Goal: Task Accomplishment & Management: Manage account settings

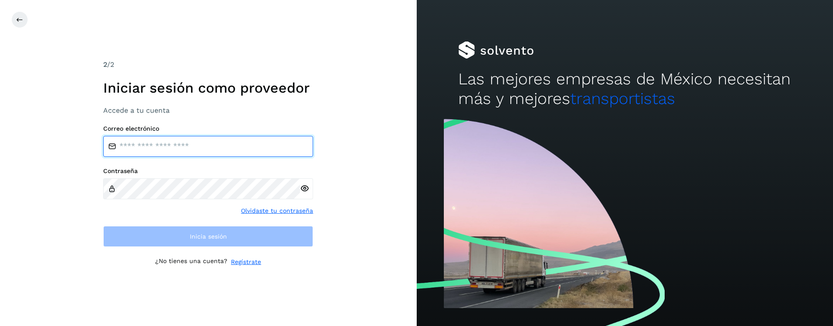
click at [214, 152] on input "email" at bounding box center [208, 146] width 210 height 21
type input "**********"
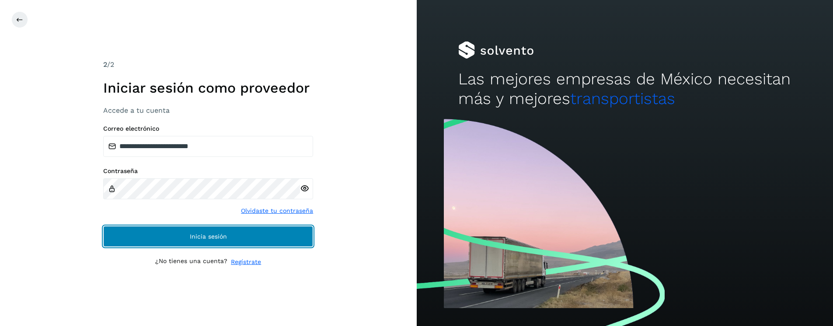
click at [175, 232] on button "Inicia sesión" at bounding box center [208, 236] width 210 height 21
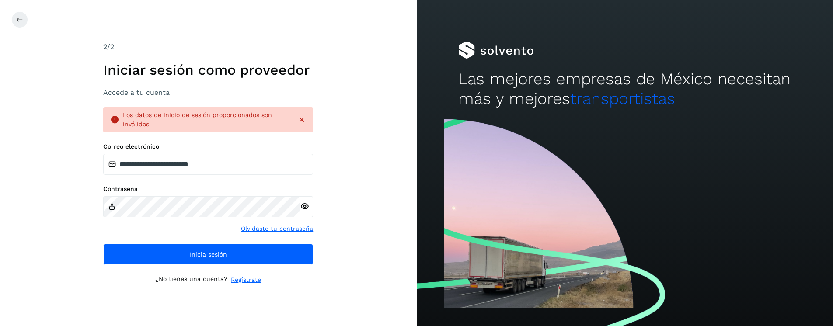
click at [306, 207] on icon at bounding box center [304, 206] width 9 height 9
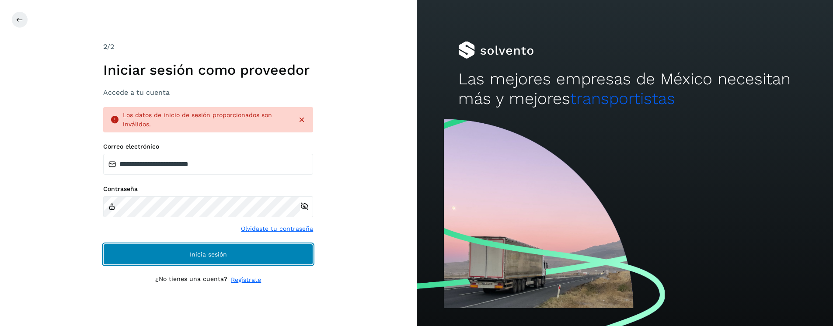
click at [232, 259] on button "Inicia sesión" at bounding box center [208, 254] width 210 height 21
click at [230, 254] on button "Inicia sesión" at bounding box center [208, 254] width 210 height 21
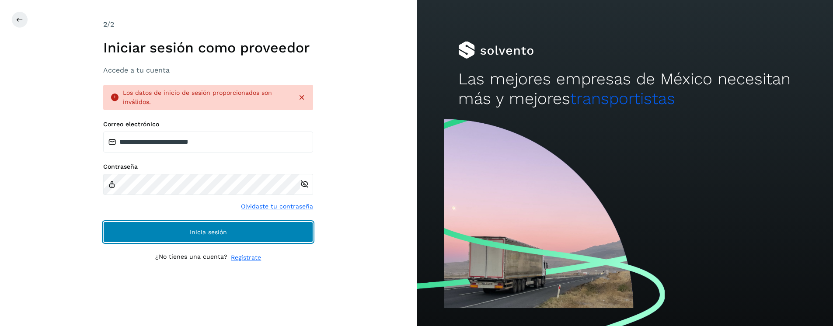
click at [216, 233] on span "Inicia sesión" at bounding box center [208, 232] width 37 height 6
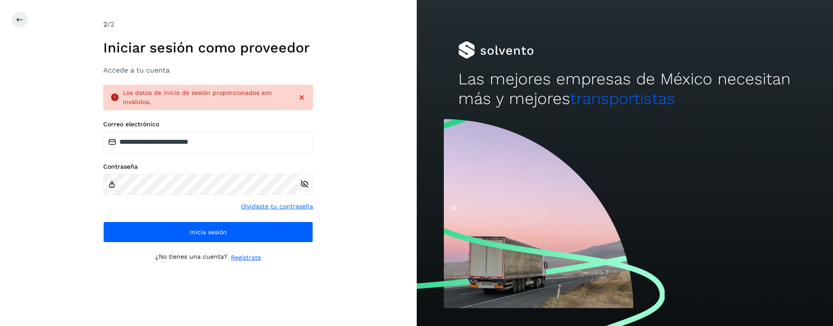
click at [304, 97] on icon at bounding box center [301, 97] width 9 height 9
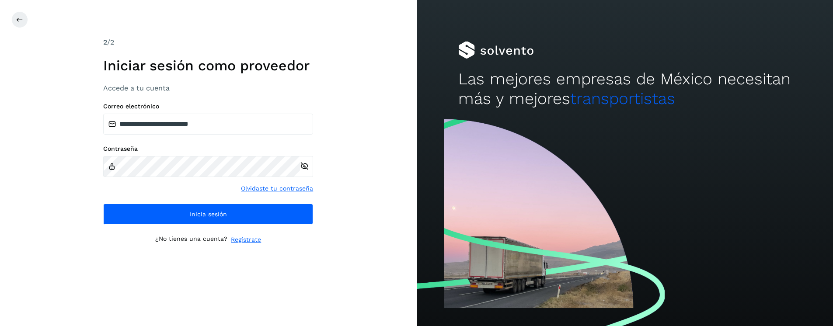
click at [304, 165] on icon at bounding box center [304, 166] width 9 height 9
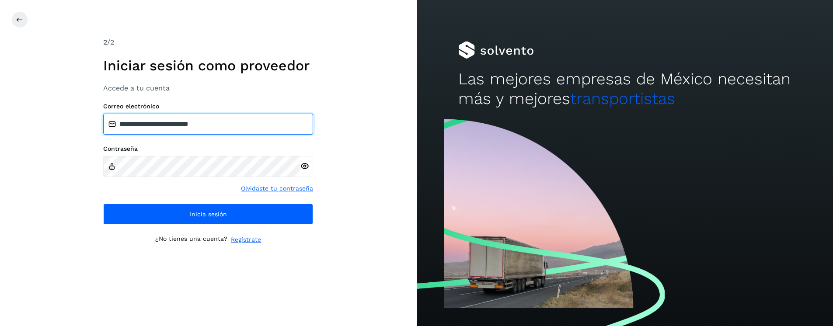
click at [246, 128] on input "**********" at bounding box center [208, 124] width 210 height 21
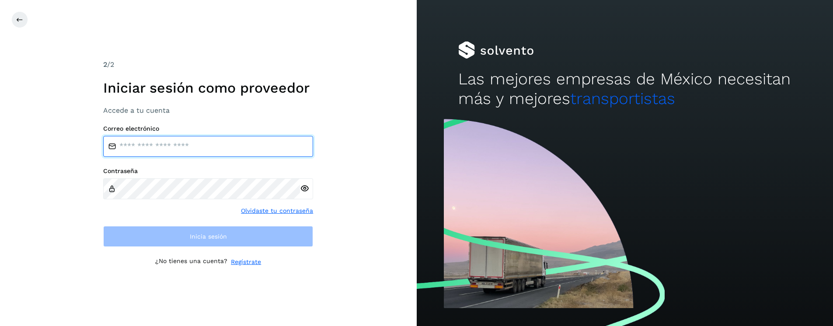
click at [162, 146] on input "email" at bounding box center [208, 146] width 210 height 21
type input "**********"
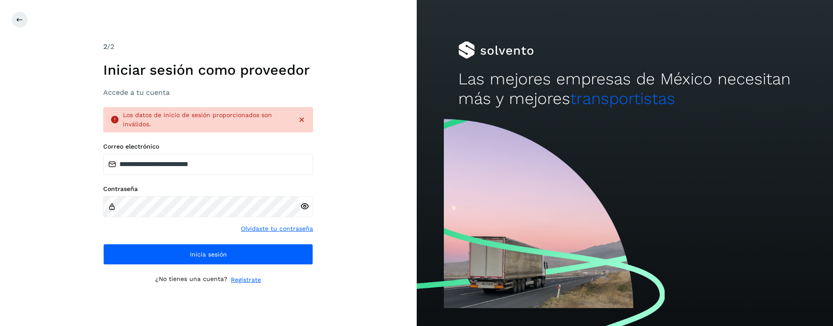
click at [306, 209] on icon at bounding box center [304, 206] width 9 height 9
click at [306, 206] on icon at bounding box center [304, 206] width 9 height 9
click at [307, 206] on icon at bounding box center [304, 206] width 9 height 9
click at [306, 207] on icon at bounding box center [304, 206] width 9 height 9
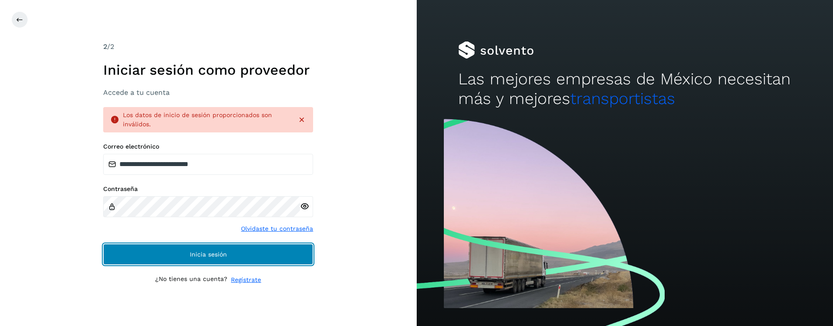
click at [260, 255] on button "Inicia sesión" at bounding box center [208, 254] width 210 height 21
click at [260, 257] on button "Inicia sesión" at bounding box center [208, 254] width 210 height 21
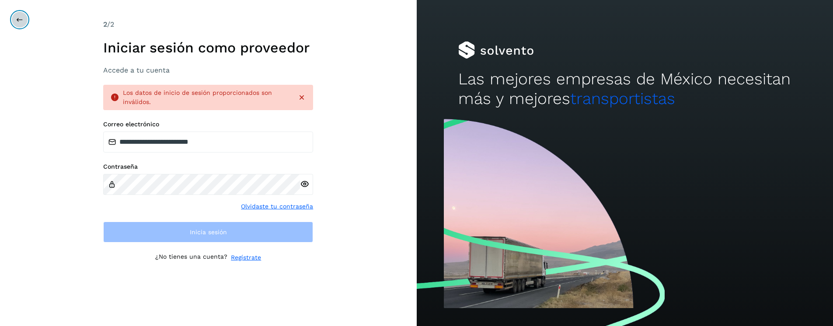
click at [17, 20] on icon at bounding box center [19, 19] width 7 height 7
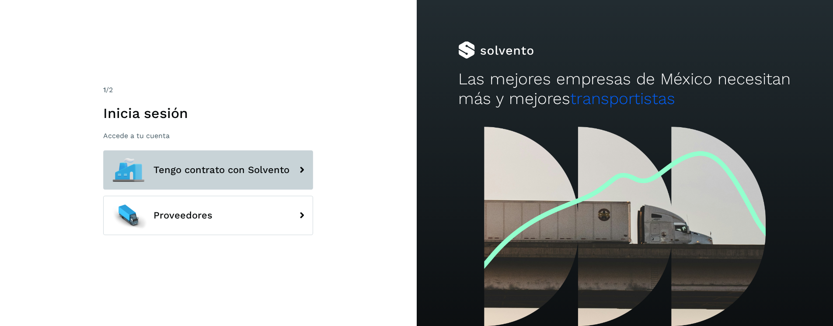
click at [240, 160] on button "Tengo contrato con Solvento" at bounding box center [208, 169] width 210 height 39
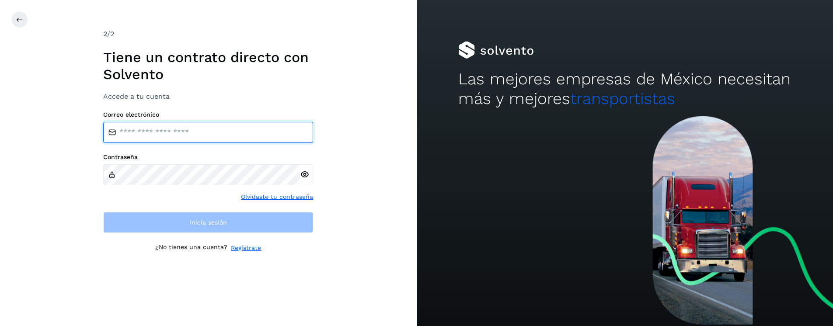
click at [269, 135] on input "email" at bounding box center [208, 132] width 210 height 21
type input "**********"
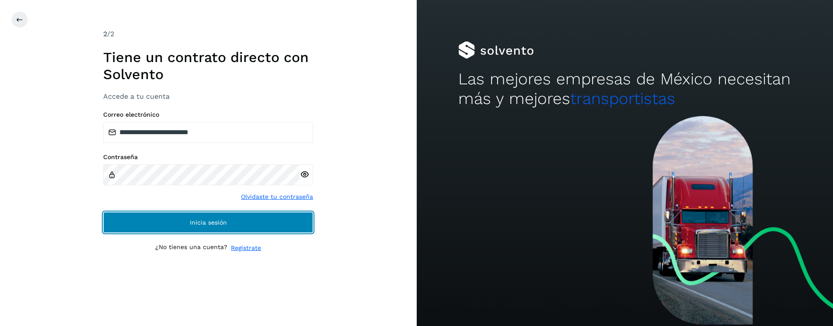
click at [199, 223] on span "Inicia sesión" at bounding box center [208, 223] width 37 height 6
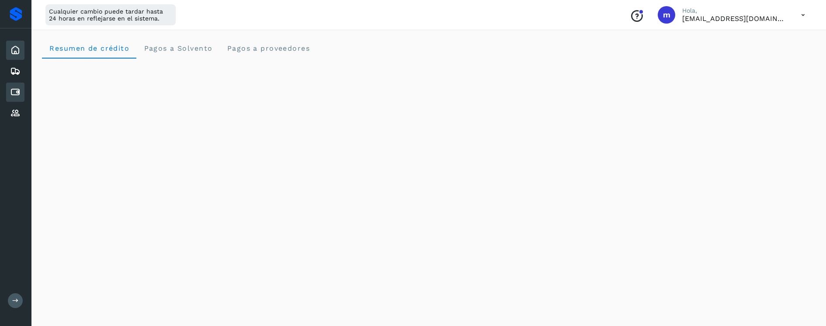
click at [19, 94] on icon at bounding box center [15, 92] width 10 height 10
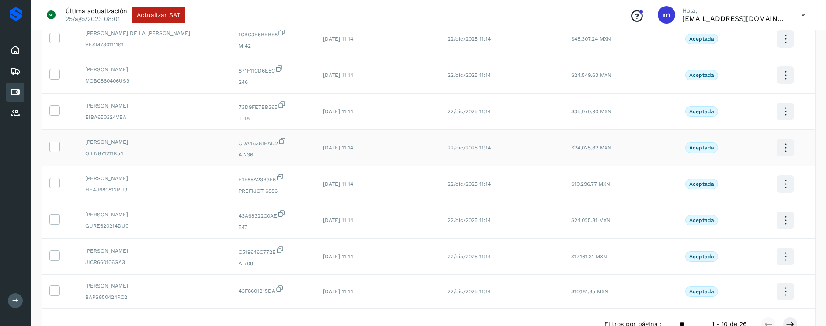
scroll to position [230, 0]
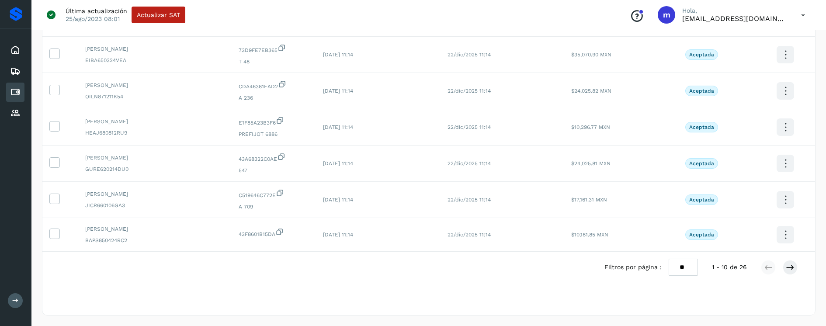
click at [689, 268] on select "** ** **" at bounding box center [683, 267] width 29 height 17
click at [669, 259] on select "** ** **" at bounding box center [683, 267] width 29 height 17
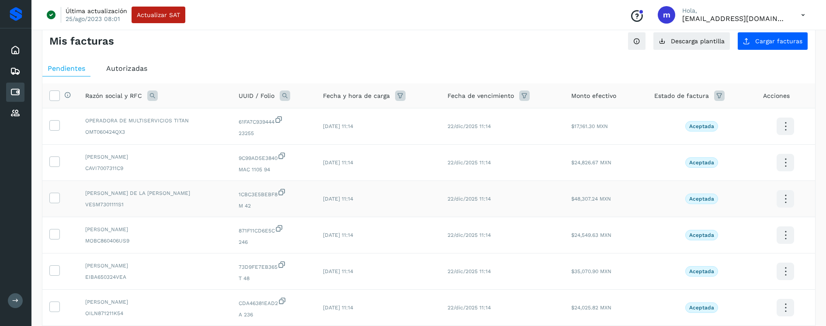
scroll to position [0, 0]
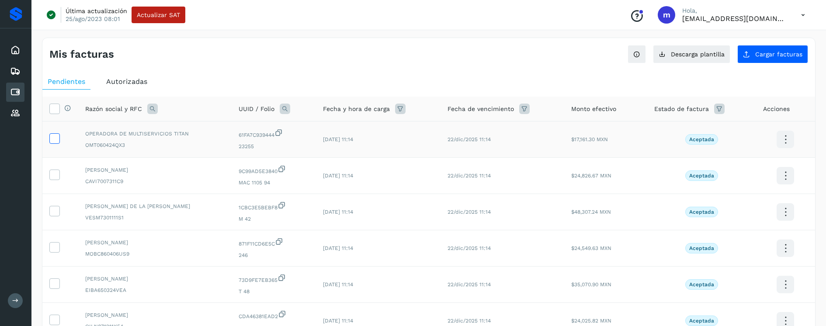
click at [54, 141] on icon at bounding box center [54, 137] width 9 height 9
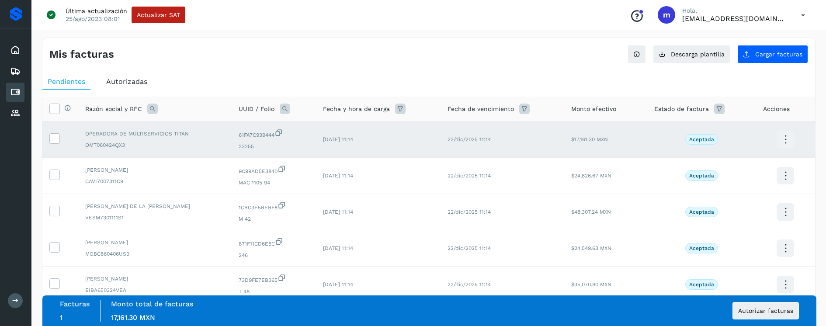
click at [787, 140] on icon at bounding box center [786, 139] width 21 height 21
click at [813, 87] on div at bounding box center [413, 163] width 826 height 326
click at [789, 140] on icon at bounding box center [786, 139] width 21 height 21
click at [562, 80] on div at bounding box center [413, 163] width 826 height 326
click at [132, 81] on span "Autorizadas" at bounding box center [126, 81] width 41 height 8
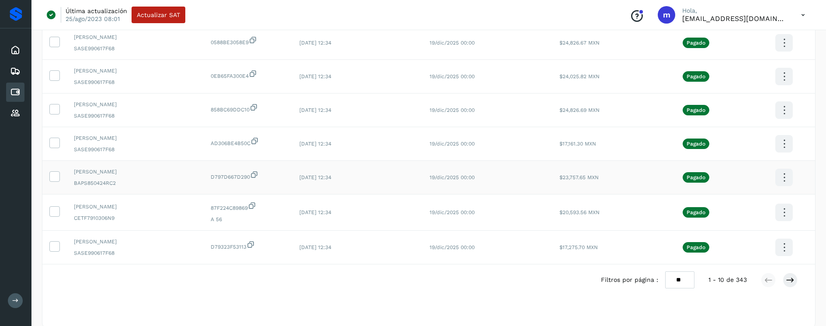
scroll to position [1653, 0]
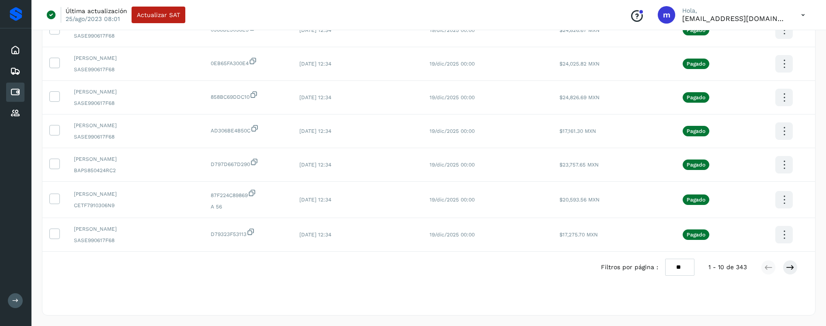
click at [688, 271] on select "** ** **" at bounding box center [680, 267] width 29 height 17
select select "**"
click at [666, 259] on select "** ** **" at bounding box center [680, 267] width 29 height 17
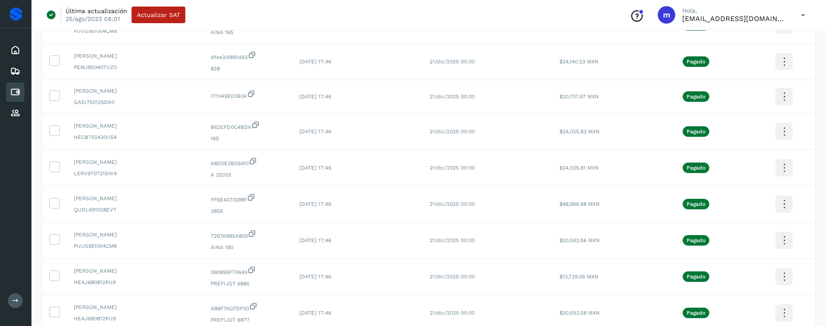
scroll to position [0, 0]
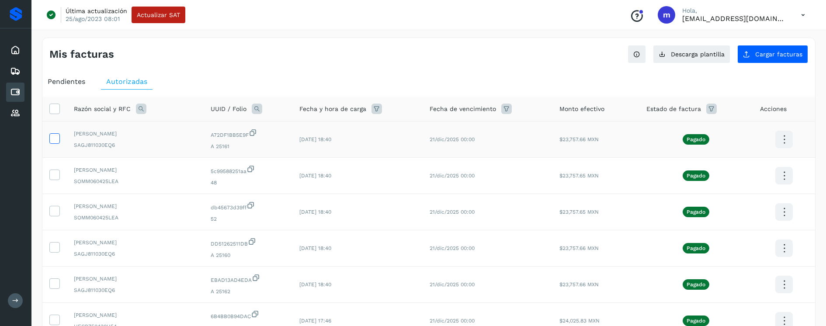
click at [55, 137] on icon at bounding box center [54, 137] width 9 height 9
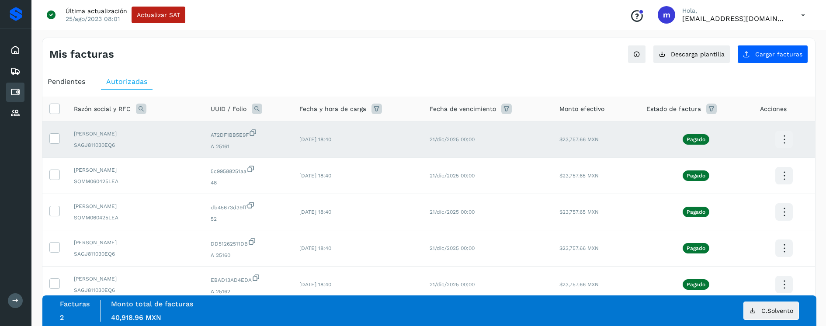
click at [786, 142] on icon at bounding box center [784, 139] width 21 height 21
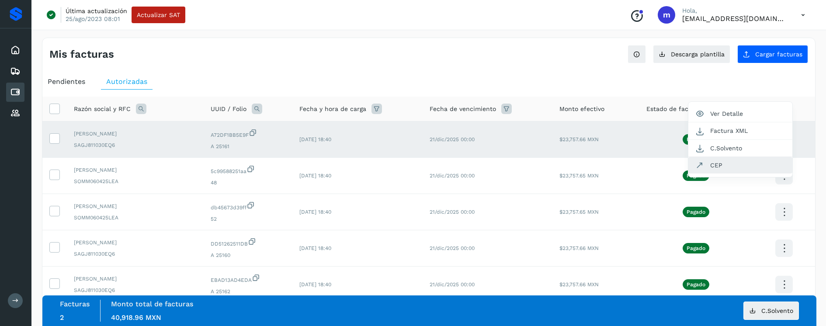
click at [724, 167] on button "CEP" at bounding box center [741, 165] width 104 height 17
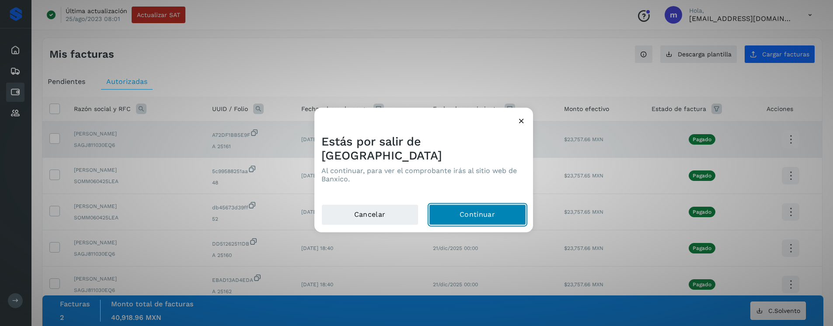
click at [481, 212] on button "Continuar" at bounding box center [477, 215] width 97 height 21
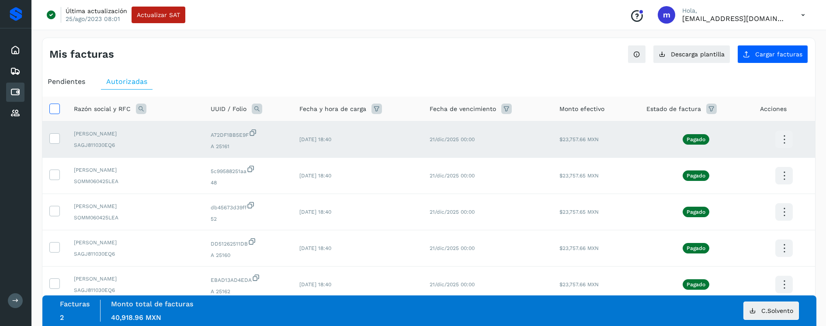
click at [57, 109] on icon at bounding box center [54, 108] width 9 height 9
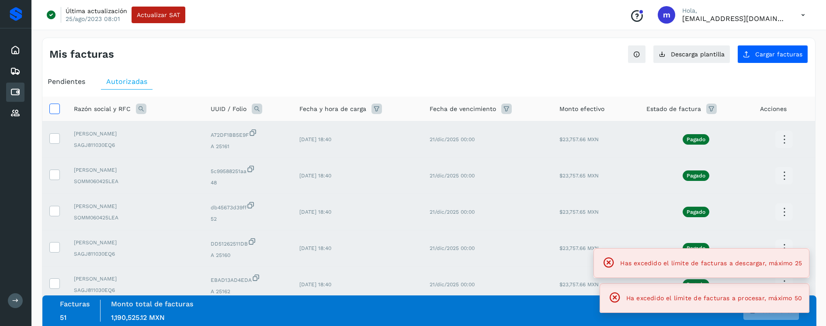
click at [56, 107] on icon at bounding box center [54, 108] width 9 height 9
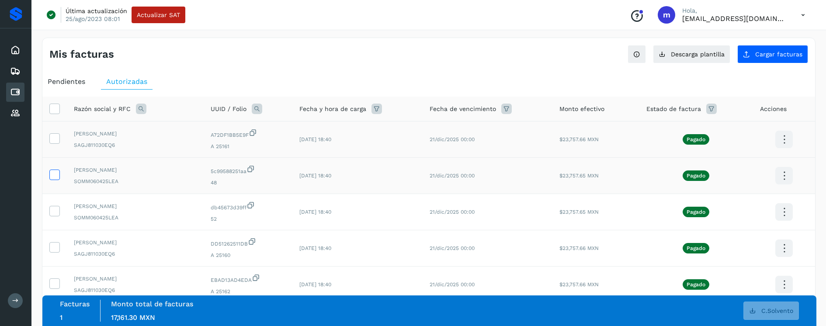
click at [55, 173] on icon at bounding box center [54, 174] width 9 height 9
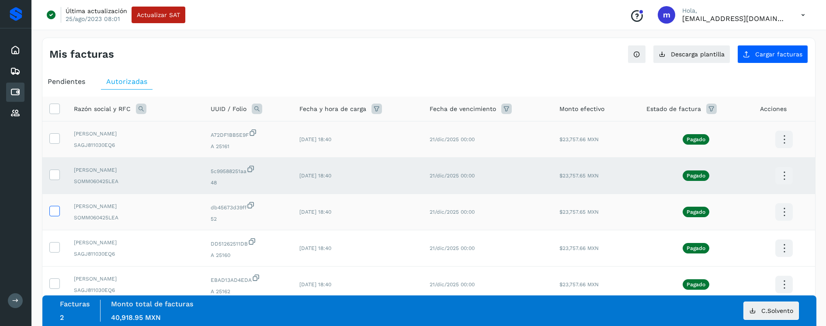
click at [56, 211] on icon at bounding box center [54, 210] width 9 height 9
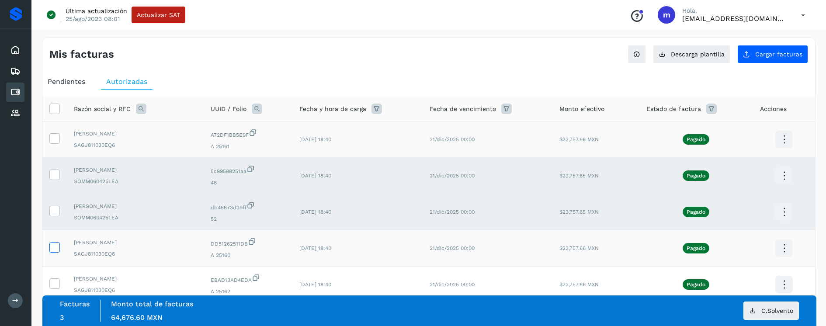
click at [54, 245] on icon at bounding box center [54, 246] width 9 height 9
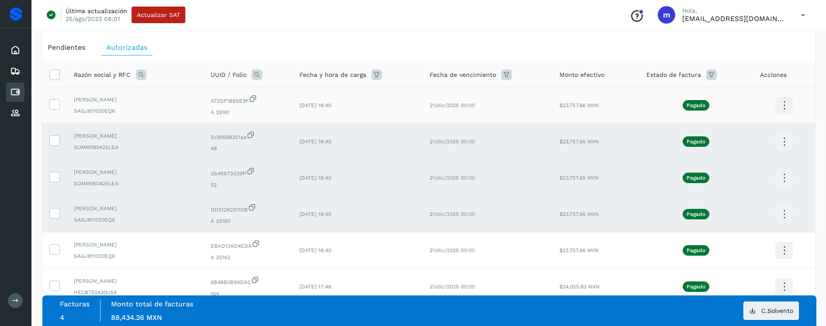
scroll to position [36, 0]
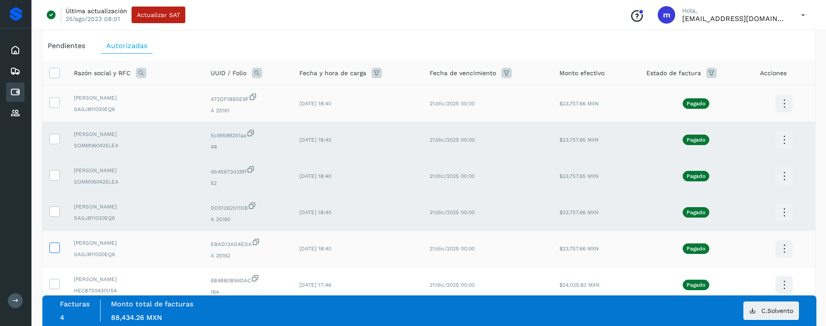
click at [57, 248] on icon at bounding box center [54, 247] width 9 height 9
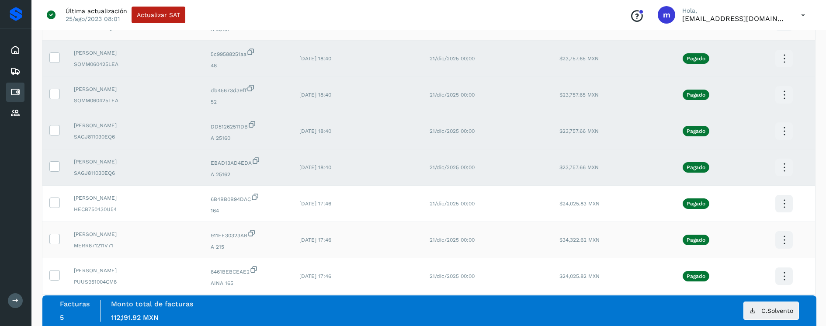
scroll to position [123, 0]
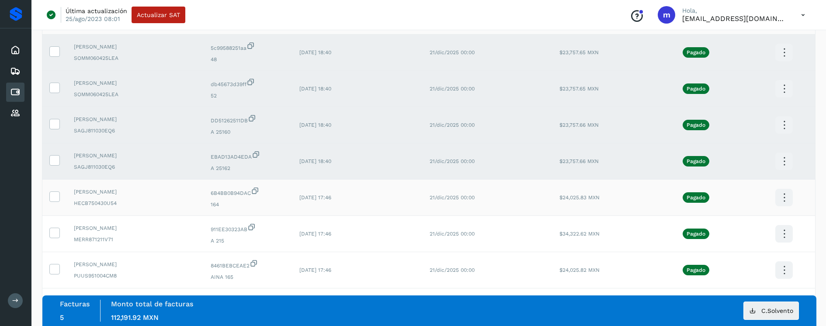
drag, startPoint x: 56, startPoint y: 195, endPoint x: 59, endPoint y: 213, distance: 17.9
click at [56, 196] on icon at bounding box center [54, 196] width 9 height 9
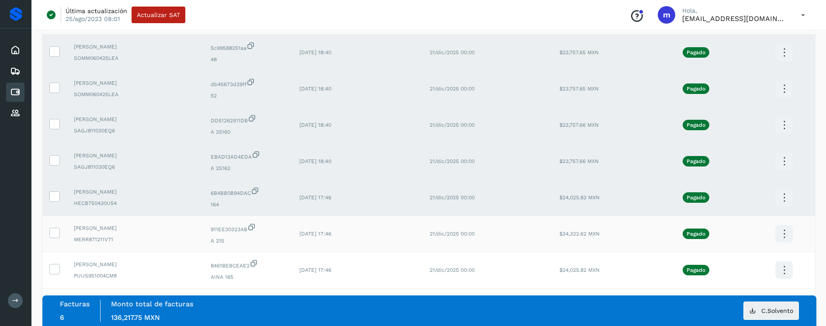
drag, startPoint x: 55, startPoint y: 230, endPoint x: 66, endPoint y: 233, distance: 11.1
click at [55, 230] on icon at bounding box center [54, 232] width 9 height 9
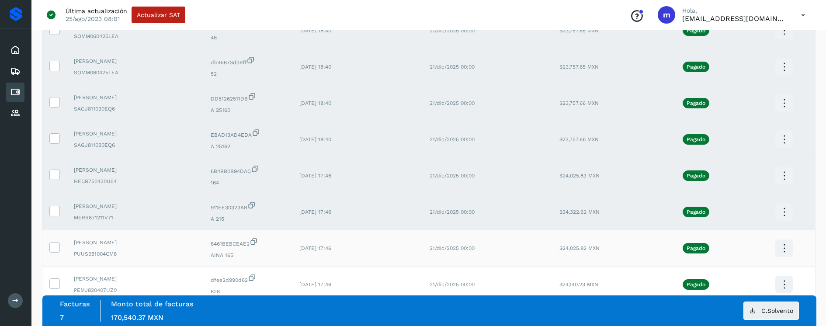
scroll to position [164, 0]
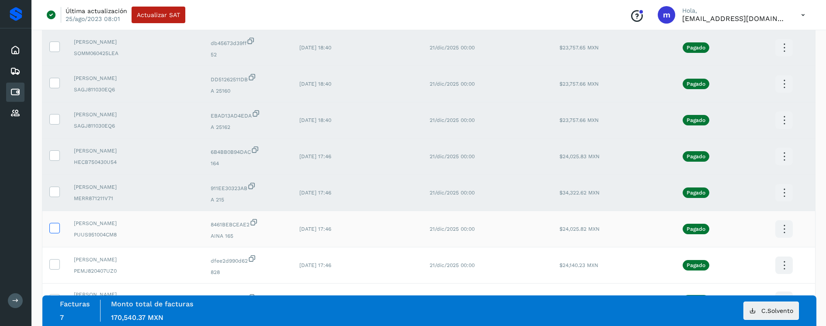
click at [54, 227] on icon at bounding box center [54, 227] width 9 height 9
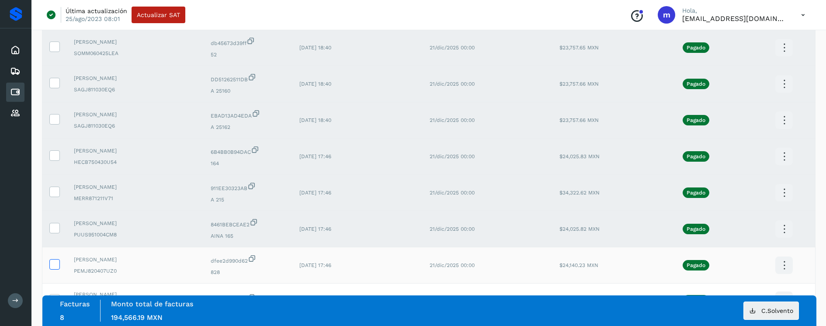
click at [55, 264] on icon at bounding box center [54, 263] width 9 height 9
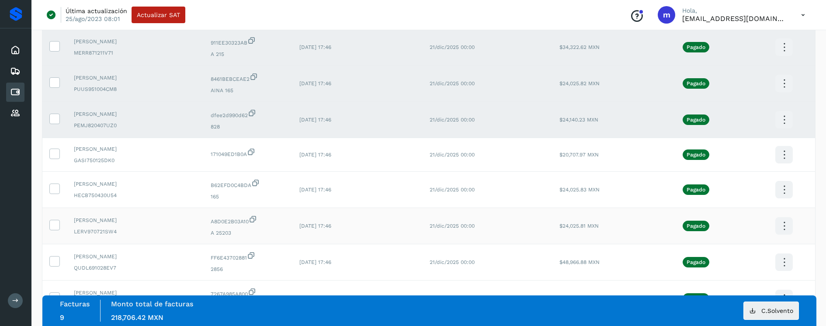
scroll to position [320, 0]
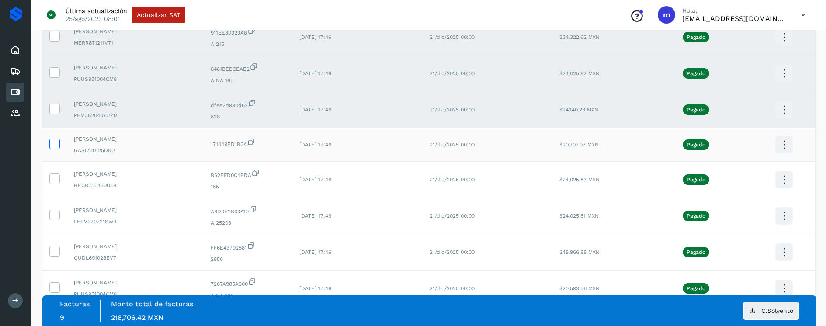
click at [56, 145] on icon at bounding box center [54, 143] width 9 height 9
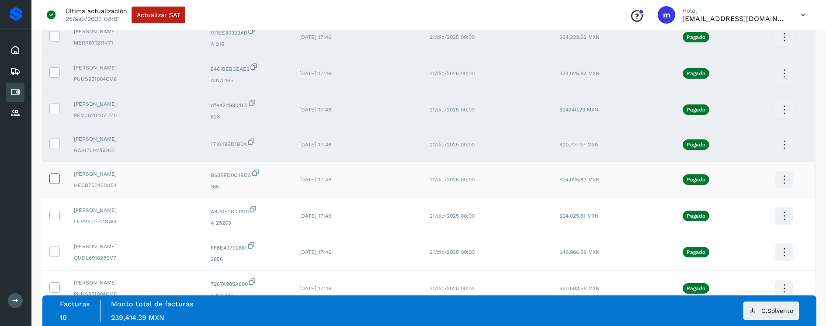
click at [57, 179] on icon at bounding box center [54, 178] width 9 height 9
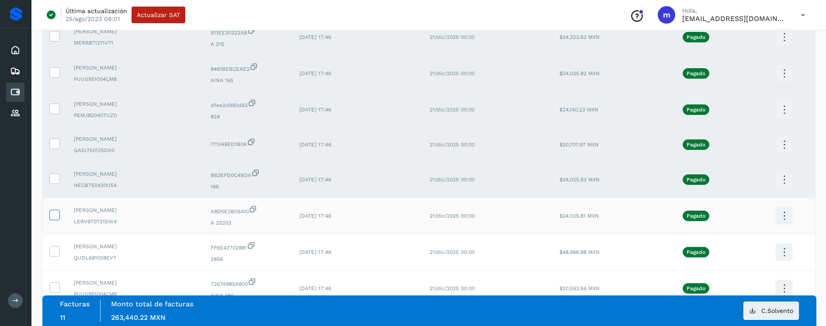
click at [53, 215] on icon at bounding box center [54, 214] width 9 height 9
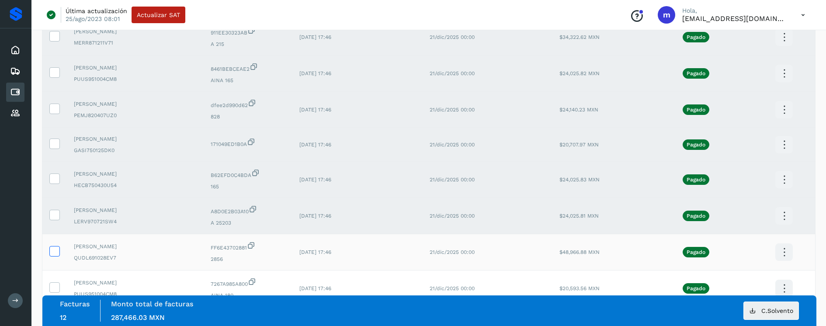
click at [53, 250] on icon at bounding box center [54, 250] width 9 height 9
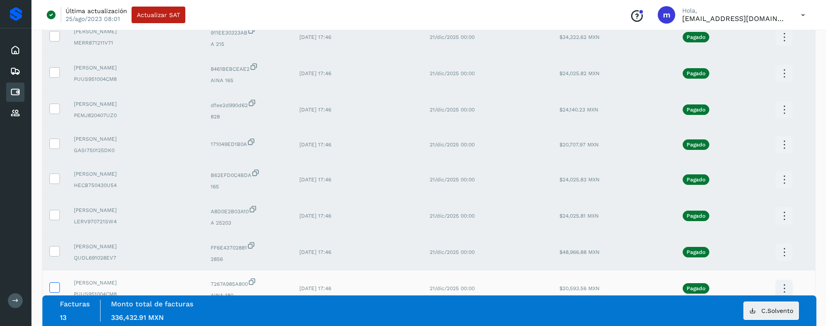
click at [52, 284] on icon at bounding box center [54, 286] width 9 height 9
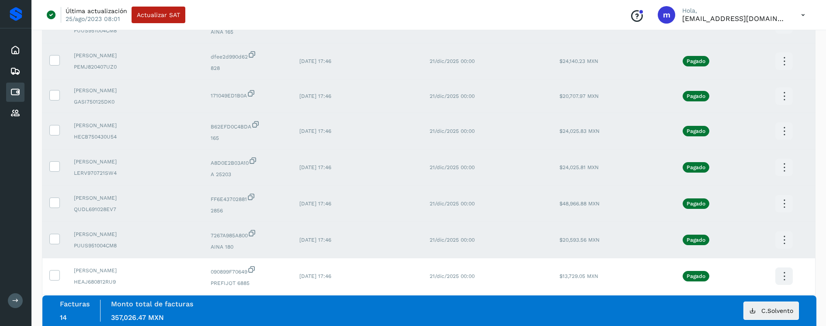
scroll to position [370, 0]
click at [52, 276] on icon at bounding box center [54, 273] width 9 height 9
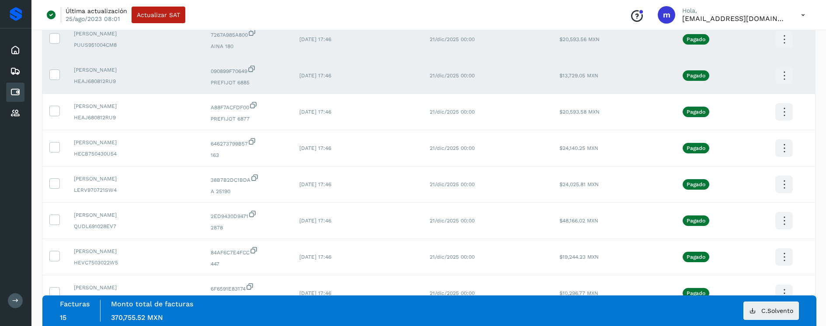
scroll to position [440, 0]
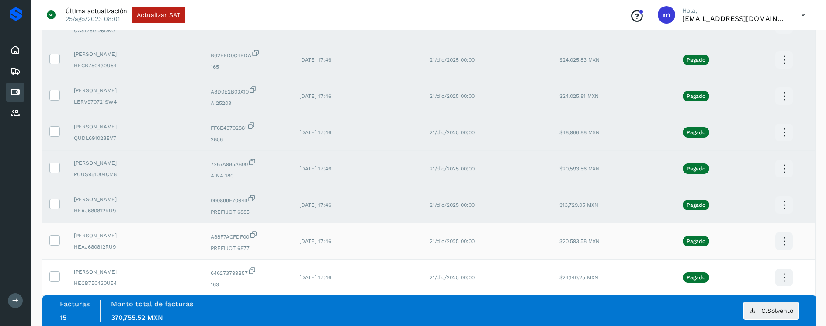
drag, startPoint x: 55, startPoint y: 241, endPoint x: 59, endPoint y: 258, distance: 17.0
click at [56, 242] on icon at bounding box center [54, 239] width 9 height 9
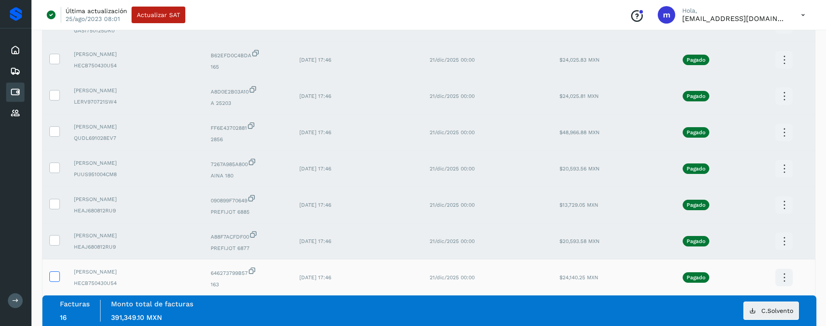
click at [52, 276] on icon at bounding box center [54, 276] width 9 height 9
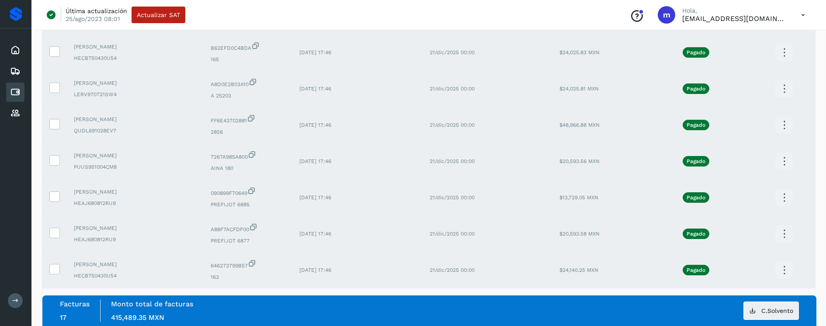
scroll to position [599, 0]
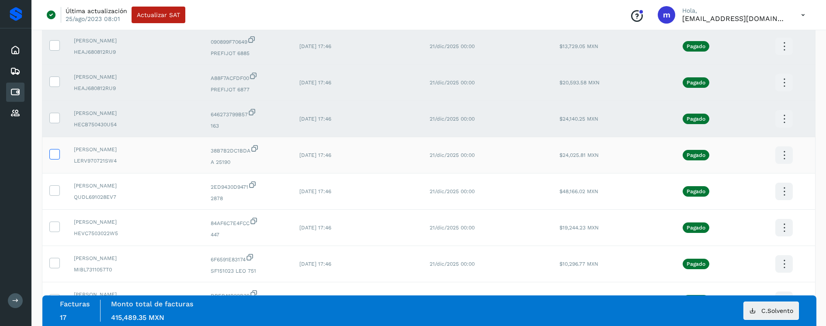
click at [56, 153] on icon at bounding box center [54, 153] width 9 height 9
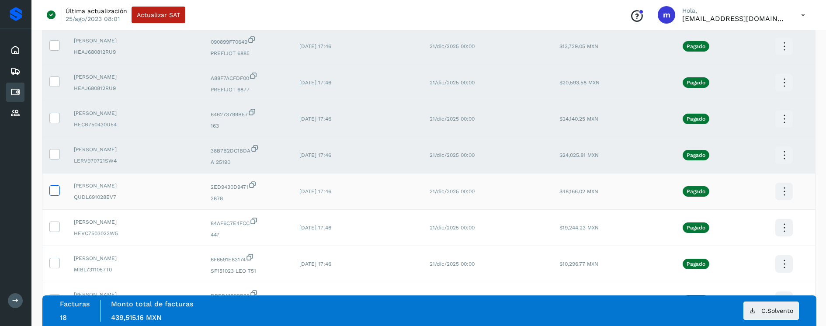
click at [52, 191] on icon at bounding box center [54, 189] width 9 height 9
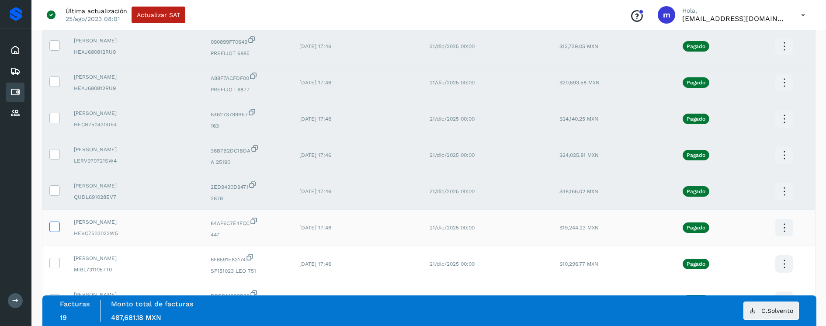
click at [52, 226] on icon at bounding box center [54, 226] width 9 height 9
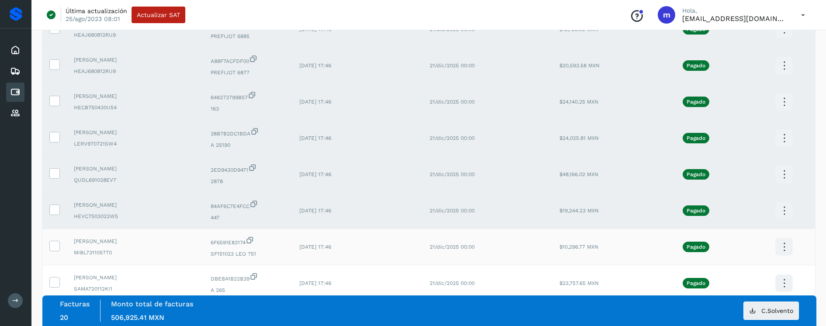
scroll to position [616, 0]
click at [56, 244] on icon at bounding box center [54, 244] width 9 height 9
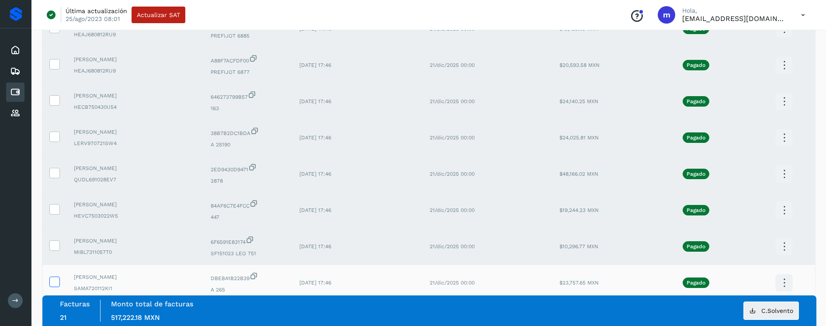
click at [54, 280] on icon at bounding box center [54, 281] width 9 height 9
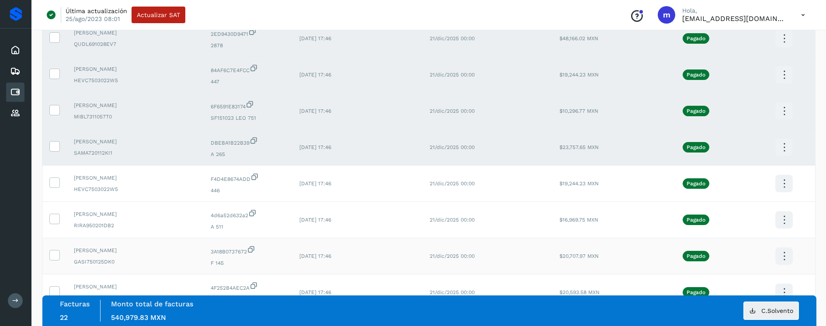
scroll to position [754, 0]
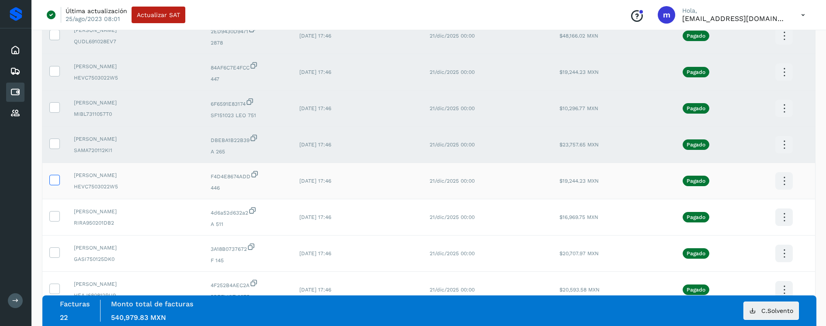
click at [55, 181] on icon at bounding box center [54, 179] width 9 height 9
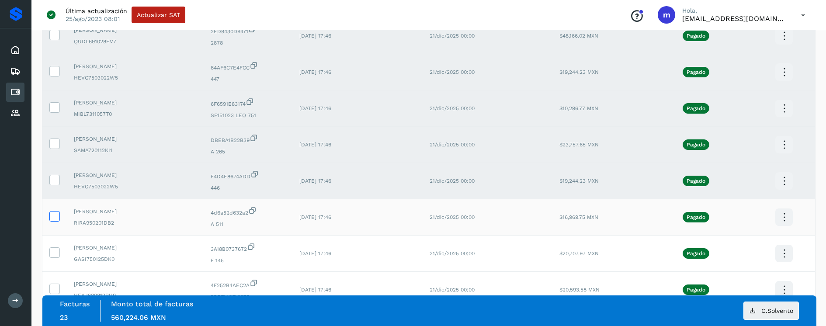
click at [53, 214] on icon at bounding box center [54, 215] width 9 height 9
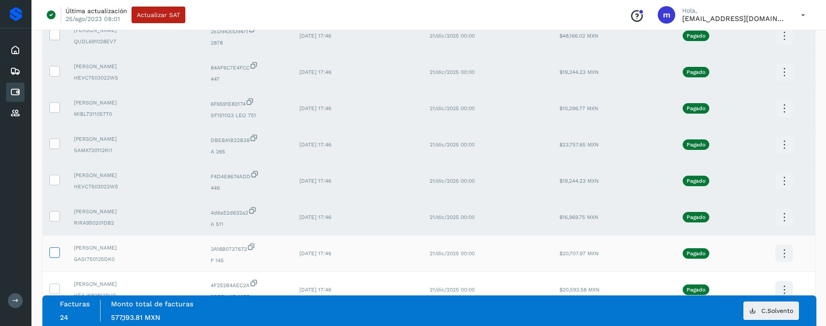
click at [55, 254] on icon at bounding box center [54, 251] width 9 height 9
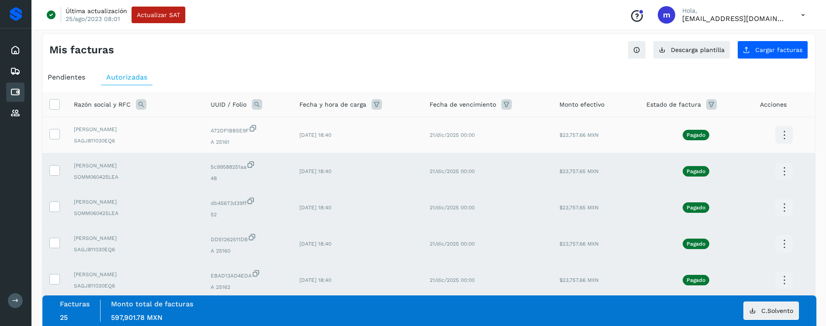
scroll to position [0, 0]
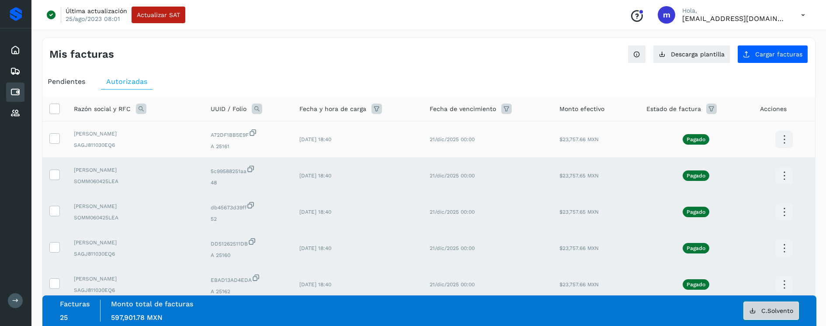
click at [778, 313] on span "C.Solvento" at bounding box center [778, 311] width 32 height 6
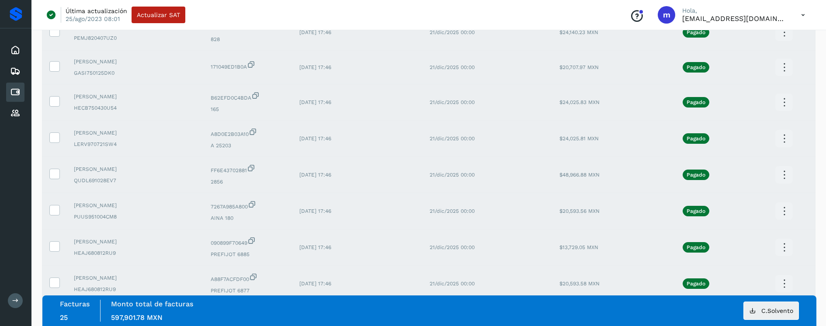
scroll to position [876, 0]
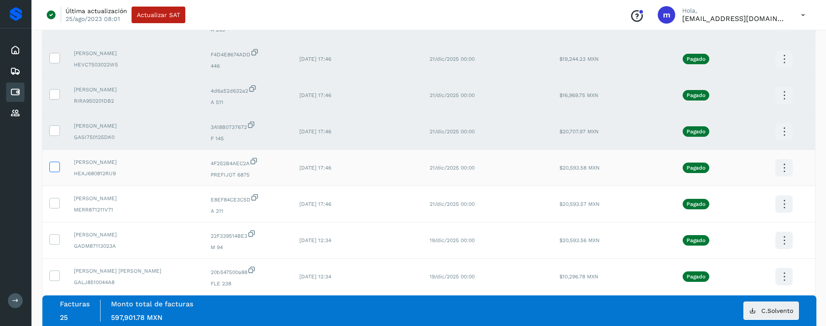
click at [55, 168] on icon at bounding box center [54, 166] width 9 height 9
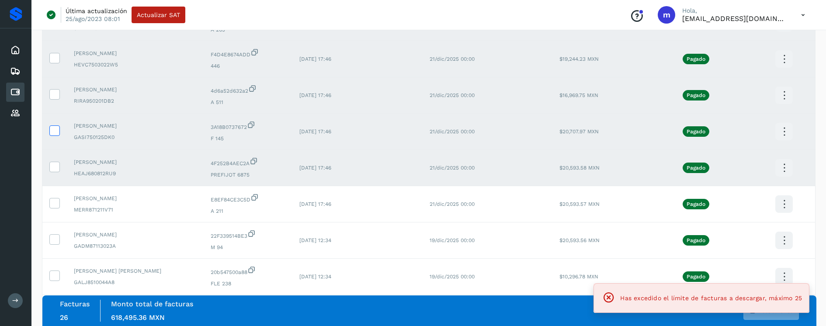
click at [55, 130] on icon at bounding box center [54, 129] width 9 height 9
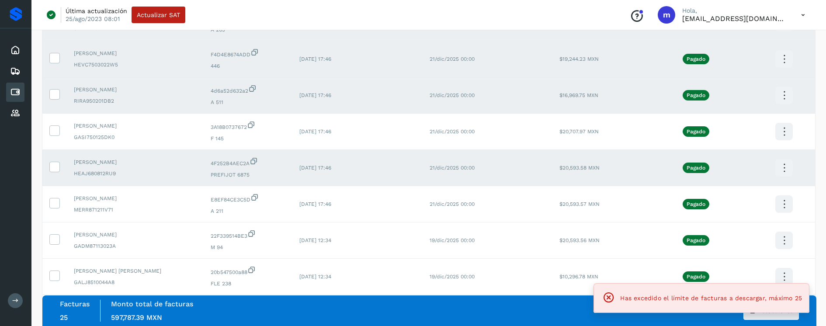
drag, startPoint x: 53, startPoint y: 95, endPoint x: 53, endPoint y: 77, distance: 17.5
click at [53, 94] on icon at bounding box center [54, 93] width 9 height 9
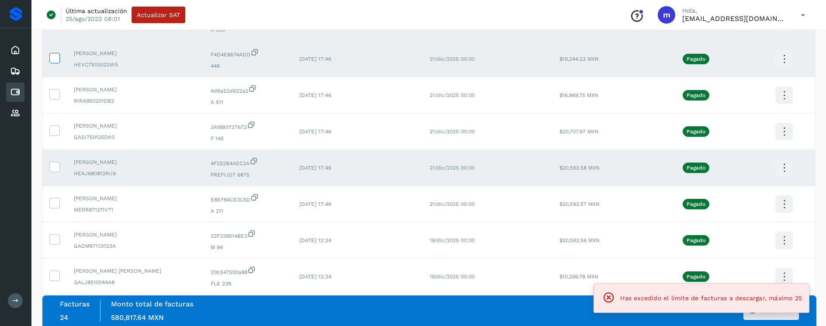
click at [56, 60] on icon at bounding box center [54, 57] width 9 height 9
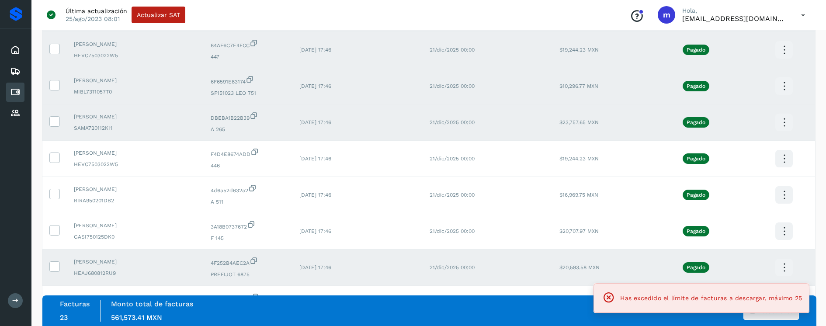
scroll to position [675, 0]
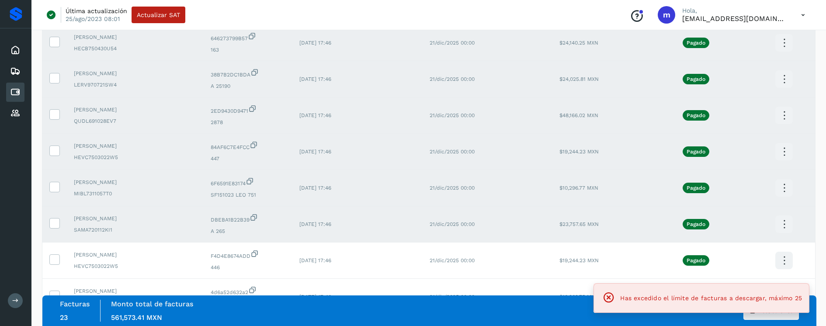
drag, startPoint x: 56, startPoint y: 223, endPoint x: 52, endPoint y: 196, distance: 27.0
click at [56, 222] on icon at bounding box center [54, 222] width 9 height 9
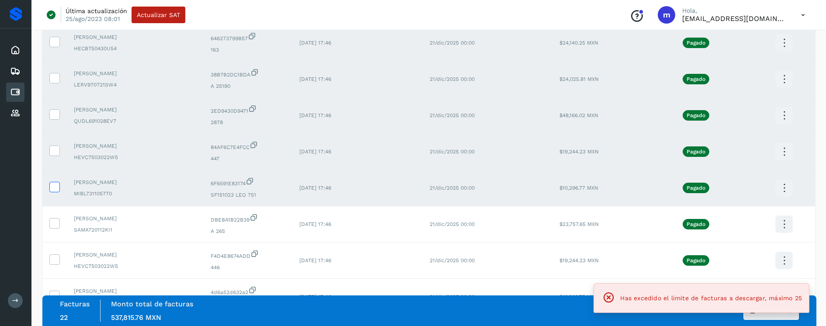
click at [51, 190] on icon at bounding box center [54, 186] width 9 height 9
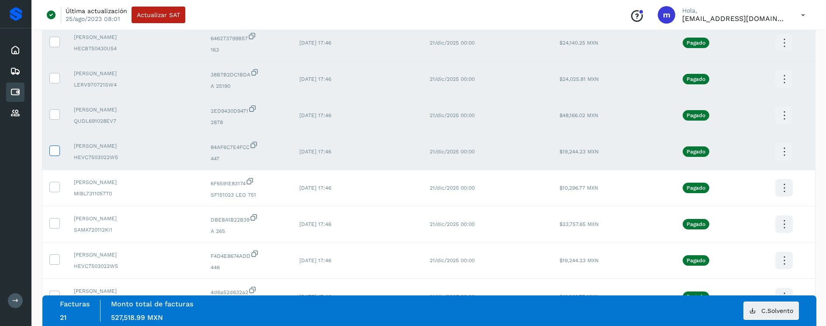
click at [56, 150] on icon at bounding box center [54, 150] width 9 height 9
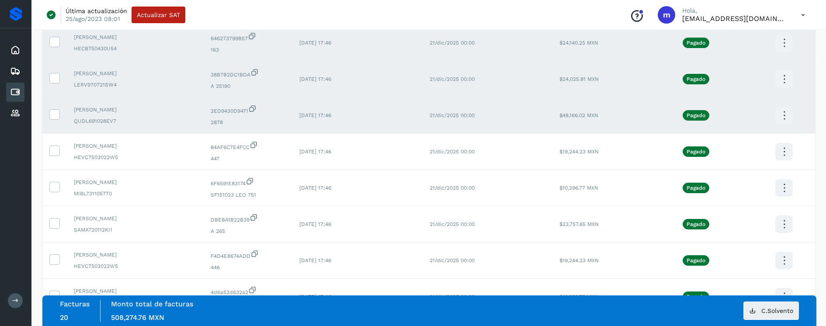
click at [52, 111] on icon at bounding box center [54, 113] width 9 height 9
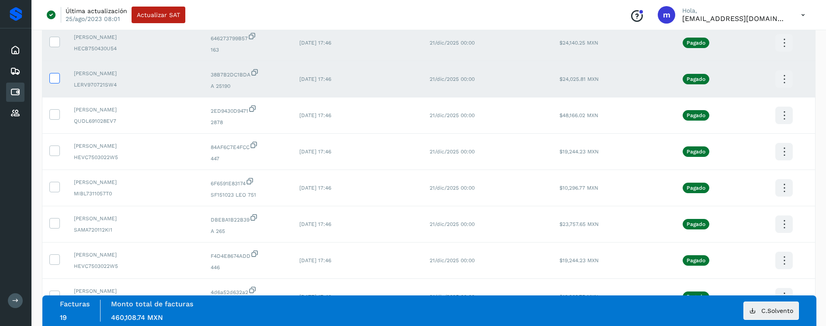
click at [53, 78] on icon at bounding box center [54, 77] width 9 height 9
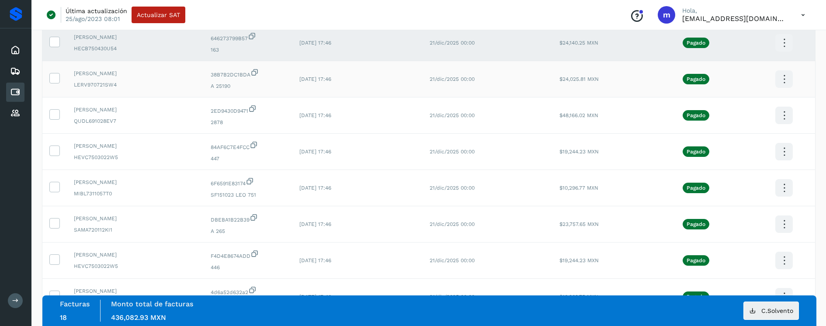
drag, startPoint x: 56, startPoint y: 40, endPoint x: 76, endPoint y: 80, distance: 45.2
click at [56, 41] on icon at bounding box center [54, 41] width 9 height 9
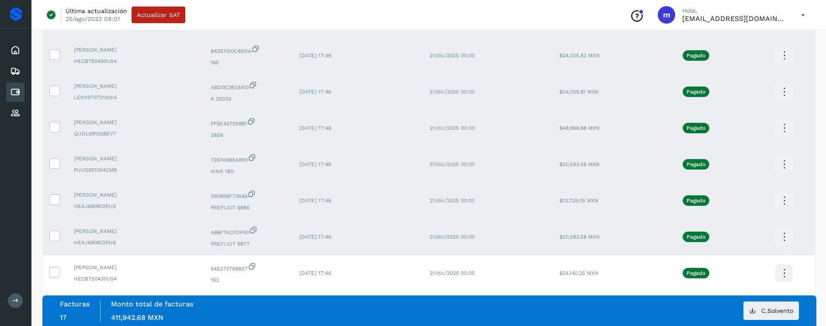
scroll to position [445, 0]
drag, startPoint x: 53, startPoint y: 232, endPoint x: 56, endPoint y: 220, distance: 12.5
click at [54, 232] on icon at bounding box center [54, 234] width 9 height 9
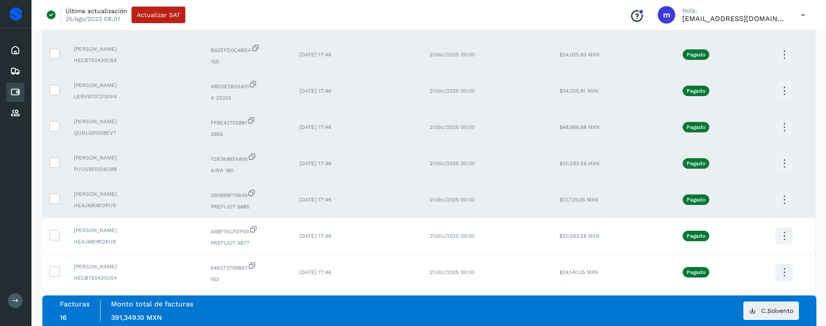
drag, startPoint x: 53, startPoint y: 201, endPoint x: 53, endPoint y: 192, distance: 8.3
click at [53, 199] on icon at bounding box center [54, 198] width 9 height 9
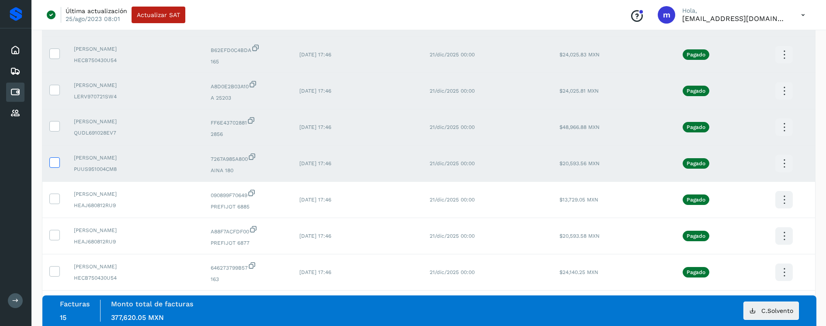
click at [54, 160] on icon at bounding box center [54, 161] width 9 height 9
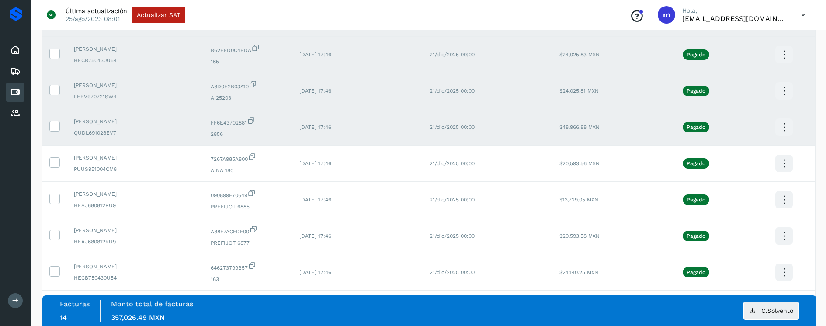
drag, startPoint x: 56, startPoint y: 126, endPoint x: 54, endPoint y: 117, distance: 9.8
click at [56, 126] on icon at bounding box center [54, 125] width 9 height 9
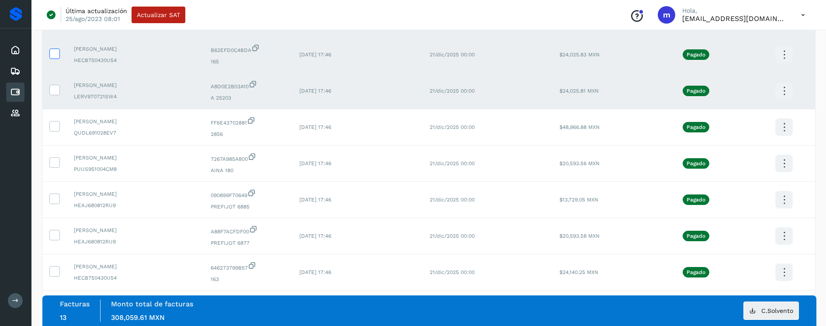
drag, startPoint x: 55, startPoint y: 90, endPoint x: 56, endPoint y: 58, distance: 31.5
click at [56, 88] on icon at bounding box center [54, 89] width 9 height 9
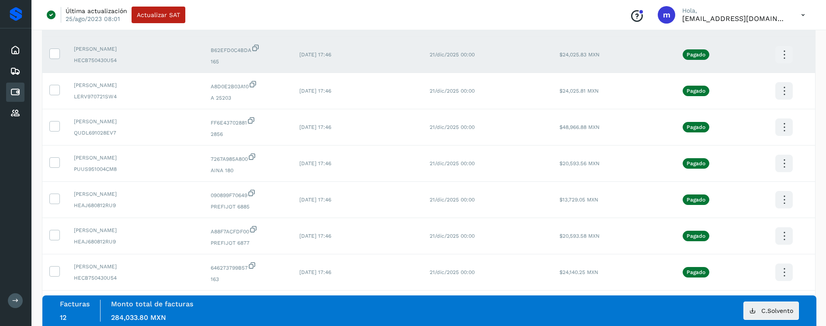
drag, startPoint x: 53, startPoint y: 53, endPoint x: 59, endPoint y: 63, distance: 11.4
click at [54, 53] on icon at bounding box center [54, 53] width 9 height 9
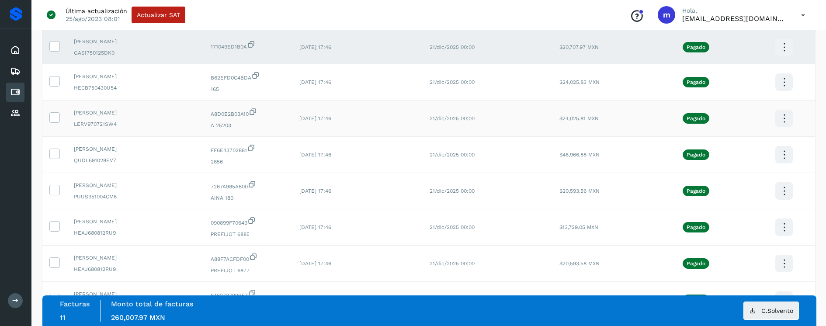
scroll to position [411, 0]
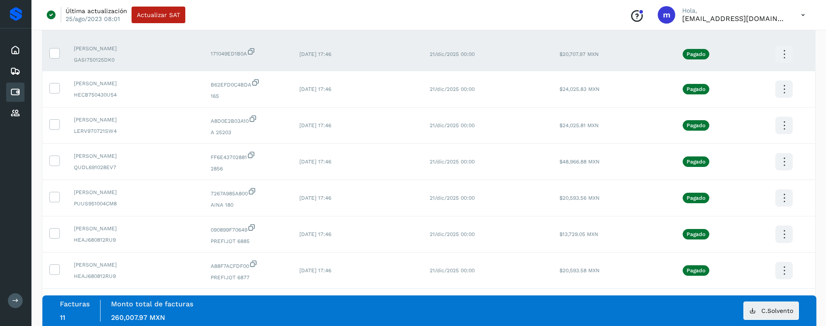
drag, startPoint x: 51, startPoint y: 51, endPoint x: 61, endPoint y: 62, distance: 14.9
click at [52, 52] on icon at bounding box center [54, 52] width 9 height 9
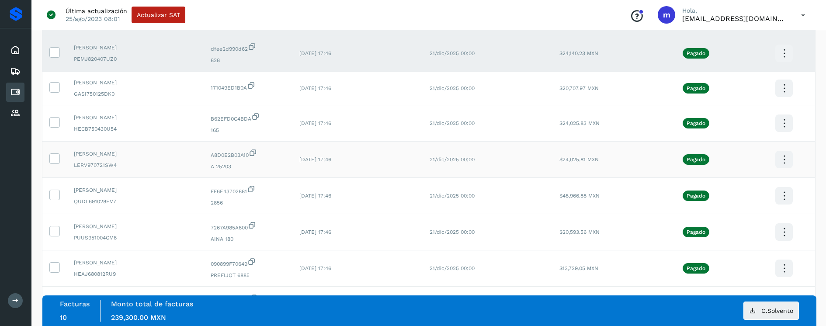
scroll to position [358, 0]
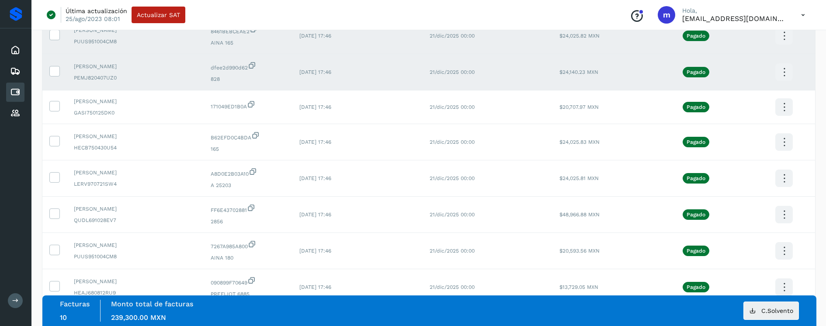
drag, startPoint x: 56, startPoint y: 69, endPoint x: 53, endPoint y: 55, distance: 14.3
click at [56, 67] on icon at bounding box center [54, 70] width 9 height 9
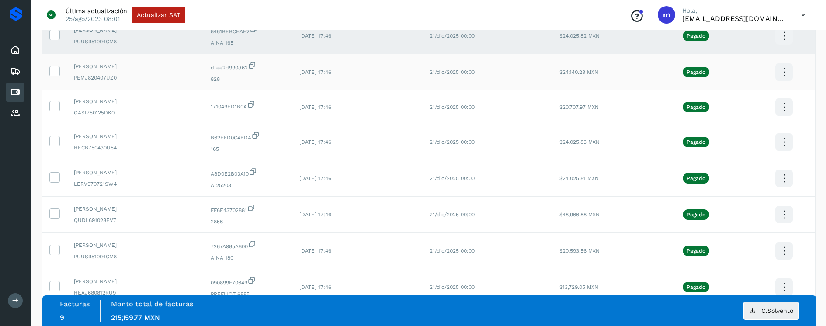
drag, startPoint x: 55, startPoint y: 35, endPoint x: 99, endPoint y: 81, distance: 64.0
click at [56, 36] on icon at bounding box center [54, 34] width 9 height 9
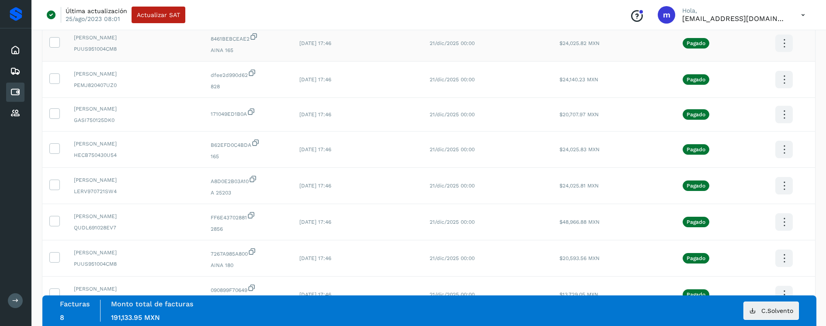
scroll to position [273, 0]
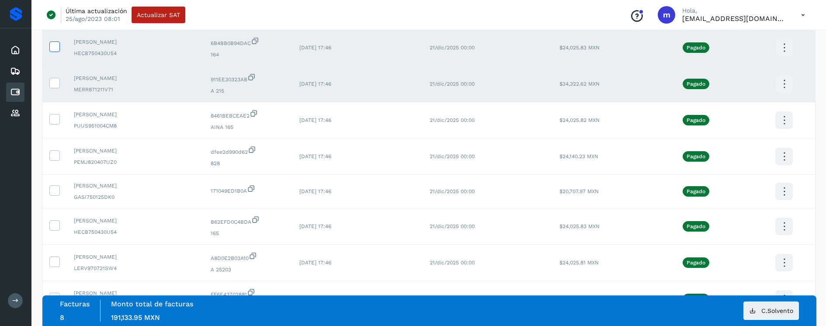
drag, startPoint x: 56, startPoint y: 83, endPoint x: 53, endPoint y: 47, distance: 35.5
click at [56, 83] on icon at bounding box center [54, 82] width 9 height 9
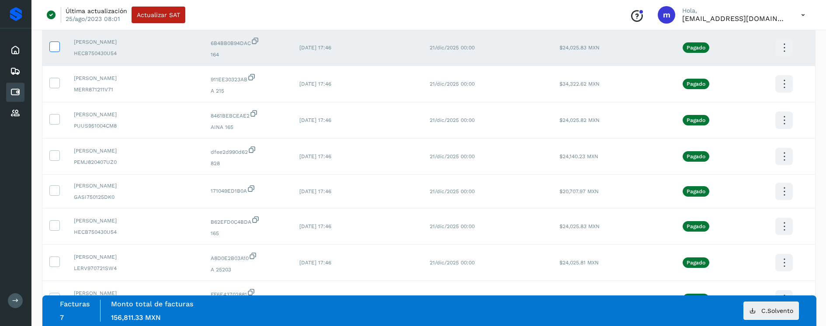
click at [56, 43] on icon at bounding box center [54, 46] width 9 height 9
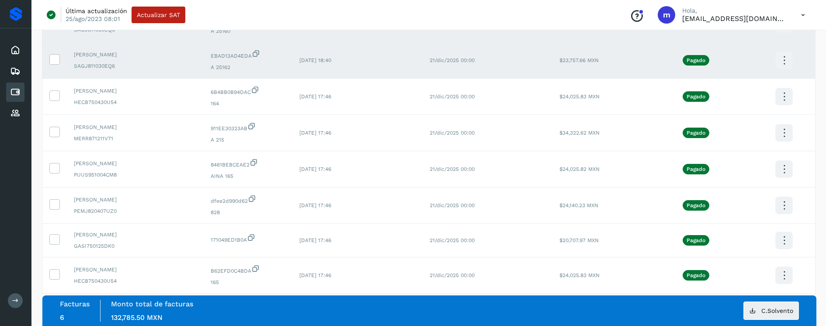
scroll to position [204, 0]
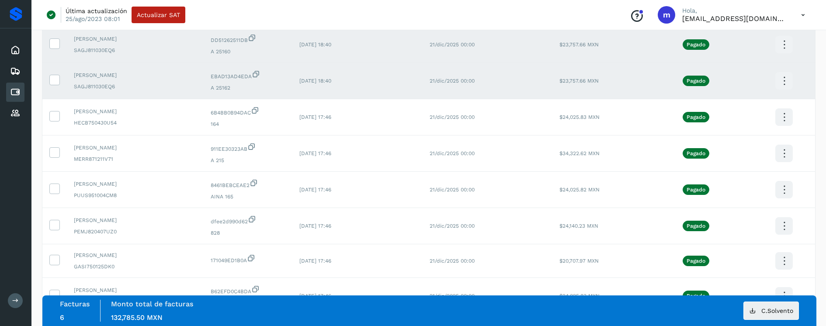
drag, startPoint x: 58, startPoint y: 79, endPoint x: 59, endPoint y: 59, distance: 19.7
click at [58, 77] on icon at bounding box center [54, 79] width 9 height 9
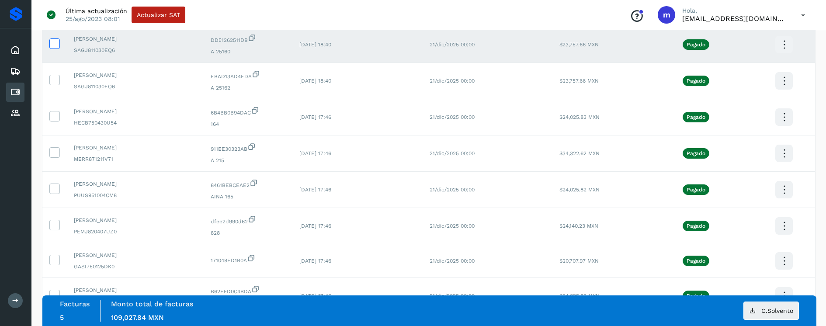
drag, startPoint x: 55, startPoint y: 44, endPoint x: 135, endPoint y: 107, distance: 101.8
click at [56, 44] on icon at bounding box center [54, 42] width 9 height 9
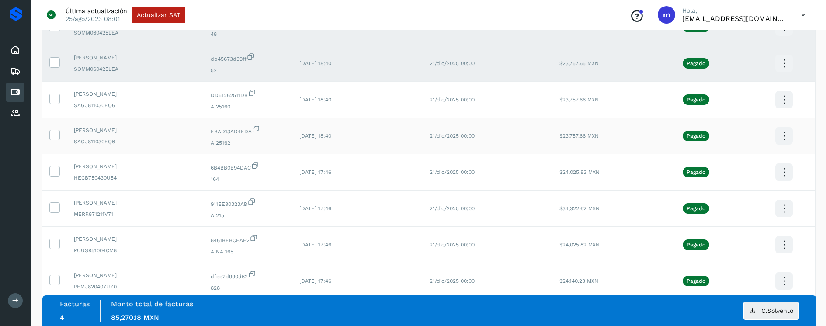
scroll to position [148, 0]
click at [53, 63] on icon at bounding box center [54, 62] width 9 height 9
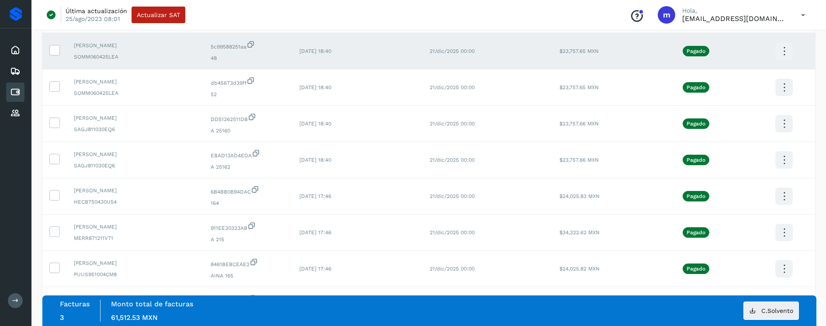
scroll to position [50, 0]
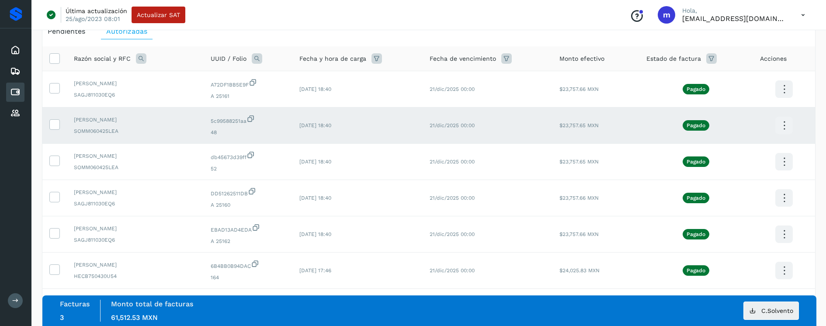
drag, startPoint x: 56, startPoint y: 123, endPoint x: 63, endPoint y: 125, distance: 7.2
click at [56, 123] on icon at bounding box center [54, 123] width 9 height 9
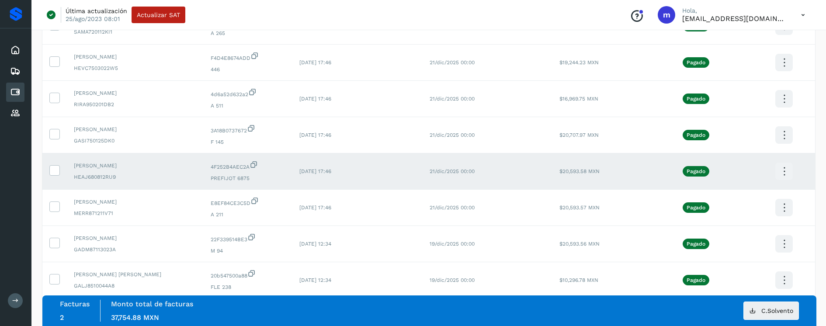
scroll to position [871, 0]
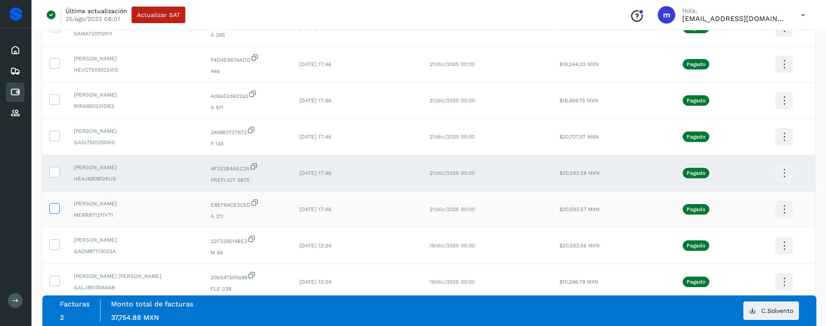
click at [54, 209] on icon at bounding box center [54, 207] width 9 height 9
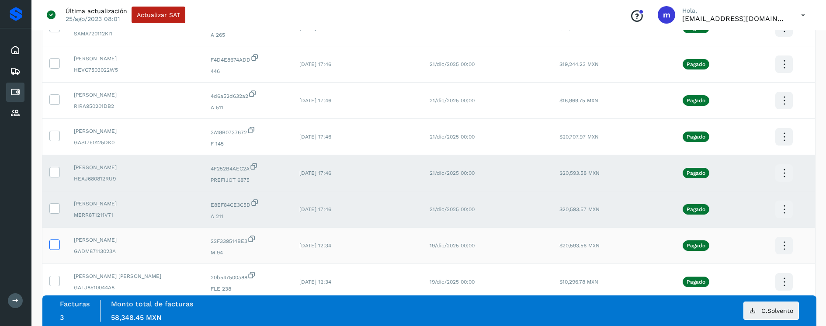
click at [56, 244] on icon at bounding box center [54, 244] width 9 height 9
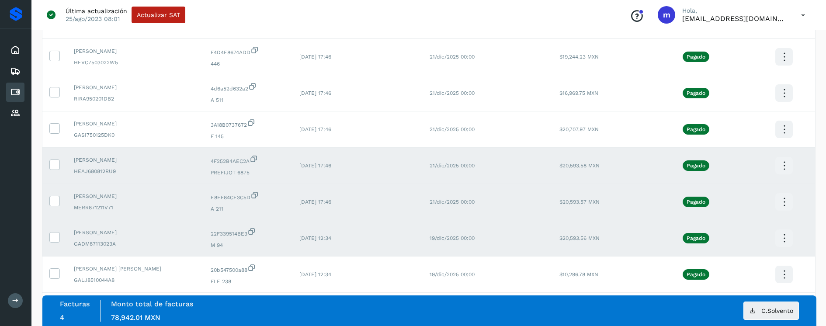
scroll to position [991, 0]
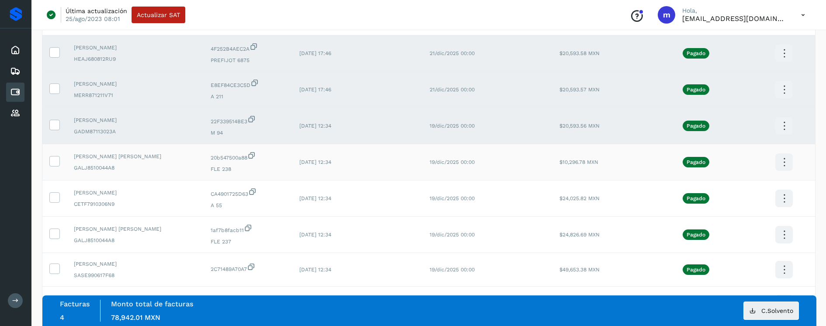
drag, startPoint x: 59, startPoint y: 160, endPoint x: 58, endPoint y: 167, distance: 6.6
click at [59, 161] on label at bounding box center [54, 161] width 10 height 10
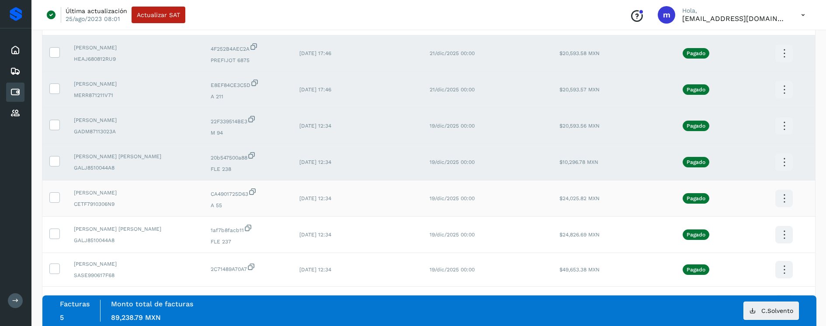
drag, startPoint x: 56, startPoint y: 195, endPoint x: 58, endPoint y: 212, distance: 16.7
click at [57, 197] on icon at bounding box center [54, 196] width 9 height 9
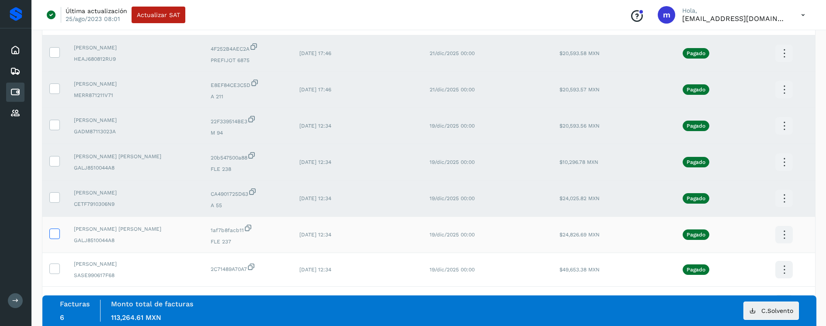
click at [53, 233] on icon at bounding box center [54, 233] width 9 height 9
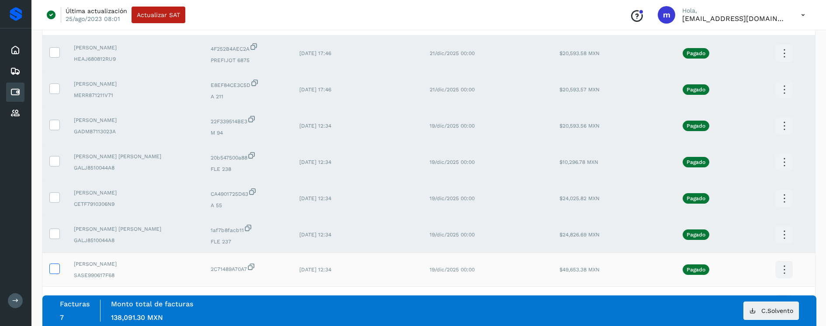
click at [52, 267] on icon at bounding box center [54, 268] width 9 height 9
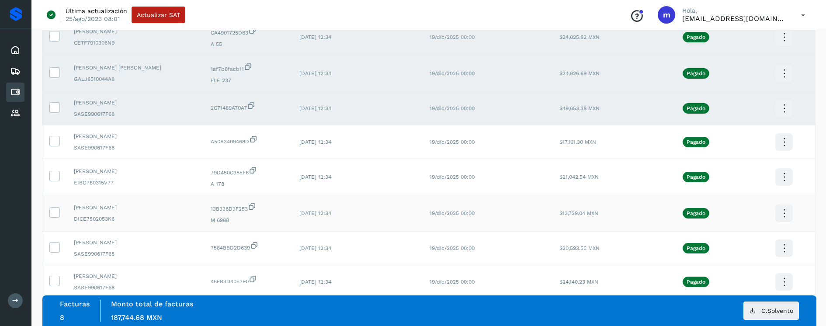
scroll to position [1153, 0]
click at [56, 138] on icon at bounding box center [54, 140] width 9 height 9
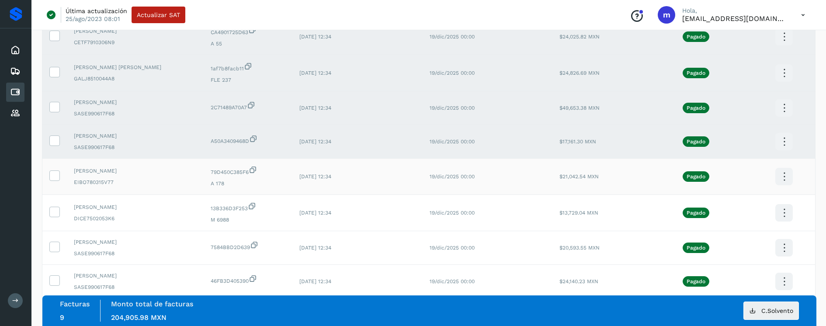
drag, startPoint x: 57, startPoint y: 174, endPoint x: 63, endPoint y: 190, distance: 16.7
click at [57, 174] on icon at bounding box center [54, 175] width 9 height 9
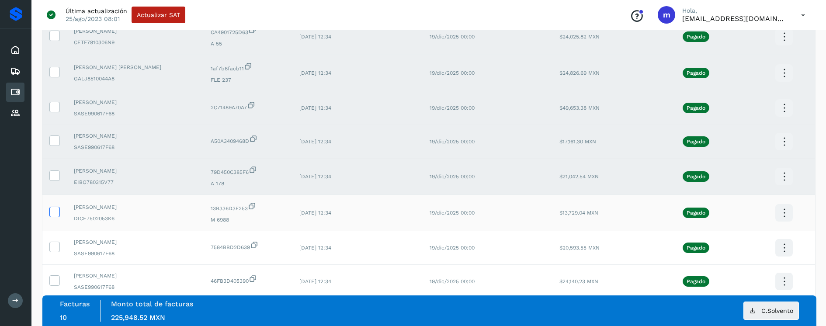
click at [56, 211] on icon at bounding box center [54, 211] width 9 height 9
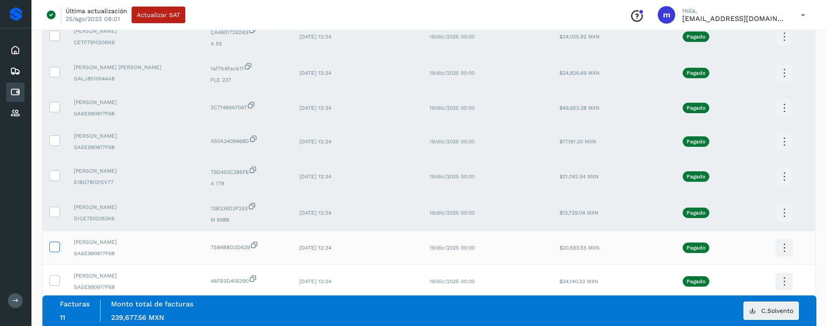
click at [54, 248] on icon at bounding box center [54, 246] width 9 height 9
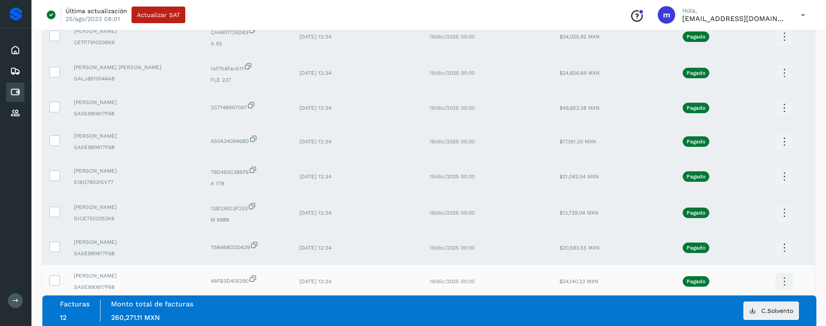
drag, startPoint x: 54, startPoint y: 278, endPoint x: 62, endPoint y: 272, distance: 10.3
click at [54, 278] on icon at bounding box center [54, 279] width 9 height 9
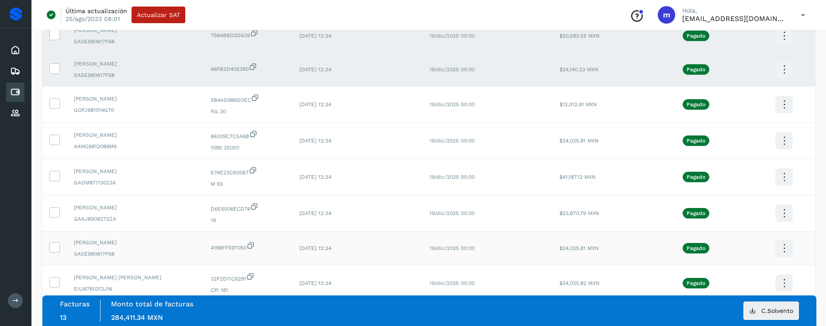
scroll to position [1396, 0]
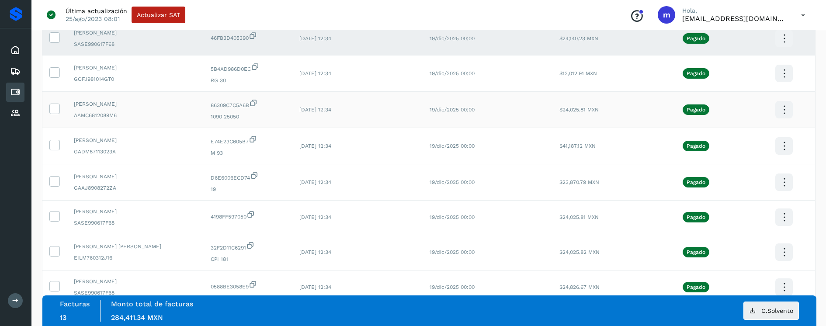
drag, startPoint x: 54, startPoint y: 70, endPoint x: 63, endPoint y: 96, distance: 28.1
click at [54, 70] on icon at bounding box center [54, 71] width 9 height 9
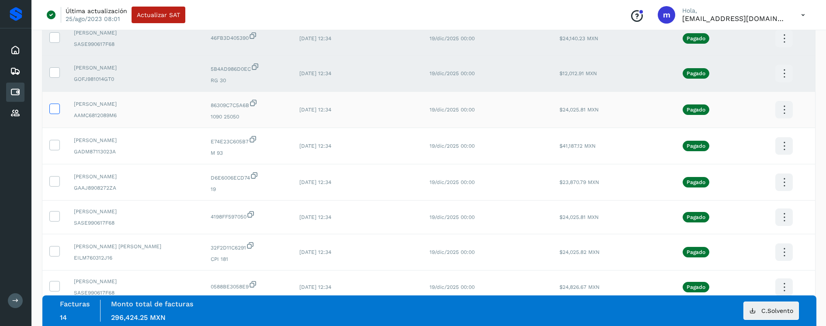
click at [56, 109] on icon at bounding box center [54, 108] width 9 height 9
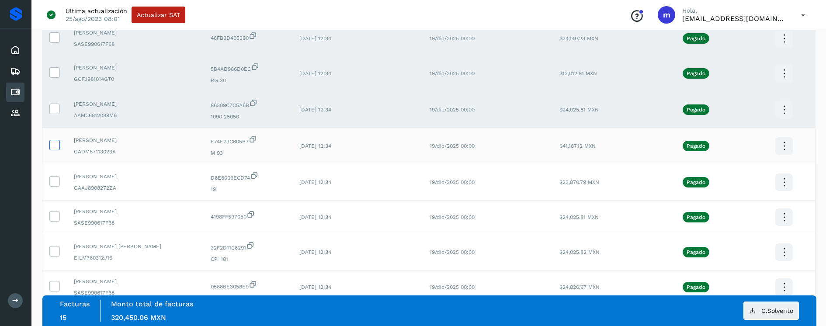
click at [52, 144] on icon at bounding box center [54, 144] width 9 height 9
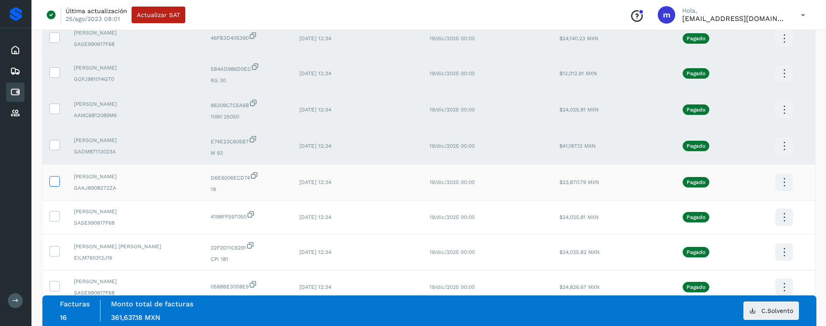
click at [53, 178] on icon at bounding box center [54, 180] width 9 height 9
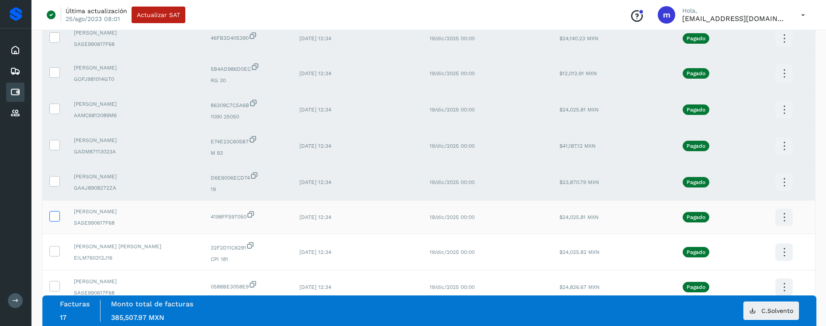
click at [56, 216] on icon at bounding box center [54, 215] width 9 height 9
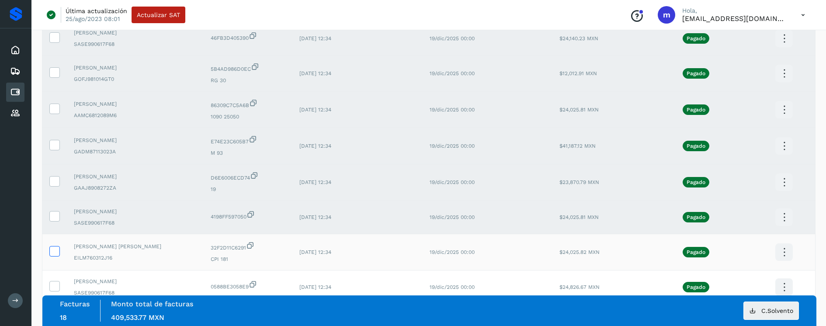
click at [52, 251] on icon at bounding box center [54, 250] width 9 height 9
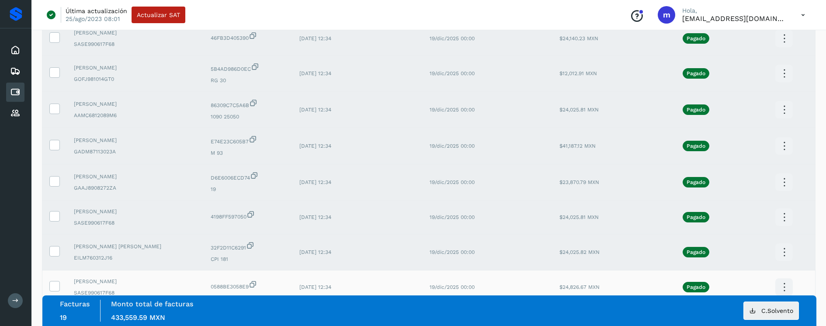
drag, startPoint x: 56, startPoint y: 289, endPoint x: 65, endPoint y: 280, distance: 13.0
click at [56, 288] on icon at bounding box center [54, 285] width 9 height 9
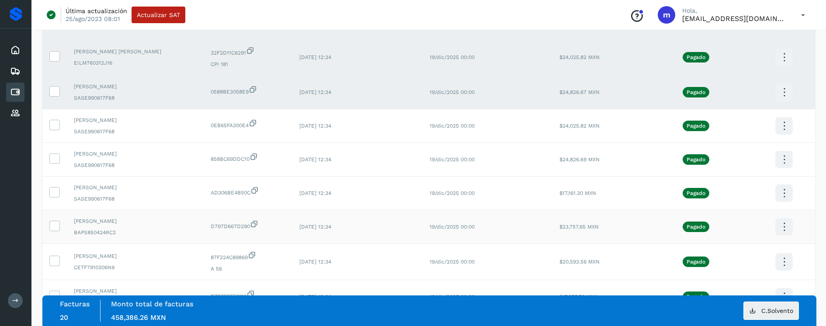
scroll to position [1593, 0]
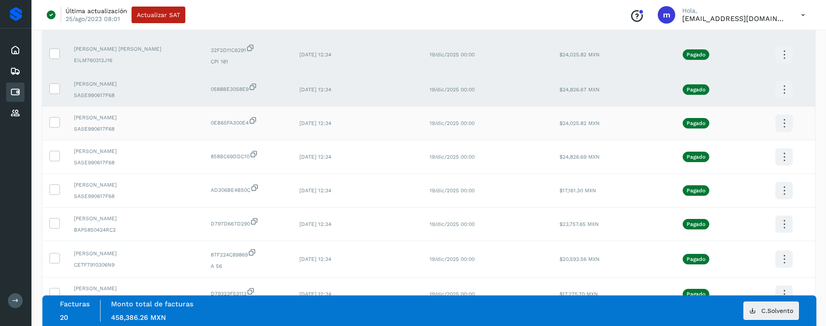
drag, startPoint x: 55, startPoint y: 123, endPoint x: 56, endPoint y: 129, distance: 6.7
click at [55, 123] on icon at bounding box center [54, 121] width 9 height 9
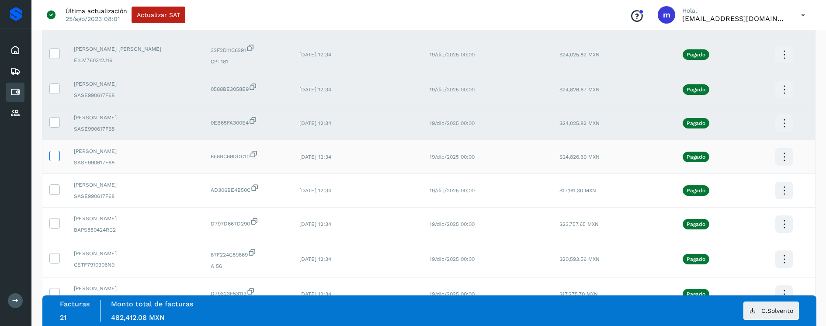
click at [56, 156] on icon at bounding box center [54, 155] width 9 height 9
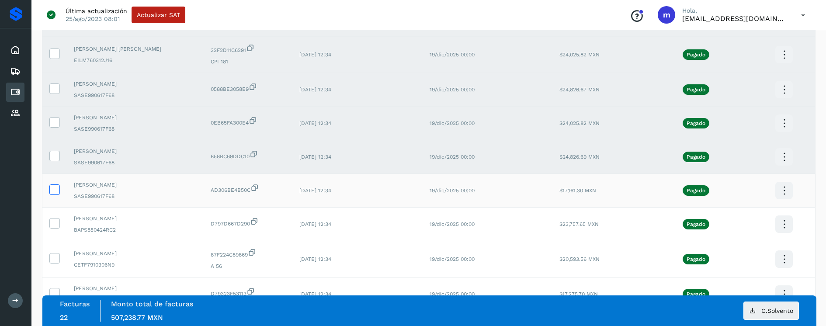
click at [55, 190] on icon at bounding box center [54, 189] width 9 height 9
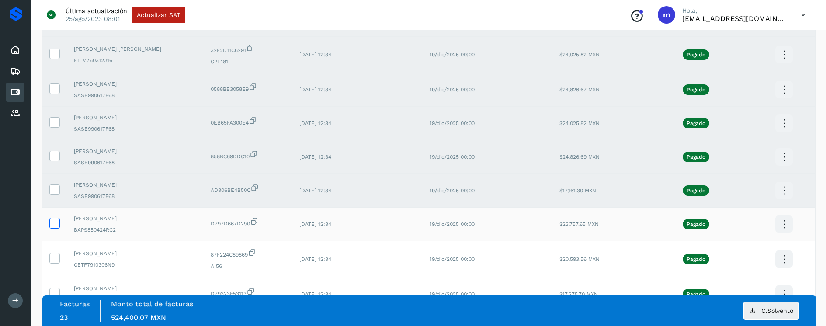
click at [52, 221] on icon at bounding box center [54, 222] width 9 height 9
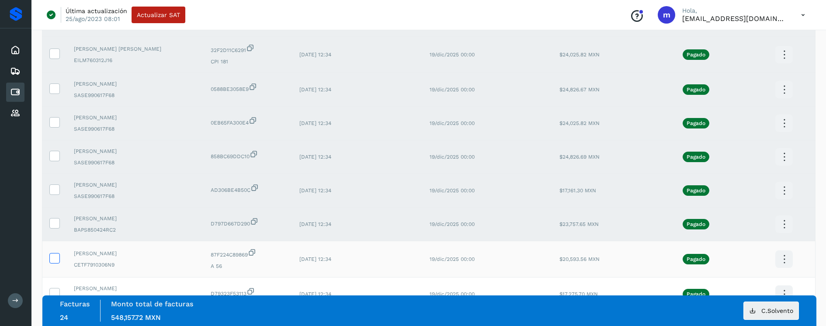
click at [54, 261] on icon at bounding box center [54, 257] width 9 height 9
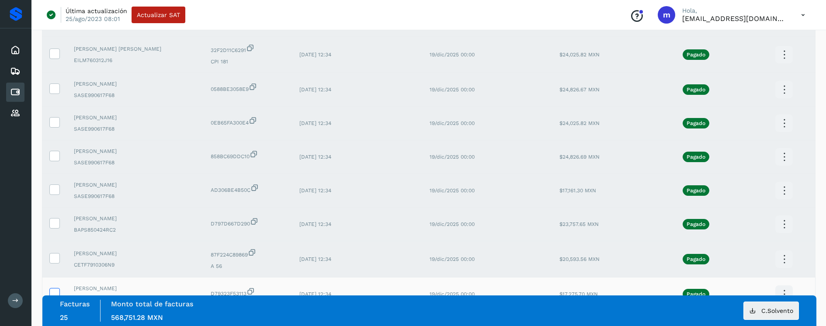
click at [57, 294] on icon at bounding box center [54, 292] width 9 height 9
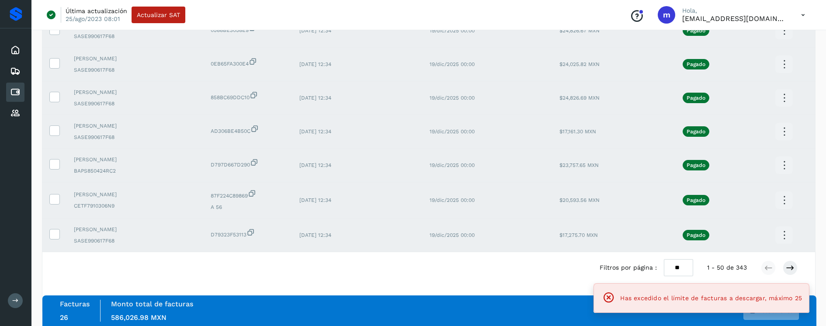
scroll to position [1653, 0]
click at [52, 232] on icon at bounding box center [54, 233] width 9 height 9
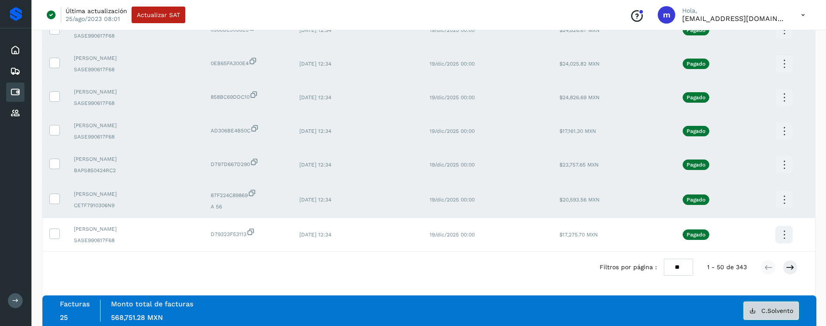
click at [769, 309] on span "C.Solvento" at bounding box center [778, 311] width 32 height 6
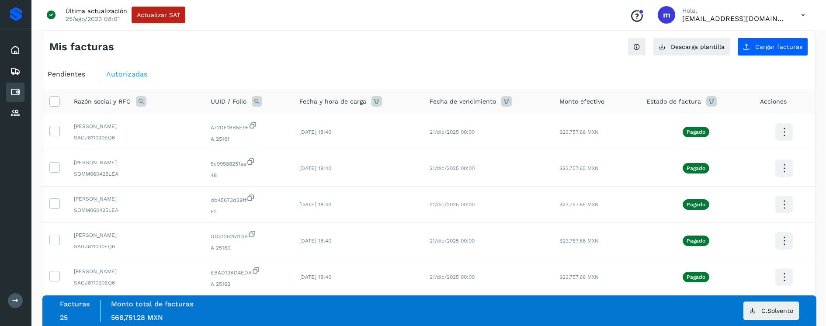
scroll to position [0, 0]
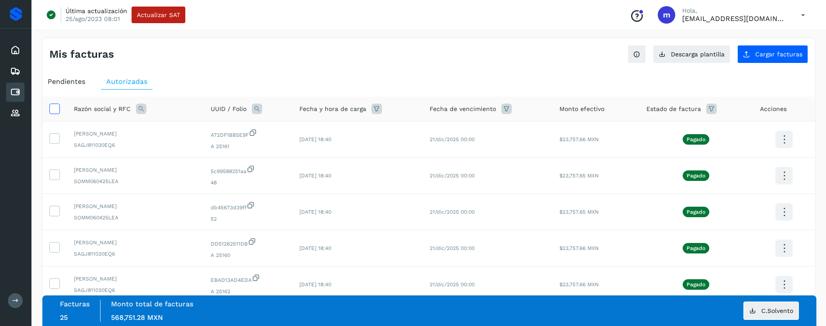
click at [56, 108] on icon at bounding box center [54, 108] width 9 height 9
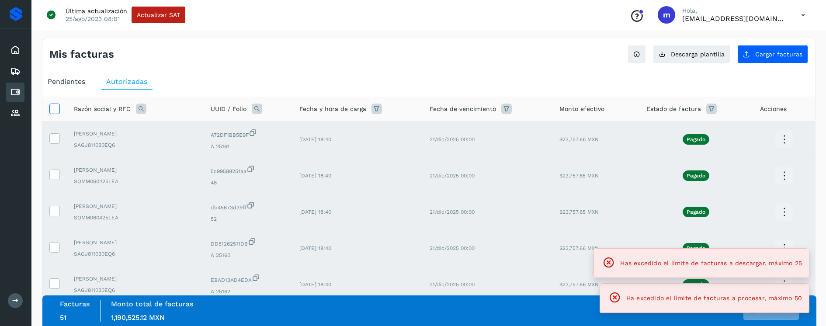
click at [56, 108] on icon at bounding box center [54, 108] width 9 height 9
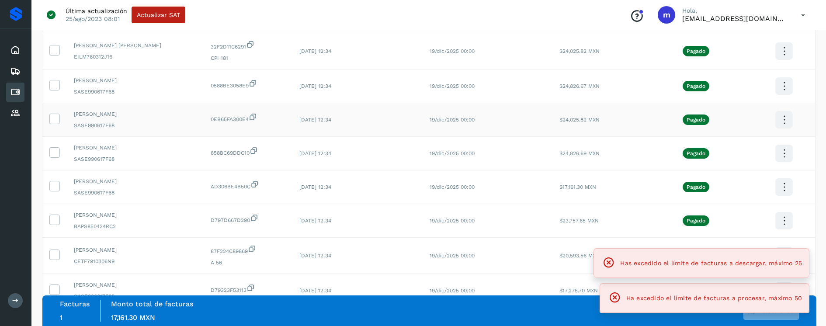
scroll to position [1653, 0]
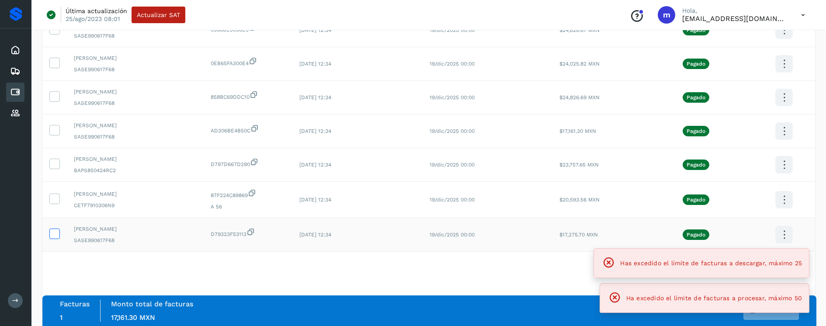
click at [57, 236] on icon at bounding box center [54, 233] width 9 height 9
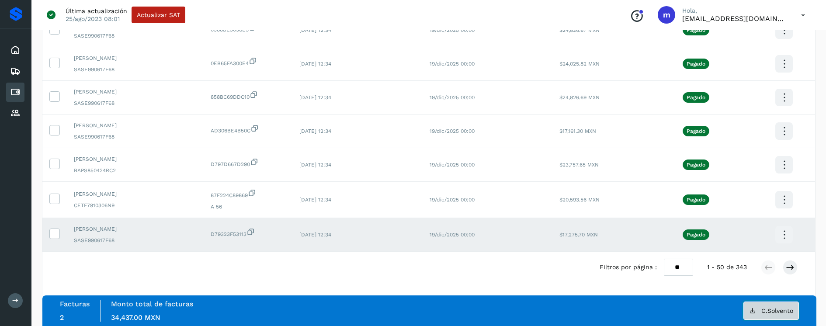
click at [786, 312] on span "C.Solvento" at bounding box center [778, 311] width 32 height 6
click at [791, 269] on icon at bounding box center [790, 267] width 9 height 9
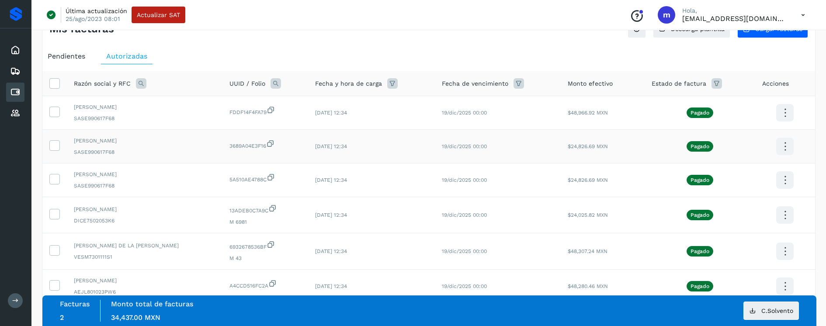
scroll to position [0, 0]
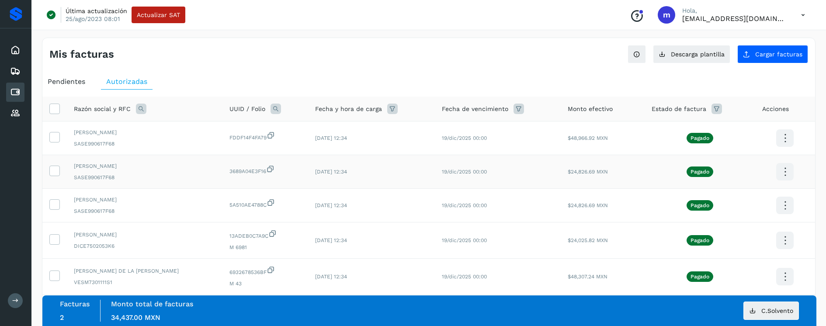
drag, startPoint x: 54, startPoint y: 137, endPoint x: 56, endPoint y: 155, distance: 17.6
click at [54, 137] on icon at bounding box center [54, 136] width 9 height 9
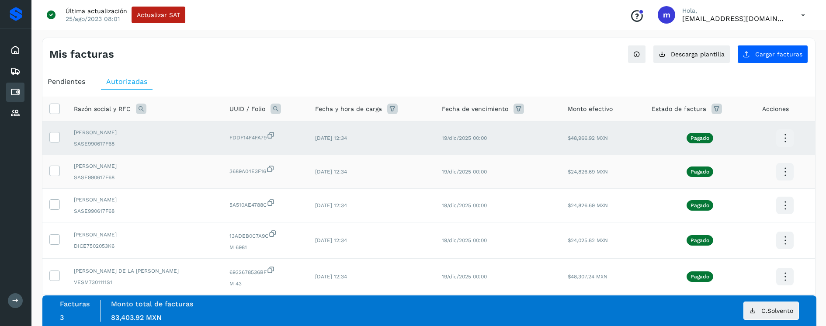
drag, startPoint x: 59, startPoint y: 169, endPoint x: 56, endPoint y: 178, distance: 10.0
click at [59, 169] on label at bounding box center [54, 171] width 10 height 10
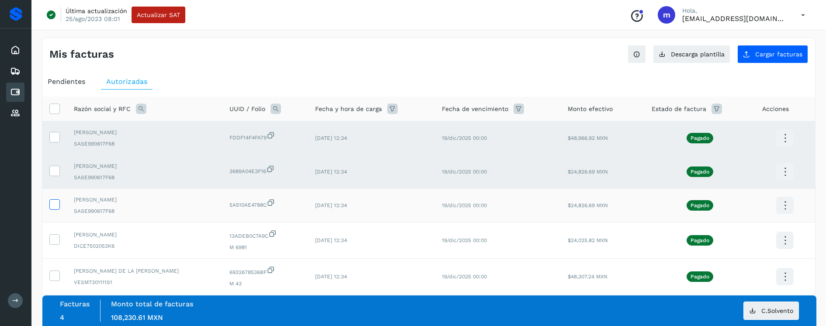
click at [53, 202] on icon at bounding box center [54, 203] width 9 height 9
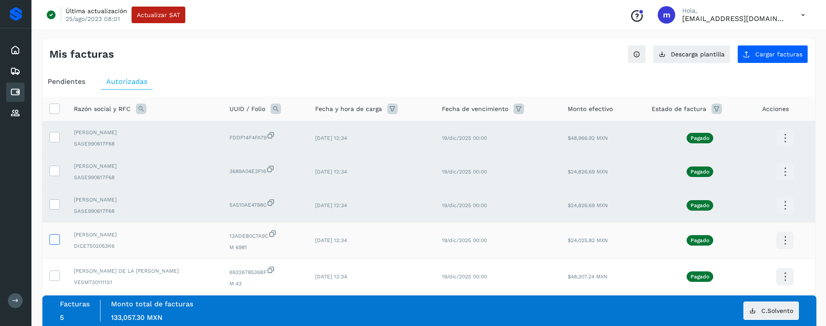
click at [56, 237] on icon at bounding box center [54, 238] width 9 height 9
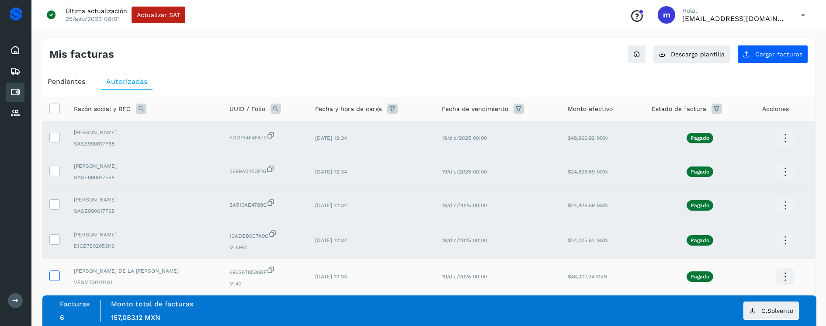
click at [53, 277] on icon at bounding box center [54, 275] width 9 height 9
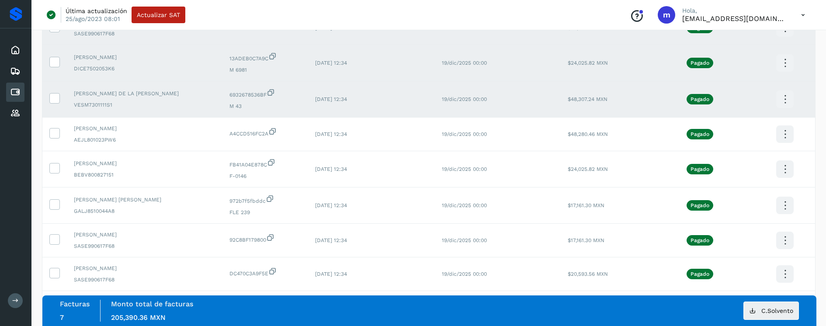
scroll to position [181, 0]
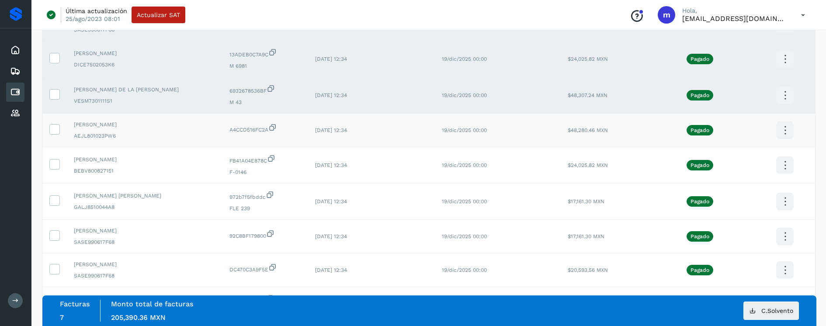
drag, startPoint x: 54, startPoint y: 131, endPoint x: 56, endPoint y: 136, distance: 4.6
click at [54, 132] on icon at bounding box center [54, 128] width 9 height 9
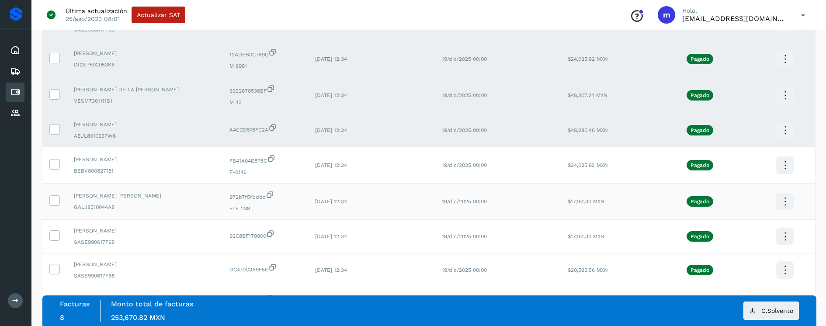
drag, startPoint x: 53, startPoint y: 165, endPoint x: 56, endPoint y: 183, distance: 18.1
click at [53, 165] on icon at bounding box center [54, 163] width 9 height 9
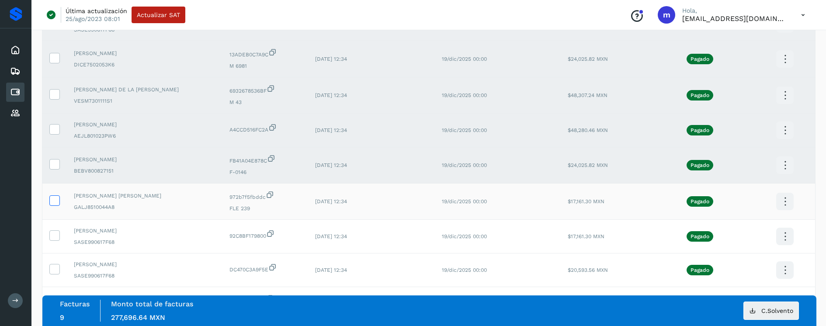
click at [55, 196] on icon at bounding box center [54, 199] width 9 height 9
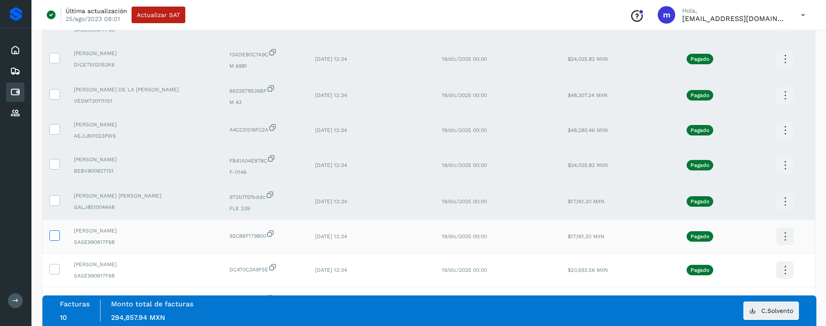
click at [55, 232] on icon at bounding box center [54, 234] width 9 height 9
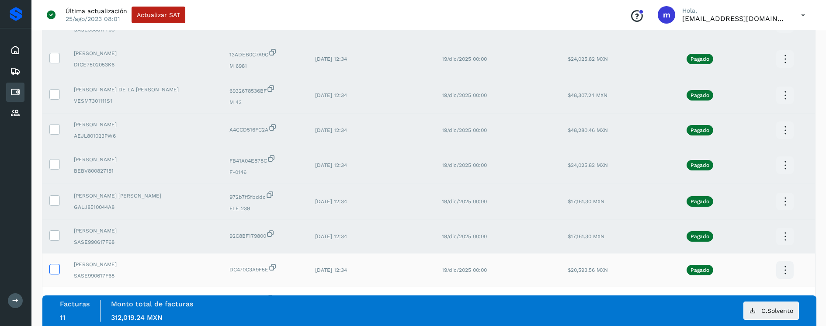
click at [54, 266] on icon at bounding box center [54, 268] width 9 height 9
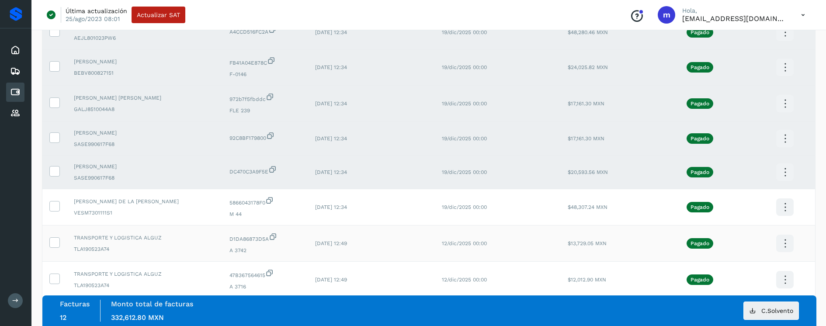
scroll to position [286, 0]
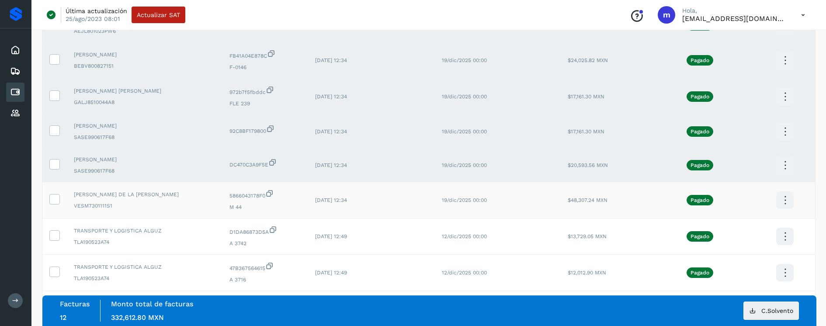
drag, startPoint x: 57, startPoint y: 196, endPoint x: 60, endPoint y: 216, distance: 19.6
click at [57, 196] on icon at bounding box center [54, 198] width 9 height 9
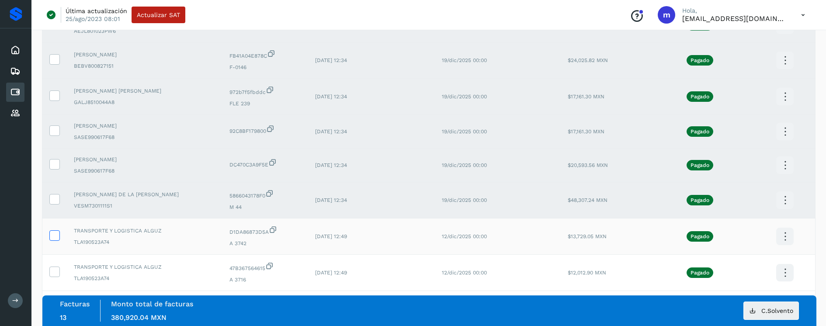
click at [56, 235] on icon at bounding box center [54, 234] width 9 height 9
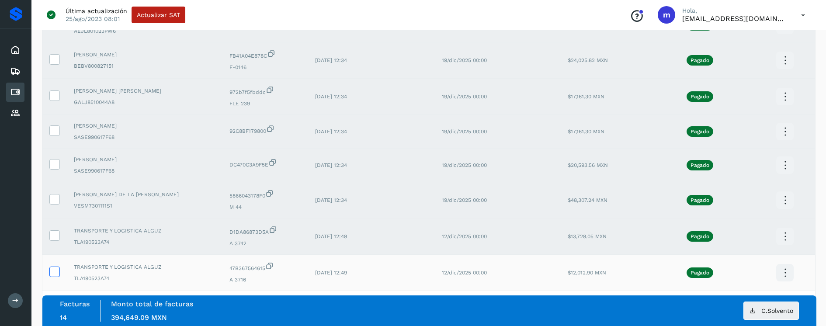
click at [53, 272] on icon at bounding box center [54, 271] width 9 height 9
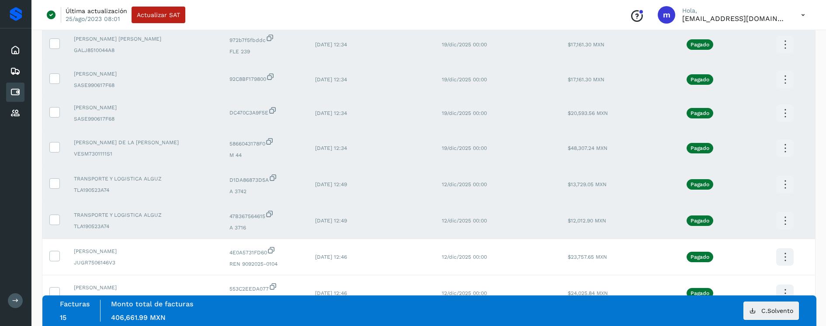
scroll to position [345, 0]
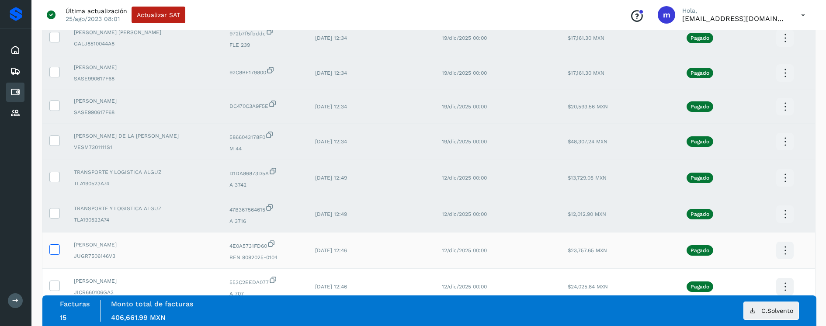
click at [57, 249] on icon at bounding box center [54, 248] width 9 height 9
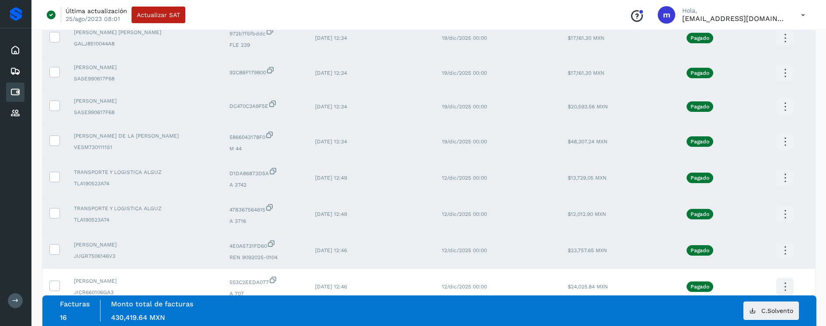
drag, startPoint x: 56, startPoint y: 286, endPoint x: 176, endPoint y: 255, distance: 124.7
click at [56, 286] on icon at bounding box center [54, 285] width 9 height 9
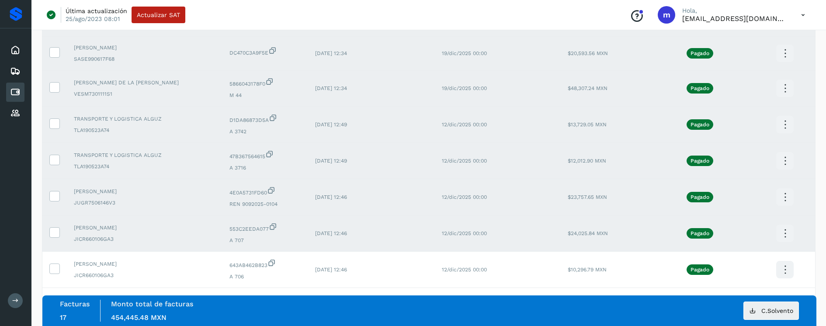
scroll to position [406, 0]
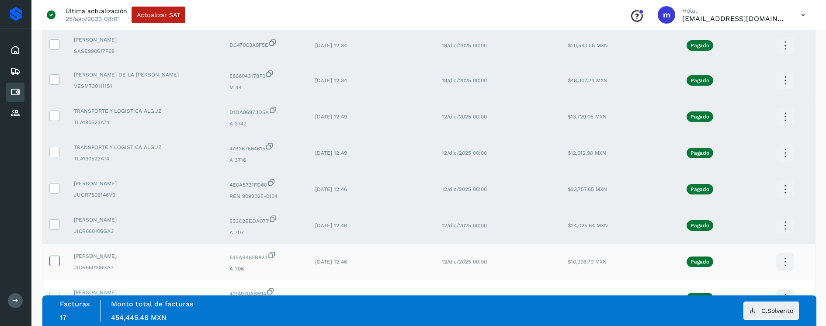
click at [55, 259] on icon at bounding box center [54, 260] width 9 height 9
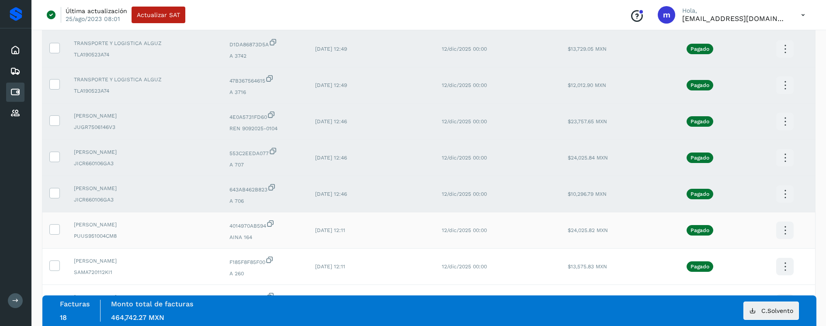
scroll to position [475, 0]
click at [54, 228] on icon at bounding box center [54, 227] width 9 height 9
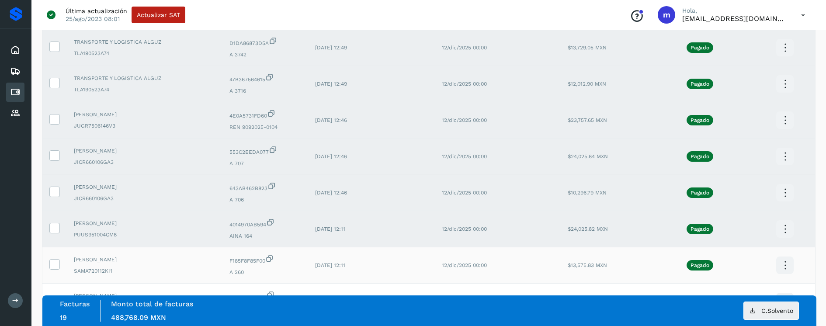
drag, startPoint x: 54, startPoint y: 264, endPoint x: 122, endPoint y: 251, distance: 69.0
click at [55, 264] on icon at bounding box center [54, 263] width 9 height 9
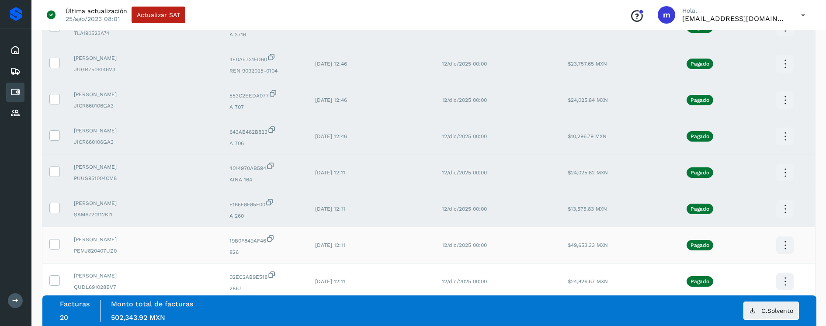
scroll to position [539, 0]
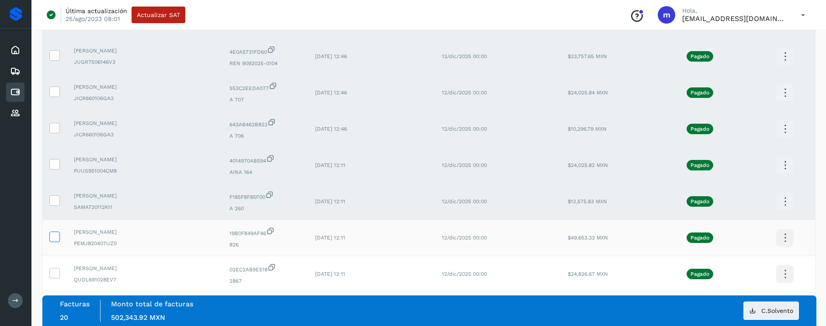
click at [58, 238] on icon at bounding box center [54, 236] width 9 height 9
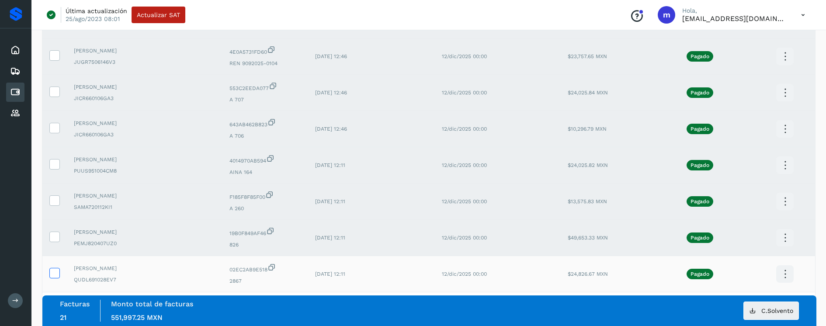
click at [53, 274] on icon at bounding box center [54, 272] width 9 height 9
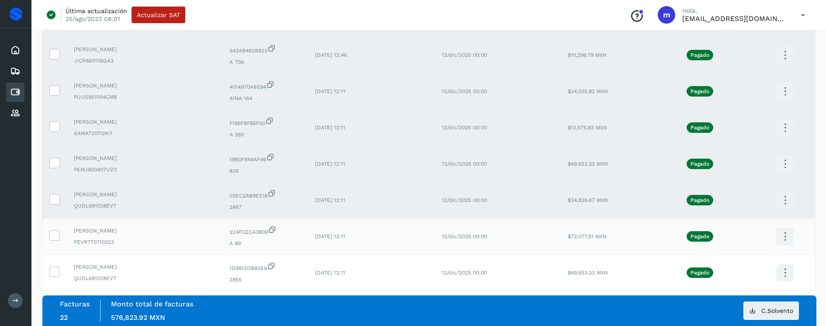
scroll to position [615, 0]
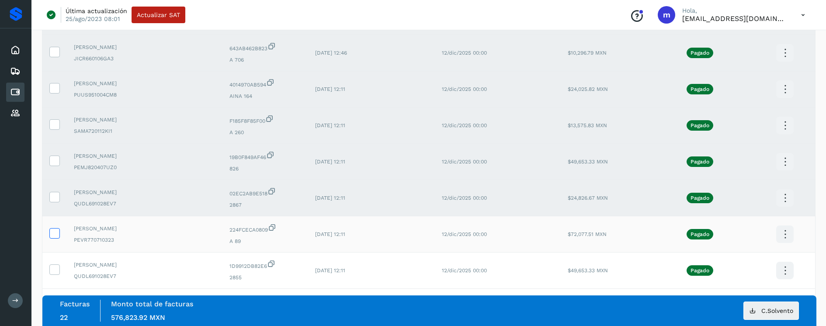
drag, startPoint x: 56, startPoint y: 233, endPoint x: 59, endPoint y: 249, distance: 16.6
click at [56, 233] on icon at bounding box center [54, 232] width 9 height 9
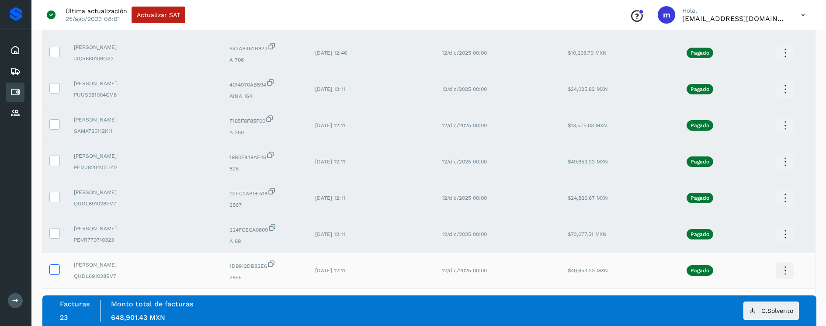
click at [57, 270] on icon at bounding box center [54, 269] width 9 height 9
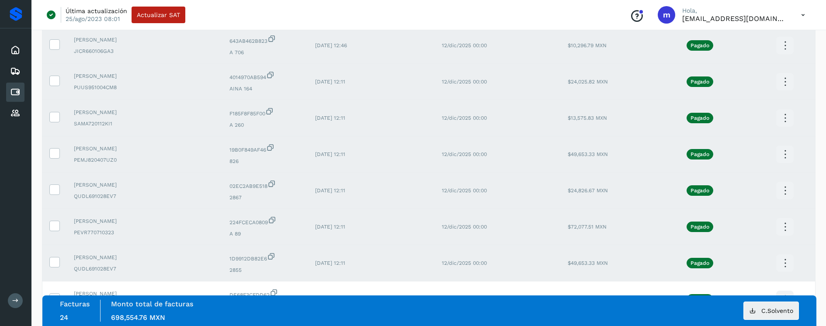
scroll to position [666, 0]
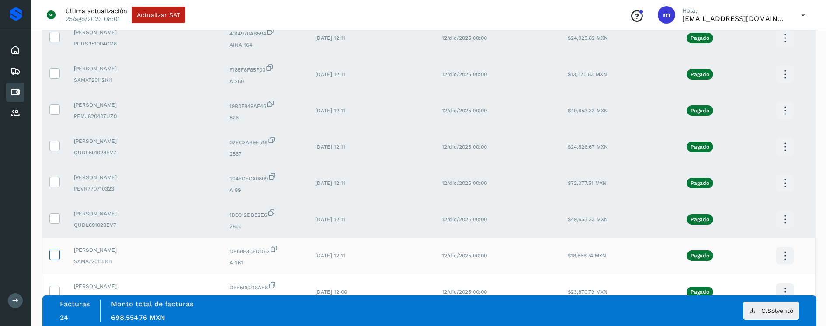
click at [54, 255] on icon at bounding box center [54, 254] width 9 height 9
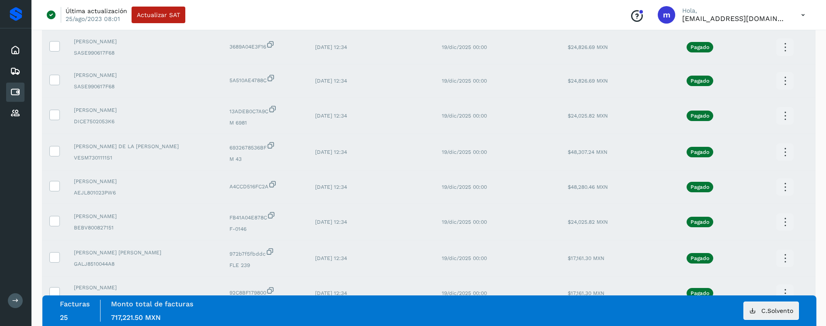
scroll to position [352, 0]
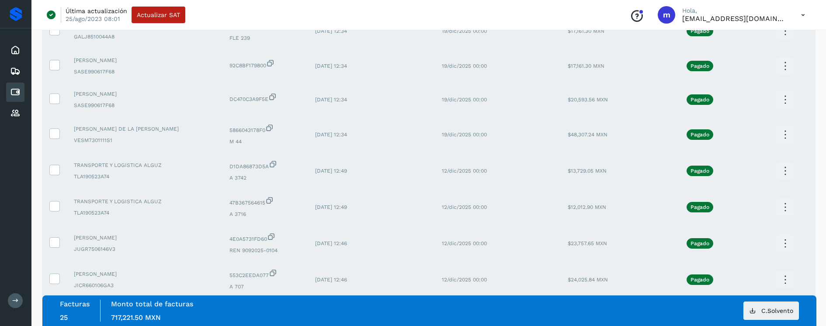
drag, startPoint x: 55, startPoint y: 209, endPoint x: 54, endPoint y: 216, distance: 7.5
click at [55, 209] on icon at bounding box center [54, 205] width 9 height 9
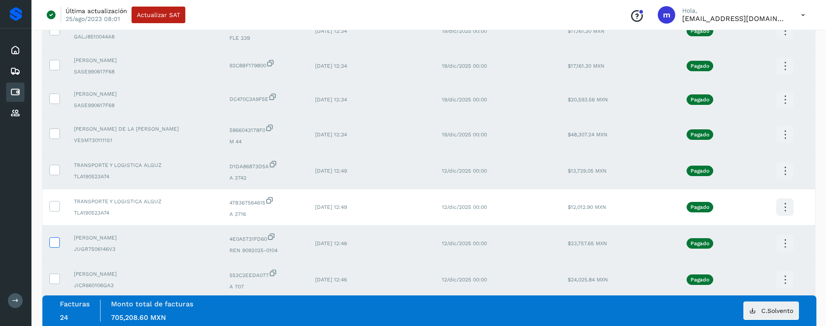
drag, startPoint x: 58, startPoint y: 240, endPoint x: 58, endPoint y: 245, distance: 4.8
click at [58, 240] on icon at bounding box center [54, 241] width 9 height 9
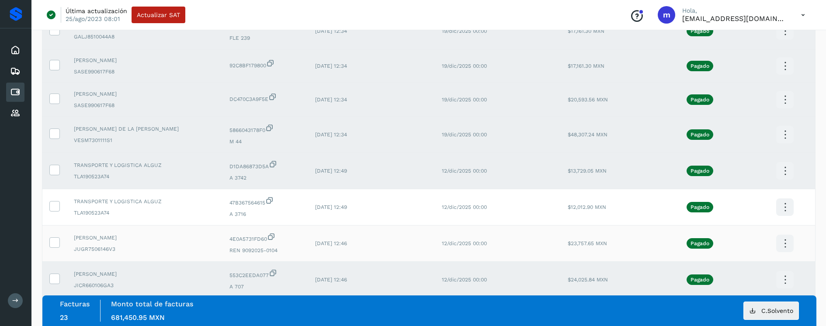
drag, startPoint x: 55, startPoint y: 278, endPoint x: 98, endPoint y: 256, distance: 48.7
click at [55, 278] on icon at bounding box center [54, 278] width 9 height 9
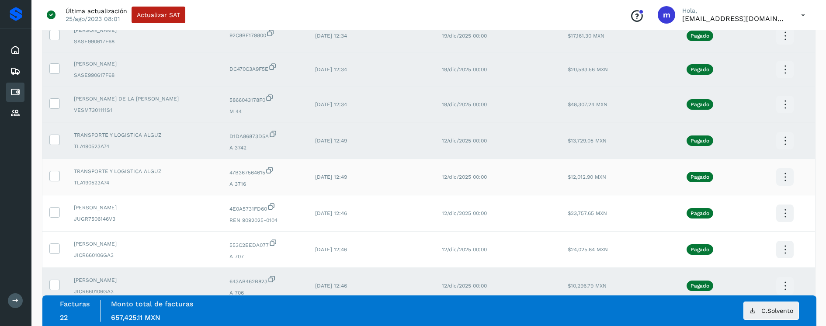
scroll to position [436, 0]
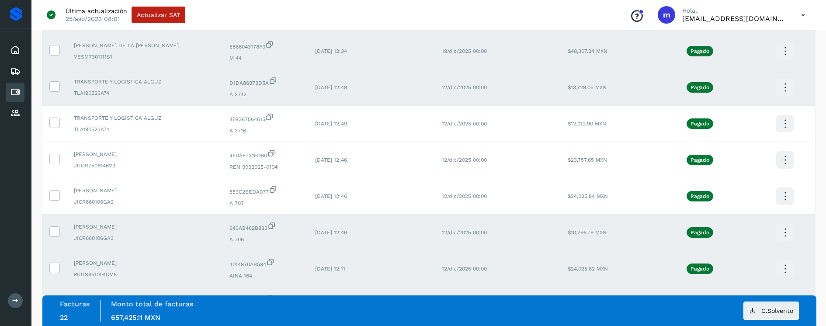
click at [52, 236] on label at bounding box center [54, 231] width 10 height 10
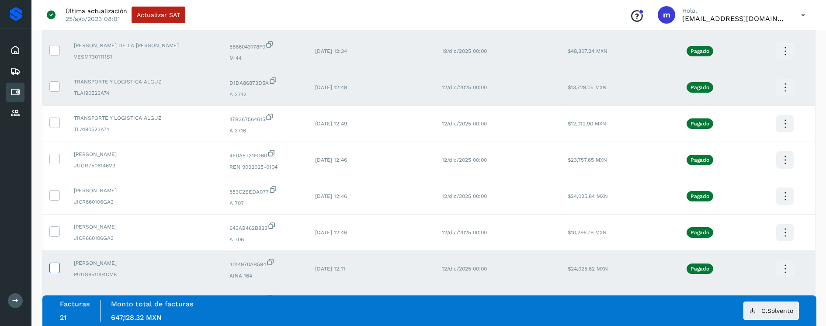
click at [54, 266] on icon at bounding box center [54, 267] width 9 height 9
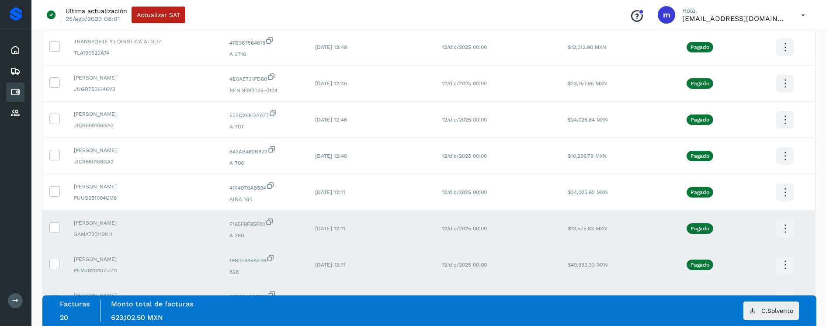
scroll to position [512, 0]
click at [58, 227] on icon at bounding box center [54, 226] width 9 height 9
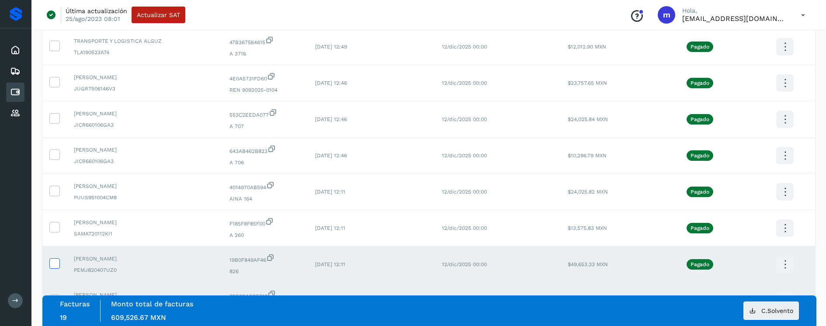
click at [57, 262] on icon at bounding box center [54, 262] width 9 height 9
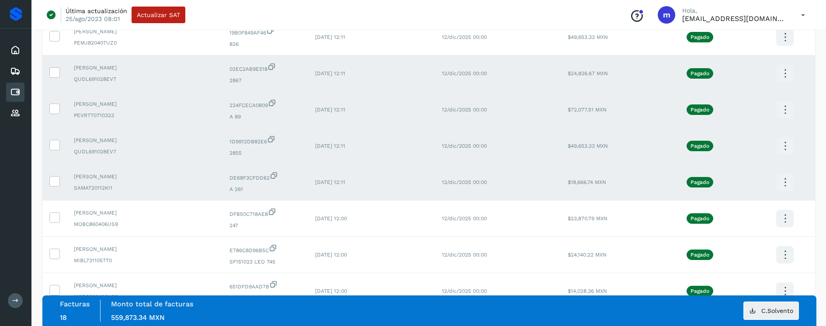
scroll to position [743, 0]
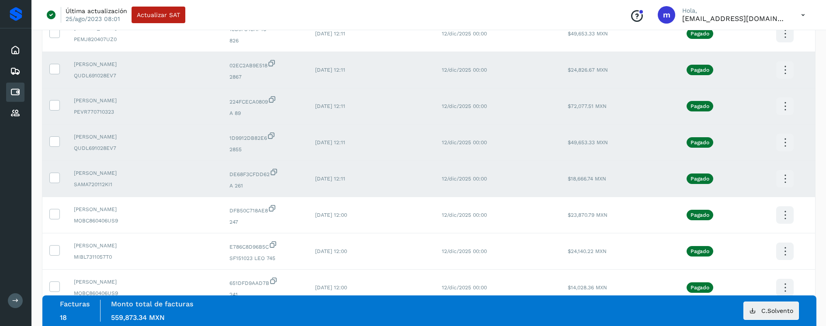
drag, startPoint x: 55, startPoint y: 68, endPoint x: 62, endPoint y: 88, distance: 21.9
click at [55, 68] on icon at bounding box center [54, 68] width 9 height 9
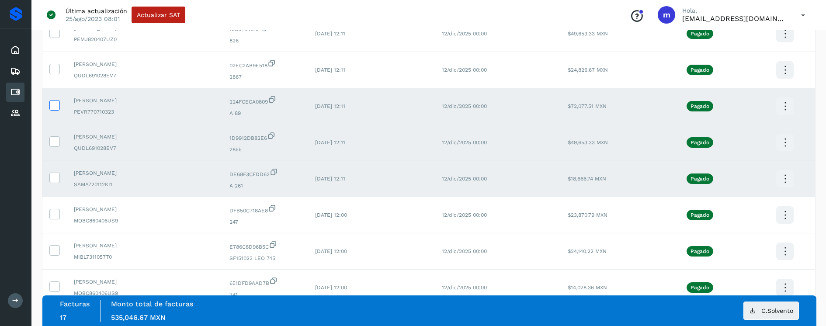
click at [56, 103] on icon at bounding box center [54, 104] width 9 height 9
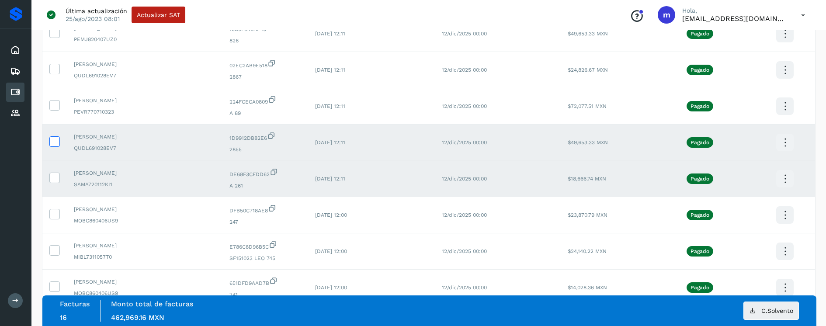
click at [53, 139] on icon at bounding box center [54, 140] width 9 height 9
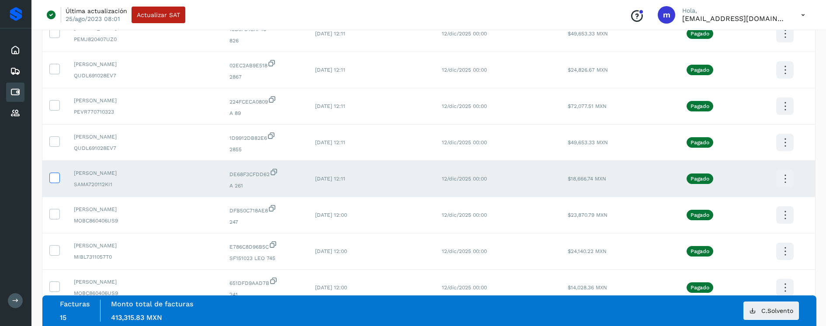
click at [52, 178] on icon at bounding box center [54, 177] width 9 height 9
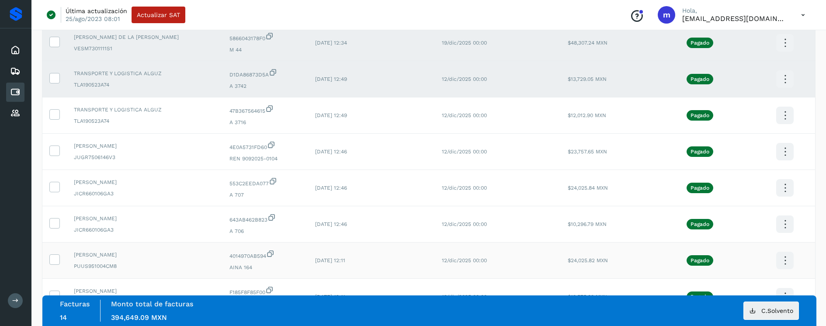
scroll to position [373, 0]
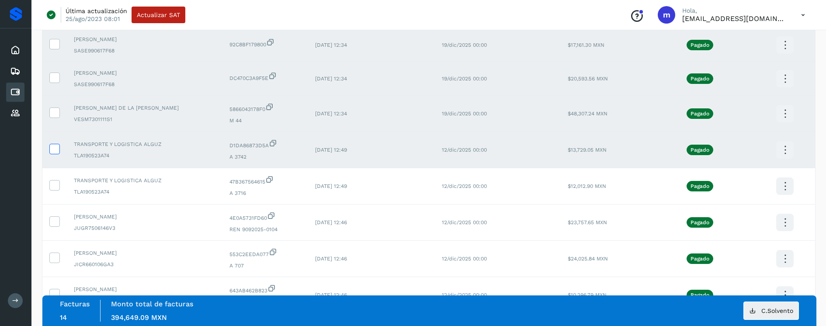
click at [56, 149] on icon at bounding box center [54, 148] width 9 height 9
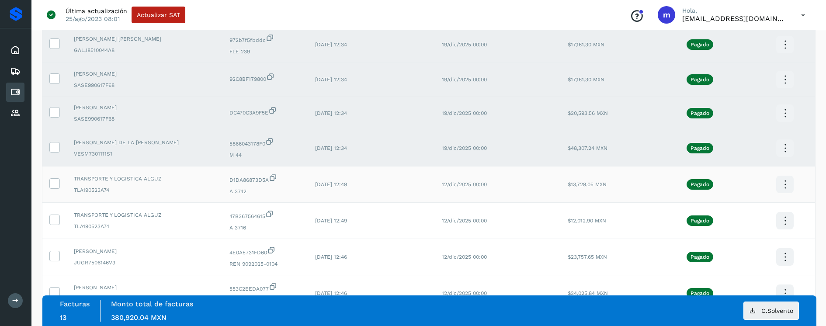
scroll to position [338, 0]
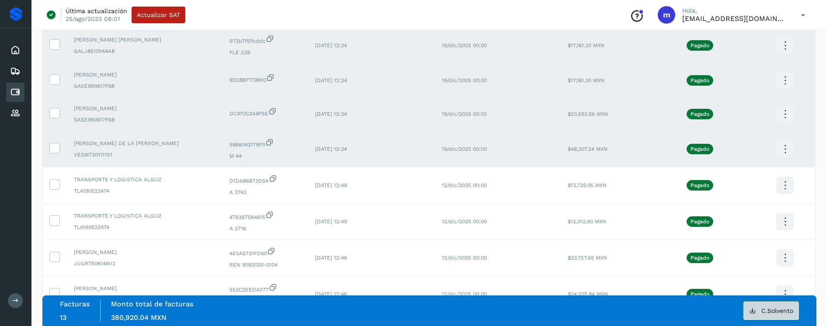
click at [780, 313] on span "C.Solvento" at bounding box center [778, 311] width 32 height 6
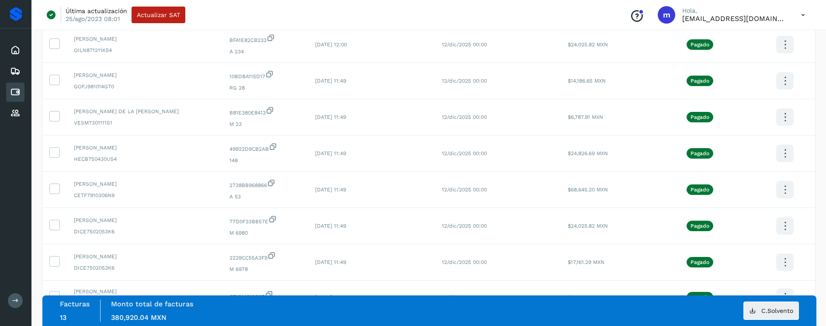
scroll to position [1663, 0]
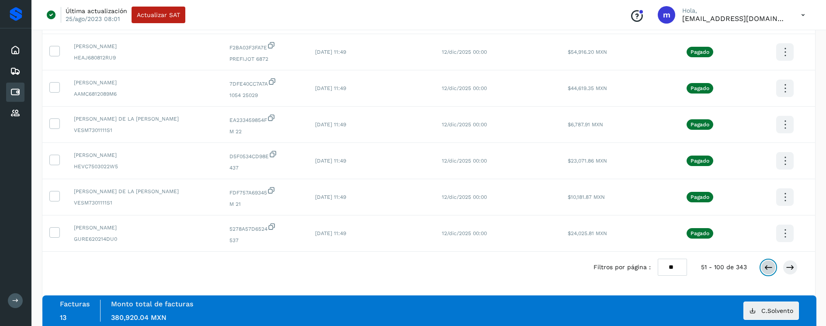
click at [766, 266] on icon at bounding box center [768, 267] width 9 height 9
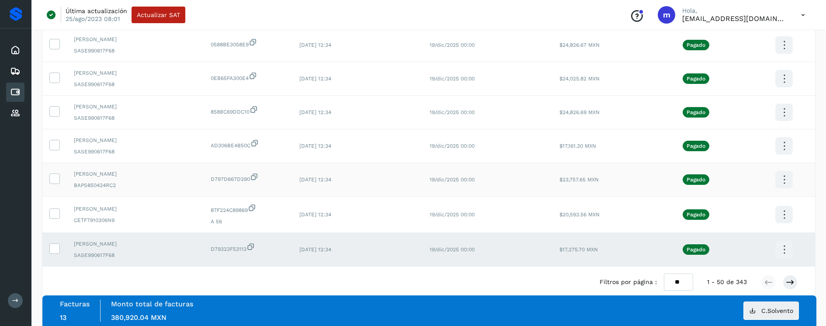
scroll to position [1653, 0]
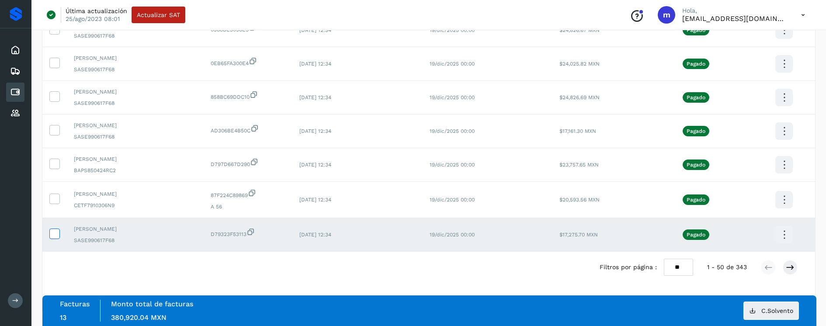
click at [56, 233] on icon at bounding box center [54, 233] width 9 height 9
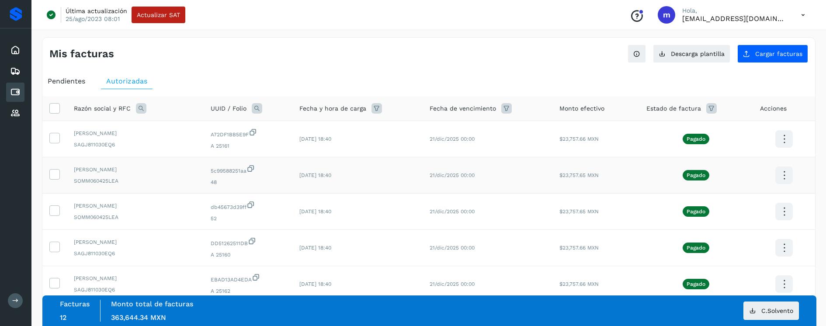
scroll to position [0, 0]
click at [56, 175] on icon at bounding box center [54, 174] width 9 height 9
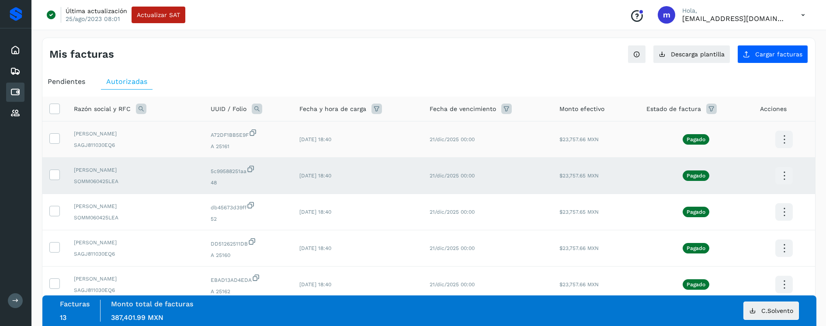
drag, startPoint x: 55, startPoint y: 140, endPoint x: 61, endPoint y: 141, distance: 6.3
click at [56, 139] on icon at bounding box center [54, 137] width 9 height 9
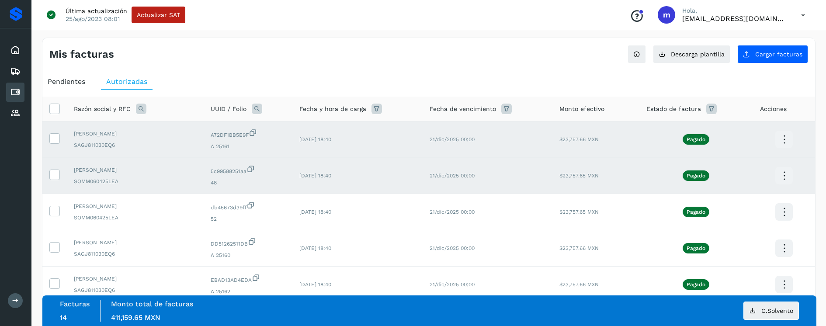
click at [787, 176] on icon at bounding box center [784, 176] width 21 height 21
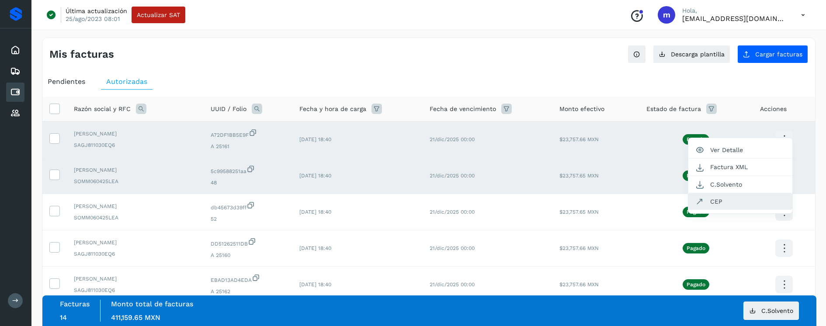
click at [738, 200] on button "CEP" at bounding box center [741, 201] width 104 height 17
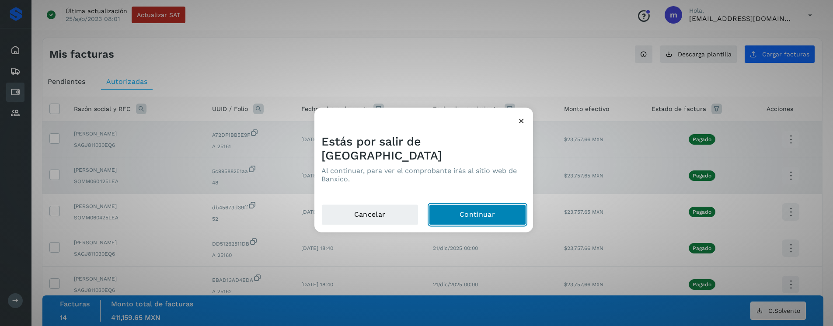
click at [461, 205] on button "Continuar" at bounding box center [477, 215] width 97 height 21
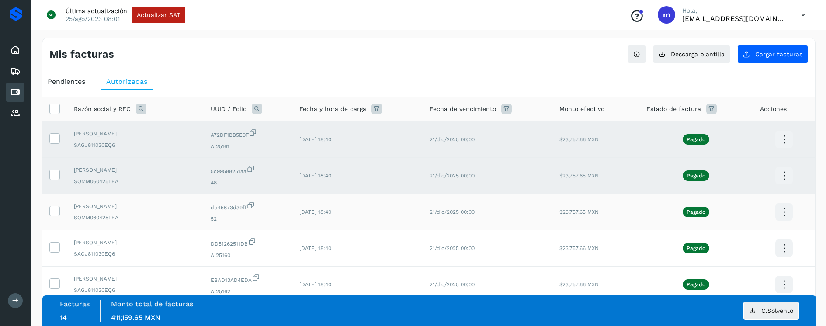
drag, startPoint x: 56, startPoint y: 209, endPoint x: 77, endPoint y: 208, distance: 21.0
click at [56, 209] on icon at bounding box center [54, 210] width 9 height 9
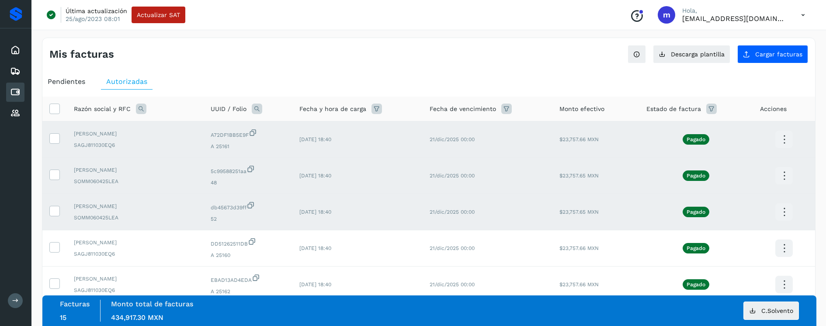
drag, startPoint x: 60, startPoint y: 178, endPoint x: 60, endPoint y: 162, distance: 15.3
click at [59, 176] on td at bounding box center [54, 176] width 24 height 36
click at [56, 170] on icon at bounding box center [54, 174] width 9 height 9
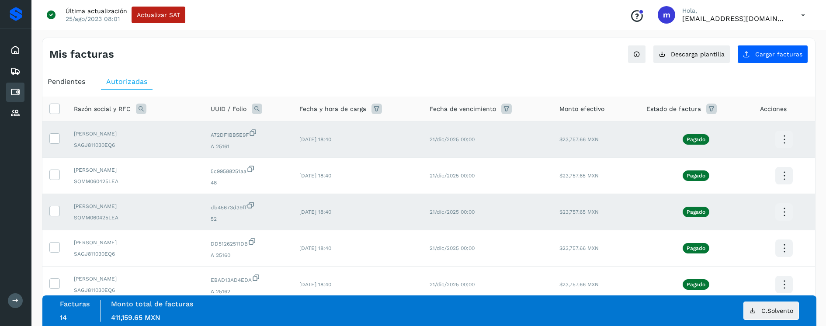
drag, startPoint x: 56, startPoint y: 139, endPoint x: 78, endPoint y: 146, distance: 23.5
click at [56, 139] on icon at bounding box center [54, 137] width 9 height 9
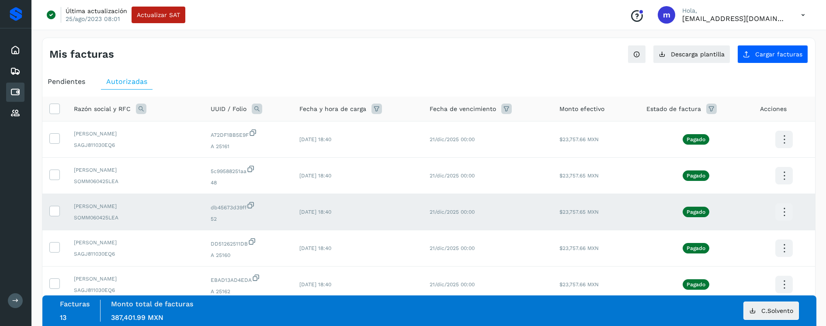
click at [787, 212] on icon at bounding box center [784, 212] width 21 height 21
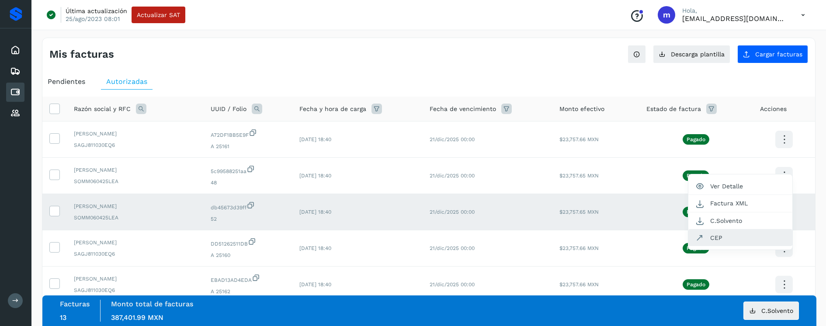
click at [725, 240] on button "CEP" at bounding box center [741, 238] width 104 height 17
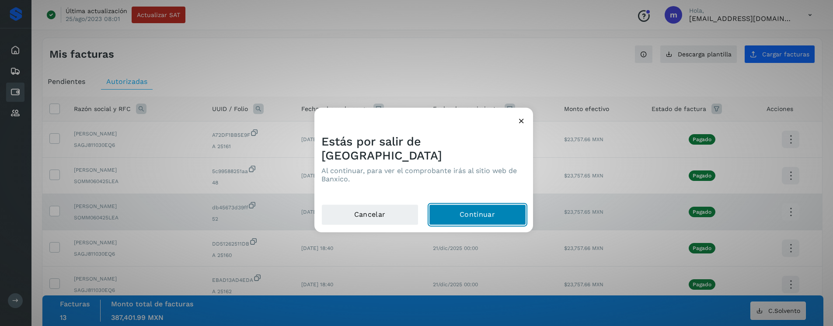
click at [460, 205] on button "Continuar" at bounding box center [477, 215] width 97 height 21
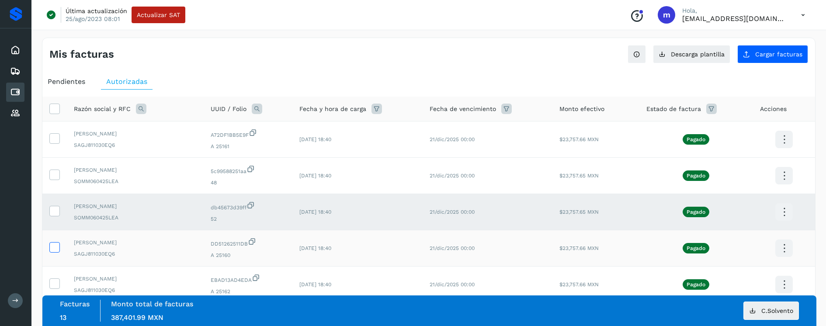
click at [56, 248] on icon at bounding box center [54, 246] width 9 height 9
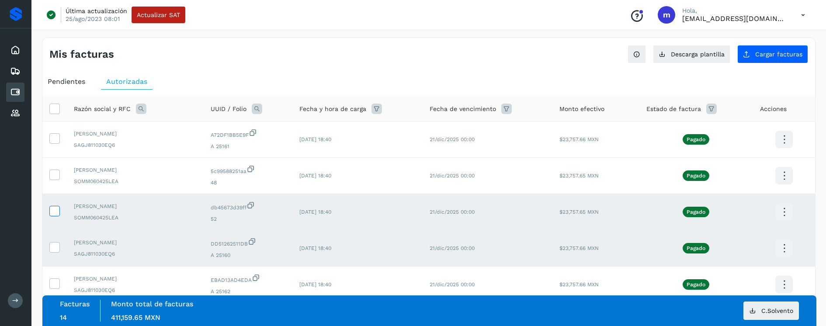
drag, startPoint x: 53, startPoint y: 212, endPoint x: 57, endPoint y: 213, distance: 4.6
click at [53, 212] on icon at bounding box center [54, 210] width 9 height 9
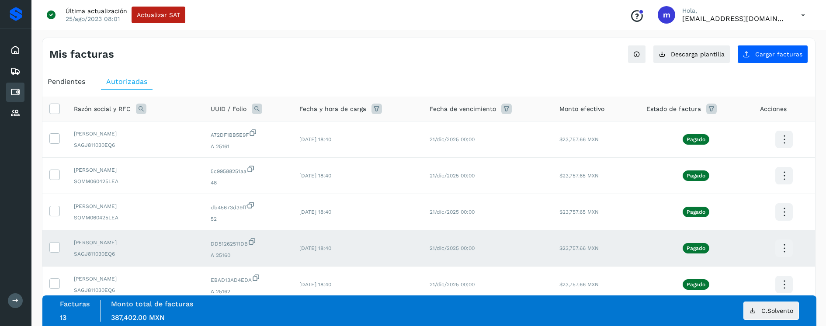
click at [780, 247] on icon at bounding box center [784, 248] width 21 height 21
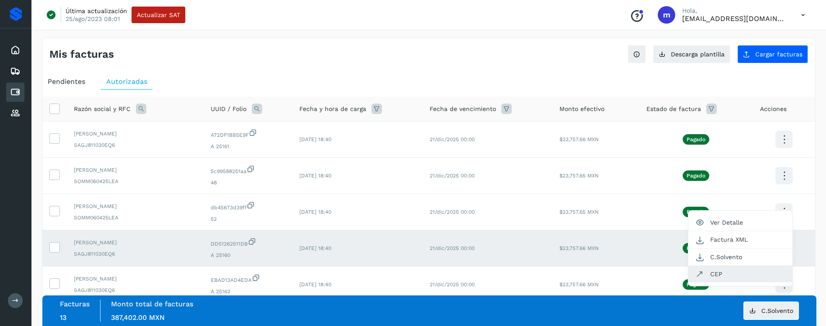
click at [726, 274] on button "CEP" at bounding box center [741, 274] width 104 height 17
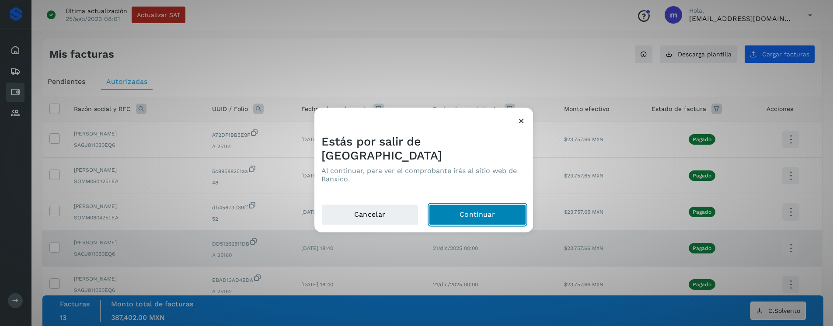
click at [456, 205] on button "Continuar" at bounding box center [477, 215] width 97 height 21
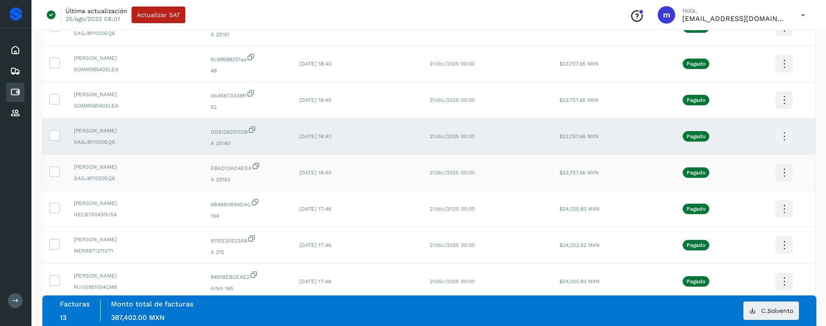
scroll to position [112, 0]
drag, startPoint x: 56, startPoint y: 170, endPoint x: 54, endPoint y: 154, distance: 15.9
click at [56, 170] on icon at bounding box center [54, 170] width 9 height 9
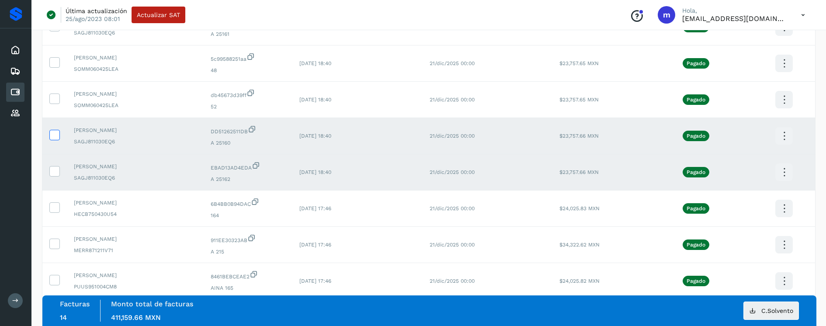
click at [56, 136] on icon at bounding box center [54, 134] width 9 height 9
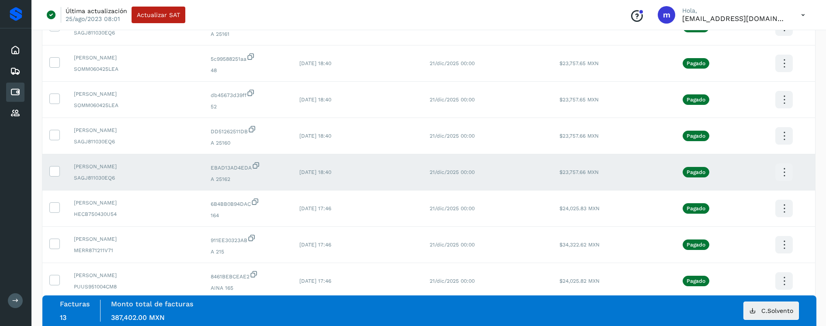
click at [787, 172] on icon at bounding box center [784, 172] width 21 height 21
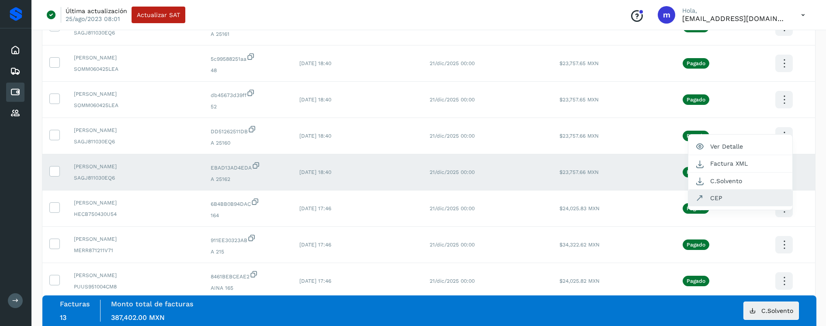
click at [727, 199] on button "CEP" at bounding box center [741, 198] width 104 height 17
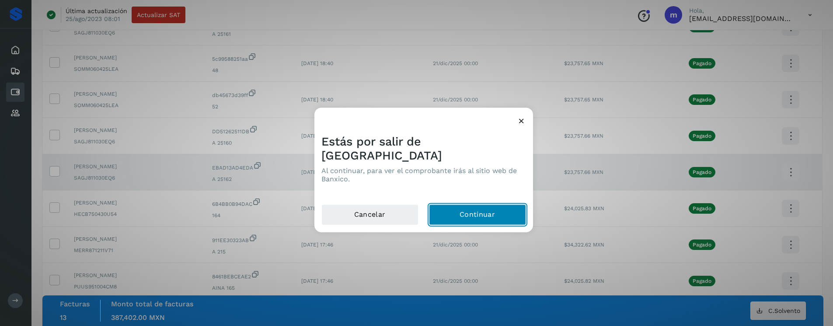
click at [479, 206] on button "Continuar" at bounding box center [477, 215] width 97 height 21
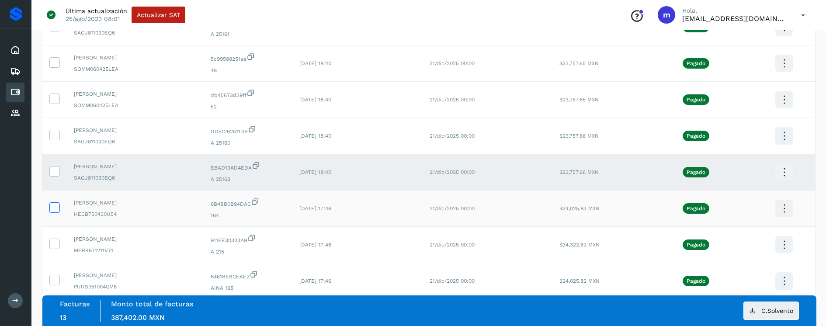
drag, startPoint x: 57, startPoint y: 209, endPoint x: 58, endPoint y: 203, distance: 6.1
click at [57, 209] on icon at bounding box center [54, 206] width 9 height 9
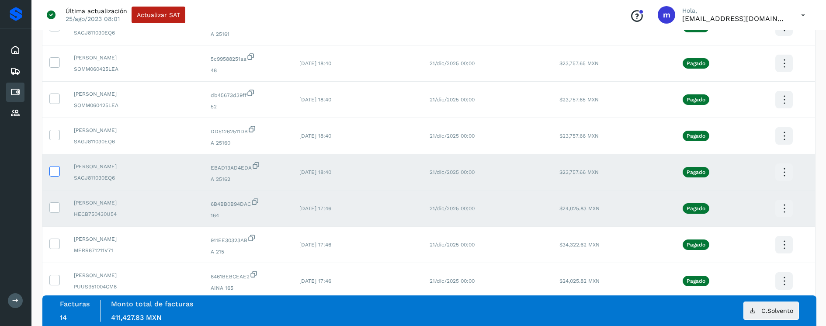
click at [57, 174] on icon at bounding box center [54, 170] width 9 height 9
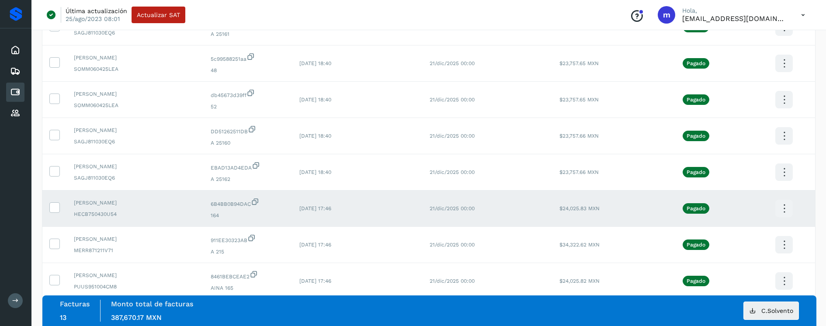
click at [785, 209] on icon at bounding box center [784, 209] width 21 height 21
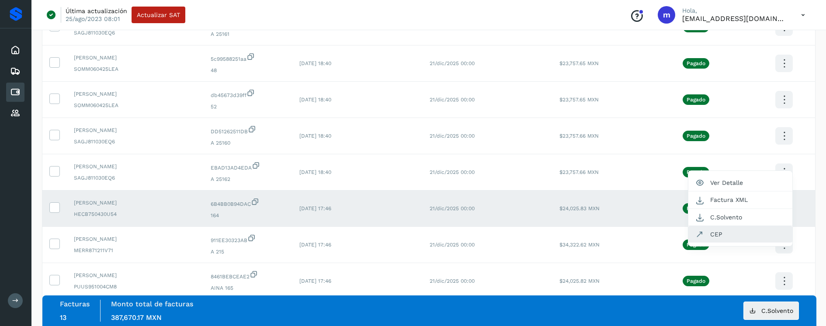
click at [734, 236] on button "CEP" at bounding box center [741, 234] width 104 height 17
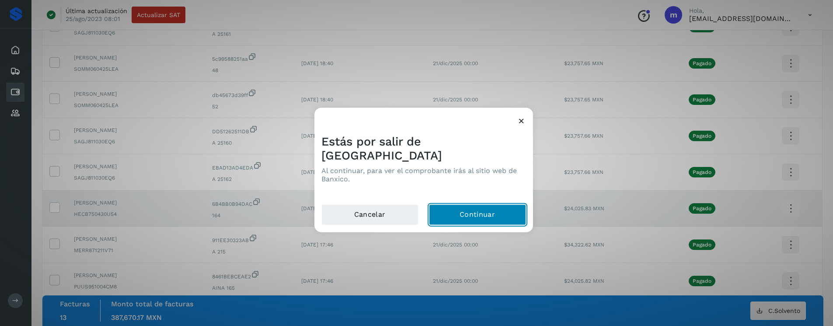
click at [463, 210] on button "Continuar" at bounding box center [477, 215] width 97 height 21
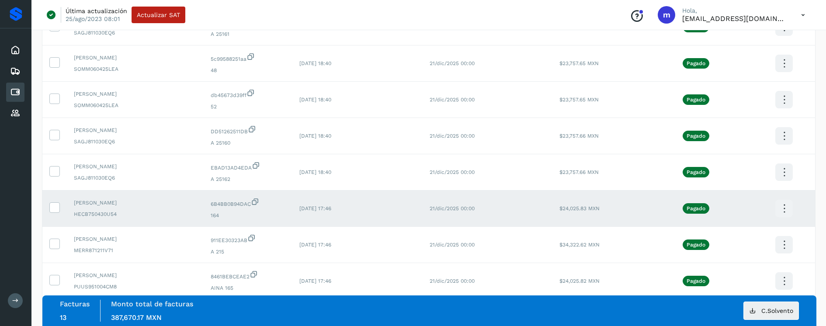
click at [782, 207] on icon at bounding box center [784, 209] width 21 height 21
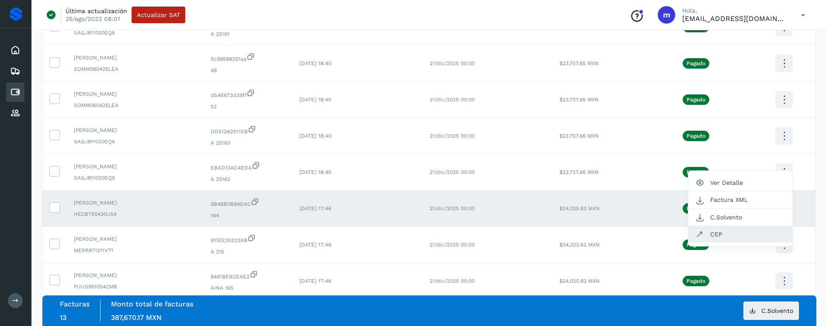
click at [721, 233] on button "CEP" at bounding box center [741, 234] width 104 height 17
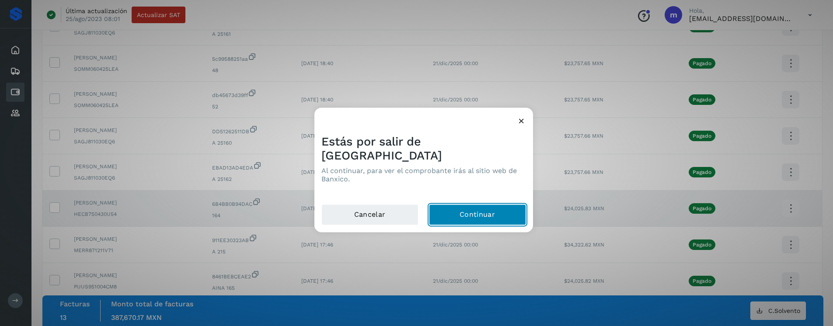
click at [464, 207] on button "Continuar" at bounding box center [477, 215] width 97 height 21
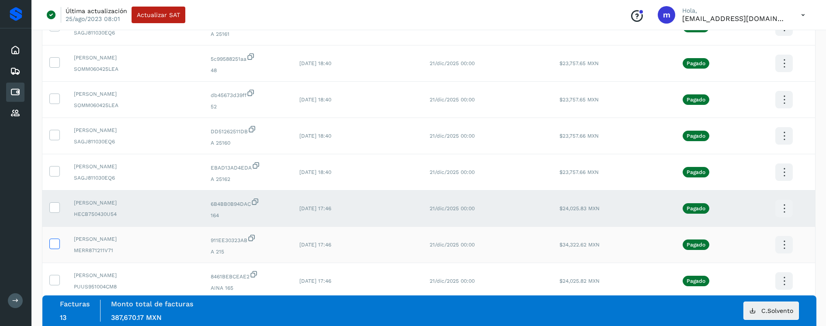
click at [54, 243] on icon at bounding box center [54, 243] width 9 height 9
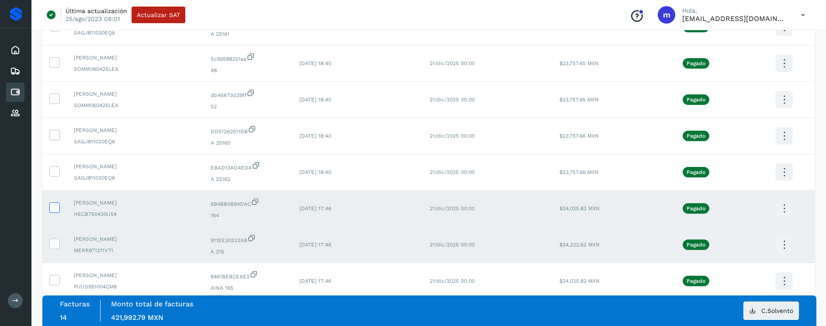
click at [57, 206] on icon at bounding box center [54, 206] width 9 height 9
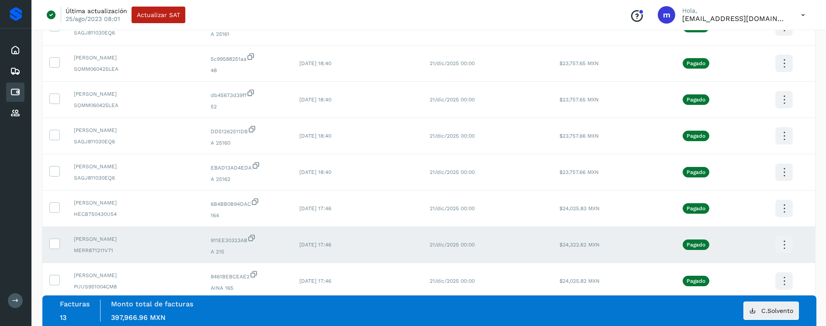
click at [784, 244] on icon at bounding box center [784, 245] width 21 height 21
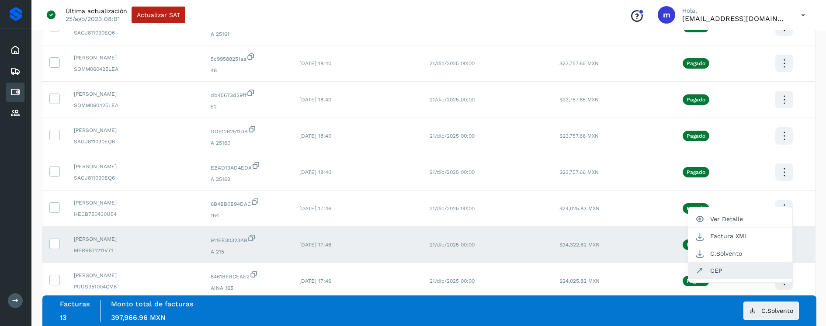
click at [734, 267] on button "CEP" at bounding box center [741, 270] width 104 height 17
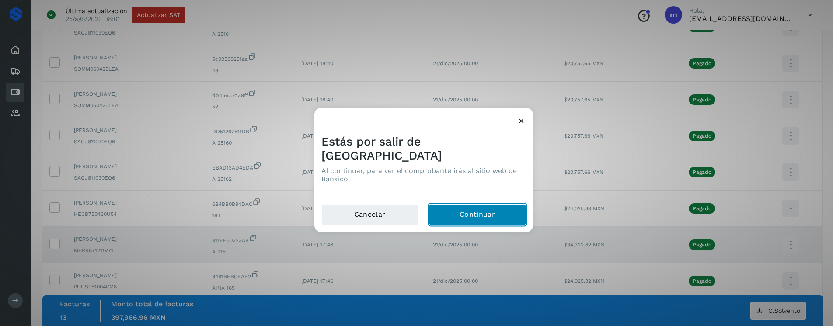
click at [472, 211] on button "Continuar" at bounding box center [477, 215] width 97 height 21
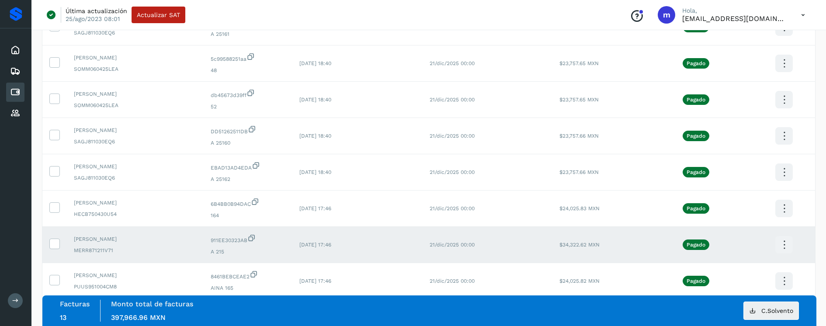
click at [785, 244] on icon at bounding box center [784, 245] width 21 height 21
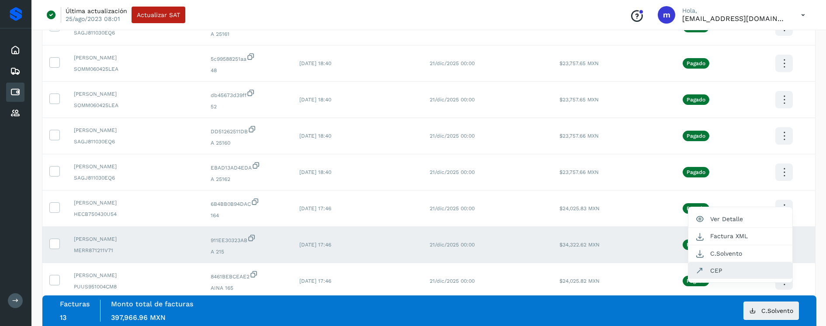
click at [735, 272] on button "CEP" at bounding box center [741, 270] width 104 height 17
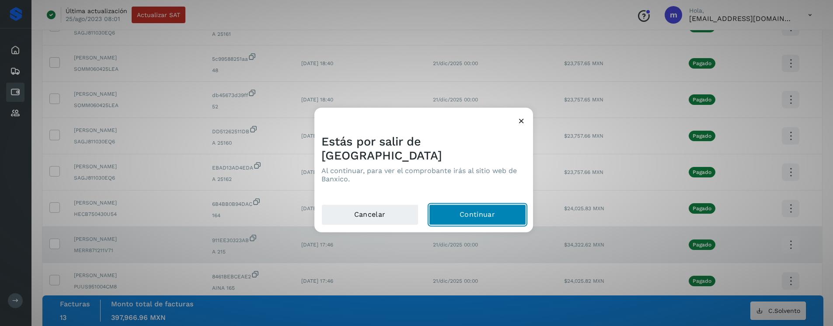
click at [485, 205] on button "Continuar" at bounding box center [477, 215] width 97 height 21
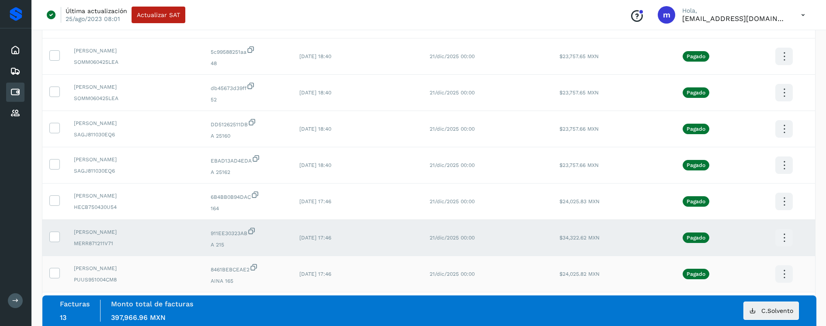
scroll to position [128, 0]
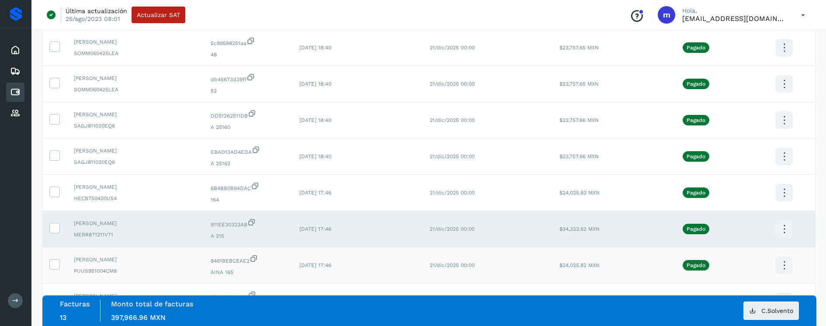
drag, startPoint x: 56, startPoint y: 263, endPoint x: 62, endPoint y: 251, distance: 14.1
click at [56, 263] on icon at bounding box center [54, 263] width 9 height 9
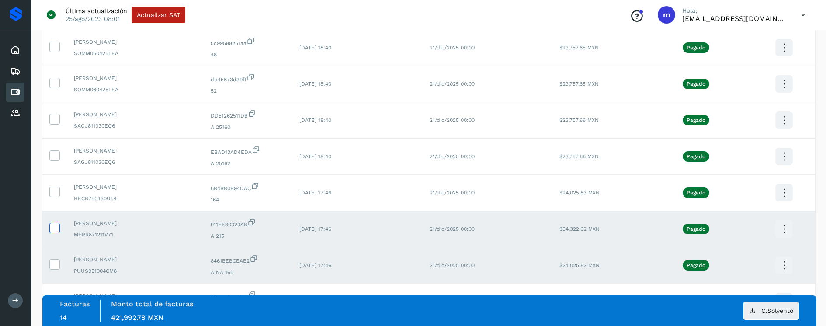
click at [56, 227] on icon at bounding box center [54, 227] width 9 height 9
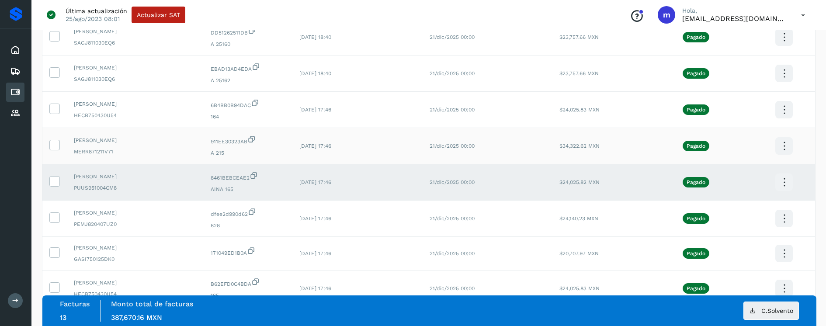
scroll to position [228, 0]
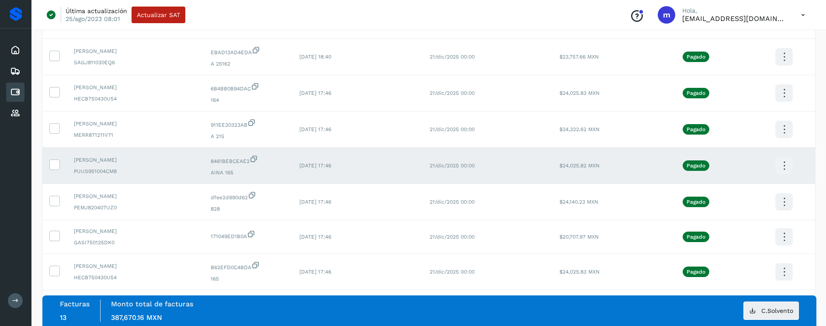
click at [782, 168] on icon at bounding box center [784, 166] width 21 height 21
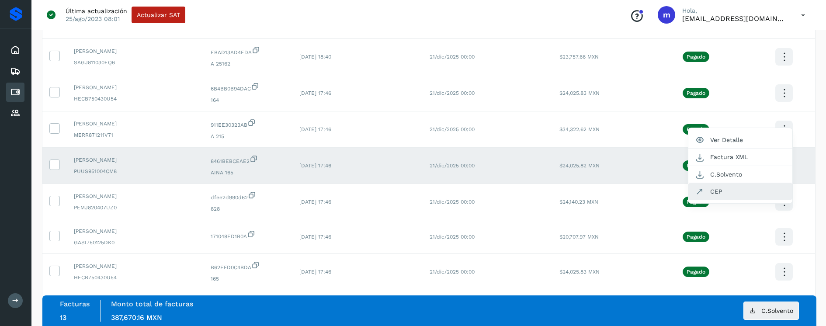
click at [731, 187] on button "CEP" at bounding box center [741, 191] width 104 height 17
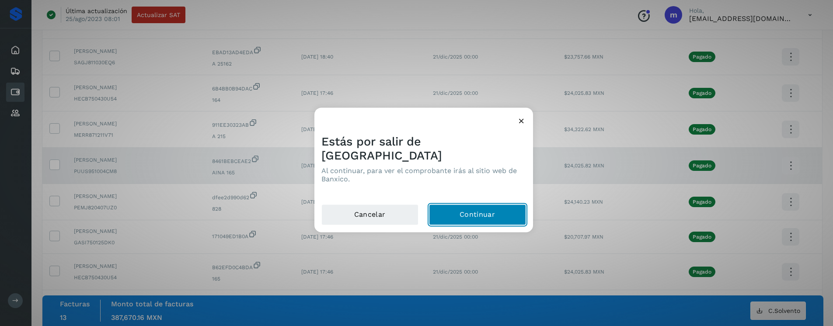
click at [468, 213] on button "Continuar" at bounding box center [477, 215] width 97 height 21
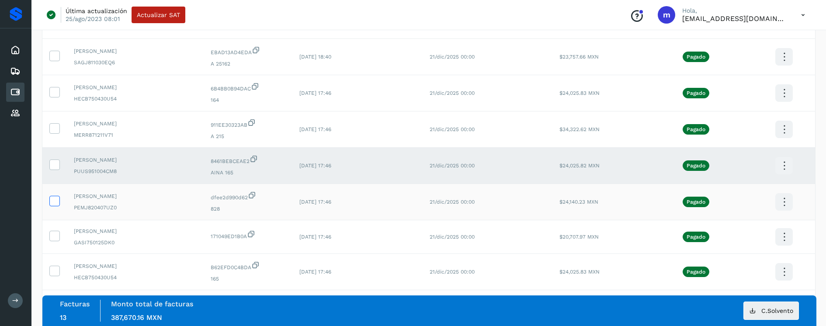
click at [56, 199] on icon at bounding box center [54, 200] width 9 height 9
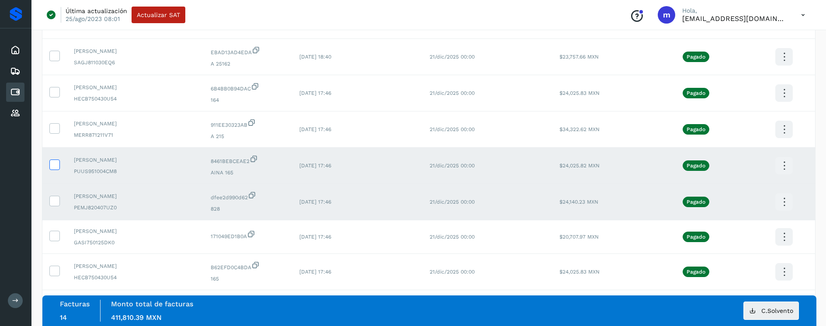
click at [56, 164] on icon at bounding box center [54, 164] width 9 height 9
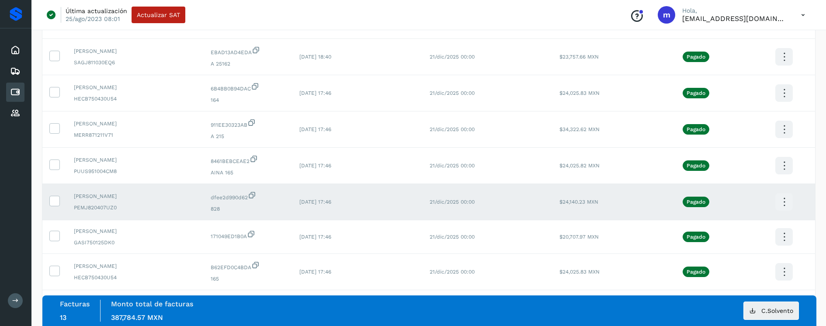
click at [786, 199] on icon at bounding box center [784, 202] width 21 height 21
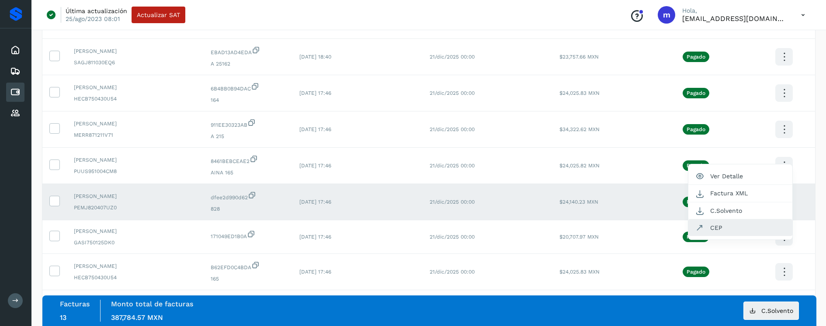
click at [742, 229] on button "CEP" at bounding box center [741, 228] width 104 height 17
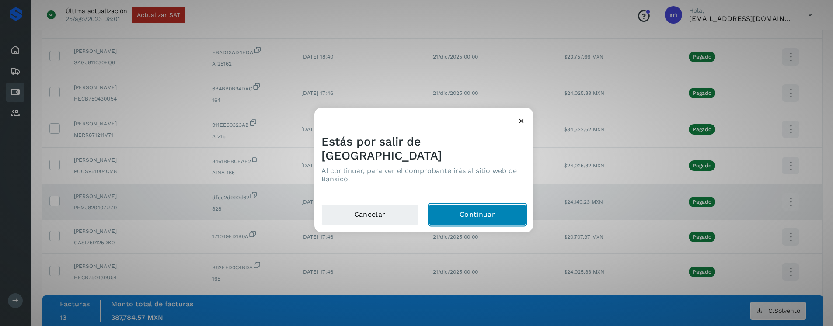
click at [510, 209] on button "Continuar" at bounding box center [477, 215] width 97 height 21
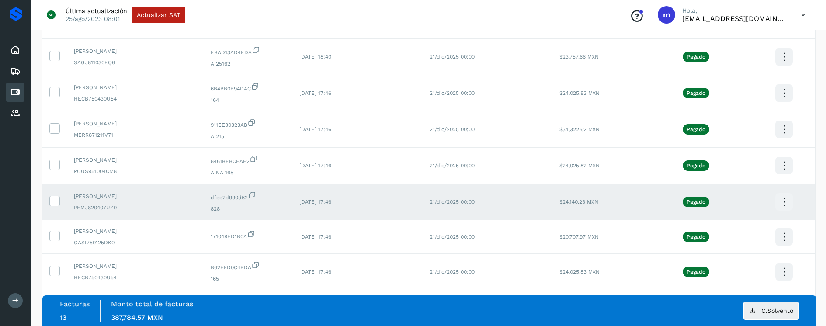
click at [788, 200] on icon at bounding box center [784, 202] width 21 height 21
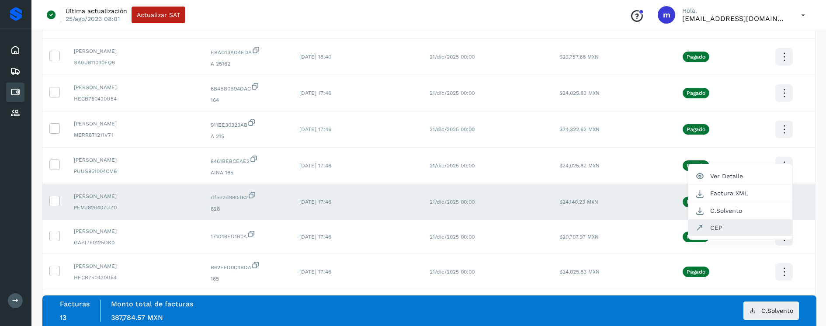
click at [739, 226] on button "CEP" at bounding box center [741, 228] width 104 height 17
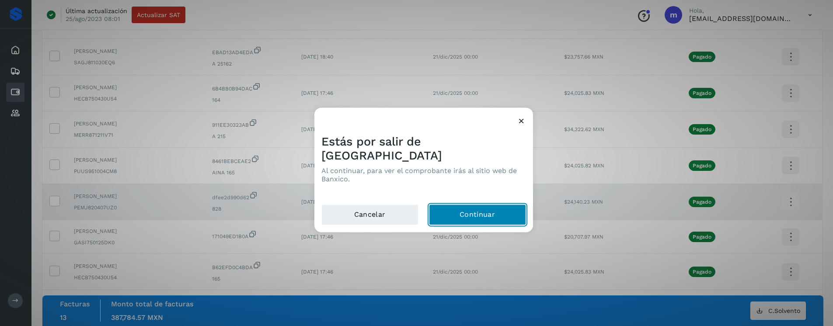
click at [476, 208] on button "Continuar" at bounding box center [477, 215] width 97 height 21
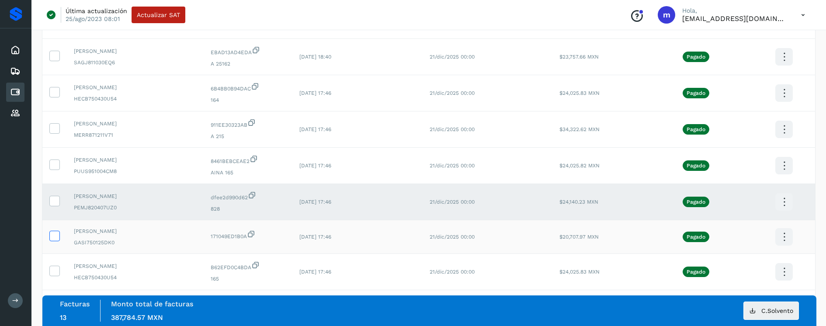
click at [58, 235] on icon at bounding box center [54, 235] width 9 height 9
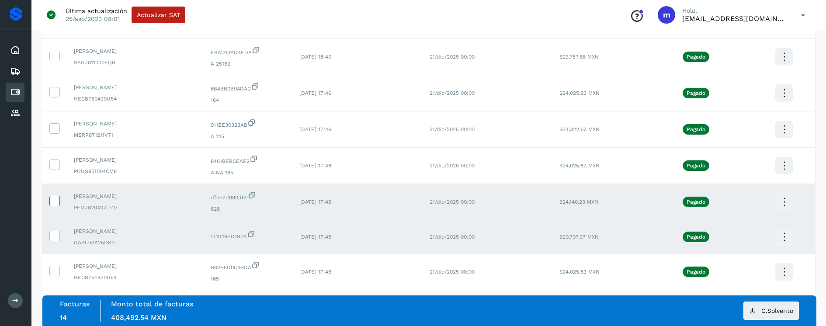
click at [56, 205] on icon at bounding box center [54, 200] width 9 height 9
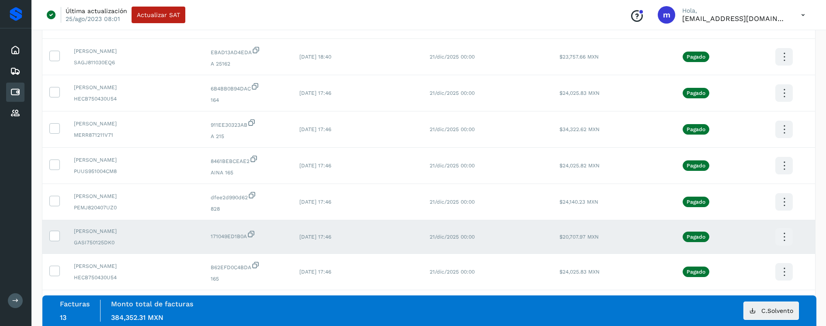
click at [786, 235] on icon at bounding box center [784, 237] width 21 height 21
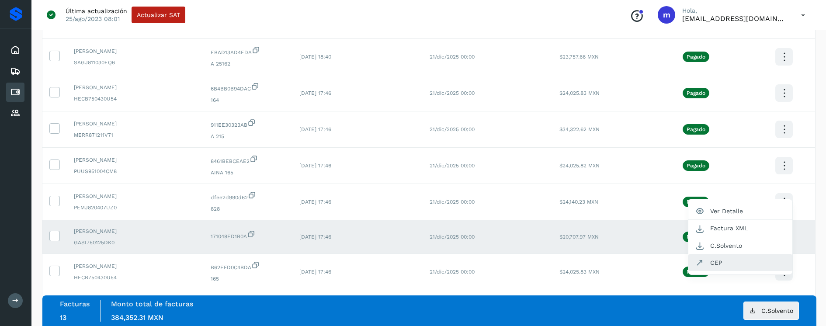
click at [743, 262] on button "CEP" at bounding box center [741, 262] width 104 height 17
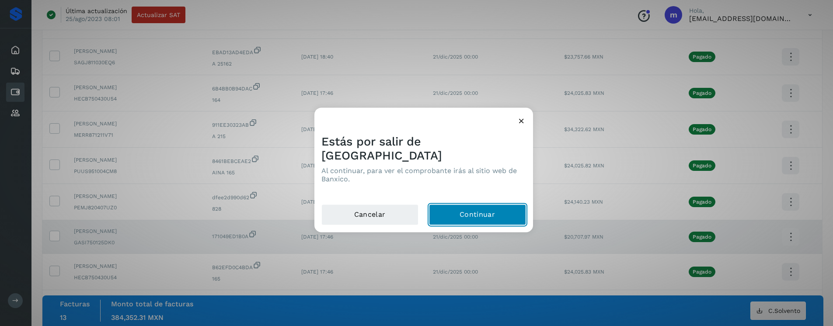
click at [463, 205] on button "Continuar" at bounding box center [477, 215] width 97 height 21
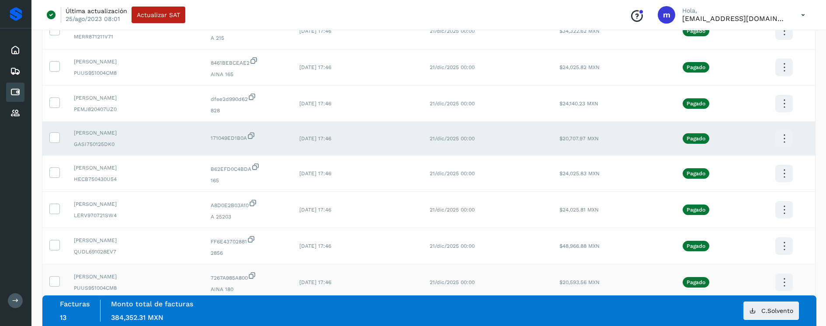
scroll to position [407, 0]
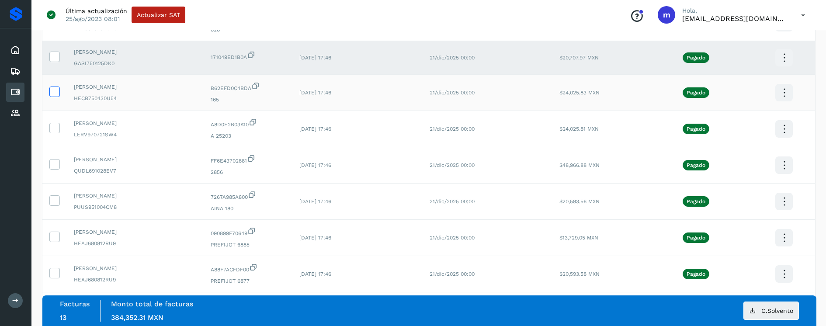
click at [55, 91] on icon at bounding box center [54, 91] width 9 height 9
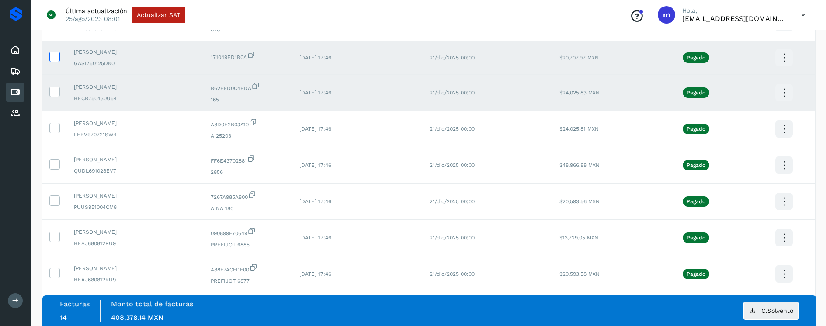
click at [56, 56] on icon at bounding box center [54, 56] width 9 height 9
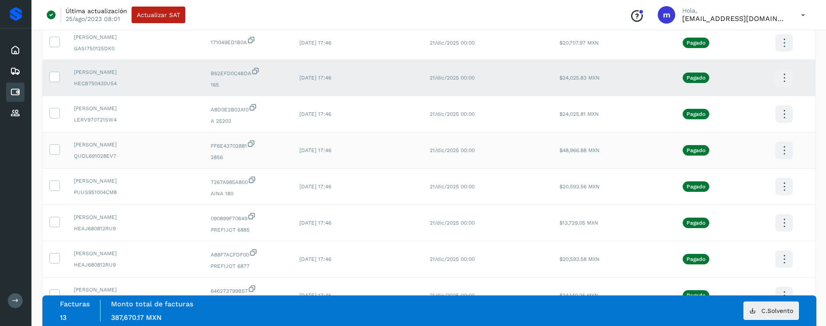
scroll to position [423, 0]
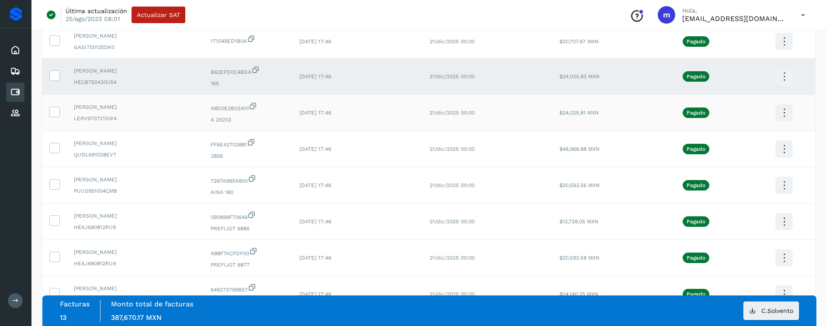
drag, startPoint x: 55, startPoint y: 113, endPoint x: 59, endPoint y: 99, distance: 14.5
click at [55, 113] on icon at bounding box center [54, 111] width 9 height 9
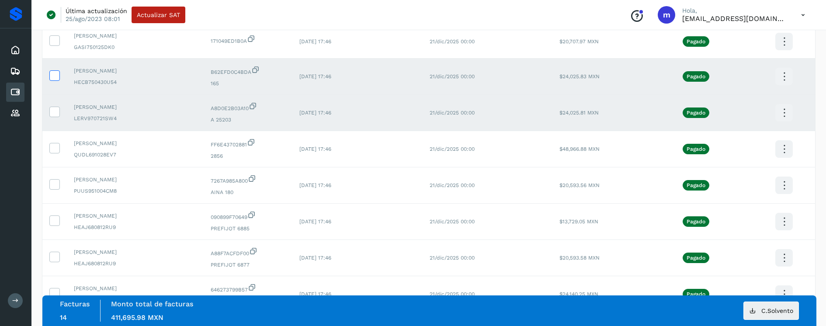
click at [56, 76] on icon at bounding box center [54, 74] width 9 height 9
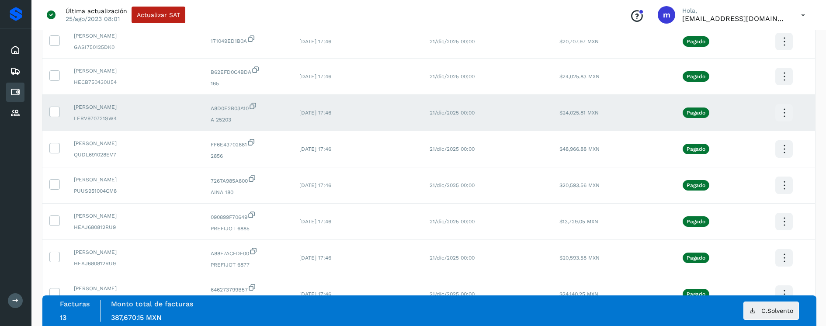
click at [777, 112] on icon at bounding box center [784, 113] width 21 height 21
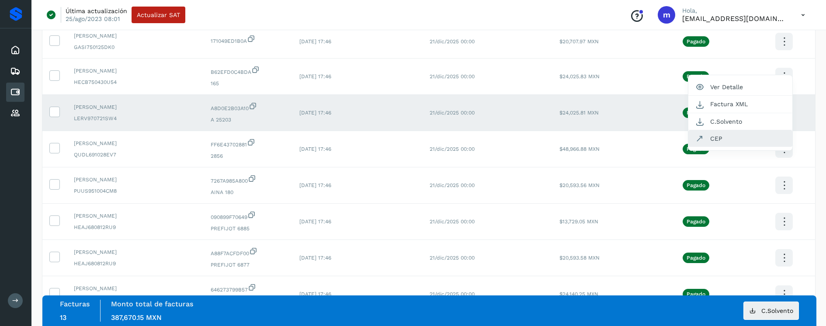
click at [732, 139] on button "CEP" at bounding box center [741, 138] width 104 height 17
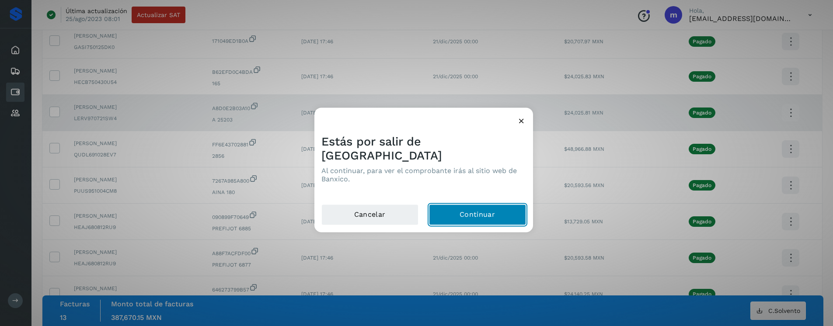
click at [495, 216] on button "Continuar" at bounding box center [477, 215] width 97 height 21
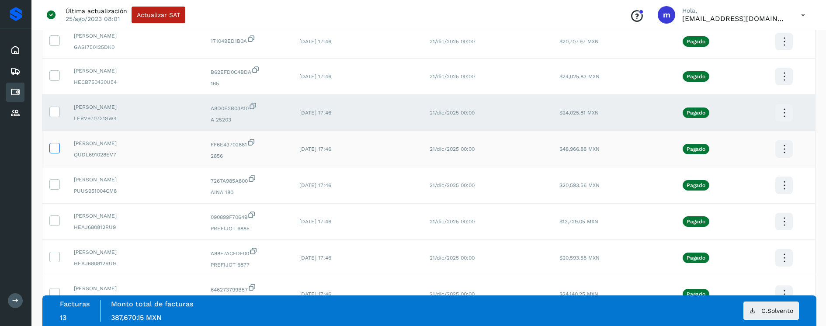
click at [58, 148] on td at bounding box center [54, 149] width 24 height 36
click at [52, 144] on icon at bounding box center [54, 147] width 9 height 9
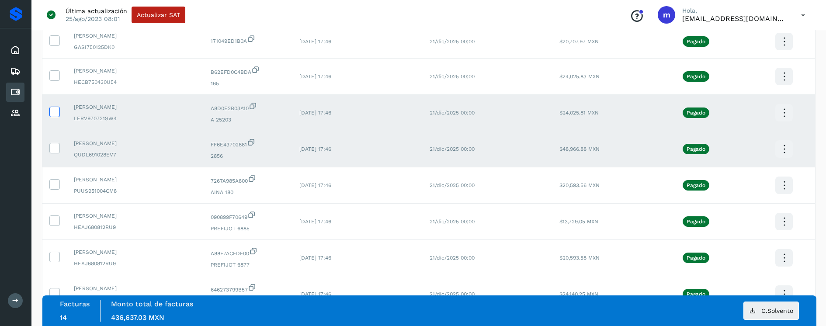
click at [54, 112] on icon at bounding box center [54, 111] width 9 height 9
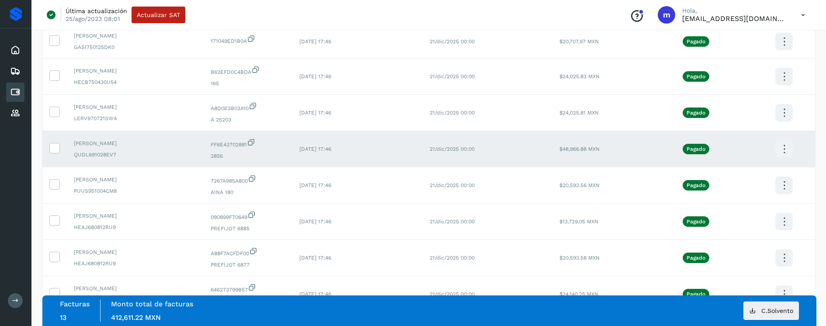
click at [786, 148] on icon at bounding box center [784, 149] width 21 height 21
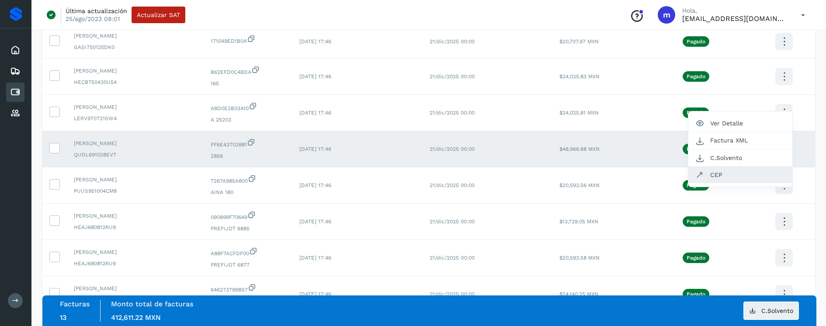
click at [744, 179] on button "CEP" at bounding box center [741, 175] width 104 height 17
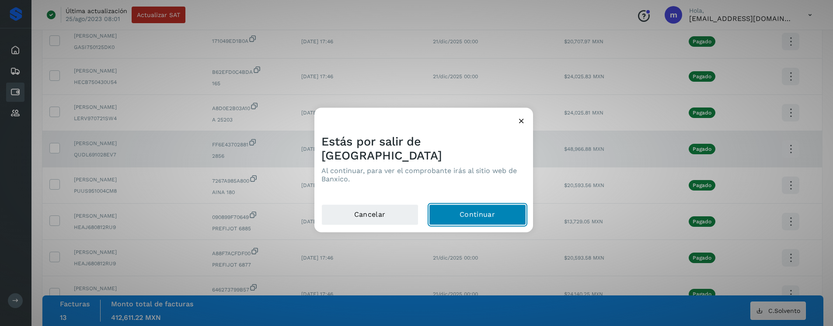
click at [488, 207] on button "Continuar" at bounding box center [477, 215] width 97 height 21
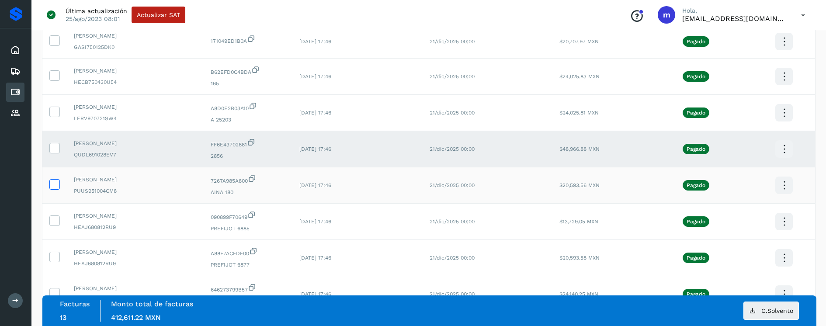
click at [56, 185] on icon at bounding box center [54, 183] width 9 height 9
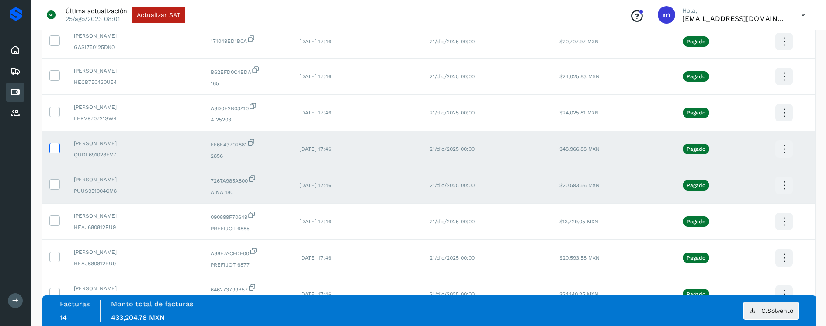
click at [58, 145] on icon at bounding box center [54, 147] width 9 height 9
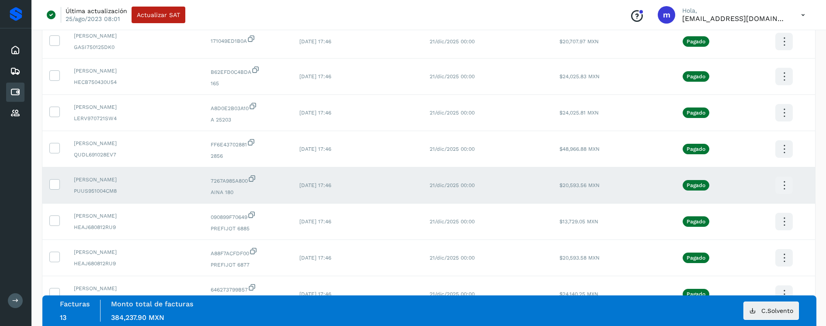
click at [779, 181] on icon at bounding box center [784, 185] width 21 height 21
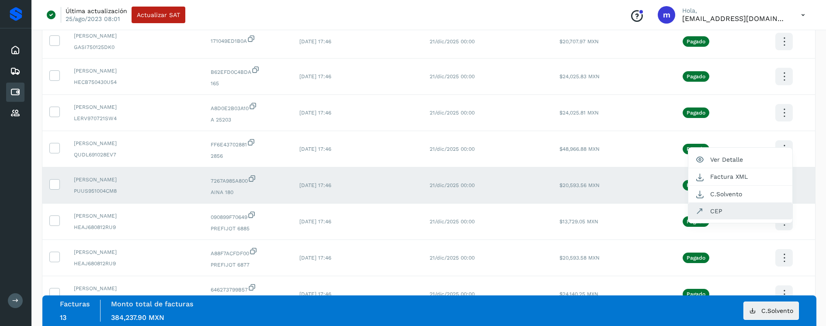
click at [748, 207] on button "CEP" at bounding box center [741, 211] width 104 height 17
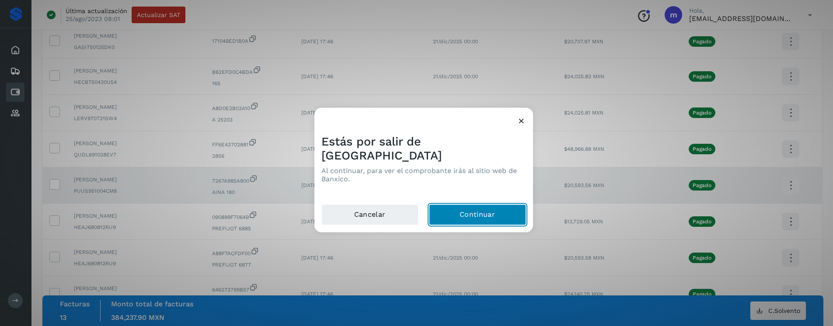
click at [487, 212] on button "Continuar" at bounding box center [477, 215] width 97 height 21
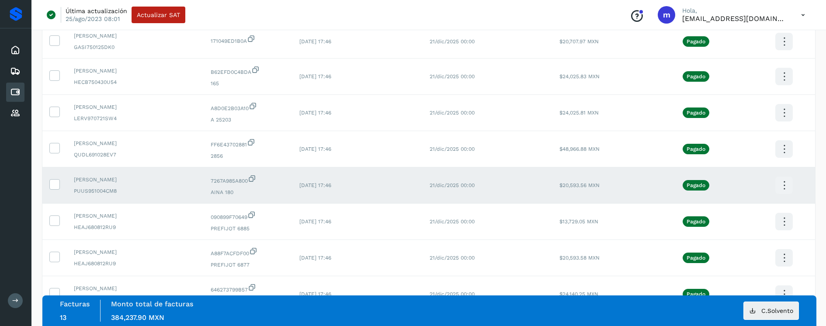
drag, startPoint x: 56, startPoint y: 221, endPoint x: 60, endPoint y: 194, distance: 26.9
click at [56, 221] on icon at bounding box center [54, 220] width 9 height 9
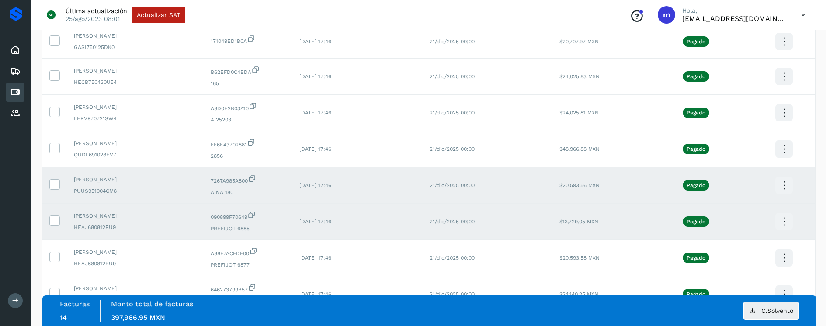
drag, startPoint x: 57, startPoint y: 181, endPoint x: 66, endPoint y: 181, distance: 9.2
click at [57, 181] on icon at bounding box center [54, 183] width 9 height 9
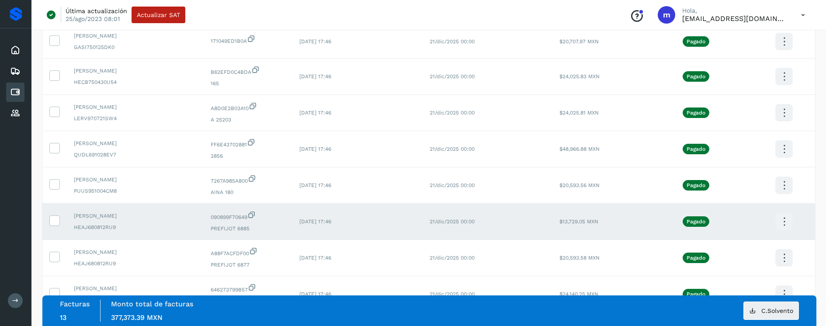
click at [789, 220] on icon at bounding box center [784, 222] width 21 height 21
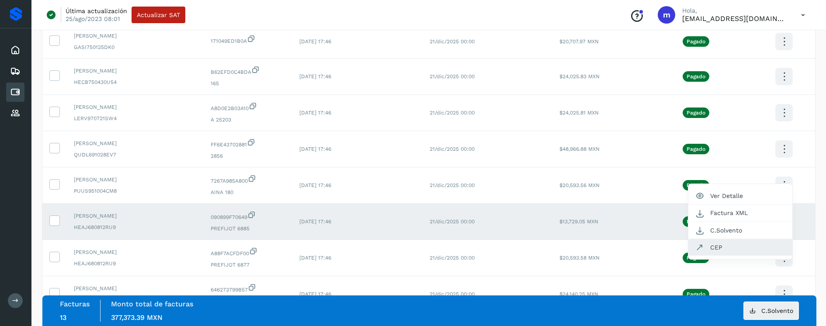
click at [746, 249] on button "CEP" at bounding box center [741, 247] width 104 height 17
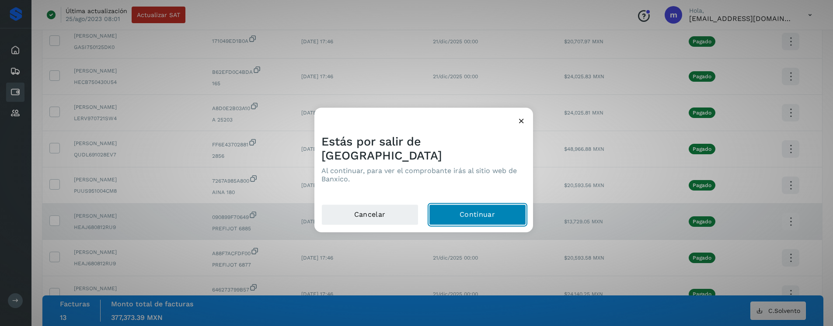
click at [468, 205] on button "Continuar" at bounding box center [477, 215] width 97 height 21
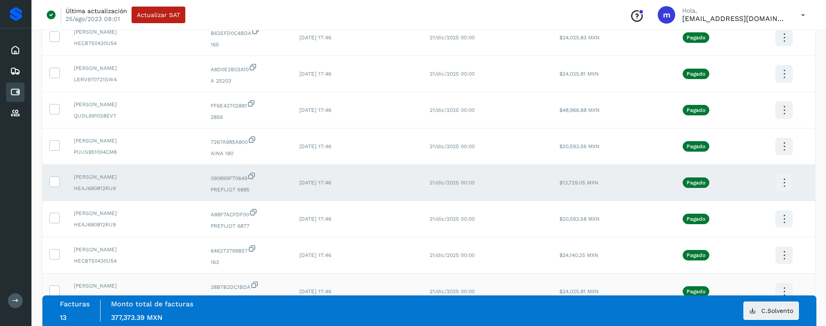
scroll to position [515, 0]
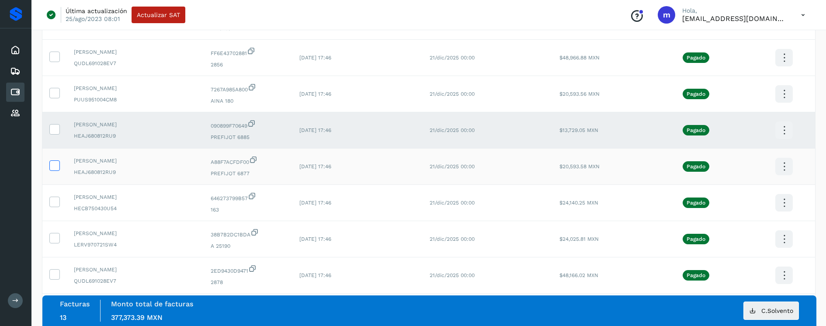
click at [56, 162] on icon at bounding box center [54, 164] width 9 height 9
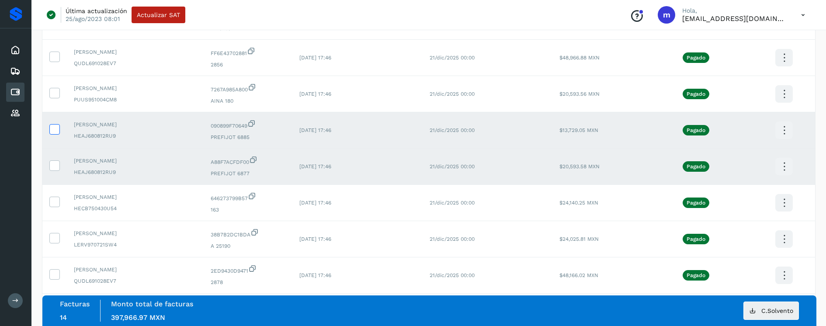
click at [59, 129] on icon at bounding box center [54, 128] width 9 height 9
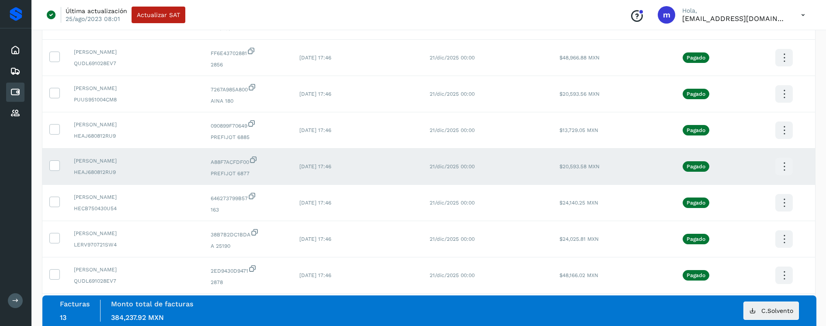
click at [787, 165] on icon at bounding box center [784, 167] width 21 height 21
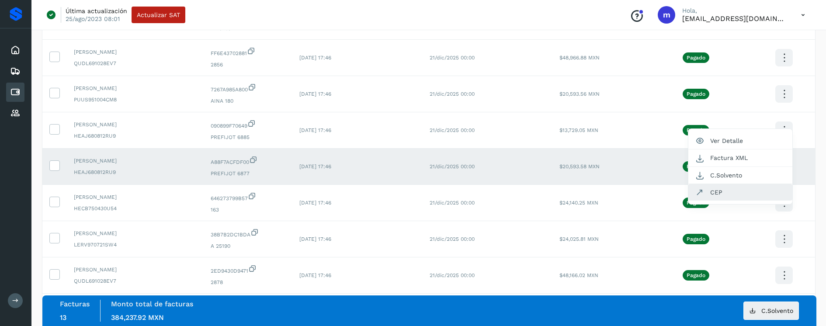
click at [739, 197] on button "CEP" at bounding box center [741, 192] width 104 height 17
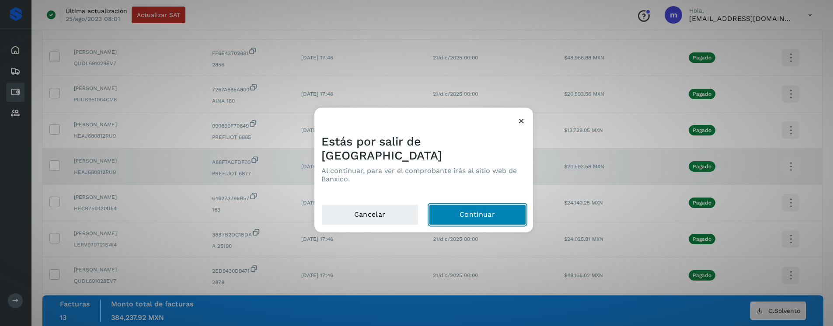
click at [476, 208] on button "Continuar" at bounding box center [477, 215] width 97 height 21
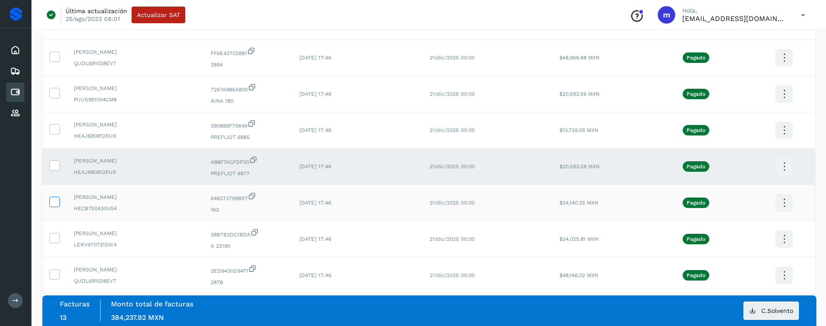
click at [53, 199] on icon at bounding box center [54, 201] width 9 height 9
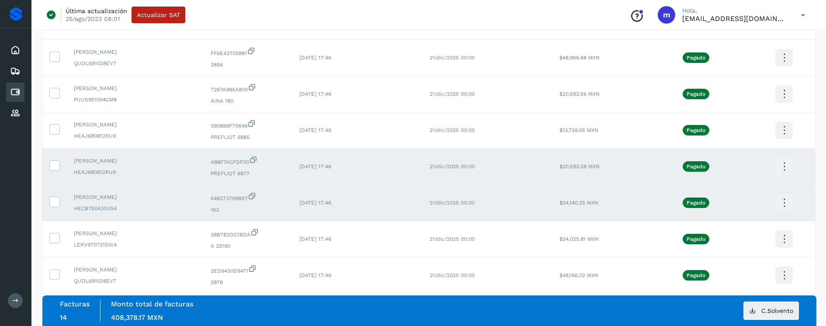
drag, startPoint x: 56, startPoint y: 166, endPoint x: 149, endPoint y: 190, distance: 95.8
click at [56, 165] on icon at bounding box center [54, 164] width 9 height 9
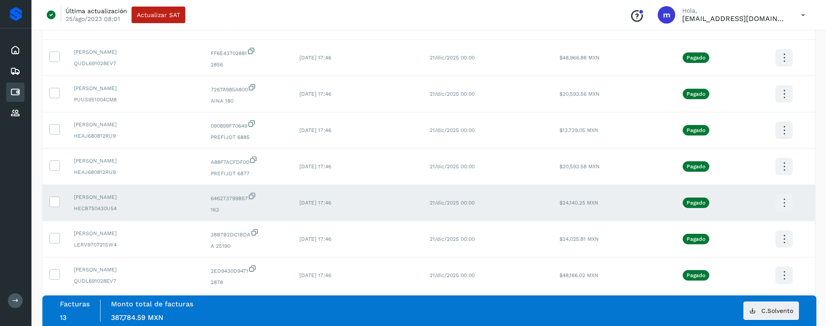
click at [783, 201] on icon at bounding box center [784, 203] width 21 height 21
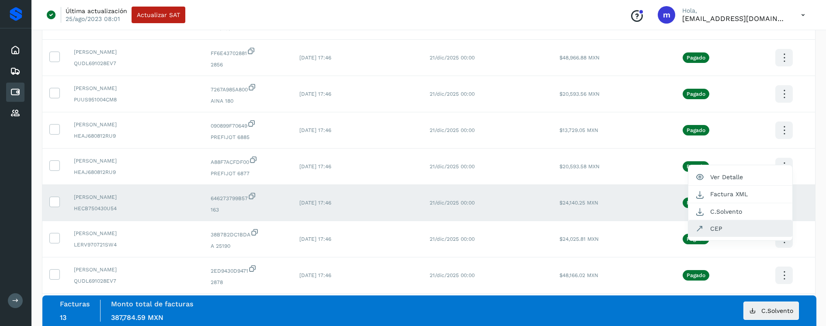
click at [742, 227] on button "CEP" at bounding box center [741, 228] width 104 height 17
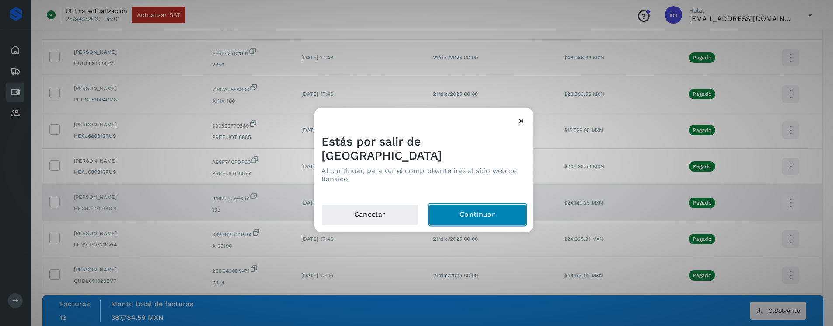
click at [477, 210] on button "Continuar" at bounding box center [477, 215] width 97 height 21
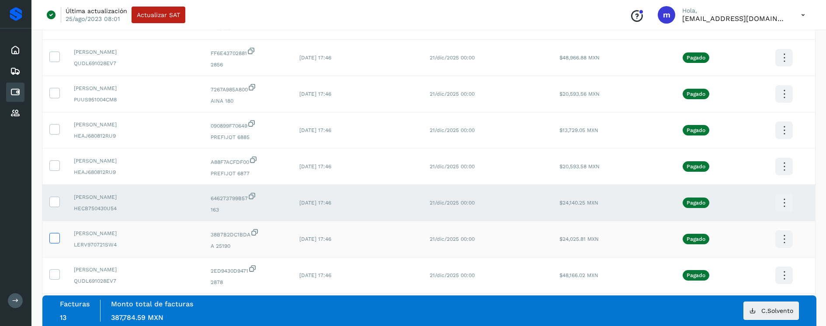
click at [57, 237] on icon at bounding box center [54, 237] width 9 height 9
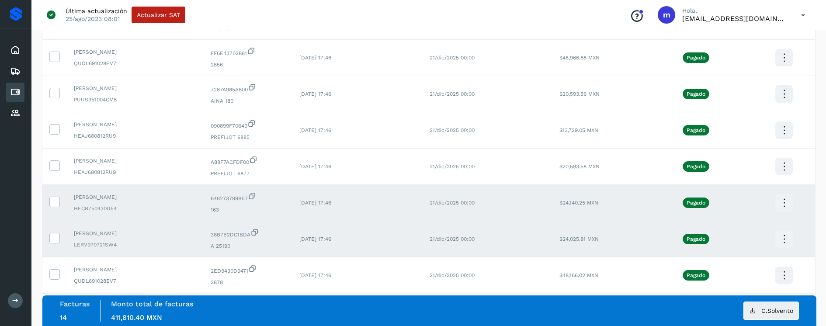
drag, startPoint x: 57, startPoint y: 202, endPoint x: 71, endPoint y: 203, distance: 14.0
click at [57, 202] on icon at bounding box center [54, 201] width 9 height 9
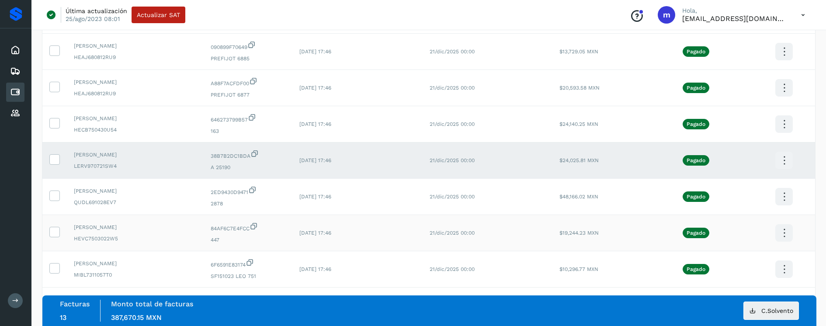
scroll to position [594, 0]
click at [787, 159] on icon at bounding box center [784, 160] width 21 height 21
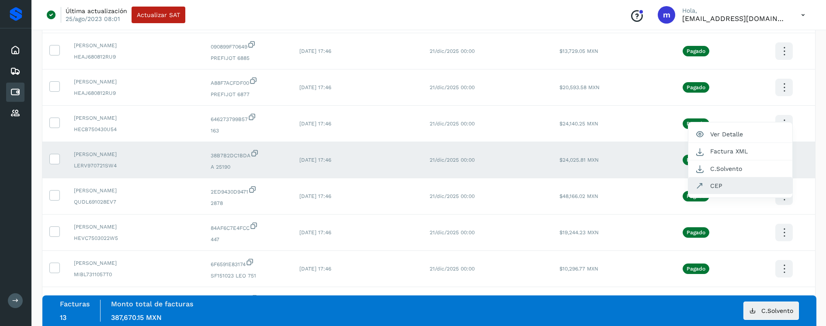
click at [725, 186] on button "CEP" at bounding box center [741, 186] width 104 height 17
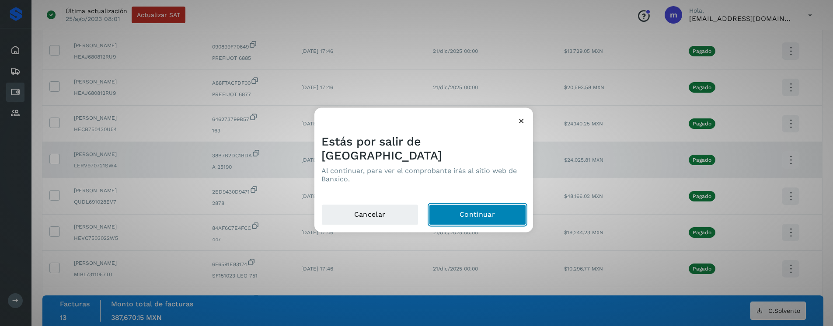
click at [473, 209] on button "Continuar" at bounding box center [477, 215] width 97 height 21
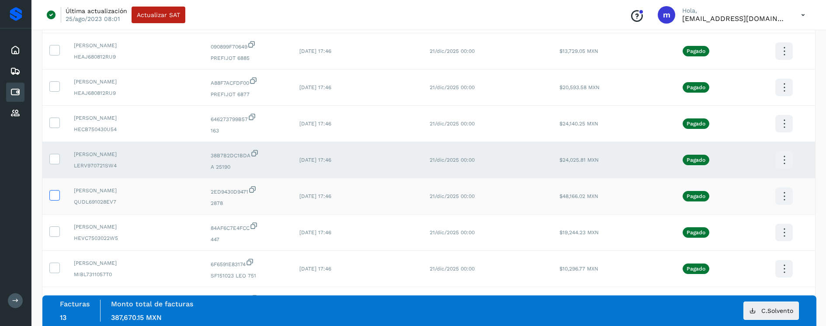
click at [57, 195] on icon at bounding box center [54, 194] width 9 height 9
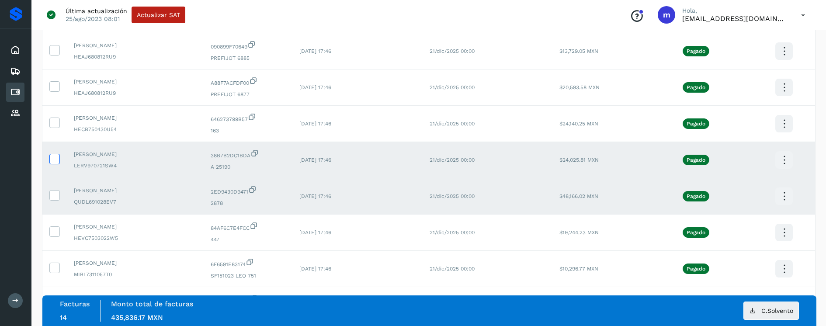
click at [56, 161] on icon at bounding box center [54, 158] width 9 height 9
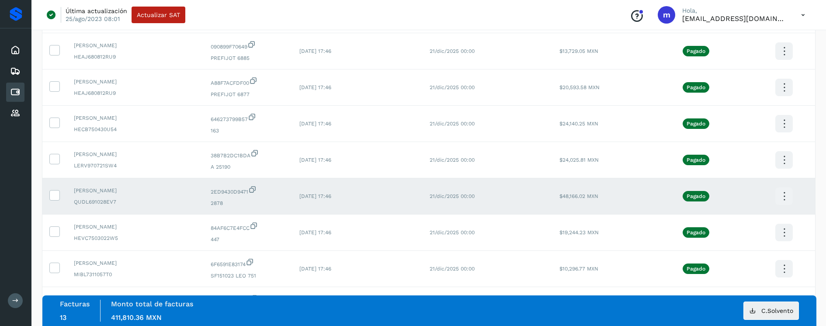
click at [783, 196] on icon at bounding box center [784, 196] width 21 height 21
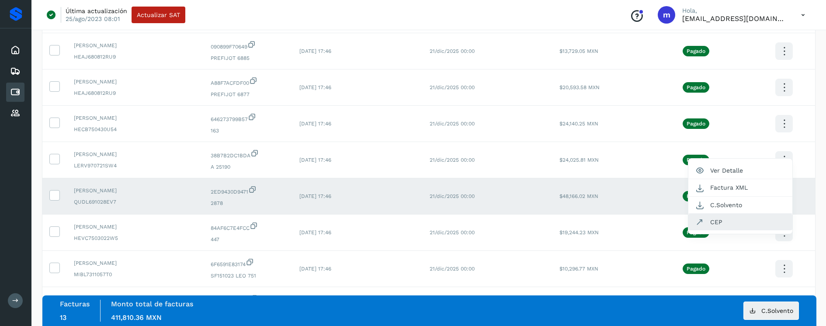
click at [732, 226] on button "CEP" at bounding box center [741, 222] width 104 height 17
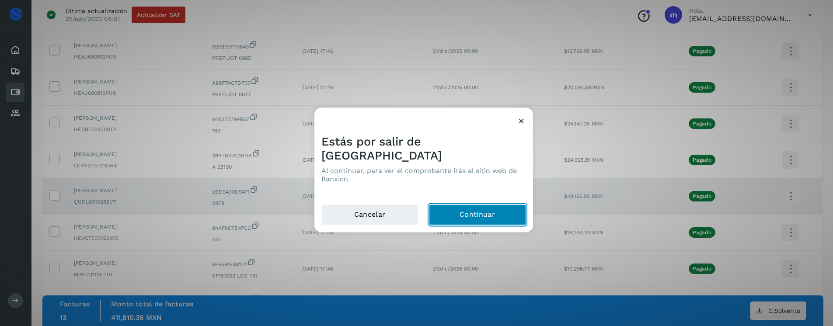
click at [486, 206] on button "Continuar" at bounding box center [477, 215] width 97 height 21
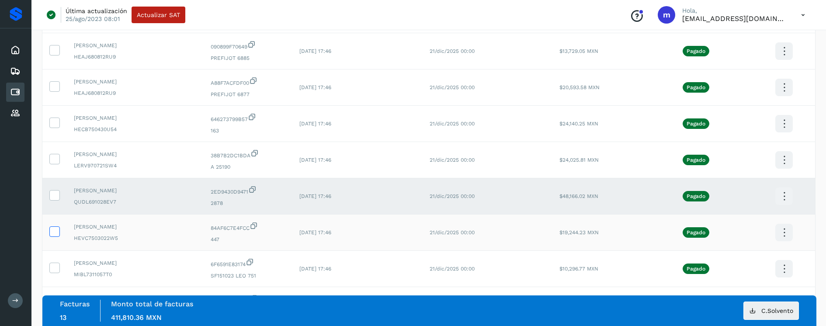
drag, startPoint x: 54, startPoint y: 233, endPoint x: 53, endPoint y: 226, distance: 6.2
click at [54, 232] on icon at bounding box center [54, 230] width 9 height 9
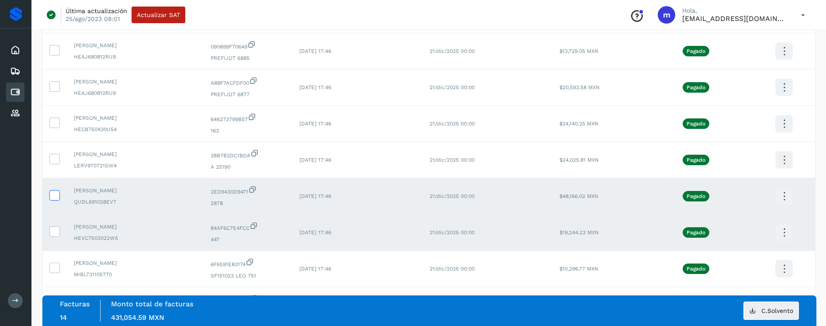
click at [56, 196] on icon at bounding box center [54, 194] width 9 height 9
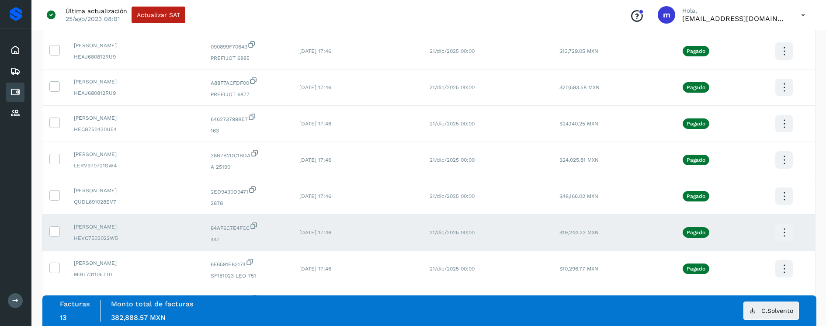
click at [784, 234] on icon at bounding box center [784, 233] width 21 height 21
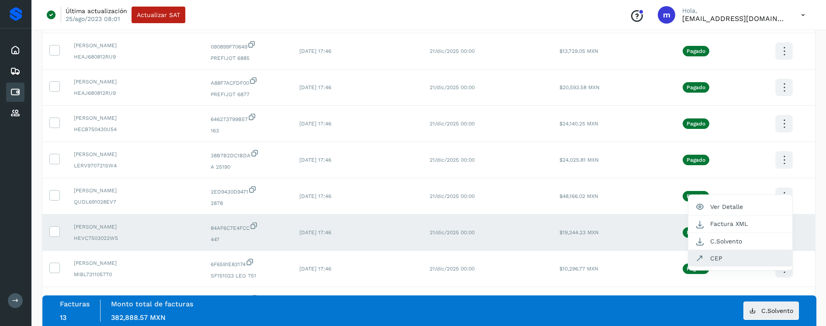
click at [727, 258] on button "CEP" at bounding box center [741, 258] width 104 height 17
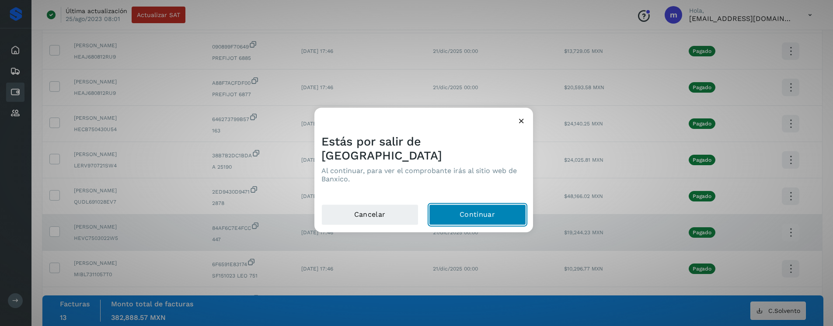
click at [498, 213] on button "Continuar" at bounding box center [477, 215] width 97 height 21
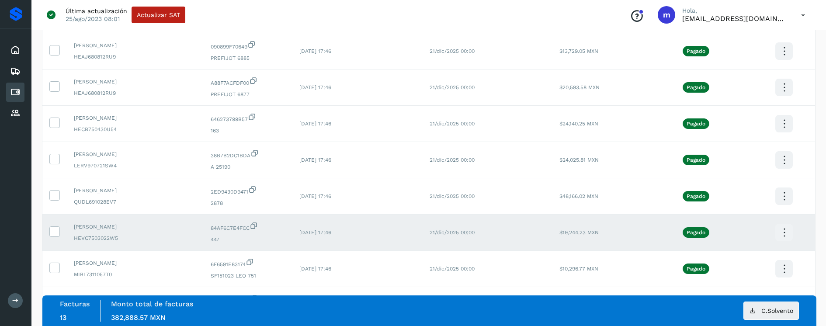
click at [786, 231] on icon at bounding box center [784, 233] width 21 height 21
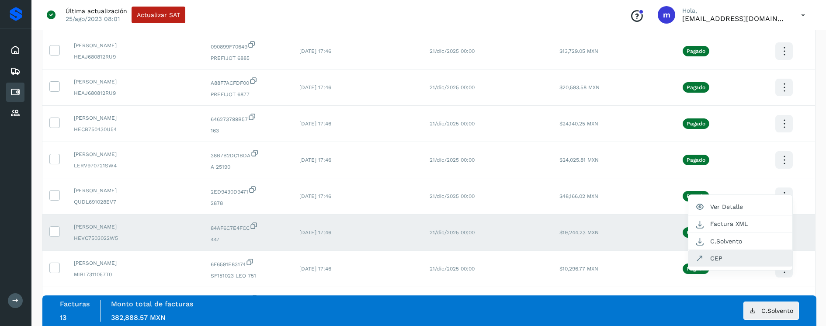
click at [740, 258] on button "CEP" at bounding box center [741, 258] width 104 height 17
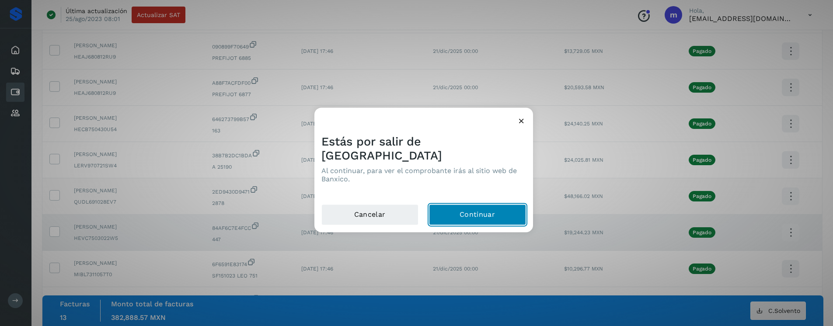
click at [501, 205] on button "Continuar" at bounding box center [477, 215] width 97 height 21
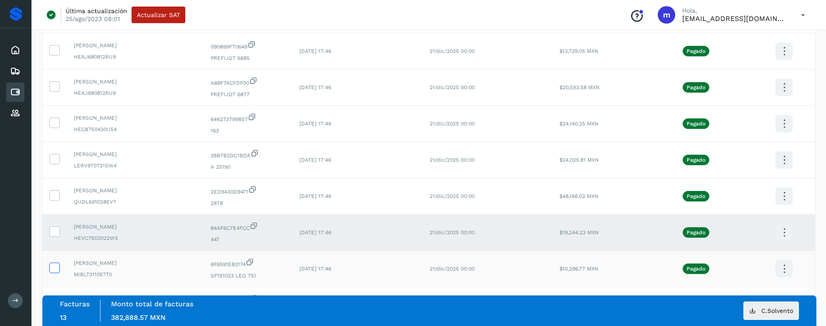
click at [55, 267] on icon at bounding box center [54, 267] width 9 height 9
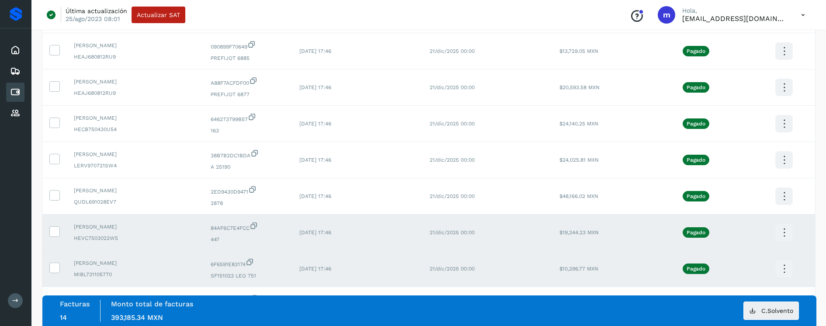
click at [785, 268] on icon at bounding box center [784, 269] width 21 height 21
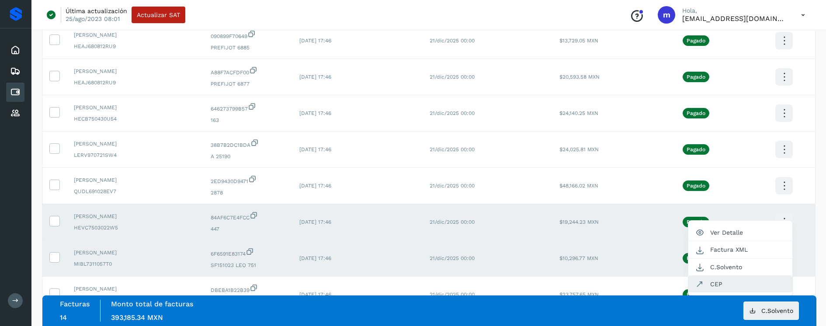
scroll to position [605, 0]
click at [725, 282] on button "CEP" at bounding box center [741, 283] width 104 height 17
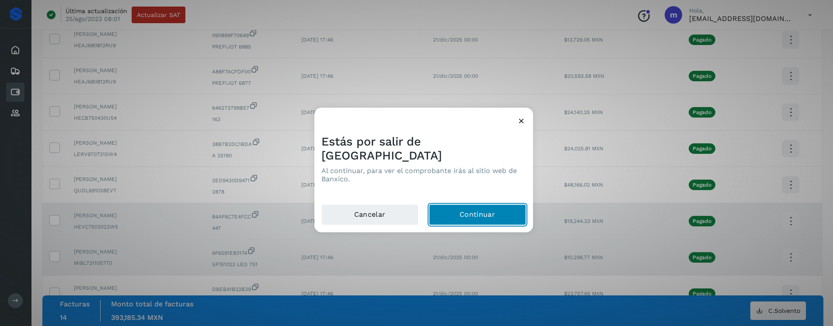
click at [483, 209] on button "Continuar" at bounding box center [477, 215] width 97 height 21
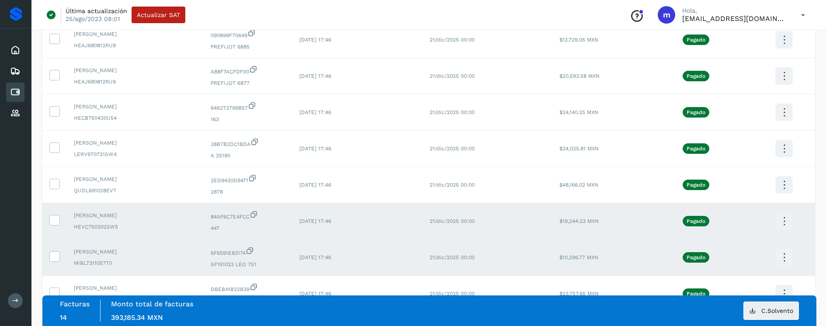
click at [779, 224] on icon at bounding box center [784, 221] width 21 height 21
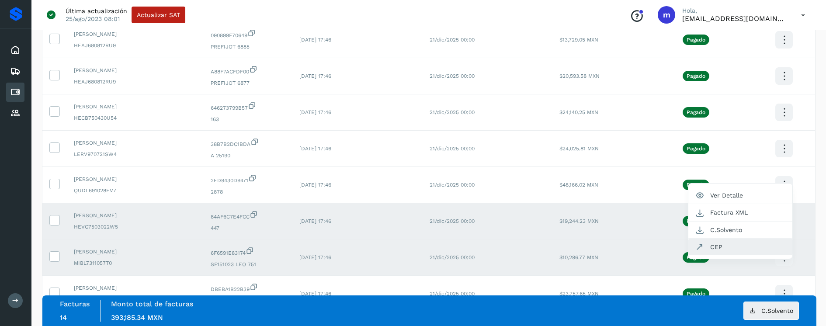
click at [716, 245] on button "CEP" at bounding box center [741, 247] width 104 height 17
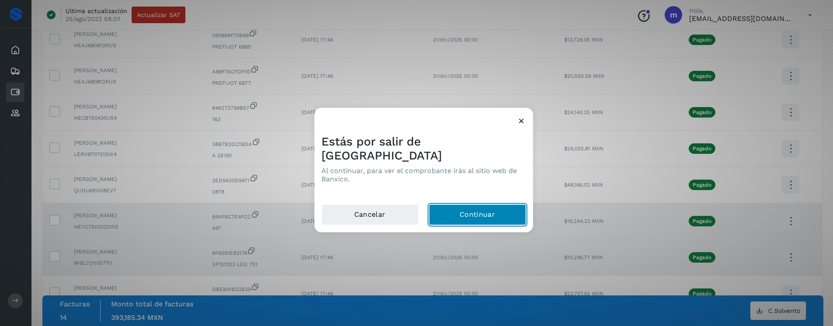
click at [493, 212] on button "Continuar" at bounding box center [477, 215] width 97 height 21
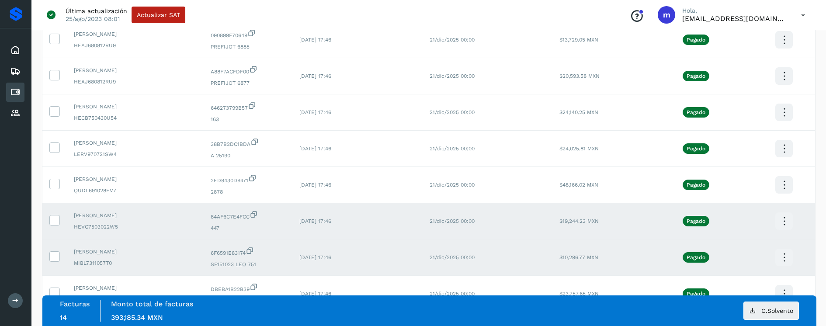
drag, startPoint x: 56, startPoint y: 256, endPoint x: 73, endPoint y: 255, distance: 16.2
click at [58, 256] on icon at bounding box center [54, 255] width 9 height 9
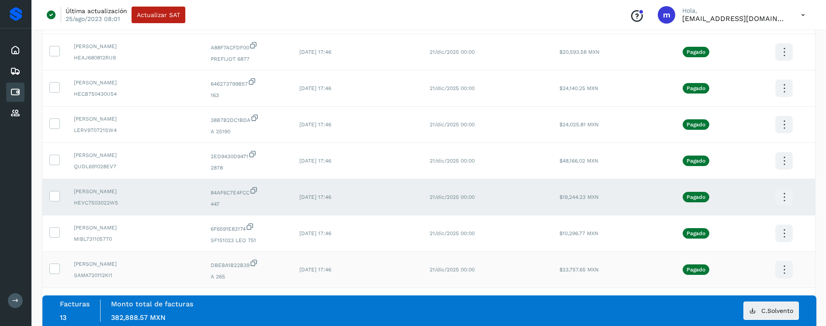
scroll to position [630, 0]
drag, startPoint x: 57, startPoint y: 268, endPoint x: 194, endPoint y: 235, distance: 141.4
click at [57, 268] on icon at bounding box center [54, 267] width 9 height 9
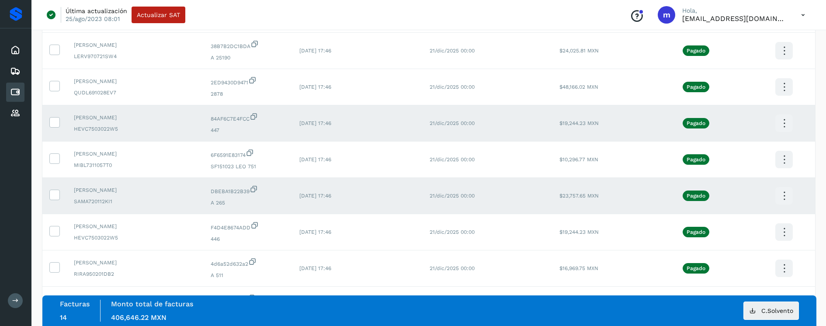
scroll to position [829, 0]
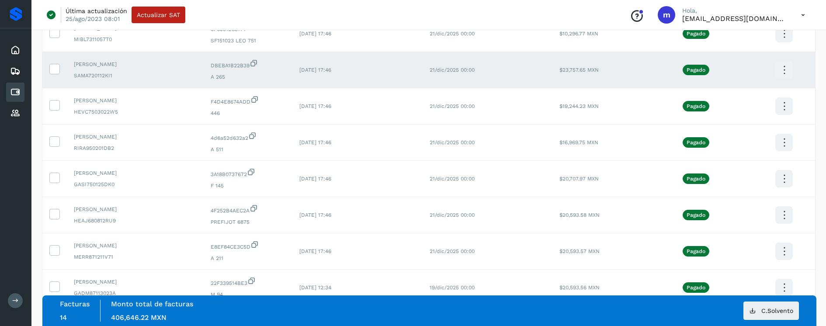
click at [784, 68] on icon at bounding box center [784, 70] width 21 height 21
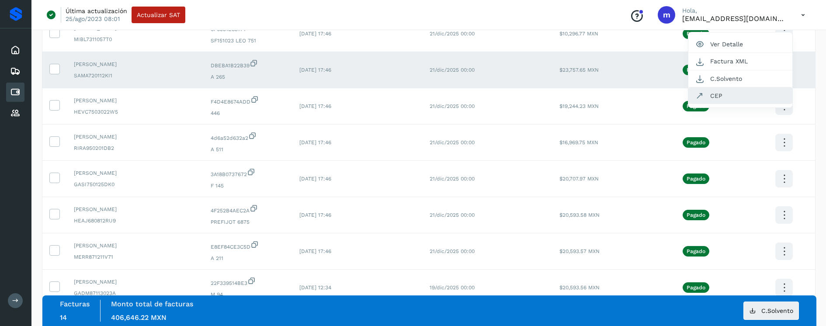
click at [726, 100] on button "CEP" at bounding box center [741, 95] width 104 height 17
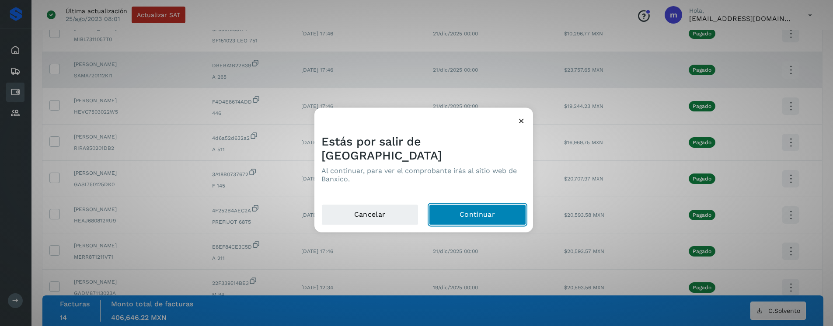
click at [477, 209] on button "Continuar" at bounding box center [477, 215] width 97 height 21
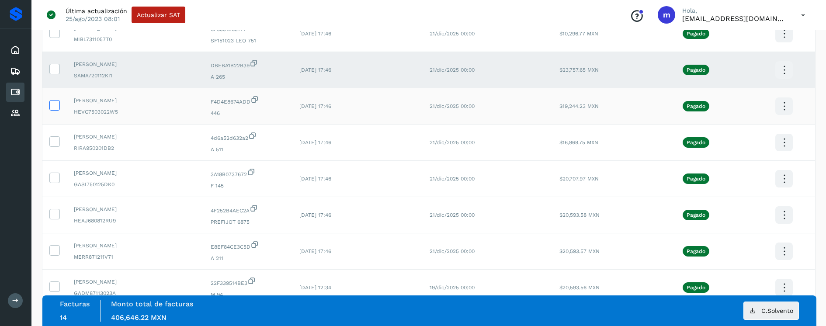
click at [56, 105] on icon at bounding box center [54, 104] width 9 height 9
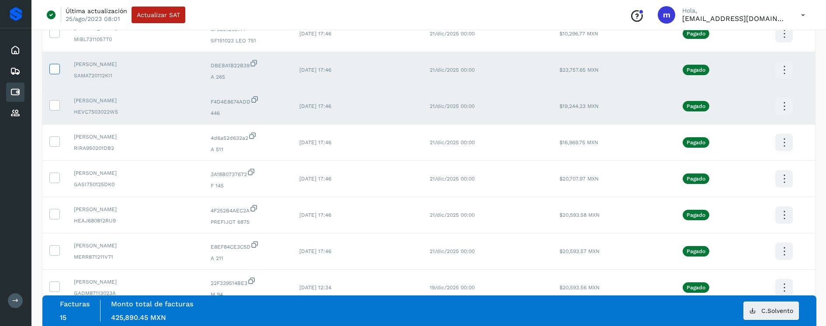
click at [57, 72] on icon at bounding box center [54, 68] width 9 height 9
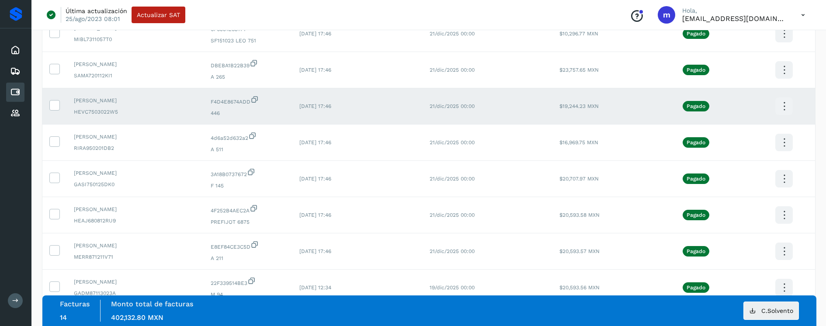
click at [783, 106] on icon at bounding box center [784, 106] width 21 height 21
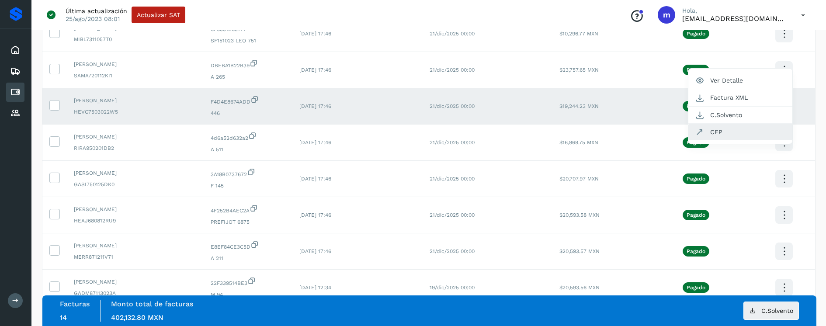
click at [735, 132] on button "CEP" at bounding box center [741, 132] width 104 height 17
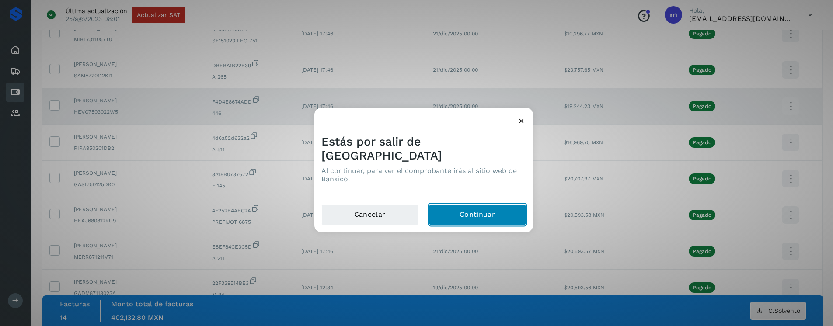
click at [460, 207] on button "Continuar" at bounding box center [477, 215] width 97 height 21
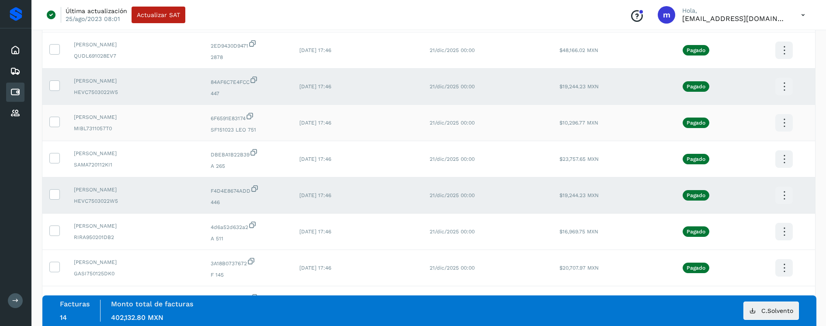
scroll to position [808, 0]
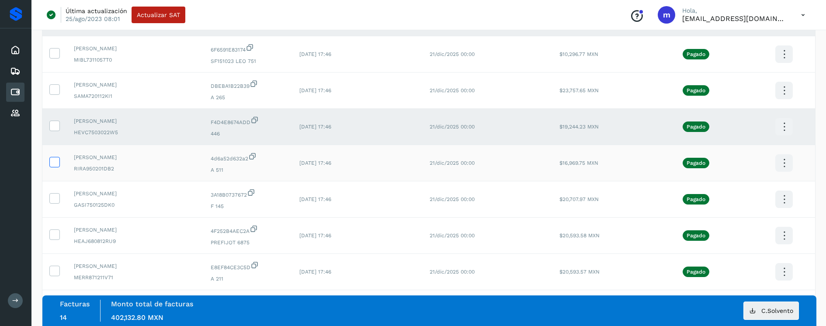
click at [54, 161] on icon at bounding box center [54, 161] width 9 height 9
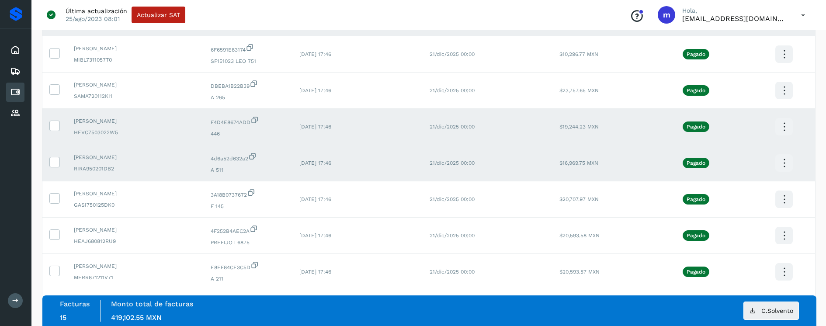
click at [785, 164] on icon at bounding box center [784, 163] width 21 height 21
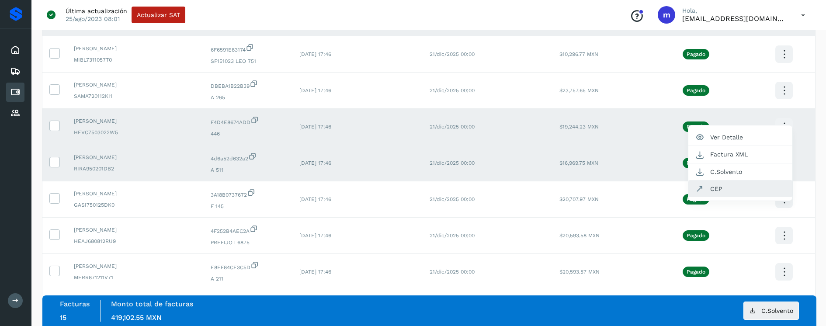
click at [742, 191] on button "CEP" at bounding box center [741, 189] width 104 height 17
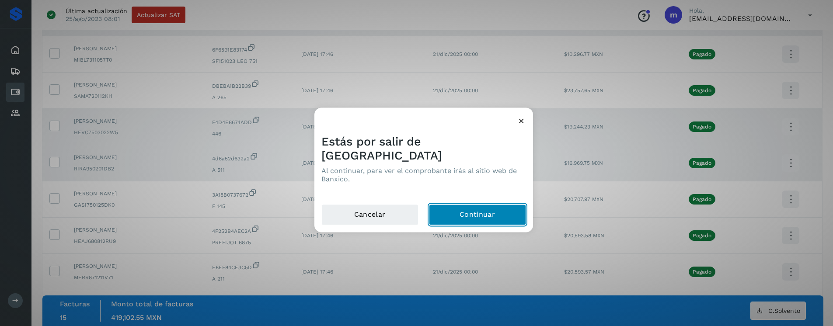
click at [451, 210] on button "Continuar" at bounding box center [477, 215] width 97 height 21
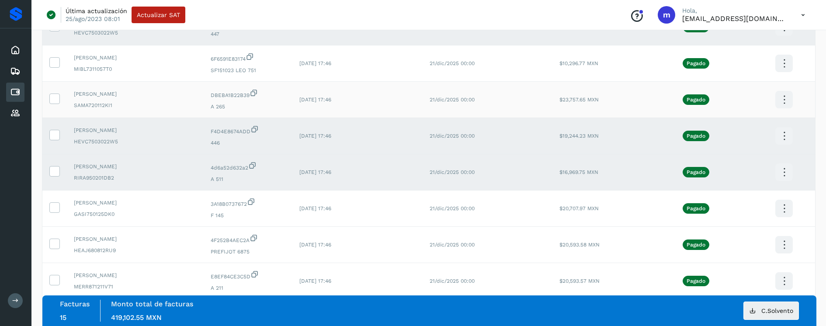
scroll to position [718, 0]
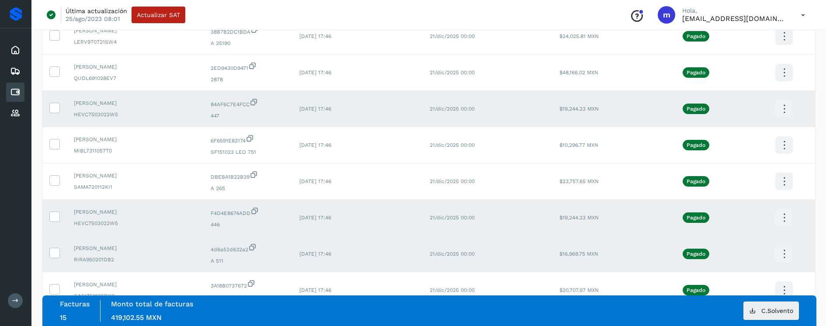
click at [785, 111] on icon at bounding box center [784, 109] width 21 height 21
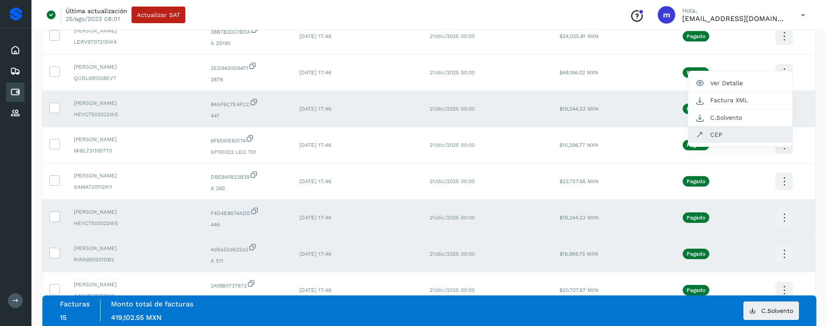
click at [731, 135] on button "CEP" at bounding box center [741, 134] width 104 height 17
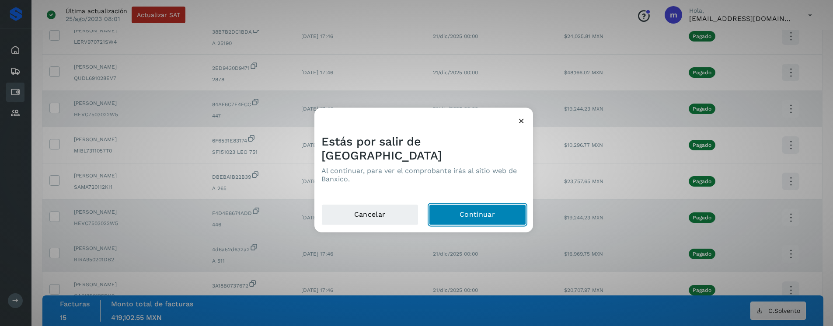
click at [472, 208] on button "Continuar" at bounding box center [477, 215] width 97 height 21
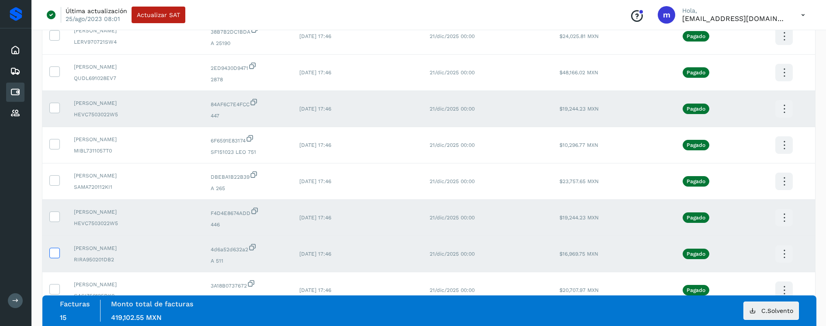
click at [55, 250] on icon at bounding box center [54, 252] width 9 height 9
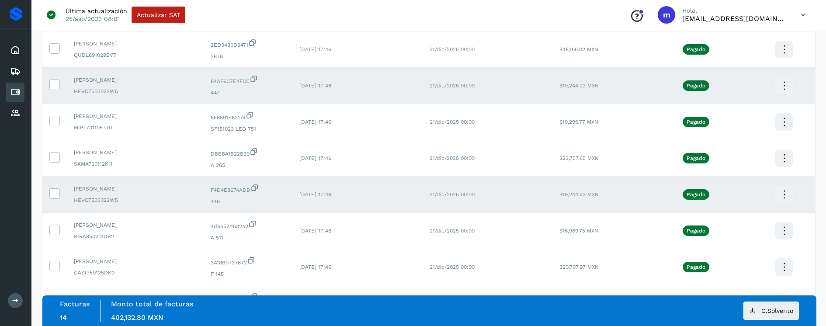
scroll to position [744, 0]
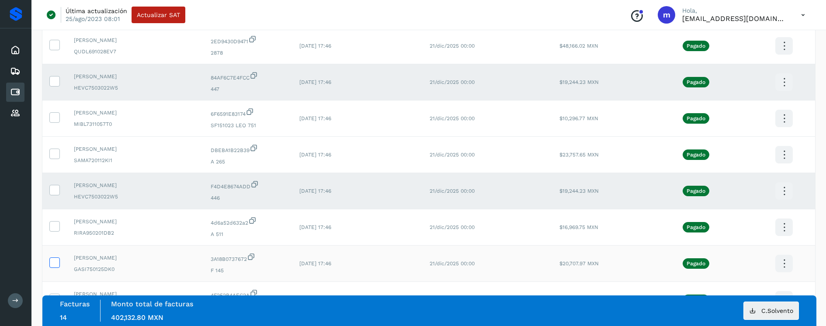
click at [55, 266] on icon at bounding box center [54, 262] width 9 height 9
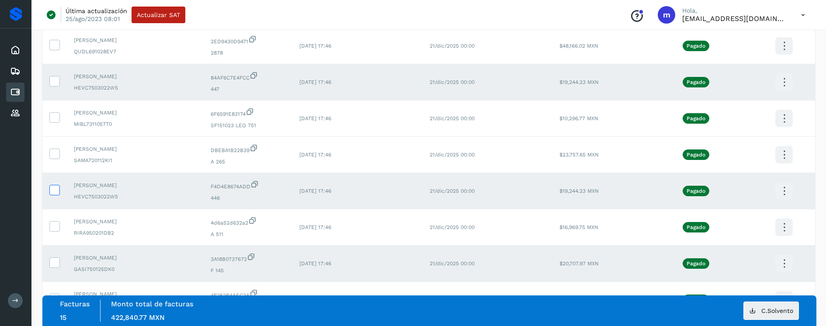
click at [56, 189] on icon at bounding box center [54, 189] width 9 height 9
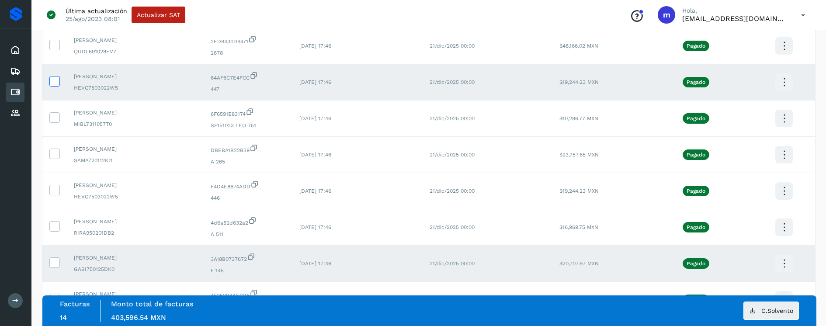
click at [59, 84] on label at bounding box center [54, 81] width 10 height 10
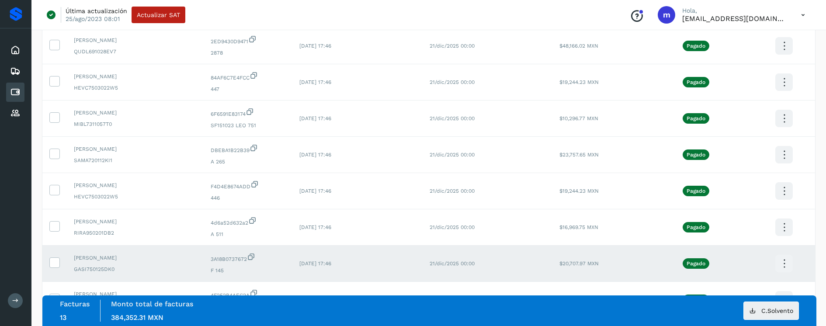
click at [785, 261] on icon at bounding box center [784, 264] width 21 height 21
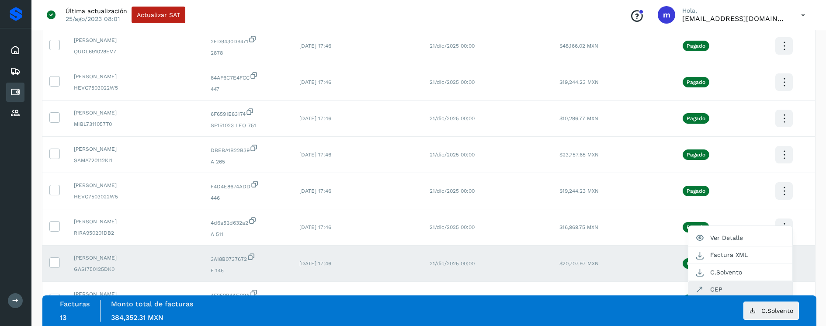
click at [715, 287] on button "CEP" at bounding box center [741, 289] width 104 height 17
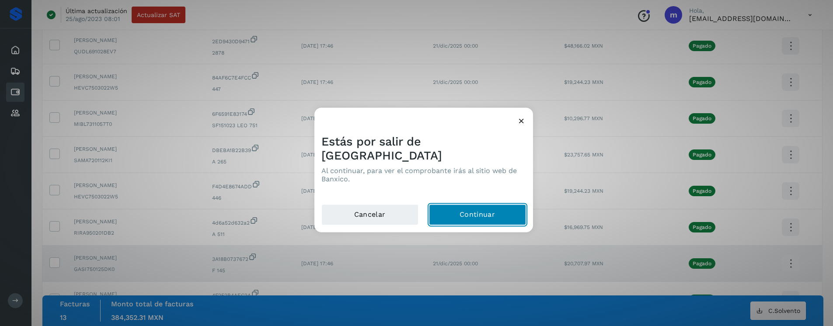
click at [462, 205] on button "Continuar" at bounding box center [477, 215] width 97 height 21
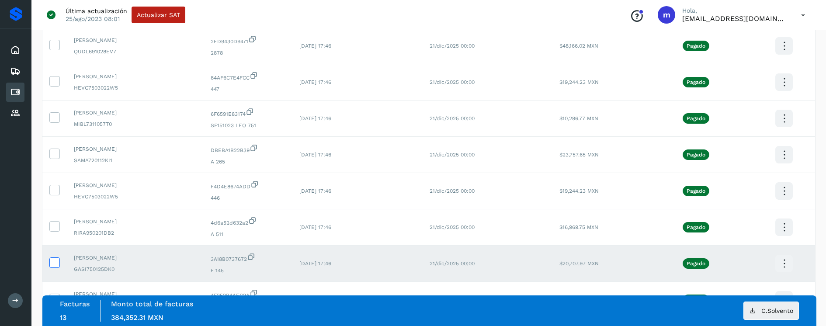
click at [56, 264] on icon at bounding box center [54, 262] width 9 height 9
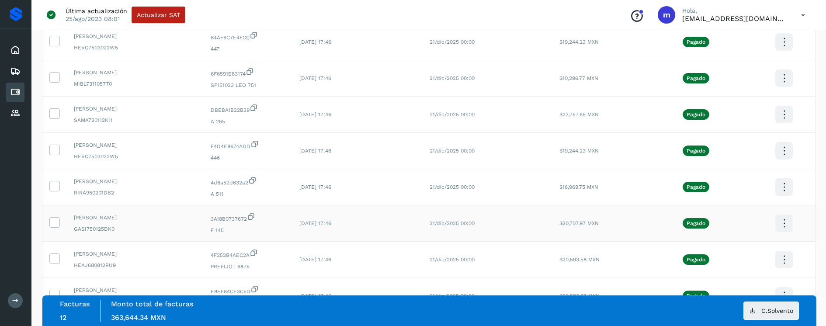
scroll to position [784, 0]
drag, startPoint x: 58, startPoint y: 258, endPoint x: 76, endPoint y: 260, distance: 18.1
click at [59, 257] on icon at bounding box center [54, 258] width 9 height 9
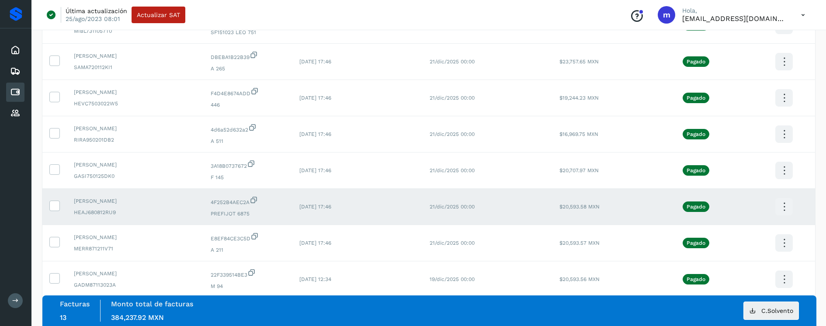
scroll to position [920, 0]
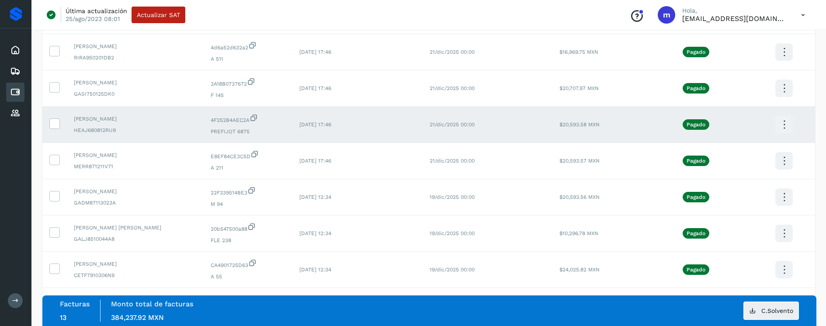
click at [787, 125] on icon at bounding box center [784, 125] width 21 height 21
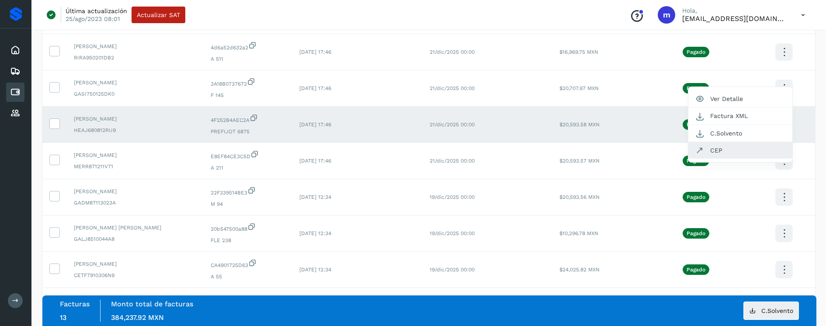
click at [727, 148] on button "CEP" at bounding box center [741, 150] width 104 height 17
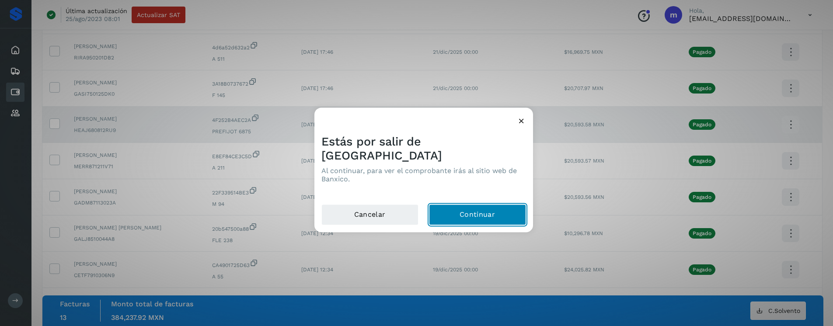
click at [466, 205] on button "Continuar" at bounding box center [477, 215] width 97 height 21
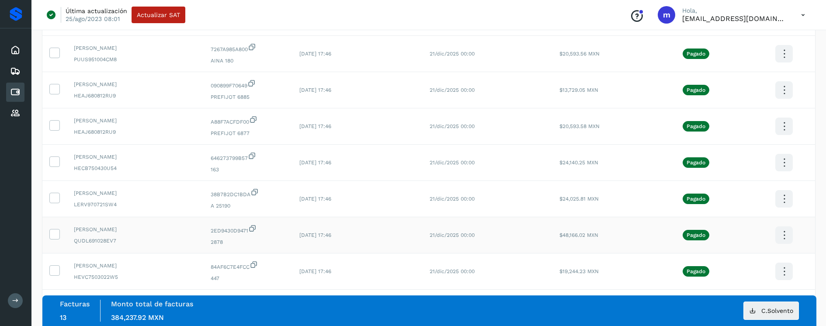
scroll to position [666, 0]
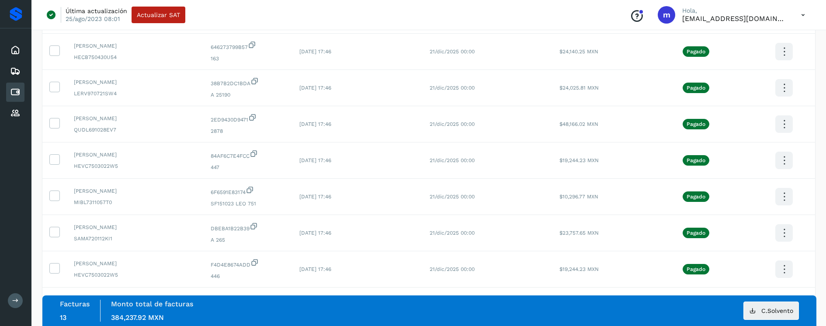
click at [783, 160] on icon at bounding box center [784, 160] width 21 height 21
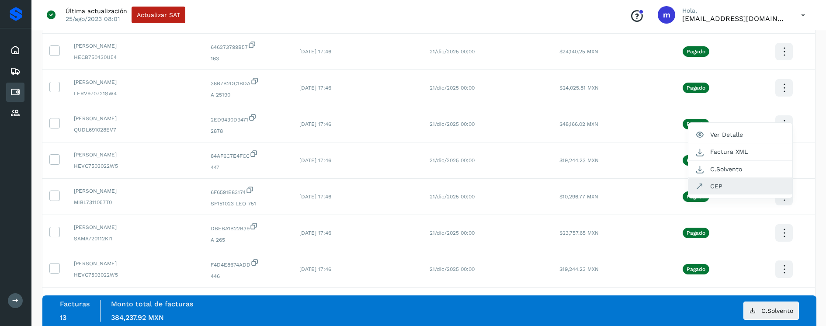
click at [743, 190] on button "CEP" at bounding box center [741, 186] width 104 height 17
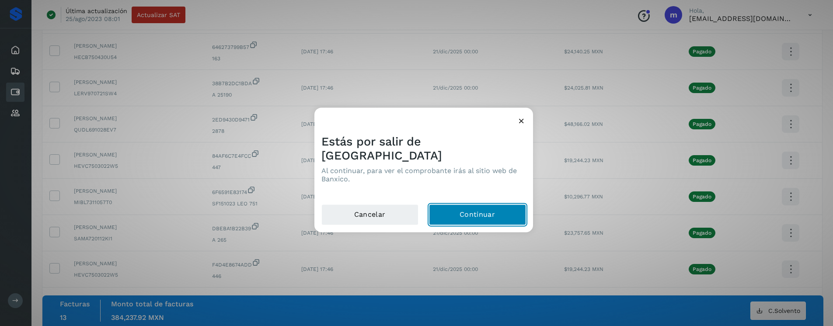
click at [466, 214] on button "Continuar" at bounding box center [477, 215] width 97 height 21
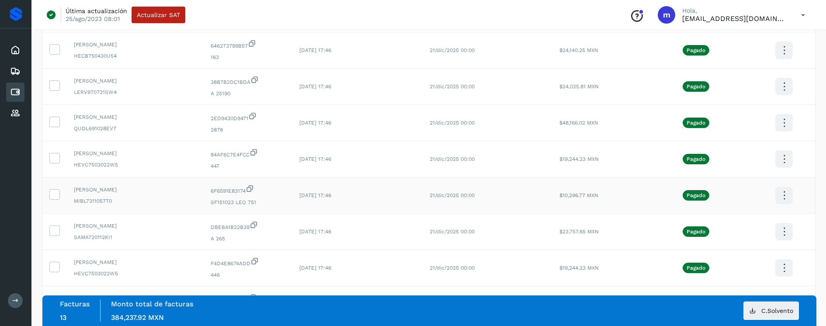
scroll to position [668, 0]
click at [785, 271] on icon at bounding box center [784, 268] width 21 height 21
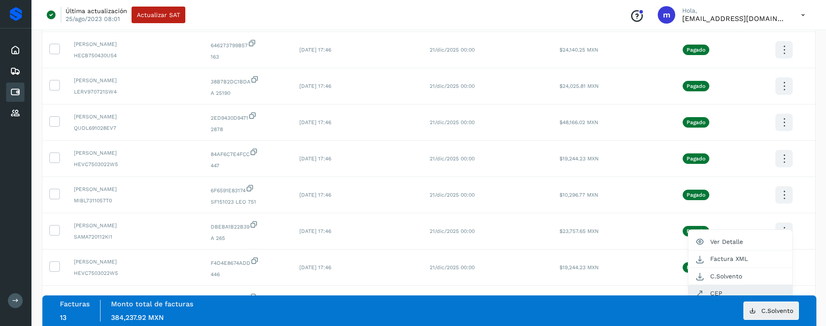
click at [735, 289] on button "CEP" at bounding box center [741, 293] width 104 height 17
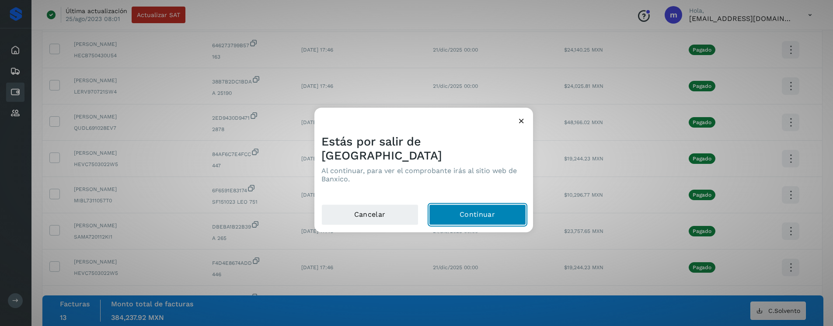
click at [467, 210] on button "Continuar" at bounding box center [477, 215] width 97 height 21
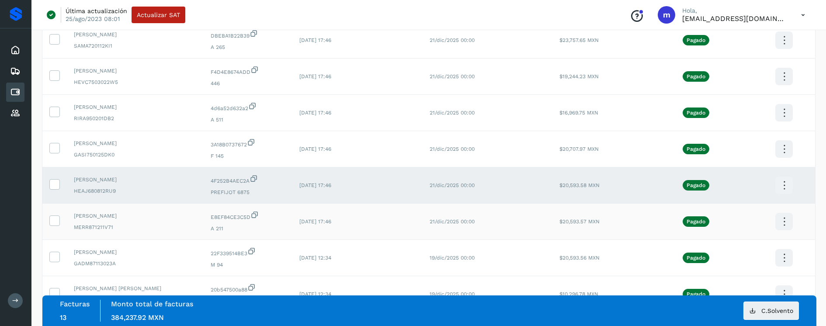
scroll to position [866, 0]
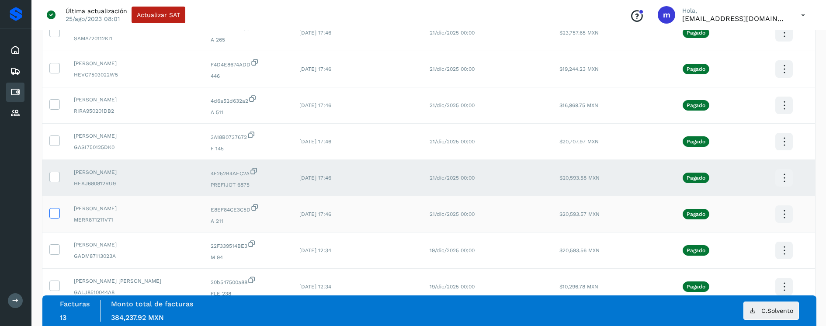
click at [58, 213] on icon at bounding box center [54, 212] width 9 height 9
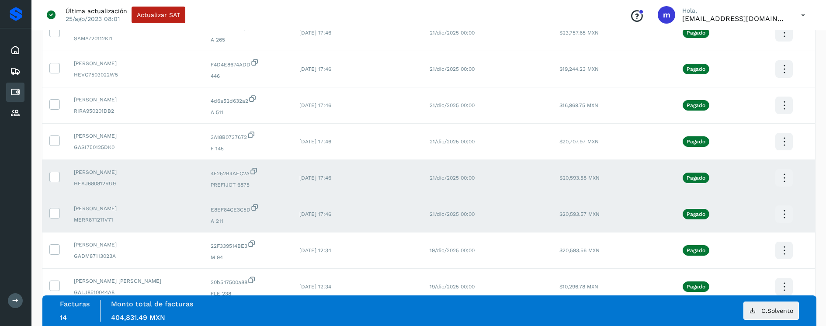
click at [779, 215] on icon at bounding box center [784, 214] width 21 height 21
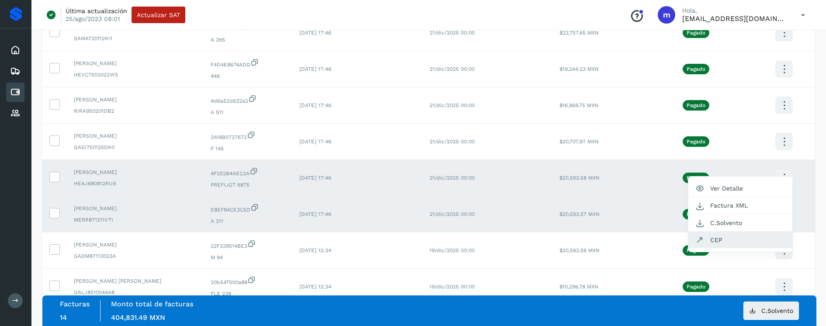
click at [740, 240] on button "CEP" at bounding box center [741, 240] width 104 height 17
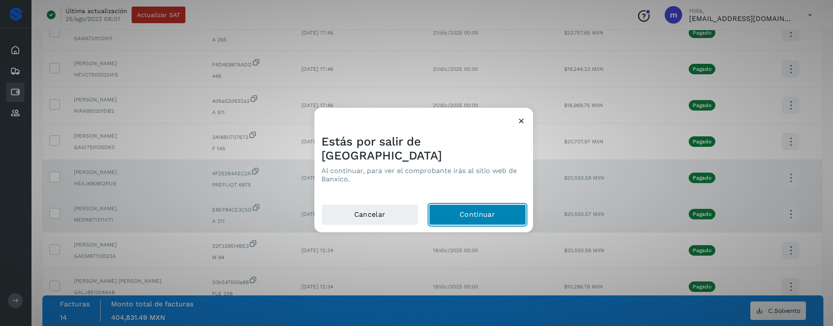
click at [473, 205] on button "Continuar" at bounding box center [477, 215] width 97 height 21
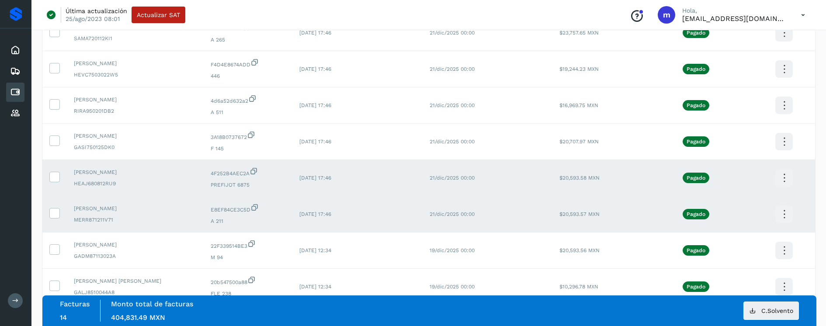
click at [98, 176] on div "JUAN JOSE HERNANDEZ AGUILA HEAJ680812RU9" at bounding box center [135, 177] width 123 height 19
drag, startPoint x: 57, startPoint y: 178, endPoint x: 60, endPoint y: 200, distance: 22.5
click at [57, 178] on icon at bounding box center [54, 176] width 9 height 9
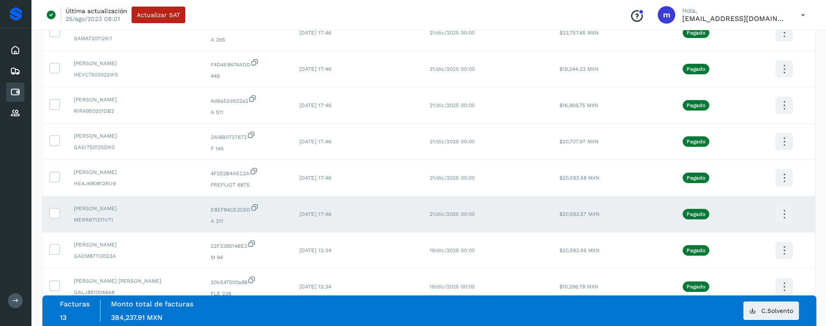
drag, startPoint x: 57, startPoint y: 211, endPoint x: 58, endPoint y: 225, distance: 14.0
click at [57, 211] on icon at bounding box center [54, 212] width 9 height 9
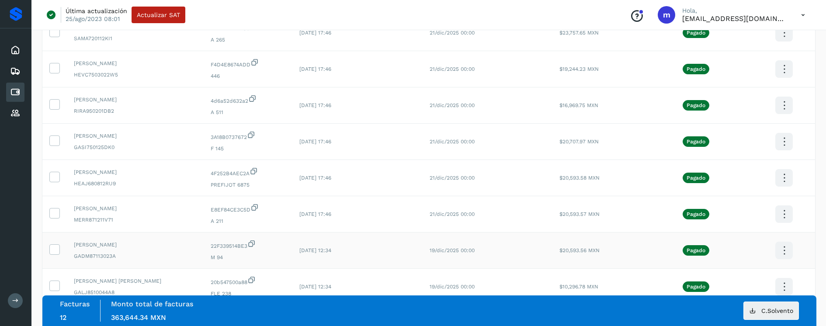
drag, startPoint x: 57, startPoint y: 252, endPoint x: 78, endPoint y: 247, distance: 21.0
click at [57, 252] on icon at bounding box center [54, 248] width 9 height 9
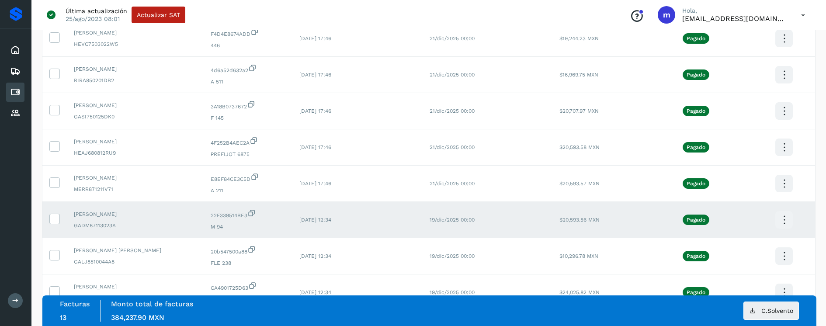
scroll to position [907, 0]
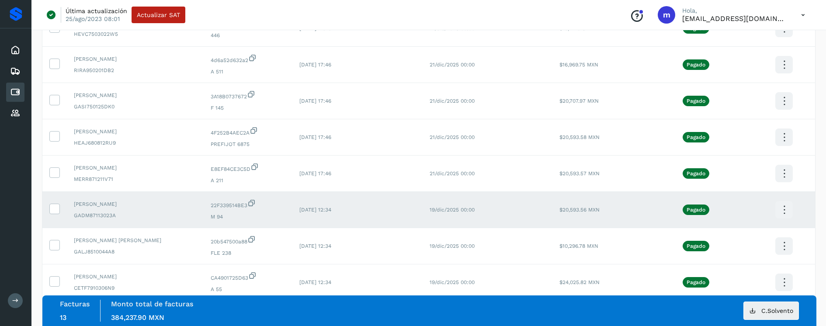
click at [784, 209] on icon at bounding box center [784, 210] width 21 height 21
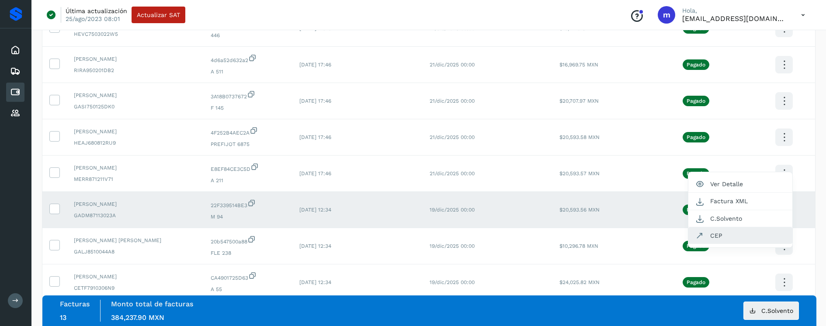
click at [734, 237] on button "CEP" at bounding box center [741, 235] width 104 height 17
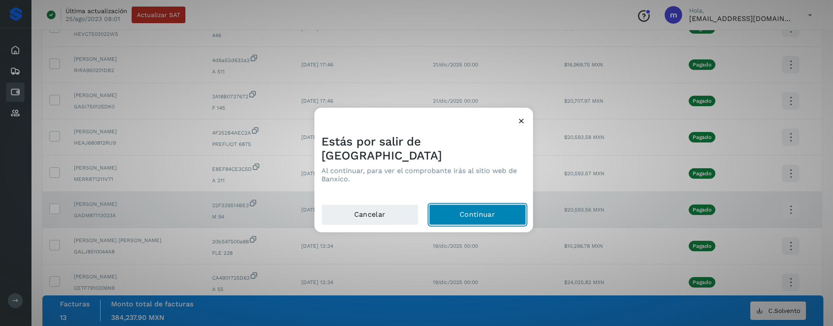
click at [474, 205] on button "Continuar" at bounding box center [477, 215] width 97 height 21
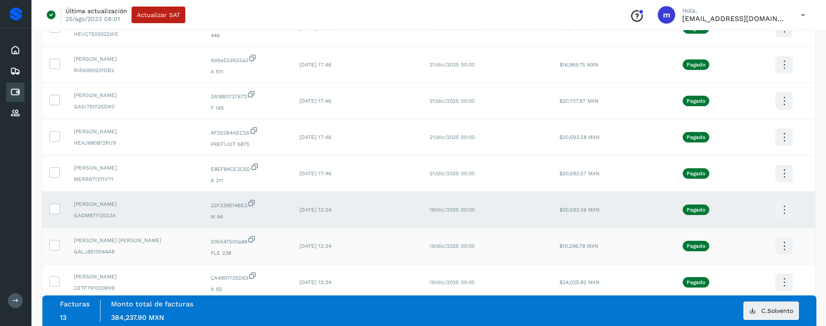
click at [94, 249] on span "GALJ8510044A8" at bounding box center [135, 252] width 123 height 8
click at [58, 244] on icon at bounding box center [54, 244] width 9 height 9
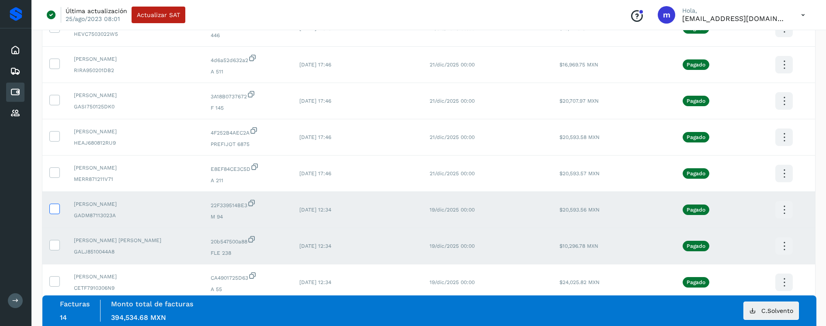
click at [56, 206] on icon at bounding box center [54, 208] width 9 height 9
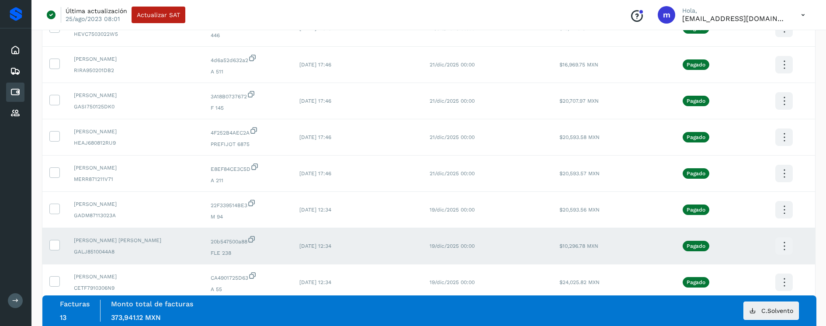
click at [783, 244] on icon at bounding box center [784, 246] width 21 height 21
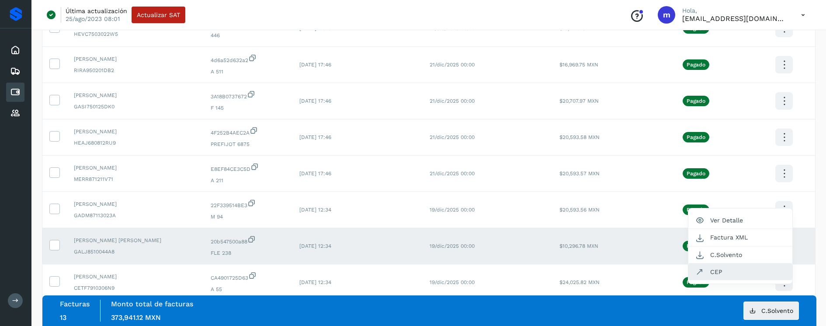
click at [728, 268] on button "CEP" at bounding box center [741, 272] width 104 height 17
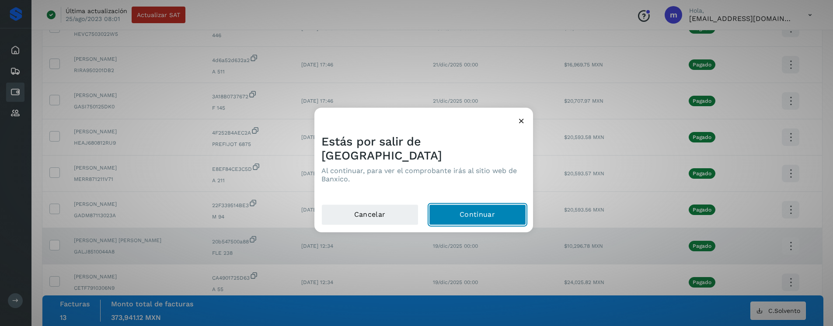
click at [463, 212] on button "Continuar" at bounding box center [477, 215] width 97 height 21
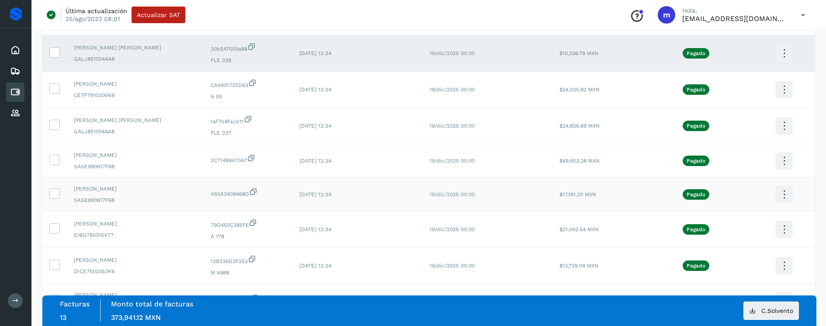
scroll to position [1089, 0]
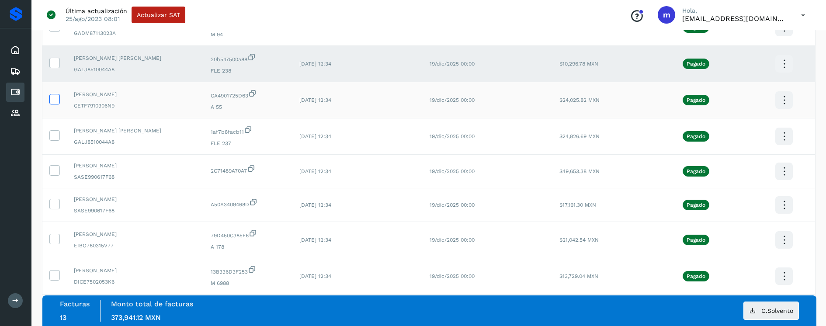
click at [57, 98] on icon at bounding box center [54, 98] width 9 height 9
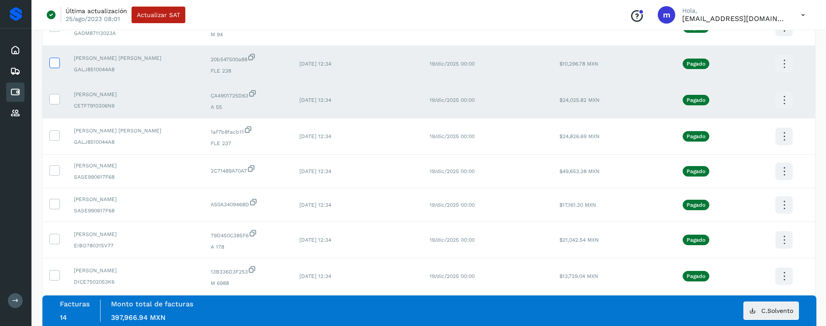
click at [58, 61] on icon at bounding box center [54, 62] width 9 height 9
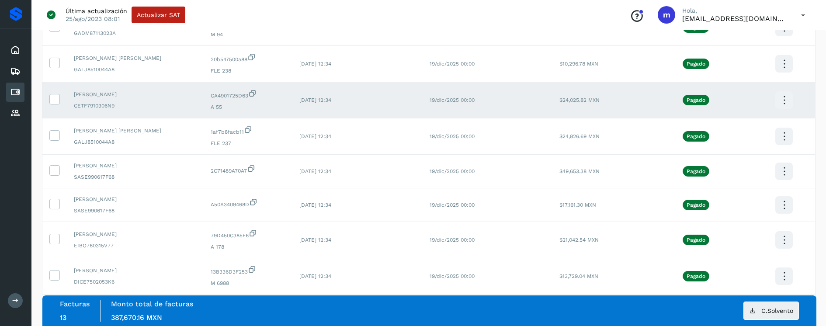
click at [782, 102] on icon at bounding box center [784, 100] width 21 height 21
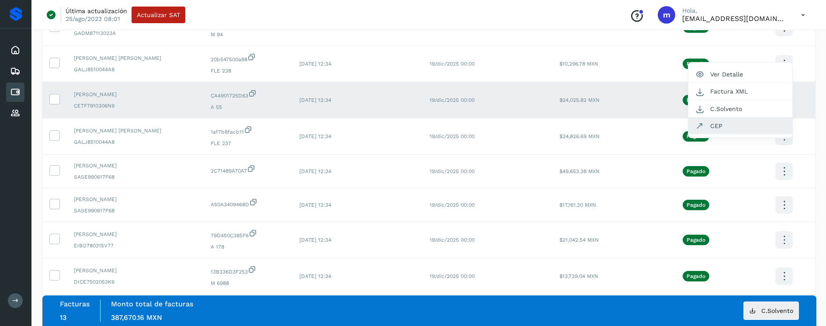
click at [751, 126] on button "CEP" at bounding box center [741, 126] width 104 height 17
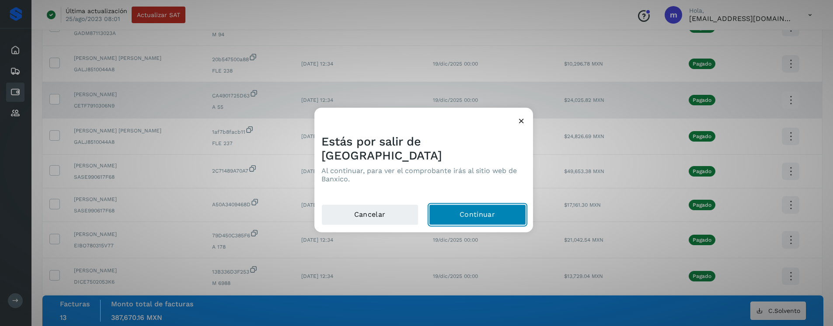
click at [485, 208] on button "Continuar" at bounding box center [477, 215] width 97 height 21
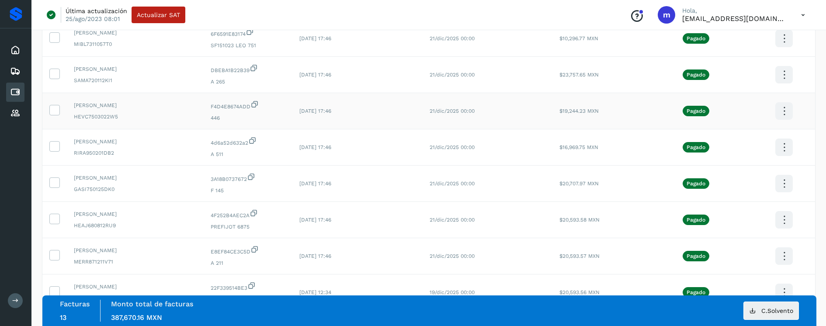
scroll to position [804, 0]
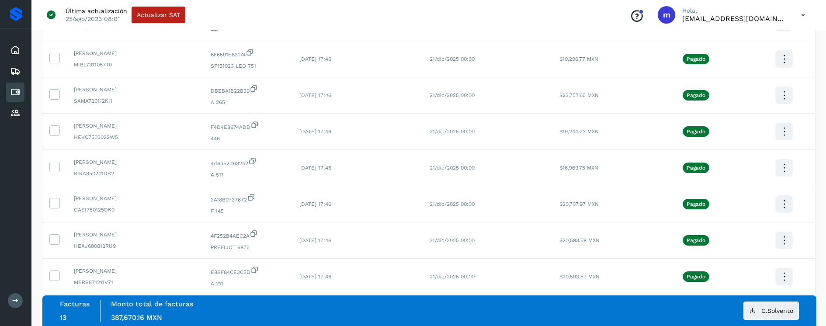
click at [782, 130] on icon at bounding box center [784, 132] width 21 height 21
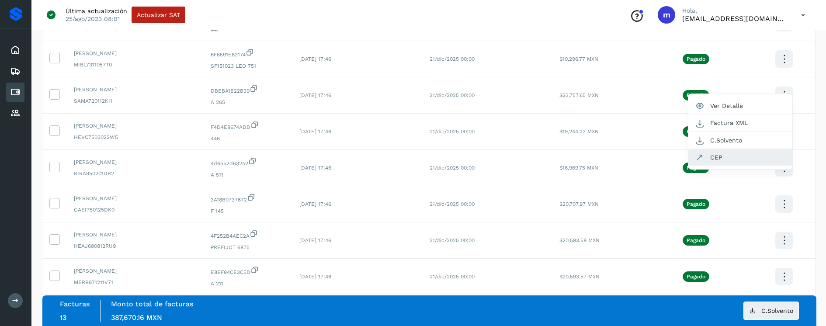
click at [737, 156] on button "CEP" at bounding box center [741, 157] width 104 height 17
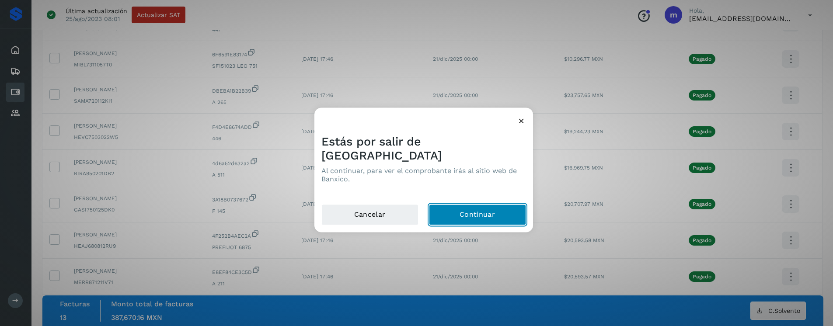
click at [505, 205] on button "Continuar" at bounding box center [477, 215] width 97 height 21
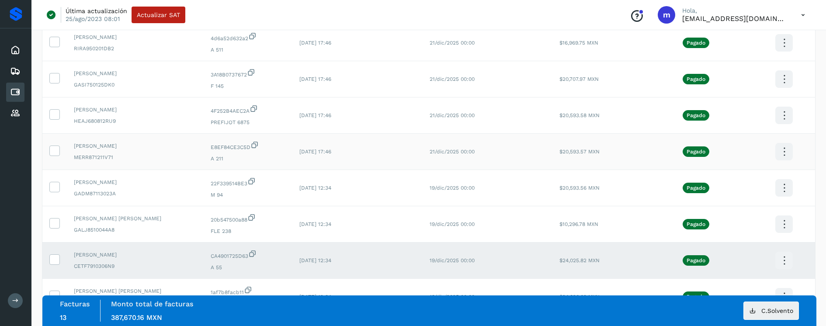
scroll to position [1020, 0]
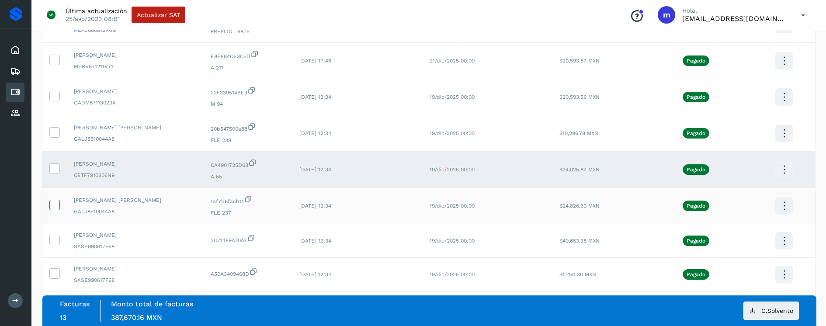
drag, startPoint x: 53, startPoint y: 204, endPoint x: 54, endPoint y: 200, distance: 4.4
click at [53, 204] on icon at bounding box center [54, 204] width 9 height 9
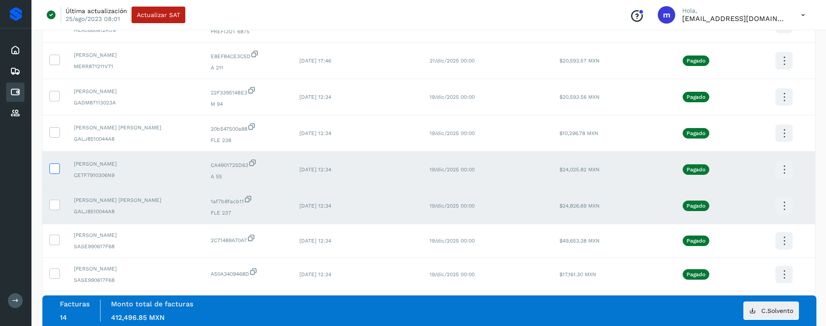
click at [56, 167] on icon at bounding box center [54, 168] width 9 height 9
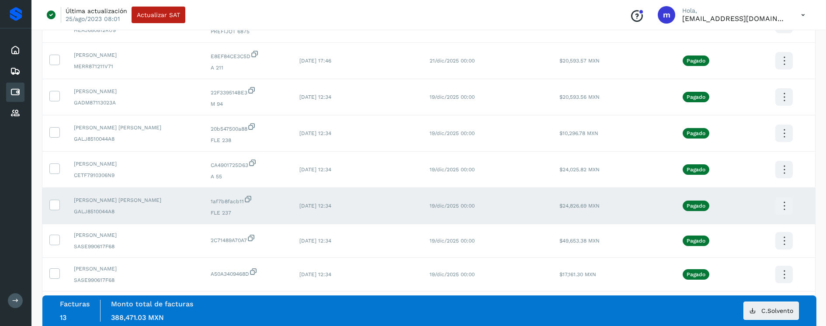
click at [783, 205] on icon at bounding box center [784, 206] width 21 height 21
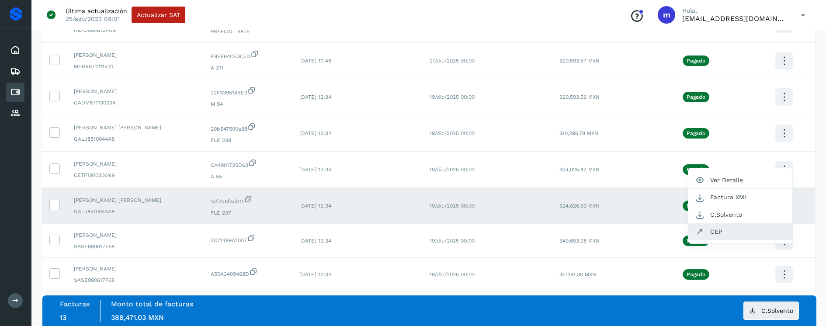
click at [742, 231] on button "CEP" at bounding box center [741, 231] width 104 height 17
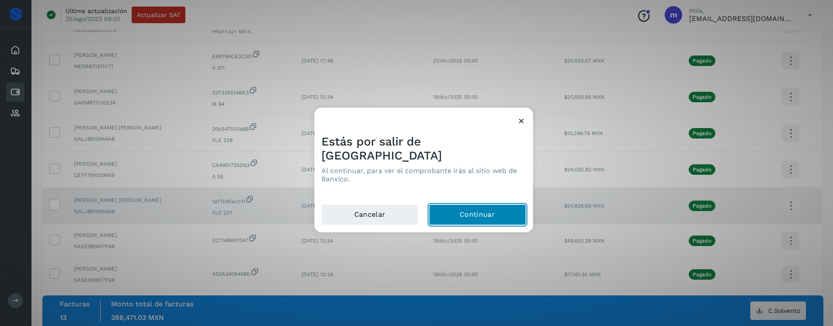
click at [490, 213] on button "Continuar" at bounding box center [477, 215] width 97 height 21
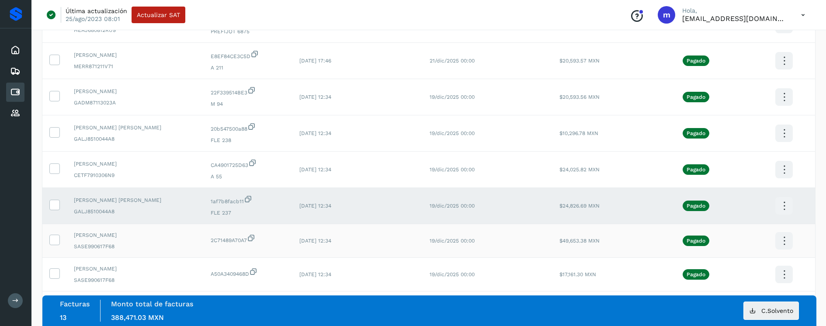
drag, startPoint x: 57, startPoint y: 239, endPoint x: 59, endPoint y: 234, distance: 5.4
click at [57, 239] on icon at bounding box center [54, 239] width 9 height 9
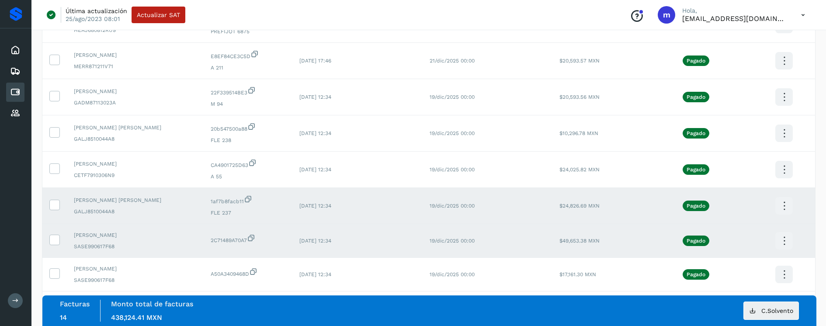
click at [57, 202] on icon at bounding box center [54, 204] width 9 height 9
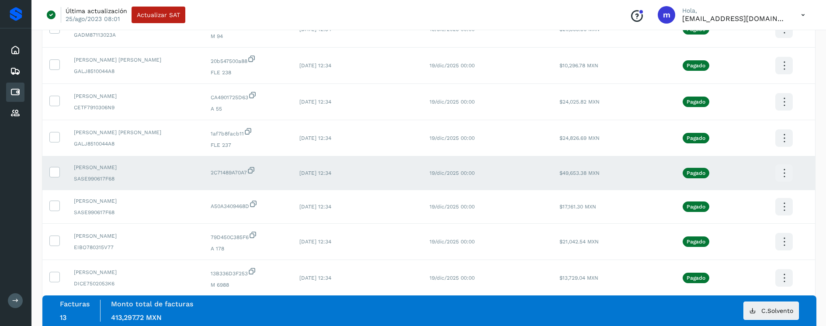
scroll to position [1087, 0]
click at [789, 172] on icon at bounding box center [784, 173] width 21 height 21
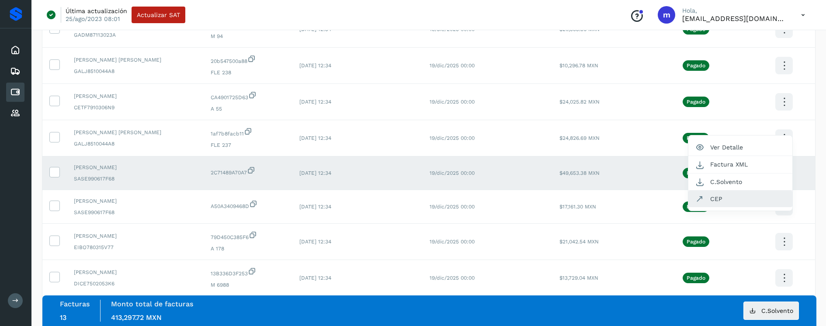
click at [745, 202] on button "CEP" at bounding box center [741, 199] width 104 height 17
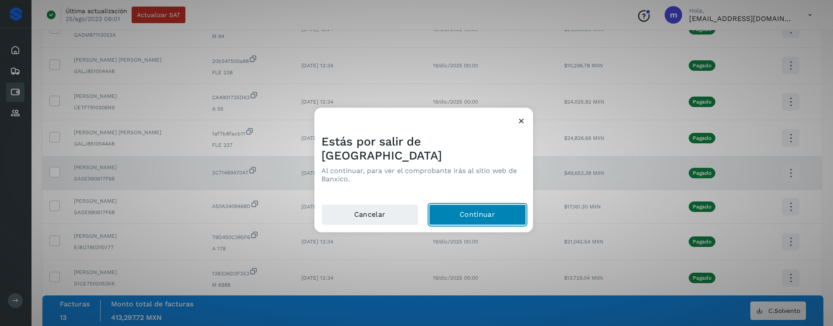
click at [473, 213] on button "Continuar" at bounding box center [477, 215] width 97 height 21
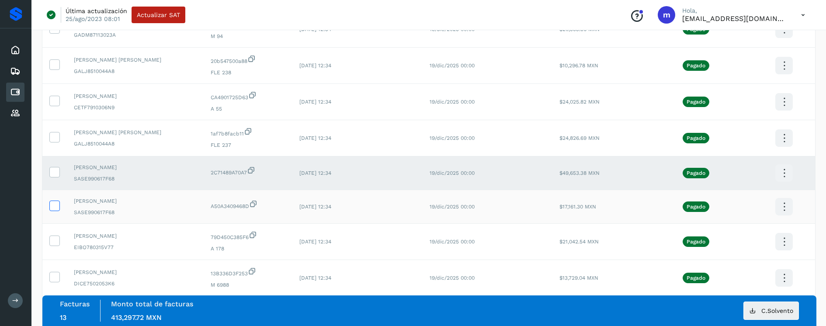
click at [54, 205] on icon at bounding box center [54, 205] width 9 height 9
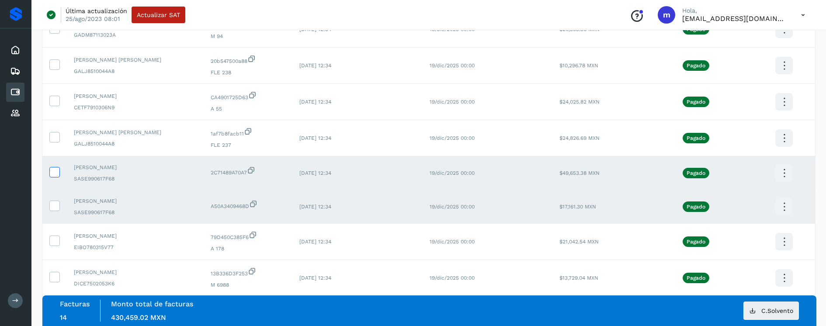
click at [56, 170] on icon at bounding box center [54, 171] width 9 height 9
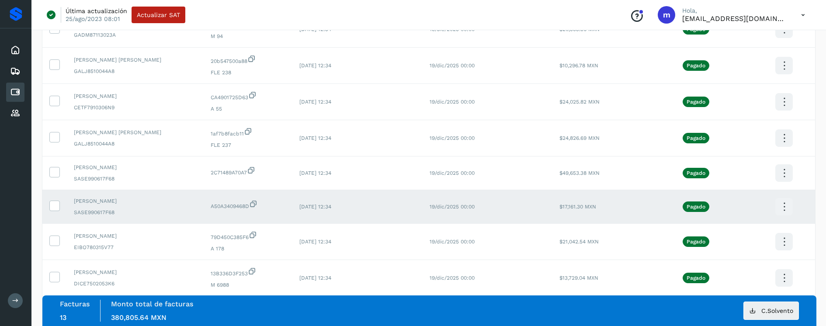
click at [782, 205] on icon at bounding box center [784, 207] width 21 height 21
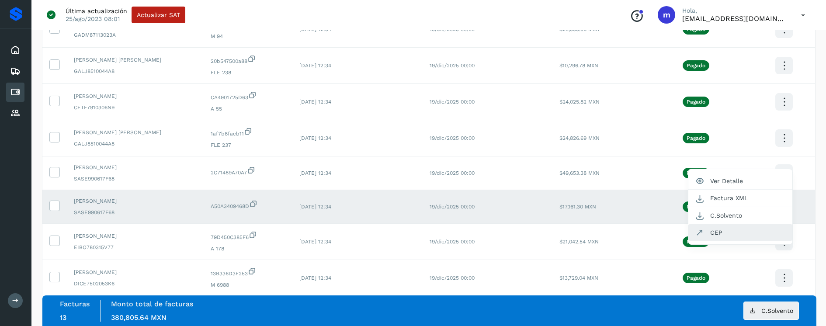
click at [723, 231] on button "CEP" at bounding box center [741, 232] width 104 height 17
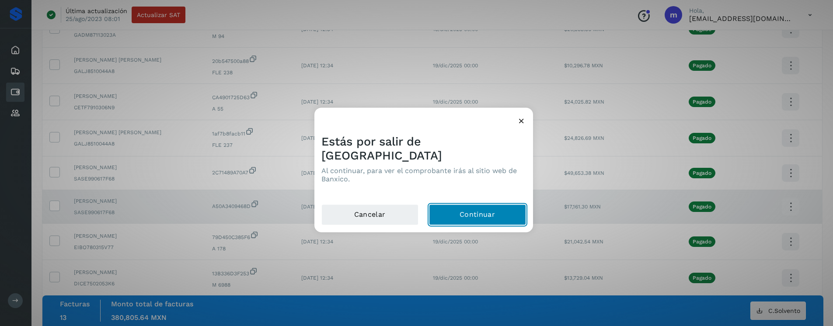
click at [460, 207] on button "Continuar" at bounding box center [477, 215] width 97 height 21
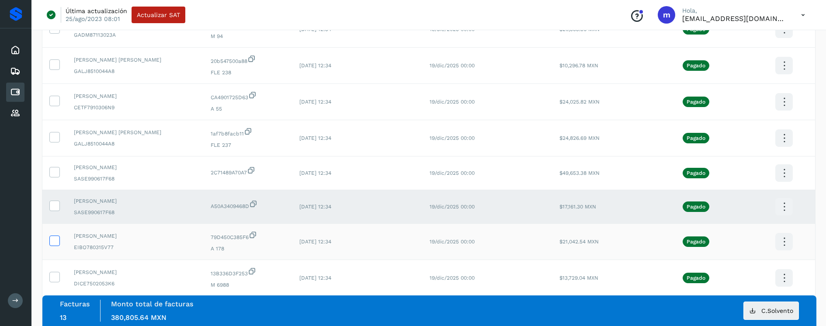
click at [55, 241] on icon at bounding box center [54, 240] width 9 height 9
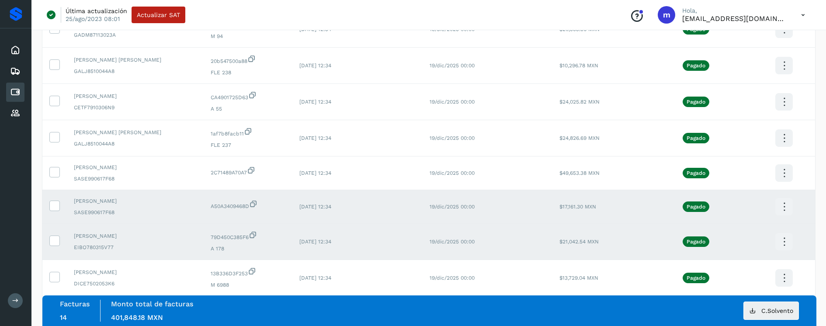
click at [59, 205] on icon at bounding box center [54, 205] width 9 height 9
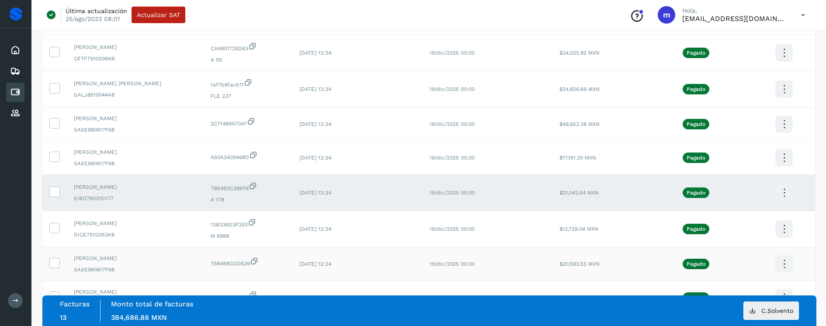
scroll to position [1136, 0]
click at [788, 191] on icon at bounding box center [784, 193] width 21 height 21
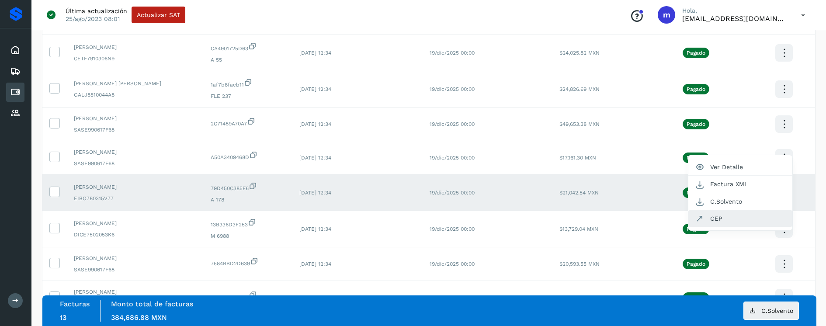
click at [743, 220] on button "CEP" at bounding box center [741, 218] width 104 height 17
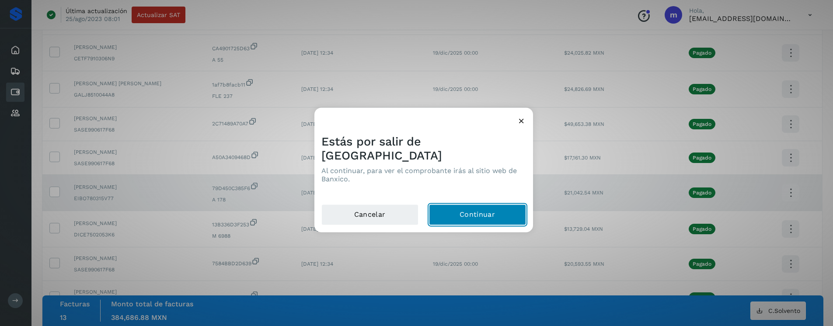
click at [445, 206] on button "Continuar" at bounding box center [477, 215] width 97 height 21
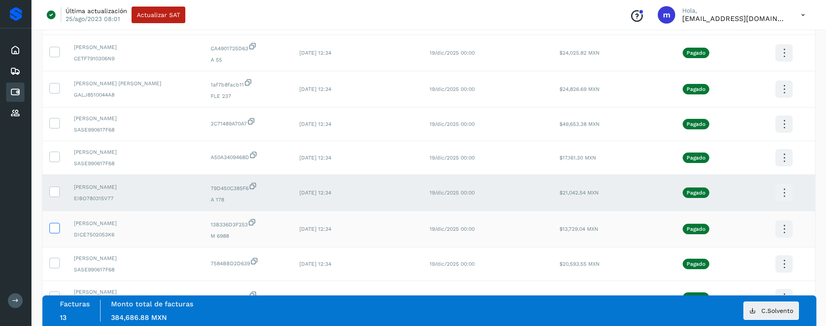
click at [57, 225] on icon at bounding box center [54, 227] width 9 height 9
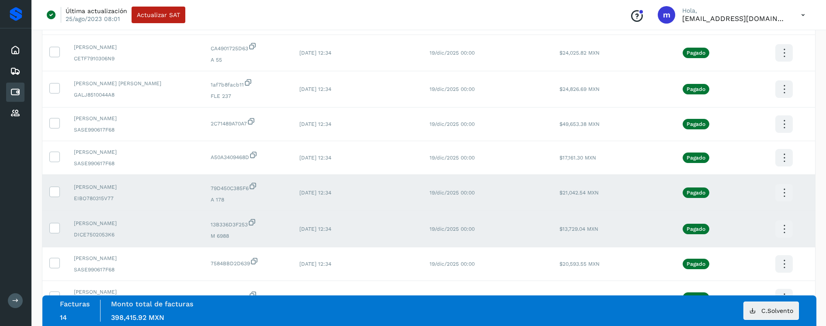
drag, startPoint x: 58, startPoint y: 188, endPoint x: 157, endPoint y: 194, distance: 99.0
click at [58, 187] on icon at bounding box center [54, 191] width 9 height 9
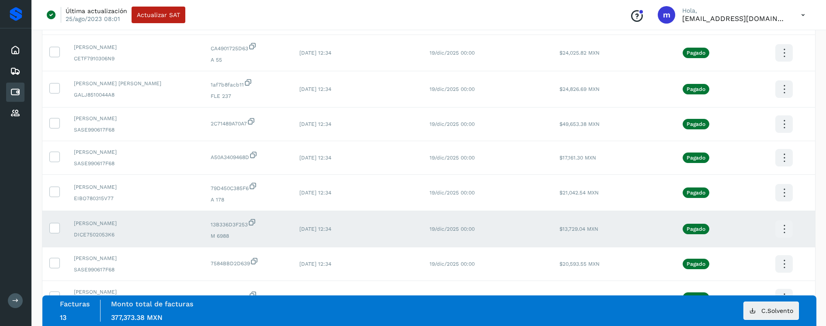
click at [787, 228] on icon at bounding box center [784, 229] width 21 height 21
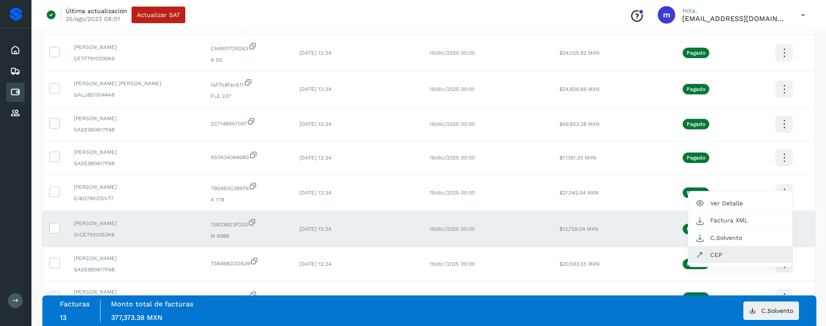
click at [725, 252] on button "CEP" at bounding box center [741, 255] width 104 height 17
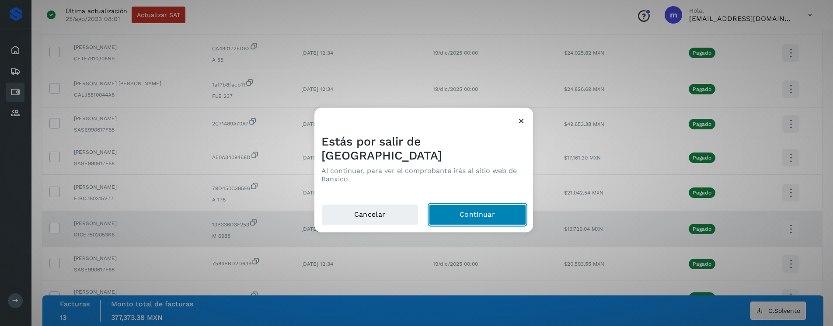
click at [491, 205] on button "Continuar" at bounding box center [477, 215] width 97 height 21
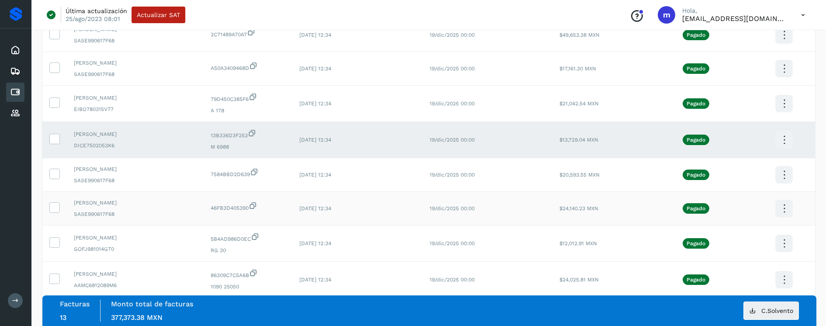
scroll to position [1226, 0]
click at [53, 176] on icon at bounding box center [54, 172] width 9 height 9
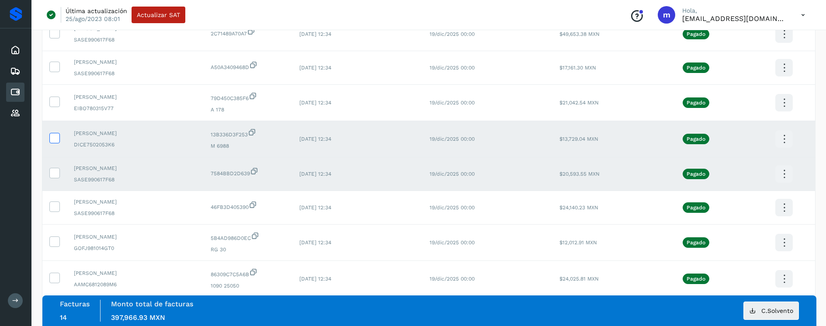
click at [56, 137] on icon at bounding box center [54, 137] width 9 height 9
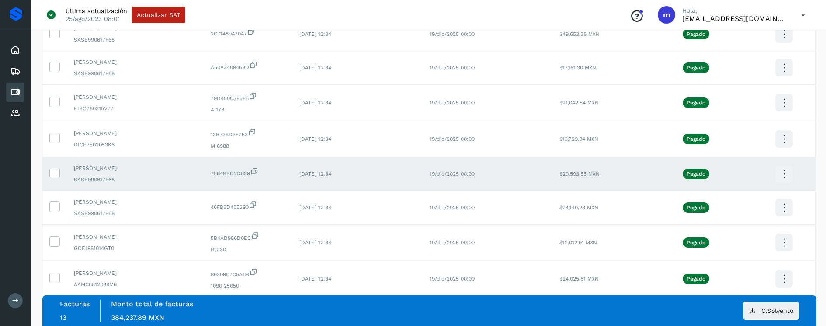
click at [785, 172] on icon at bounding box center [784, 174] width 21 height 21
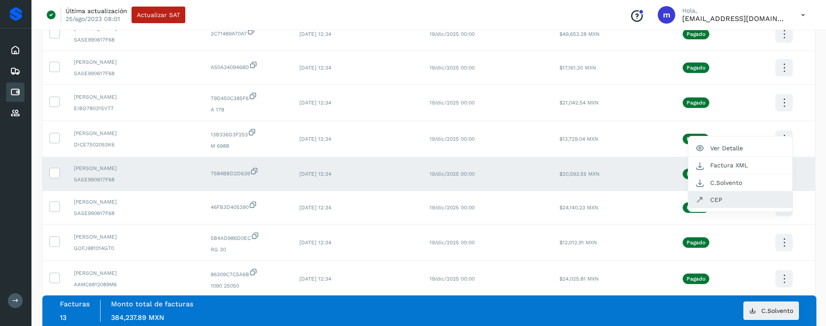
click at [739, 199] on button "CEP" at bounding box center [741, 200] width 104 height 17
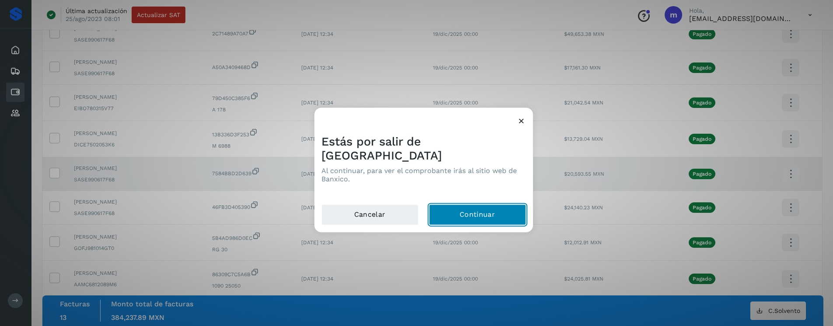
click at [481, 208] on button "Continuar" at bounding box center [477, 215] width 97 height 21
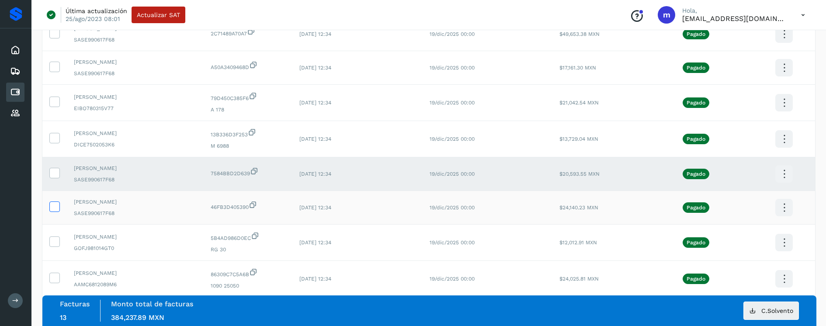
click at [57, 203] on icon at bounding box center [54, 206] width 9 height 9
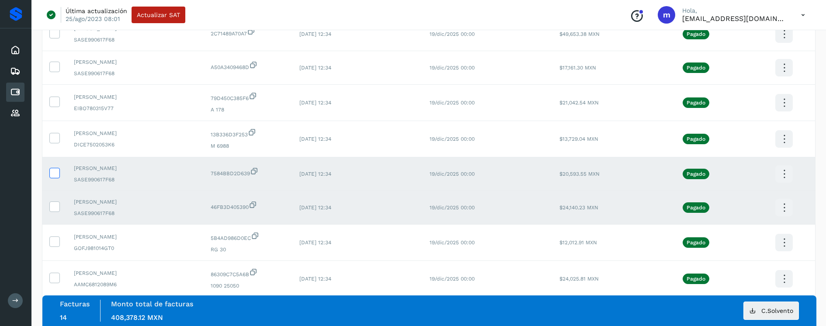
click at [57, 171] on icon at bounding box center [54, 172] width 9 height 9
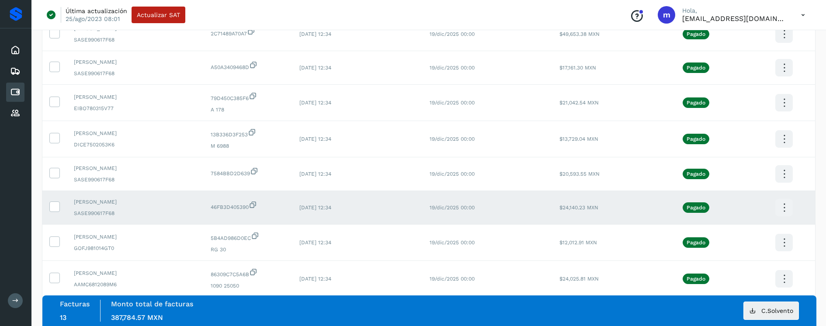
click at [784, 207] on icon at bounding box center [784, 208] width 21 height 21
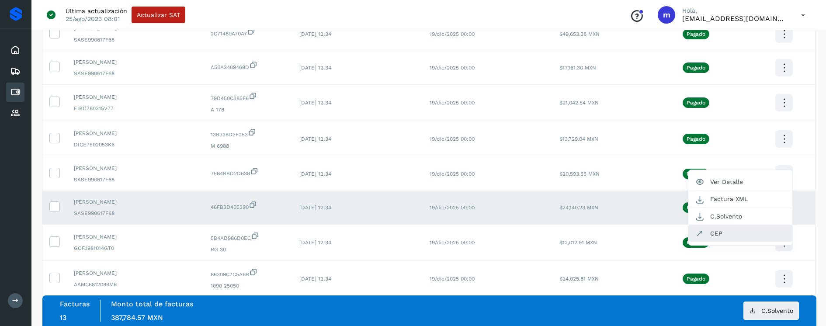
click at [732, 235] on button "CEP" at bounding box center [741, 233] width 104 height 17
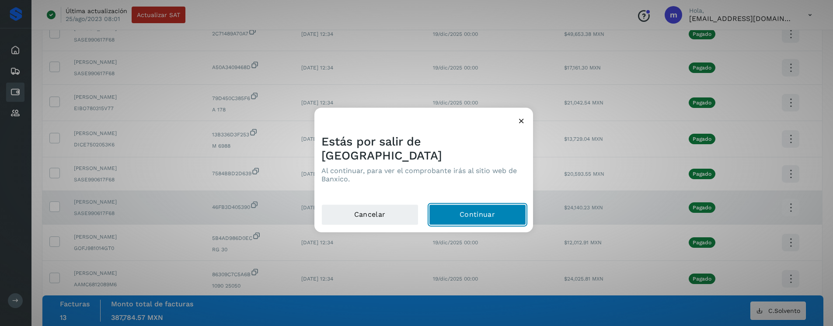
click at [468, 209] on button "Continuar" at bounding box center [477, 215] width 97 height 21
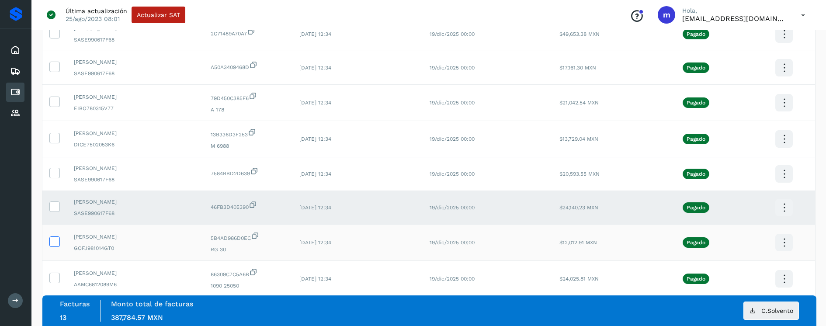
click at [58, 241] on icon at bounding box center [54, 241] width 9 height 9
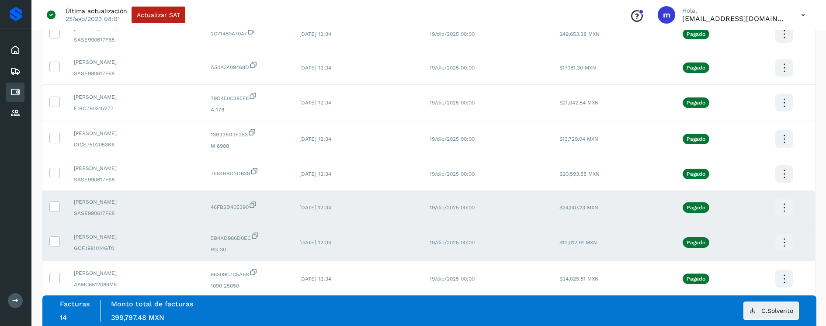
drag, startPoint x: 58, startPoint y: 208, endPoint x: 71, endPoint y: 215, distance: 14.7
click at [58, 208] on icon at bounding box center [54, 206] width 9 height 9
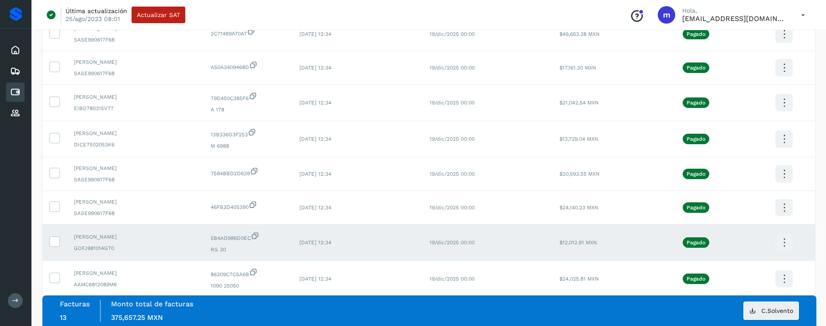
click at [782, 240] on icon at bounding box center [784, 243] width 21 height 21
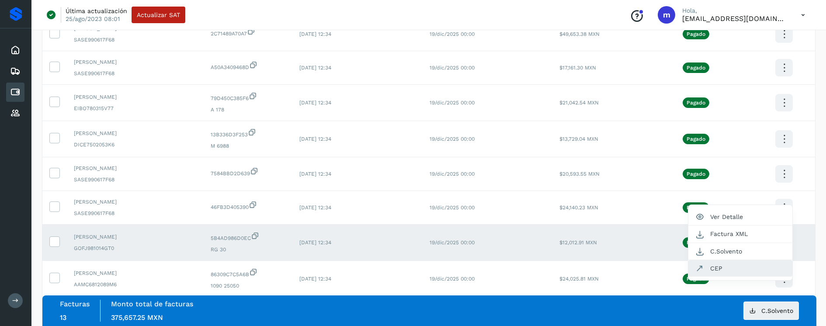
click at [738, 270] on button "CEP" at bounding box center [741, 268] width 104 height 17
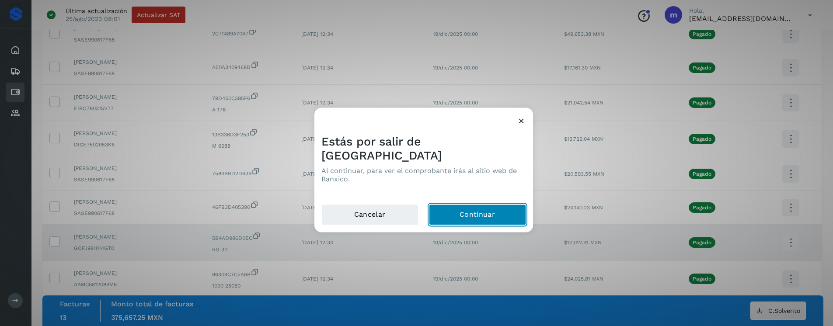
click at [446, 205] on button "Continuar" at bounding box center [477, 215] width 97 height 21
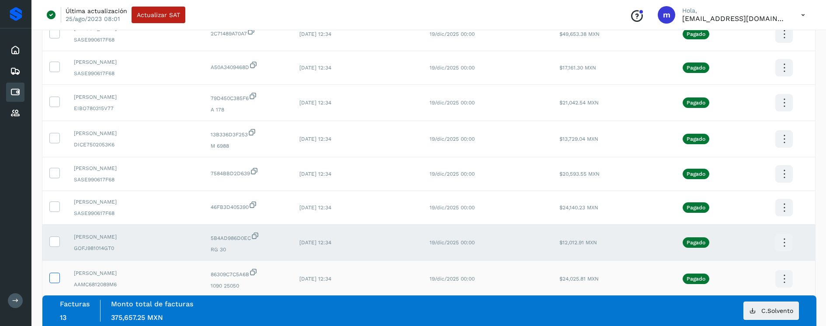
click at [59, 279] on label at bounding box center [54, 278] width 10 height 10
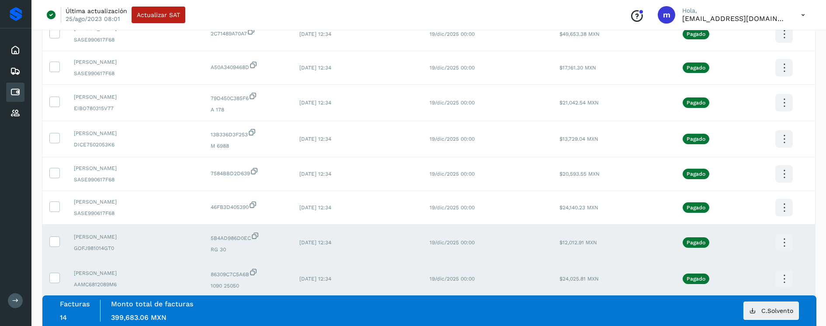
drag, startPoint x: 57, startPoint y: 244, endPoint x: 94, endPoint y: 253, distance: 38.4
click at [57, 243] on icon at bounding box center [54, 241] width 9 height 9
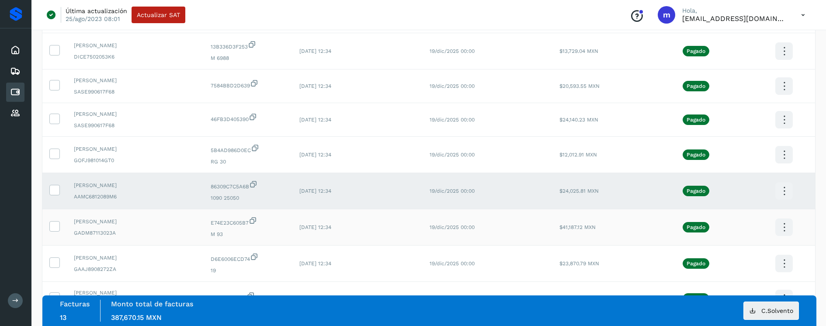
scroll to position [1315, 0]
click at [785, 190] on icon at bounding box center [784, 191] width 21 height 21
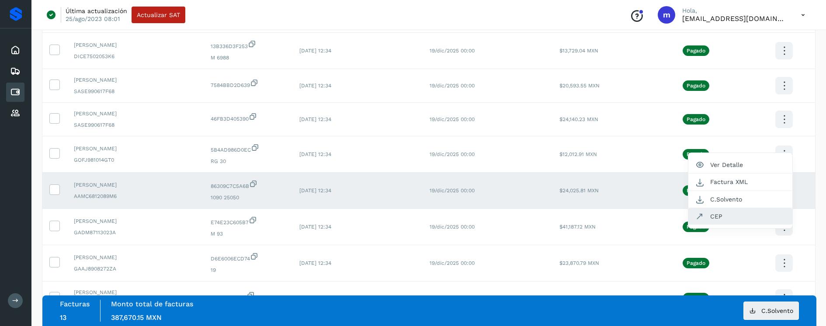
click at [728, 213] on button "CEP" at bounding box center [741, 216] width 104 height 17
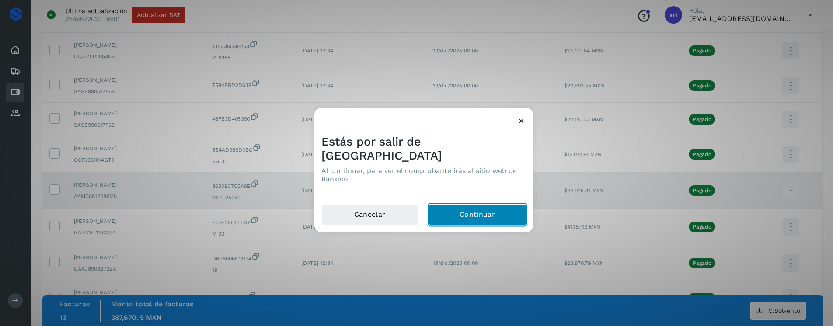
click at [453, 206] on button "Continuar" at bounding box center [477, 215] width 97 height 21
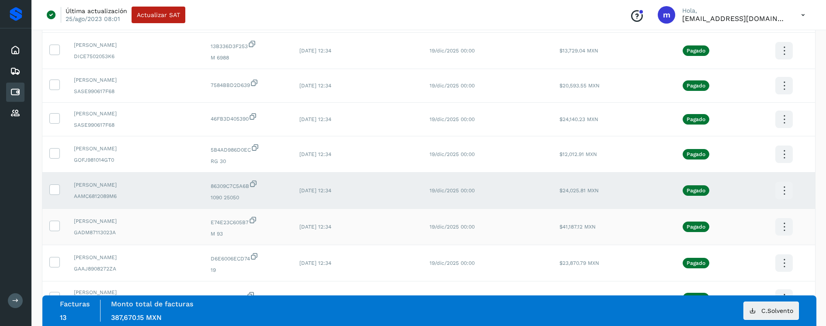
click at [61, 223] on td at bounding box center [54, 227] width 24 height 36
click at [58, 192] on icon at bounding box center [54, 189] width 9 height 9
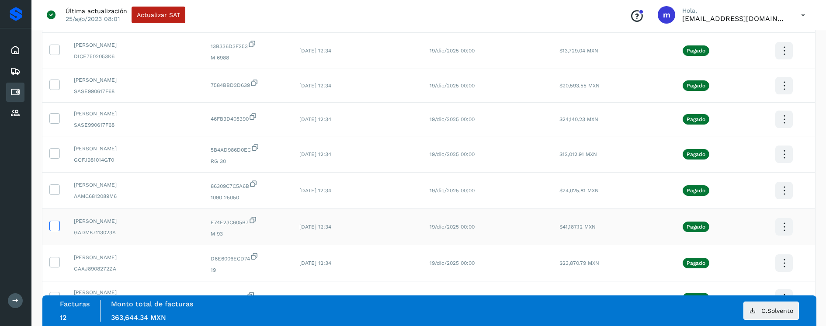
click at [56, 225] on icon at bounding box center [54, 225] width 9 height 9
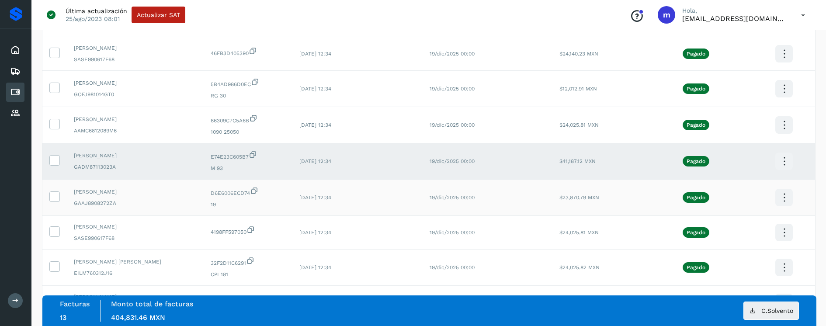
scroll to position [1469, 0]
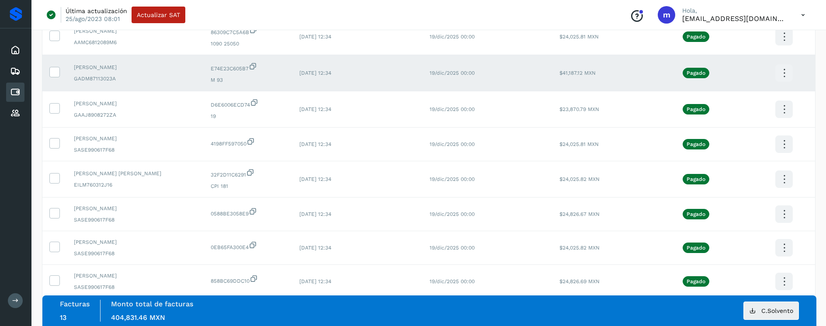
click at [784, 71] on icon at bounding box center [784, 73] width 21 height 21
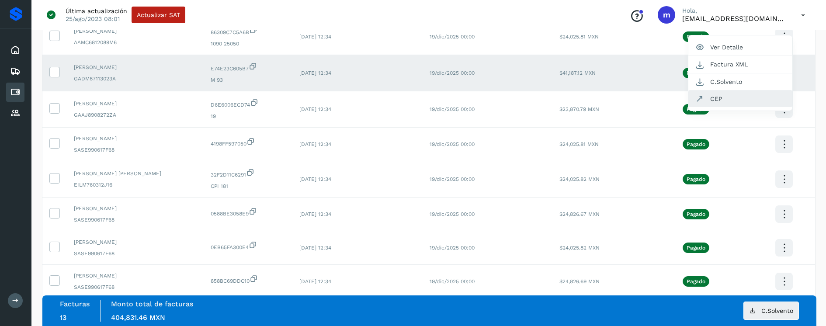
click at [721, 97] on button "CEP" at bounding box center [741, 99] width 104 height 17
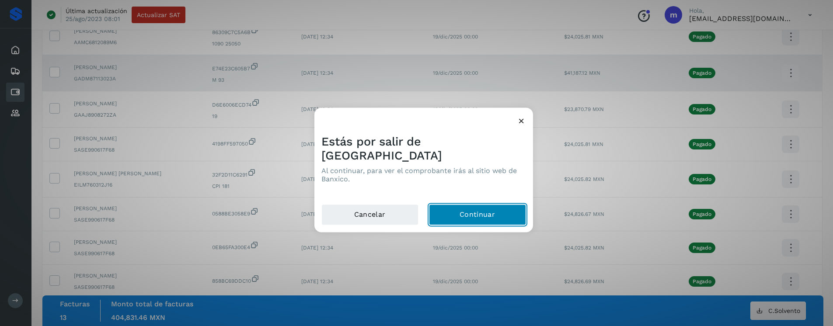
click at [493, 205] on button "Continuar" at bounding box center [477, 215] width 97 height 21
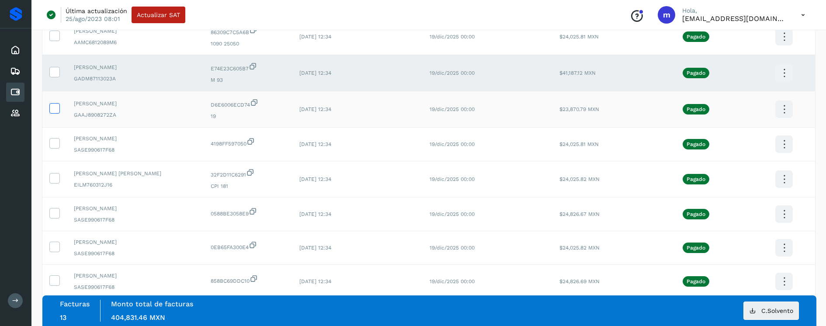
click at [54, 108] on icon at bounding box center [54, 107] width 9 height 9
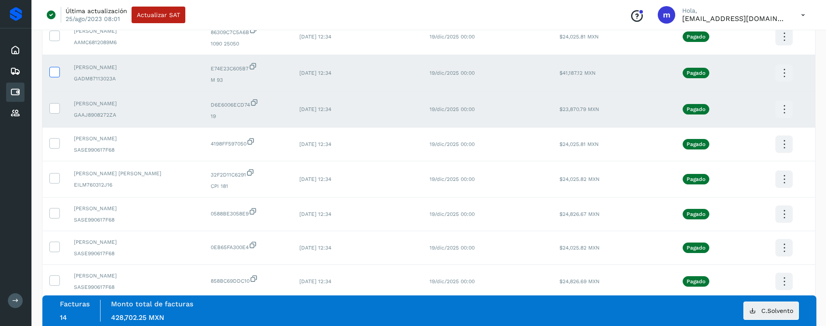
click at [59, 73] on label at bounding box center [54, 72] width 10 height 10
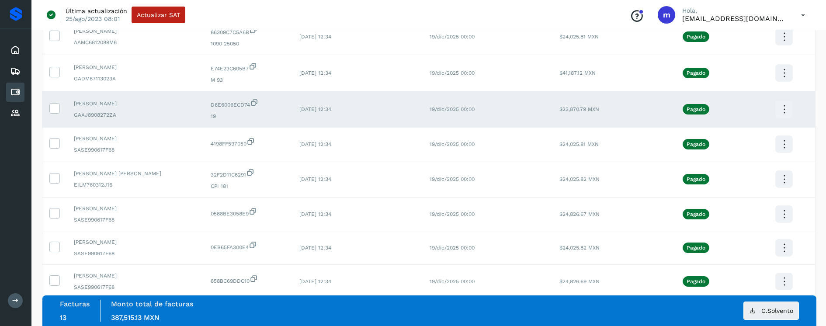
click at [784, 110] on icon at bounding box center [784, 109] width 21 height 21
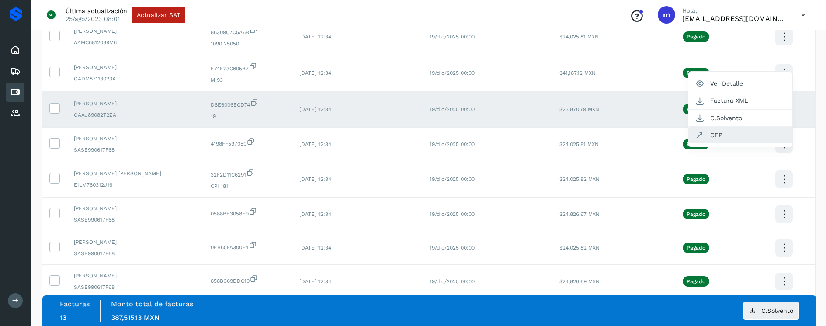
click at [736, 136] on button "CEP" at bounding box center [741, 135] width 104 height 17
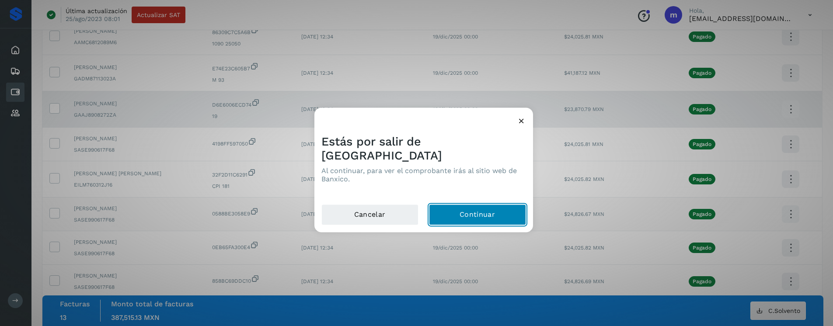
click at [462, 210] on button "Continuar" at bounding box center [477, 215] width 97 height 21
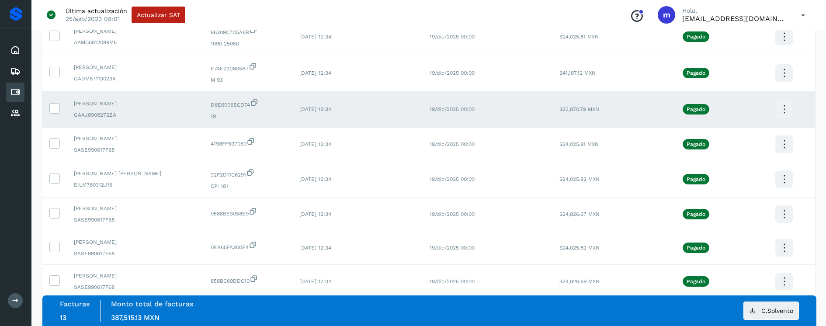
click at [787, 108] on icon at bounding box center [784, 109] width 21 height 21
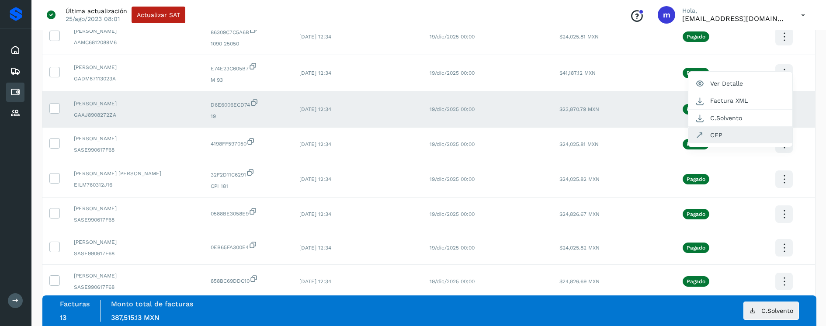
click at [727, 138] on button "CEP" at bounding box center [741, 135] width 104 height 17
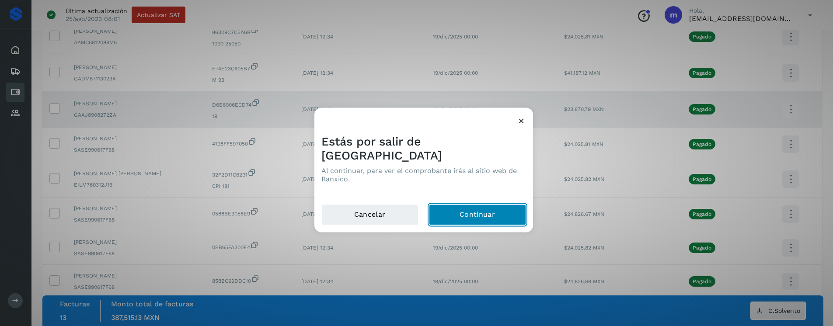
click at [493, 209] on button "Continuar" at bounding box center [477, 215] width 97 height 21
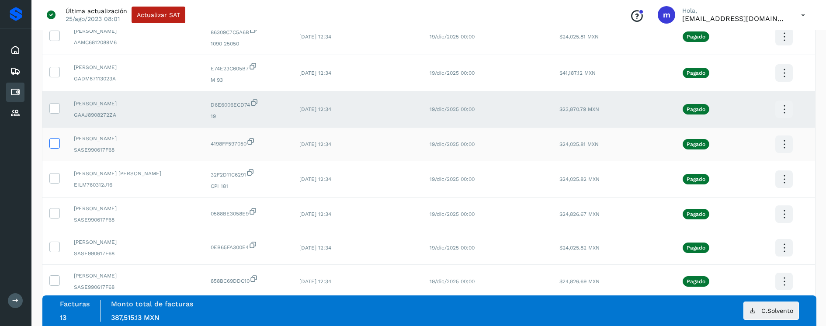
click at [51, 144] on icon at bounding box center [54, 142] width 9 height 9
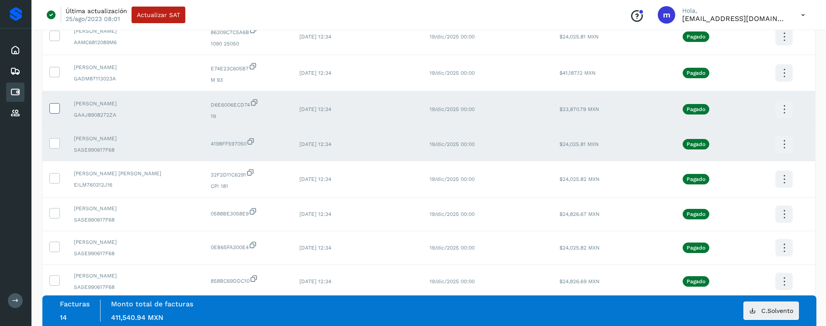
click at [56, 108] on icon at bounding box center [54, 107] width 9 height 9
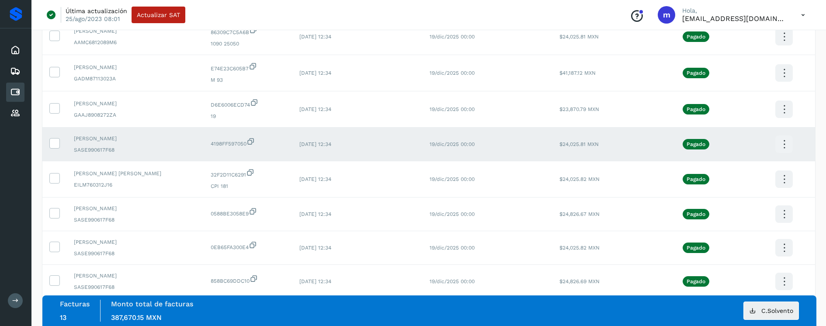
click at [784, 144] on icon at bounding box center [784, 144] width 21 height 21
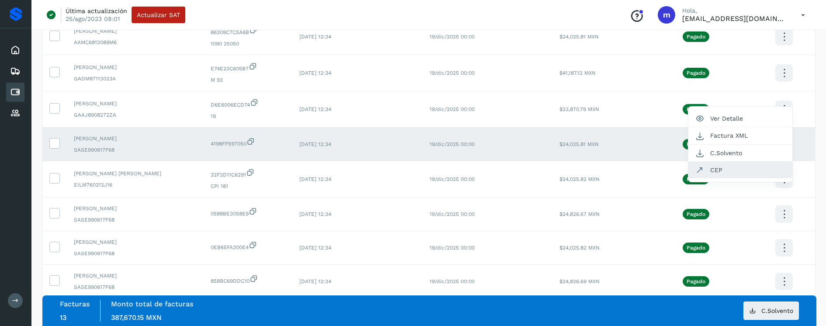
click at [746, 170] on button "CEP" at bounding box center [741, 170] width 104 height 17
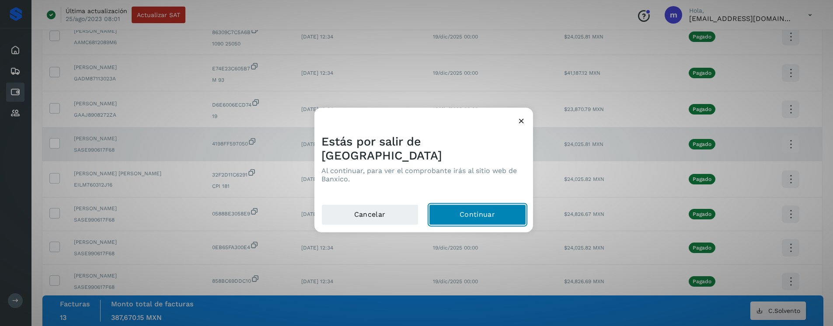
click at [482, 208] on button "Continuar" at bounding box center [477, 215] width 97 height 21
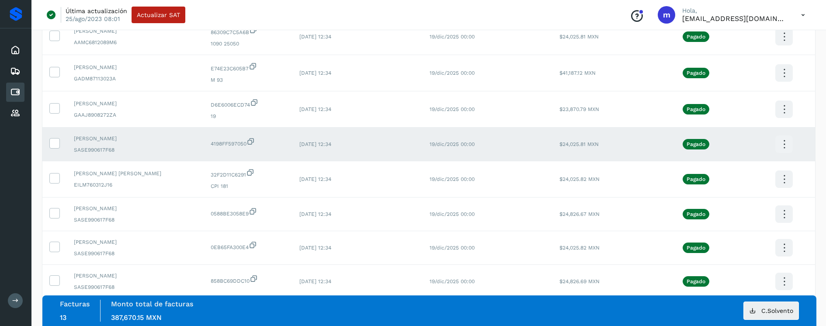
drag, startPoint x: 56, startPoint y: 176, endPoint x: 59, endPoint y: 154, distance: 21.7
click at [57, 175] on icon at bounding box center [54, 177] width 9 height 9
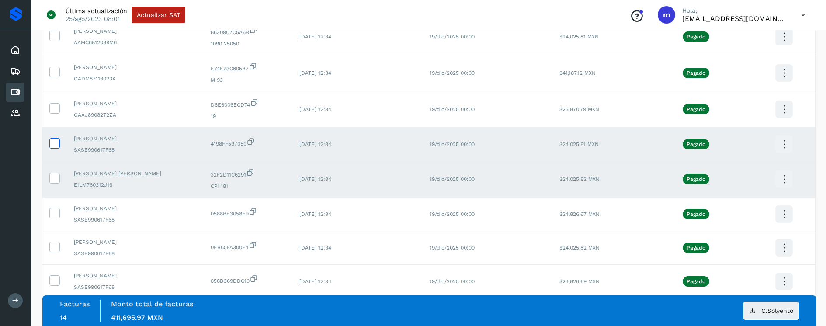
click at [58, 143] on icon at bounding box center [54, 142] width 9 height 9
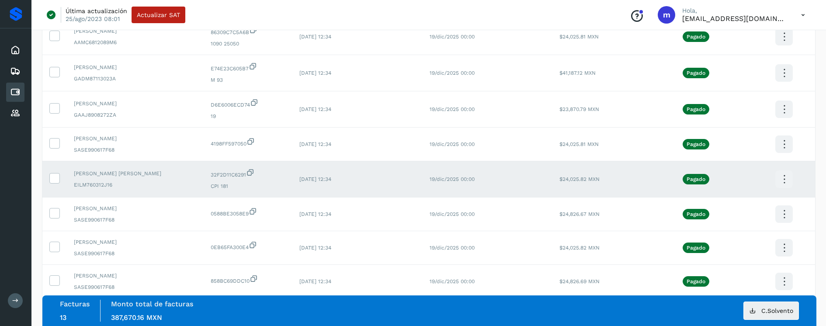
click at [784, 179] on icon at bounding box center [784, 179] width 21 height 21
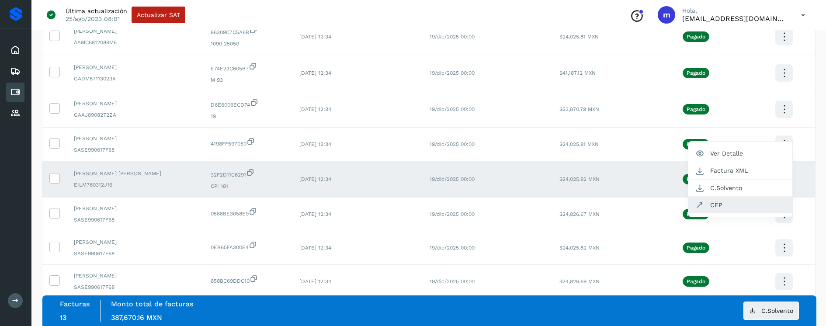
click at [720, 208] on button "CEP" at bounding box center [741, 205] width 104 height 17
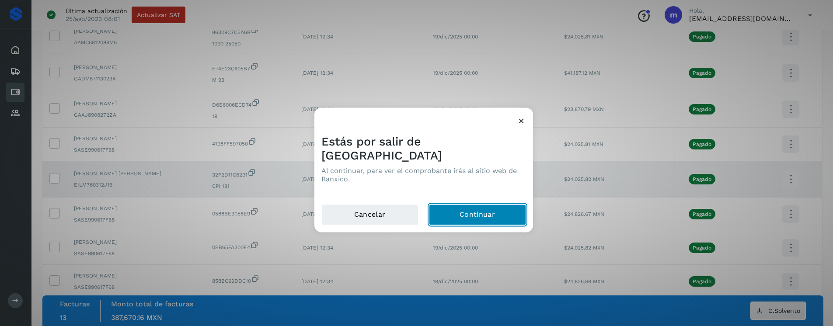
click at [464, 211] on button "Continuar" at bounding box center [477, 215] width 97 height 21
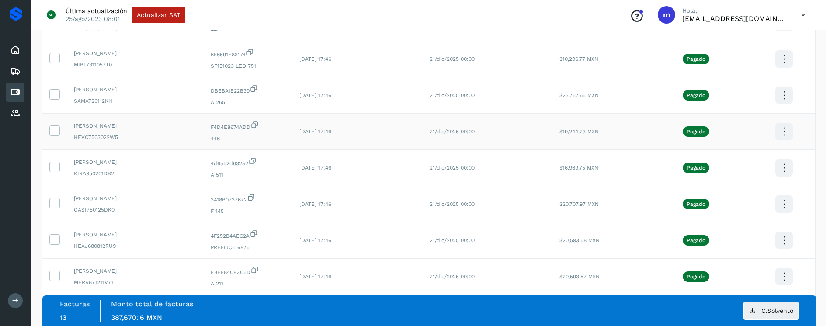
scroll to position [803, 0]
click at [149, 145] on td "CARLOS HERNANDEZ VALDEZ HEVC7503022W5" at bounding box center [135, 133] width 137 height 36
click at [56, 131] on icon at bounding box center [54, 130] width 9 height 9
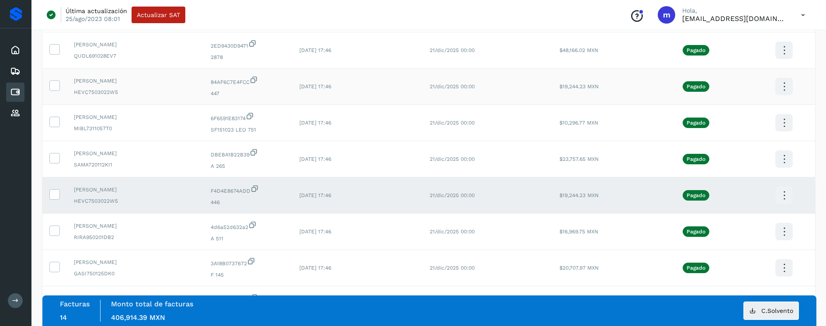
scroll to position [740, 0]
click at [57, 85] on icon at bounding box center [54, 84] width 9 height 9
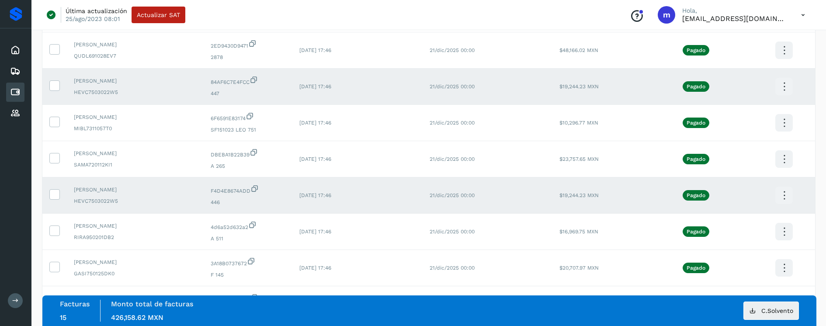
click at [783, 85] on icon at bounding box center [784, 87] width 21 height 21
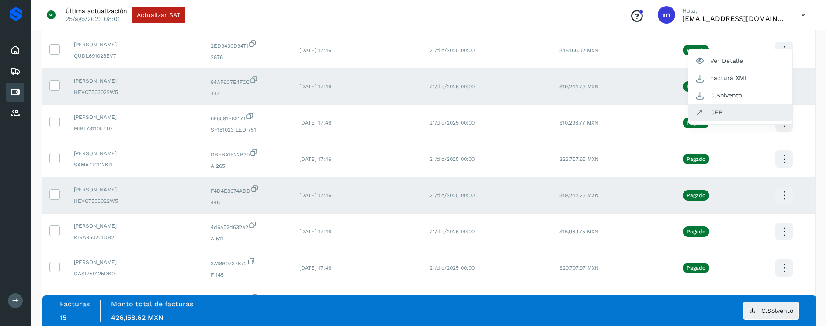
click at [728, 107] on button "CEP" at bounding box center [741, 112] width 104 height 17
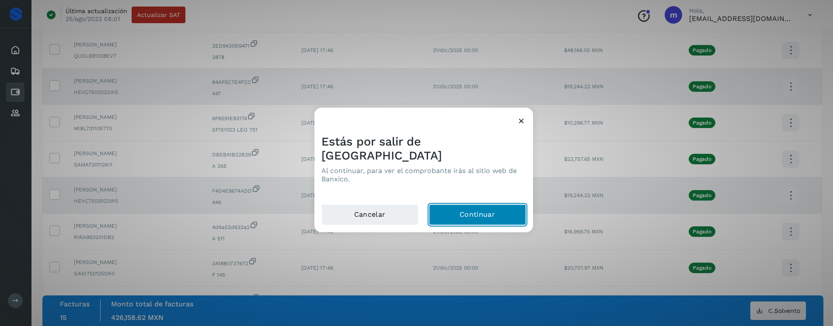
click at [457, 205] on button "Continuar" at bounding box center [477, 215] width 97 height 21
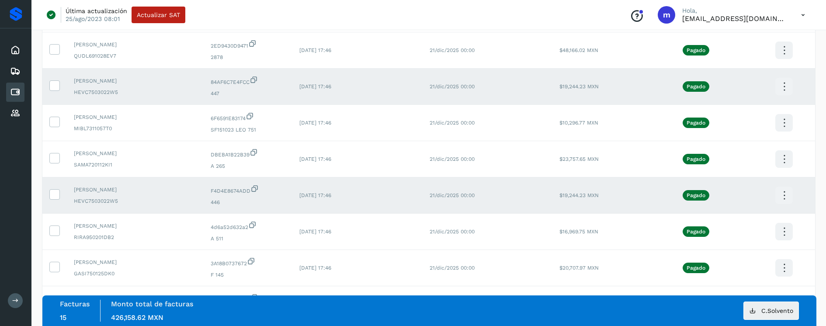
click at [784, 193] on icon at bounding box center [784, 195] width 21 height 21
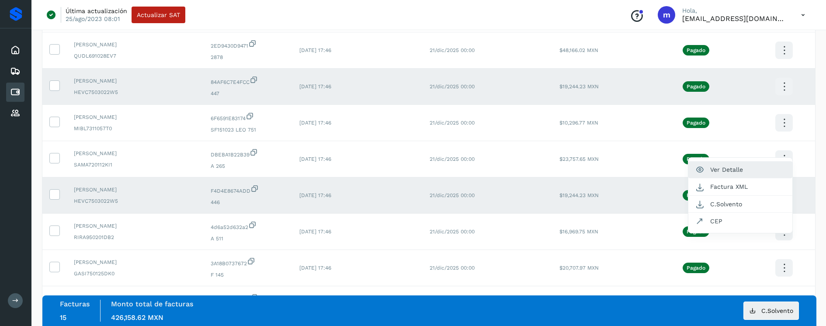
click at [723, 170] on button "Ver Detalle" at bounding box center [741, 169] width 104 height 17
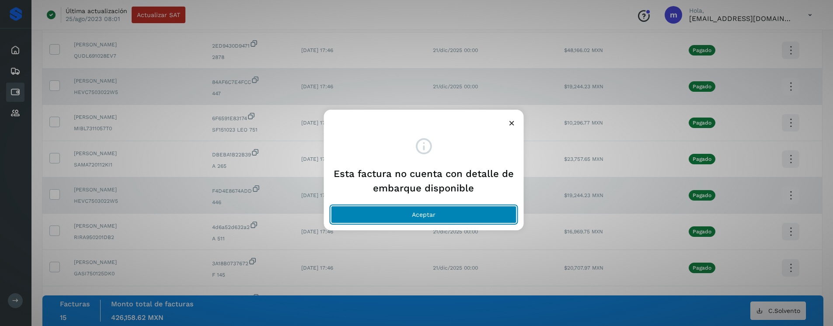
click at [428, 209] on button "Aceptar" at bounding box center [424, 214] width 186 height 17
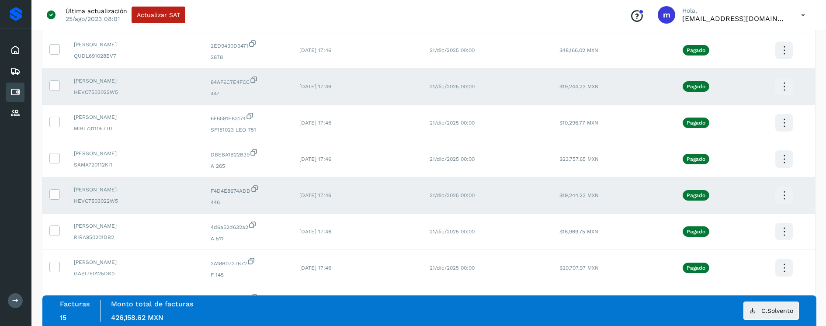
click at [784, 195] on icon at bounding box center [784, 195] width 21 height 21
click at [738, 206] on button "C.Solvento" at bounding box center [741, 204] width 104 height 17
click at [777, 197] on icon at bounding box center [784, 195] width 21 height 21
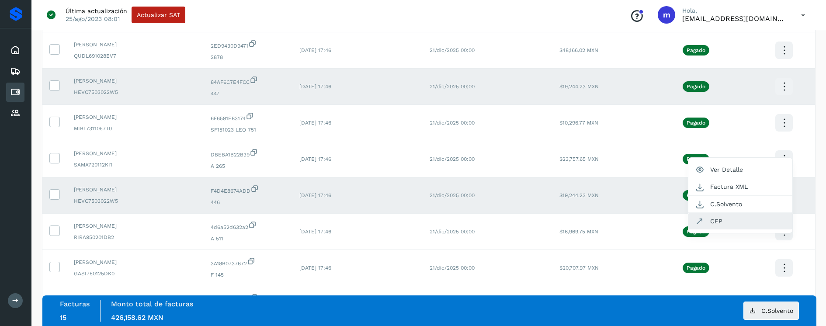
click at [732, 220] on button "CEP" at bounding box center [741, 221] width 104 height 17
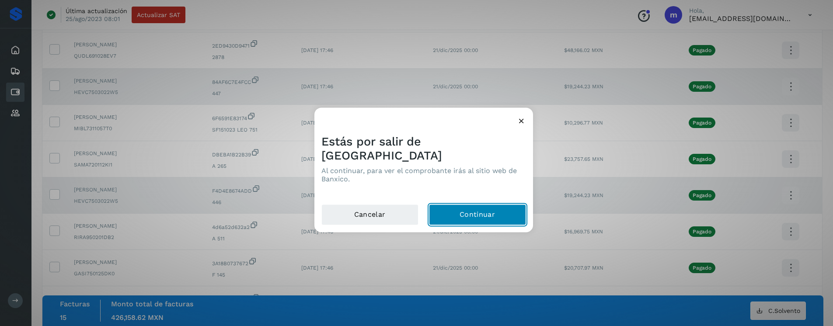
click at [451, 205] on button "Continuar" at bounding box center [477, 215] width 97 height 21
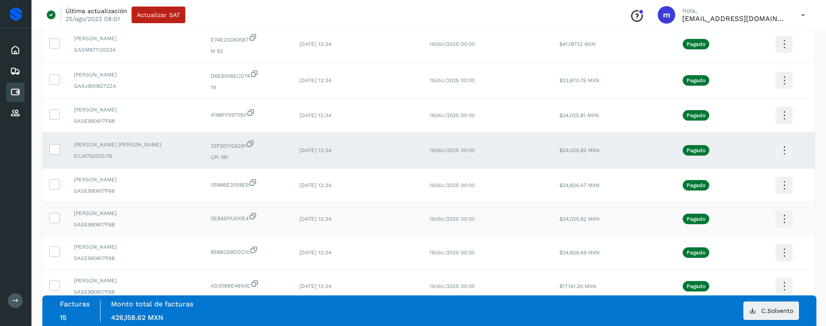
scroll to position [1517, 0]
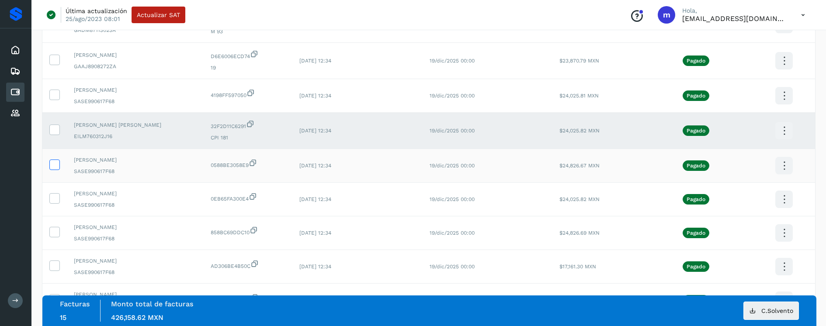
drag, startPoint x: 54, startPoint y: 164, endPoint x: 56, endPoint y: 160, distance: 5.1
click at [55, 164] on icon at bounding box center [54, 164] width 9 height 9
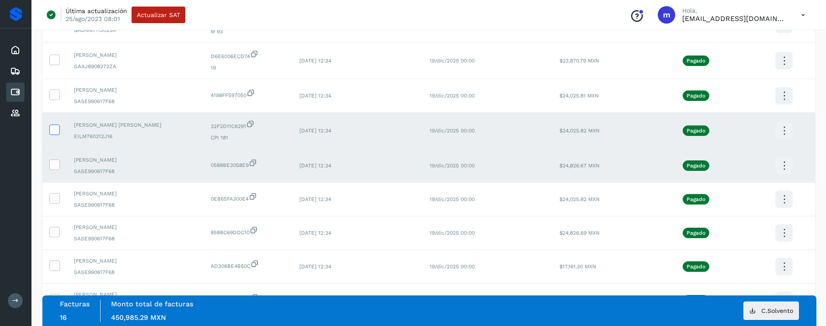
click at [55, 129] on icon at bounding box center [54, 129] width 9 height 9
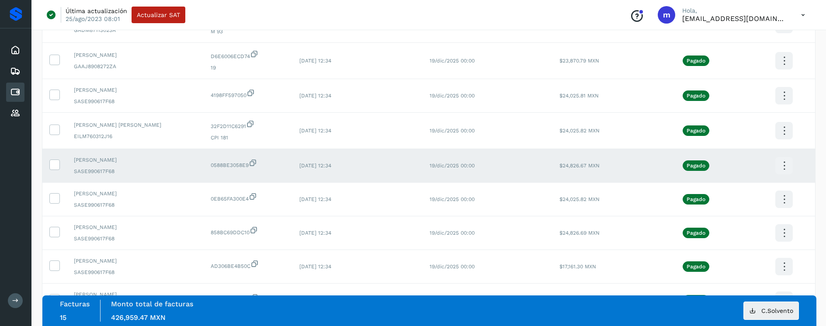
click at [786, 163] on icon at bounding box center [784, 166] width 21 height 21
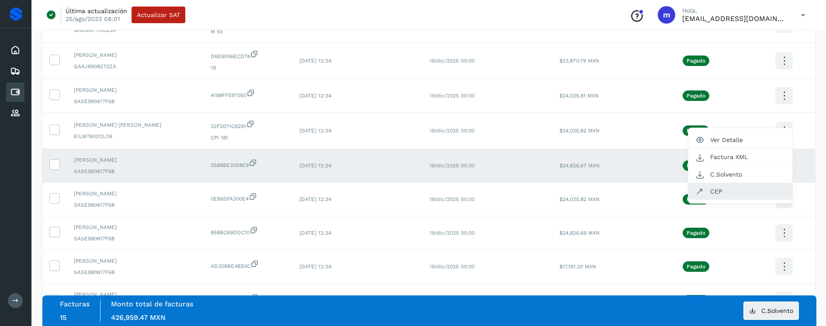
click at [722, 189] on button "CEP" at bounding box center [741, 191] width 104 height 17
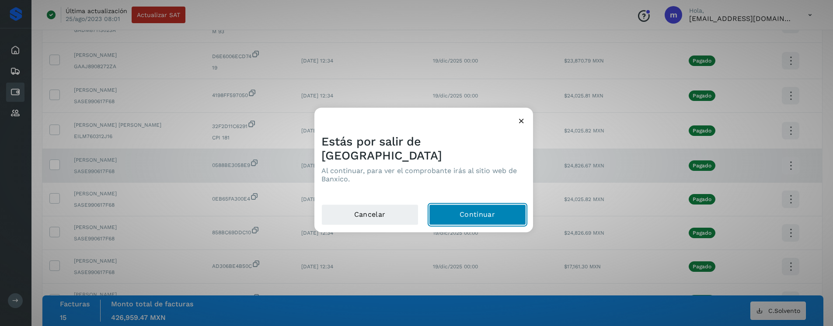
click at [490, 210] on button "Continuar" at bounding box center [477, 215] width 97 height 21
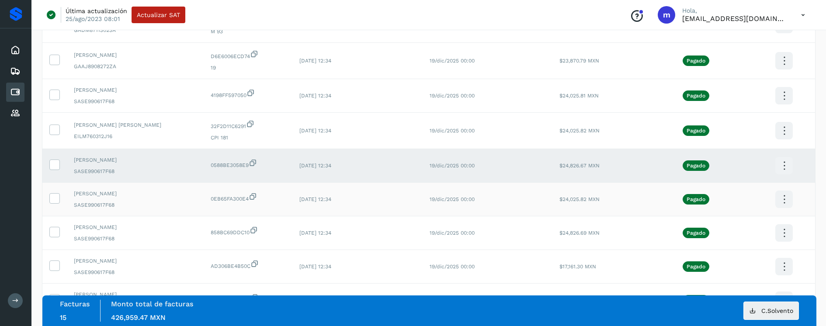
drag, startPoint x: 55, startPoint y: 198, endPoint x: 55, endPoint y: 187, distance: 10.5
click at [55, 197] on icon at bounding box center [54, 197] width 9 height 9
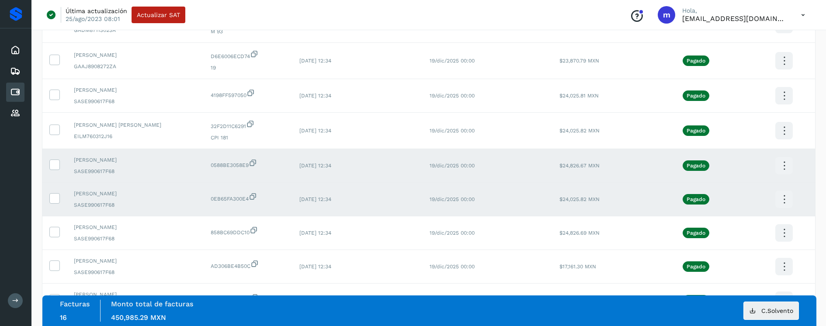
drag, startPoint x: 55, startPoint y: 161, endPoint x: 118, endPoint y: 170, distance: 63.2
click at [56, 161] on icon at bounding box center [54, 164] width 9 height 9
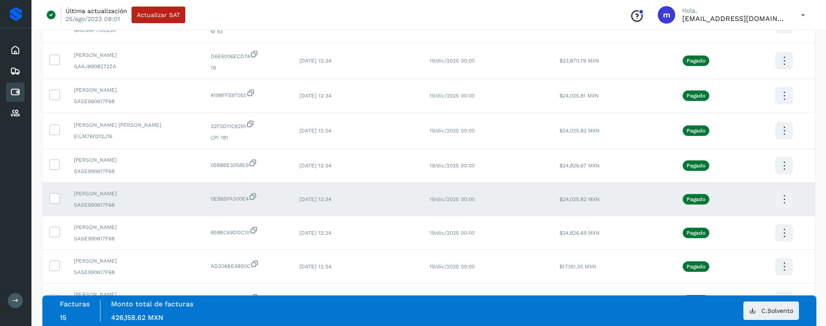
click at [780, 196] on icon at bounding box center [784, 199] width 21 height 21
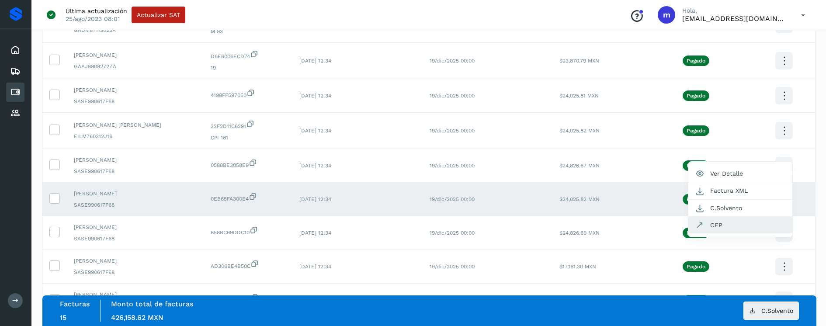
click at [732, 225] on button "CEP" at bounding box center [741, 225] width 104 height 17
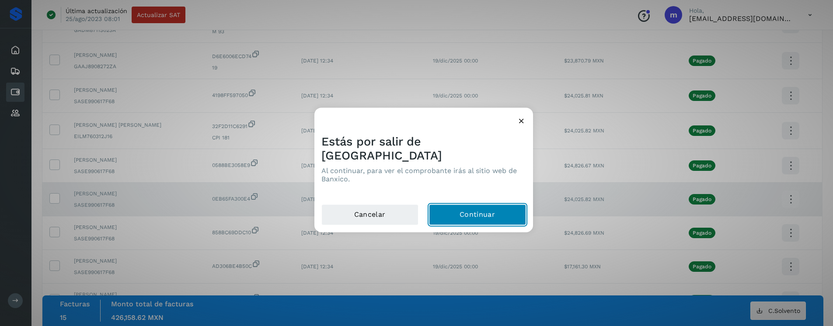
click at [504, 205] on button "Continuar" at bounding box center [477, 215] width 97 height 21
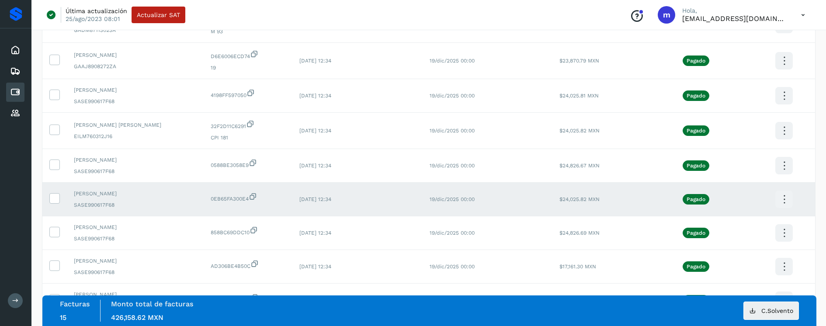
click at [786, 202] on icon at bounding box center [784, 199] width 21 height 21
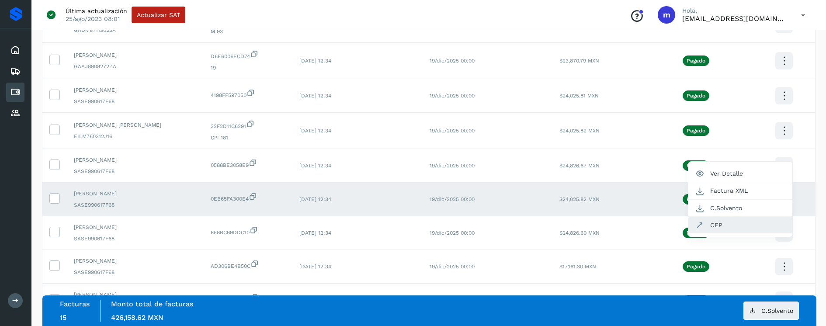
click at [738, 222] on button "CEP" at bounding box center [741, 225] width 104 height 17
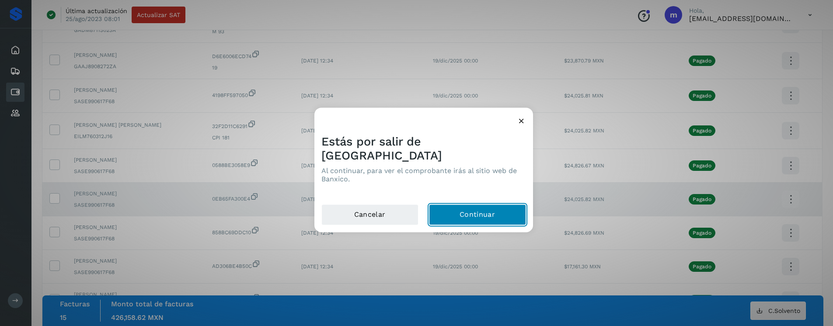
click at [500, 213] on button "Continuar" at bounding box center [477, 215] width 97 height 21
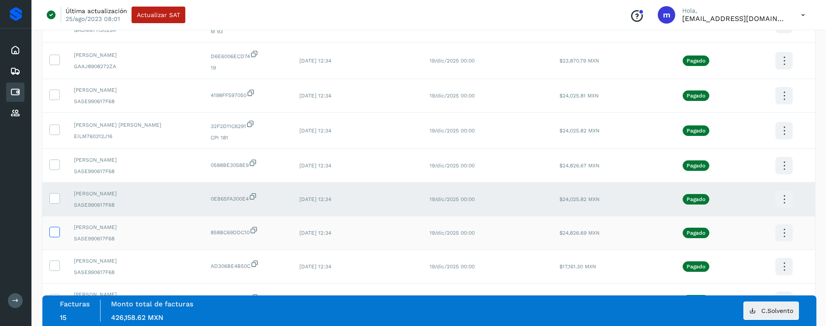
click at [56, 229] on icon at bounding box center [54, 231] width 9 height 9
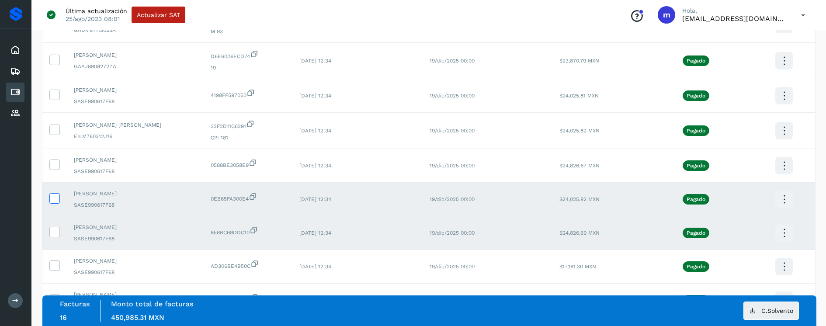
click at [58, 200] on icon at bounding box center [54, 197] width 9 height 9
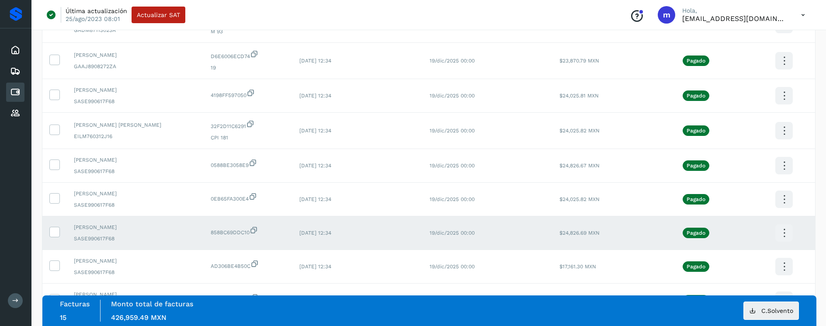
click at [781, 232] on icon at bounding box center [784, 233] width 21 height 21
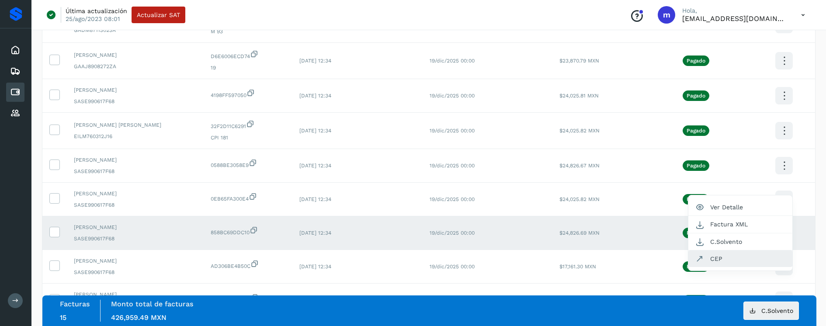
click at [737, 257] on button "CEP" at bounding box center [741, 259] width 104 height 17
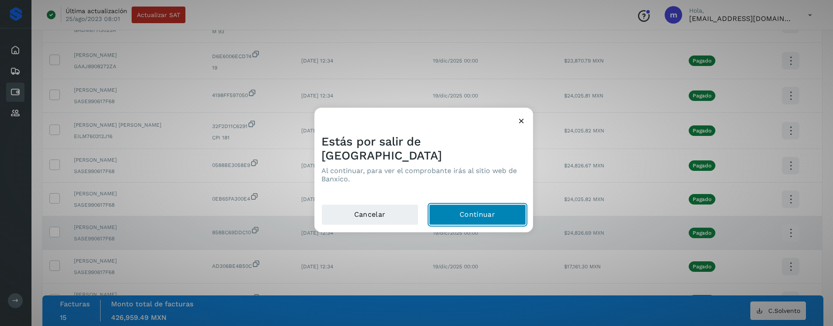
click at [499, 209] on button "Continuar" at bounding box center [477, 215] width 97 height 21
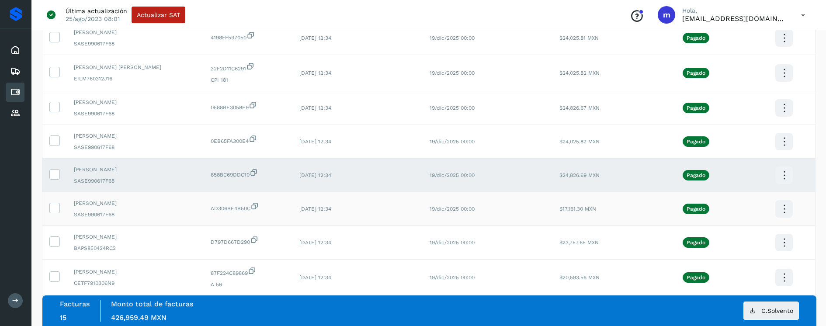
scroll to position [1575, 0]
click at [53, 205] on icon at bounding box center [54, 206] width 9 height 9
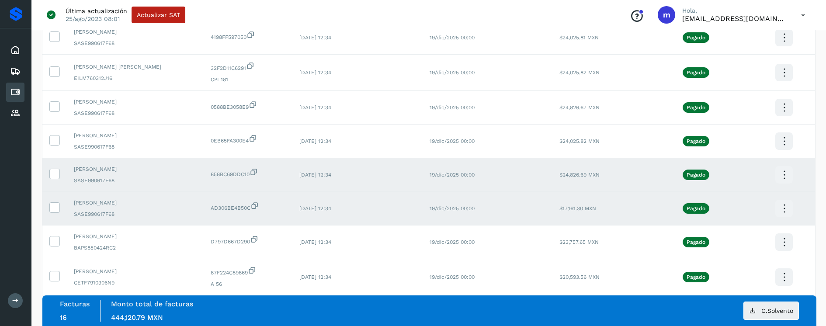
drag, startPoint x: 56, startPoint y: 174, endPoint x: 205, endPoint y: 201, distance: 151.6
click at [56, 174] on icon at bounding box center [54, 173] width 9 height 9
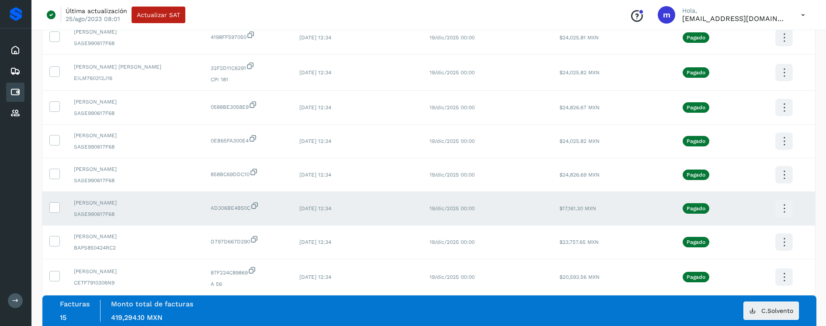
click at [790, 207] on icon at bounding box center [784, 209] width 21 height 21
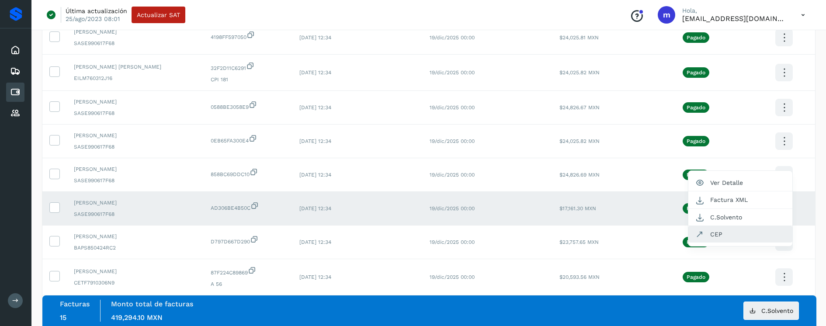
click at [729, 234] on button "CEP" at bounding box center [741, 234] width 104 height 17
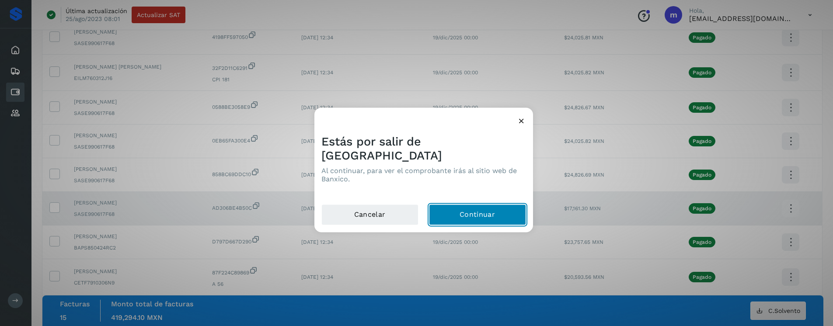
click at [485, 209] on button "Continuar" at bounding box center [477, 215] width 97 height 21
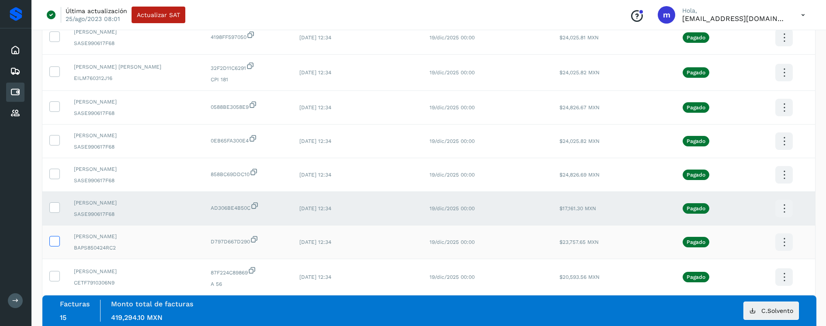
click at [52, 241] on icon at bounding box center [54, 240] width 9 height 9
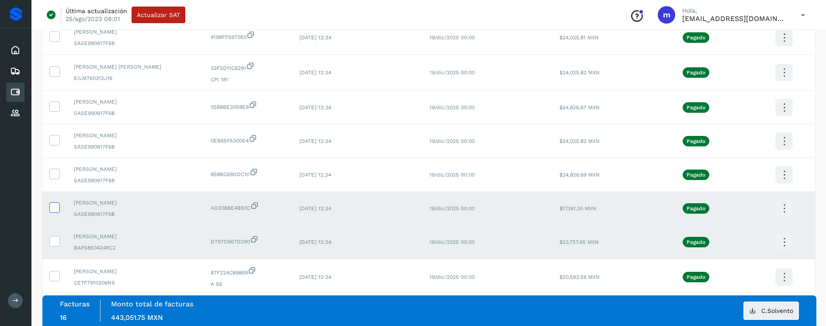
click at [56, 208] on icon at bounding box center [54, 206] width 9 height 9
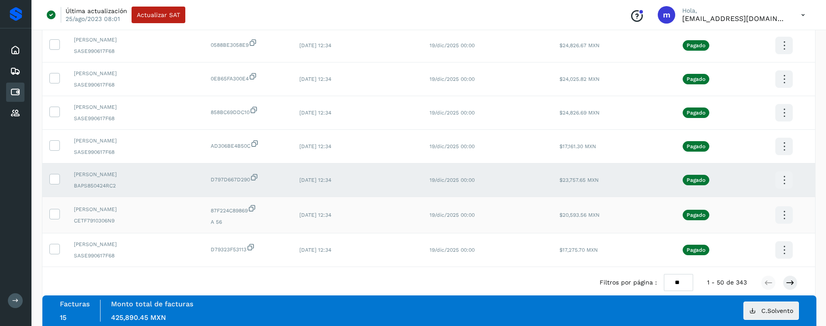
scroll to position [1653, 0]
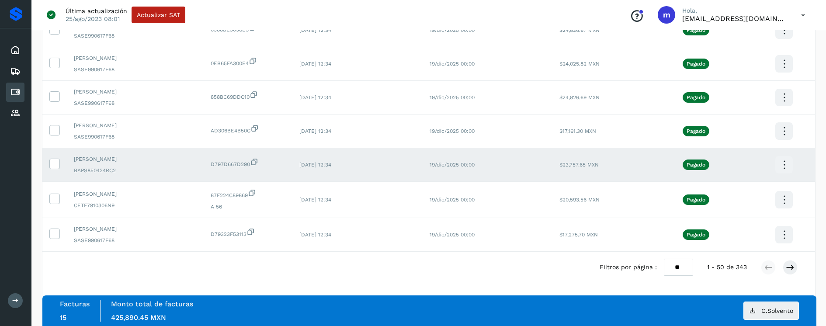
click at [780, 161] on icon at bounding box center [784, 165] width 21 height 21
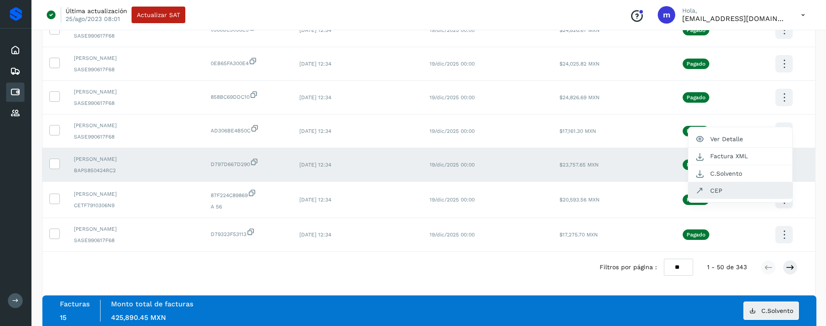
click at [731, 188] on button "CEP" at bounding box center [741, 190] width 104 height 17
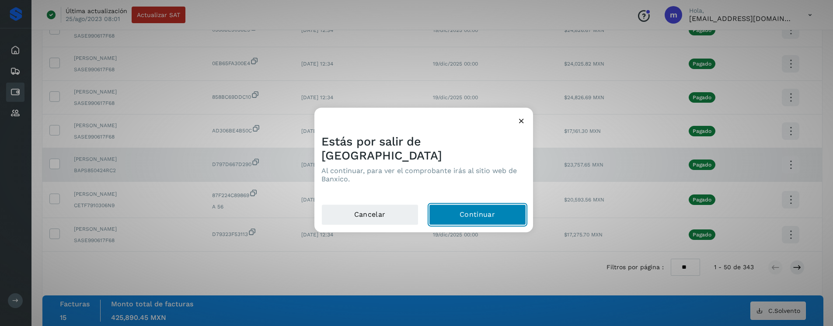
click at [458, 210] on button "Continuar" at bounding box center [477, 215] width 97 height 21
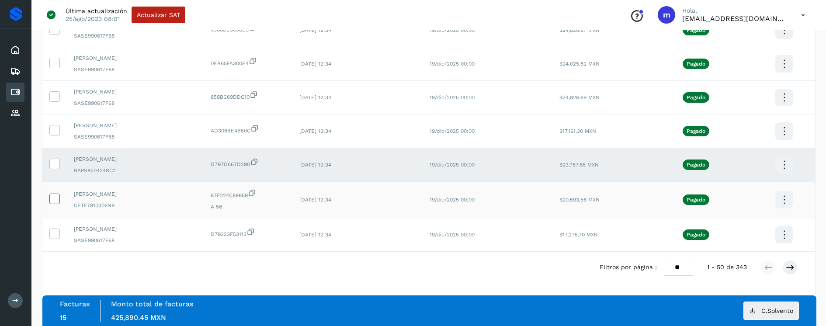
click at [56, 198] on icon at bounding box center [54, 198] width 9 height 9
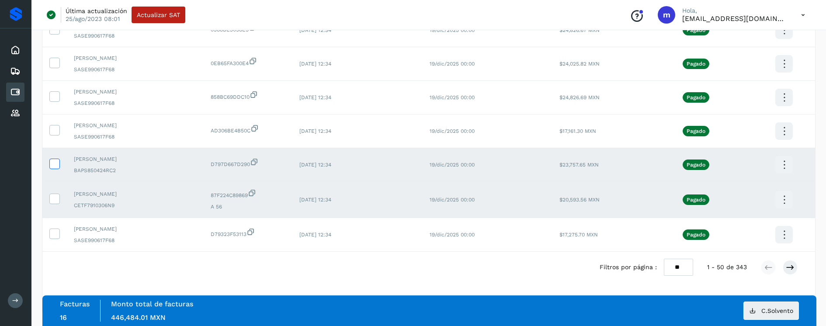
click at [58, 164] on icon at bounding box center [54, 163] width 9 height 9
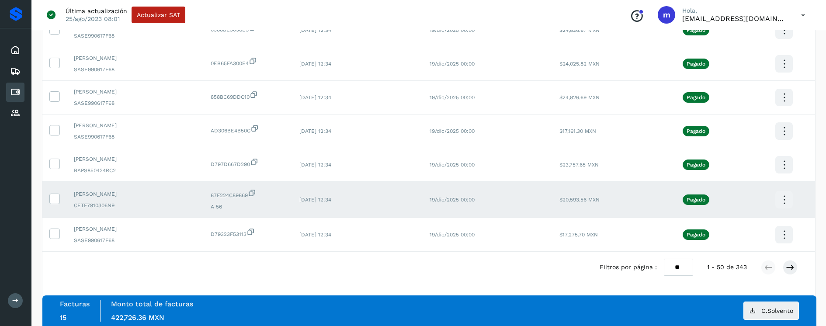
click at [787, 199] on icon at bounding box center [784, 200] width 21 height 21
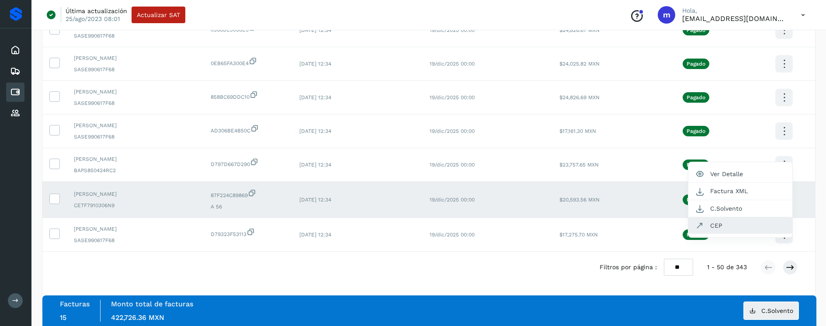
click at [744, 227] on button "CEP" at bounding box center [741, 225] width 104 height 17
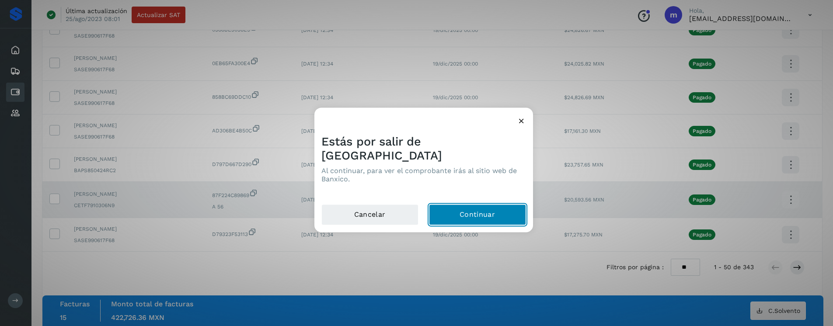
click at [475, 209] on button "Continuar" at bounding box center [477, 215] width 97 height 21
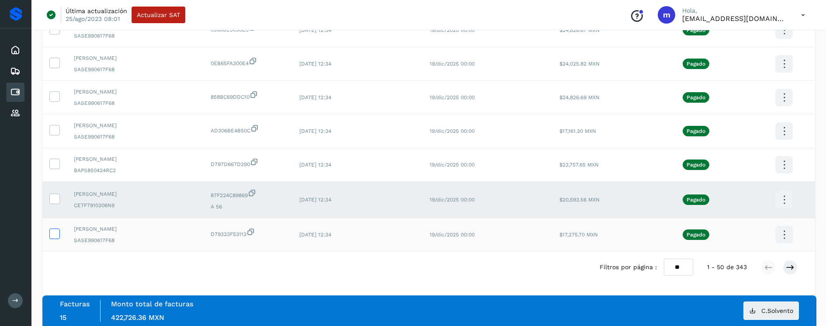
click at [56, 233] on icon at bounding box center [54, 233] width 9 height 9
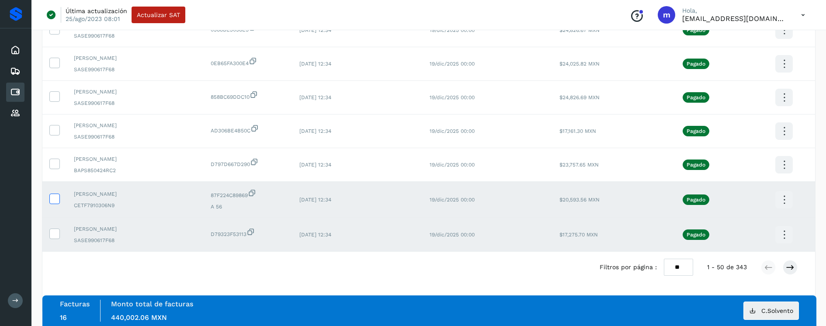
click at [54, 197] on icon at bounding box center [54, 198] width 9 height 9
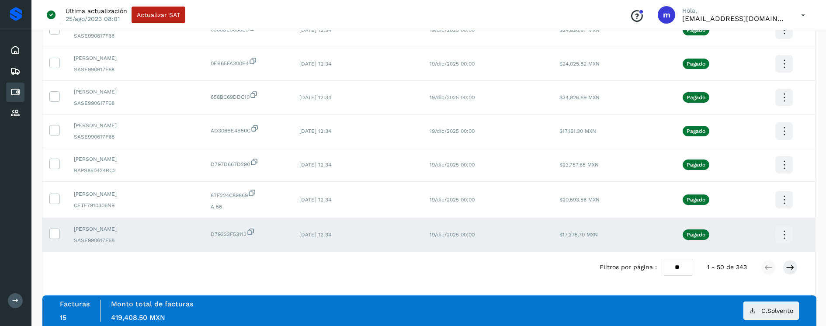
click at [782, 233] on icon at bounding box center [784, 235] width 21 height 21
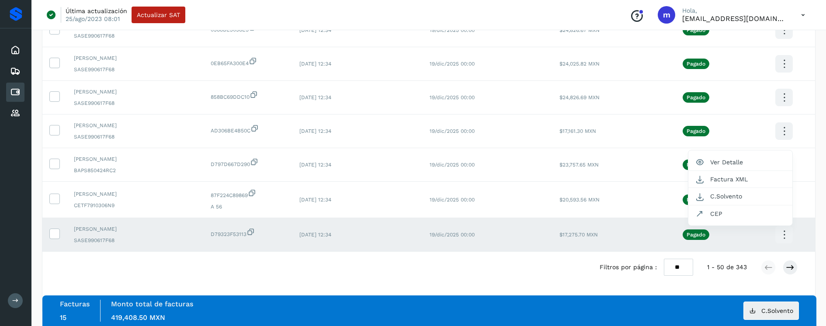
scroll to position [0, 0]
click at [743, 216] on button "CEP" at bounding box center [741, 214] width 104 height 17
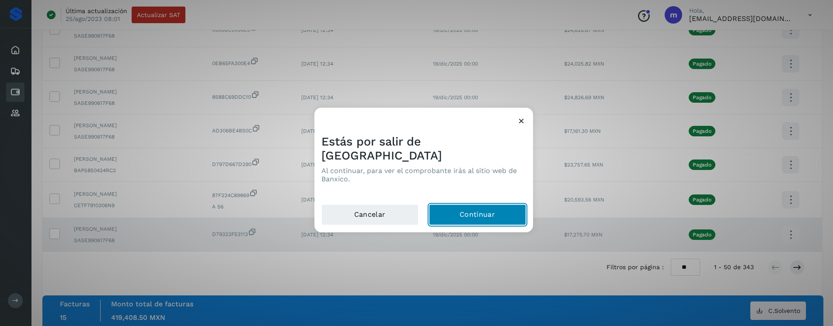
click at [491, 210] on button "Continuar" at bounding box center [477, 215] width 97 height 21
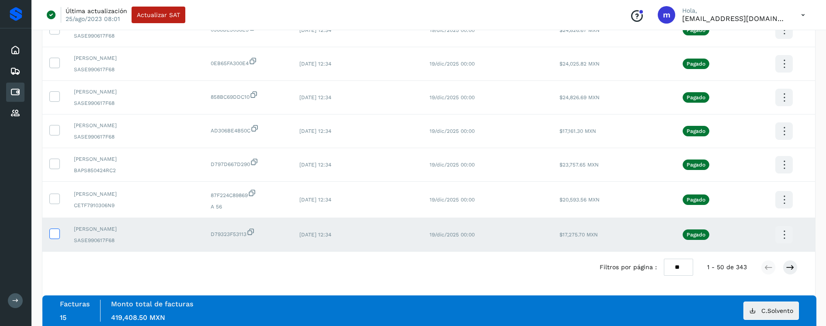
click at [56, 234] on icon at bounding box center [54, 233] width 9 height 9
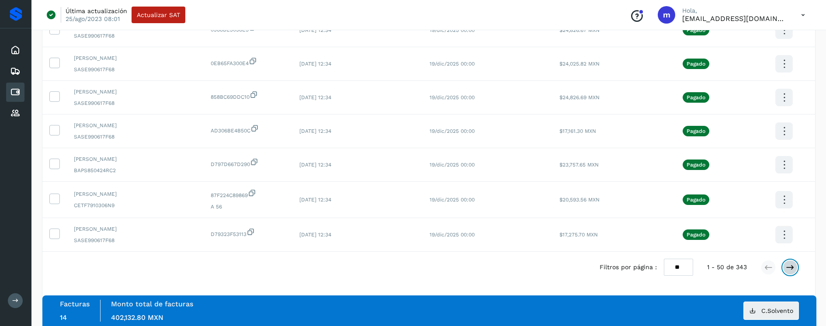
click at [791, 269] on icon at bounding box center [790, 267] width 9 height 9
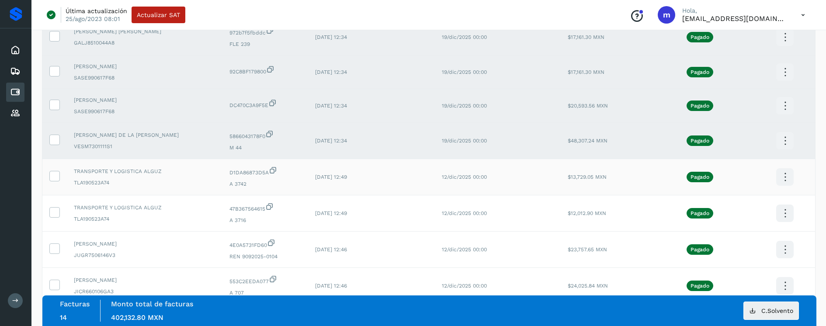
scroll to position [345, 0]
click at [56, 141] on icon at bounding box center [54, 139] width 9 height 9
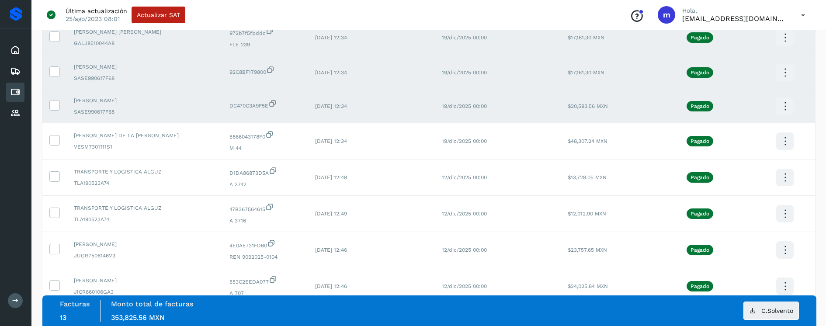
drag, startPoint x: 56, startPoint y: 107, endPoint x: 61, endPoint y: 91, distance: 16.5
click at [57, 105] on icon at bounding box center [54, 104] width 9 height 9
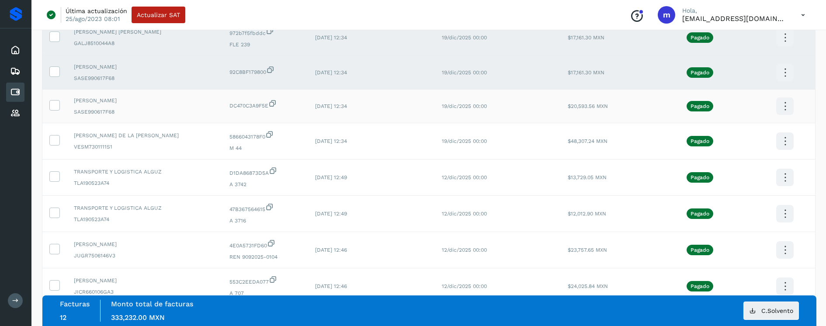
drag, startPoint x: 53, startPoint y: 71, endPoint x: 96, endPoint y: 101, distance: 52.8
click at [53, 72] on icon at bounding box center [54, 70] width 9 height 9
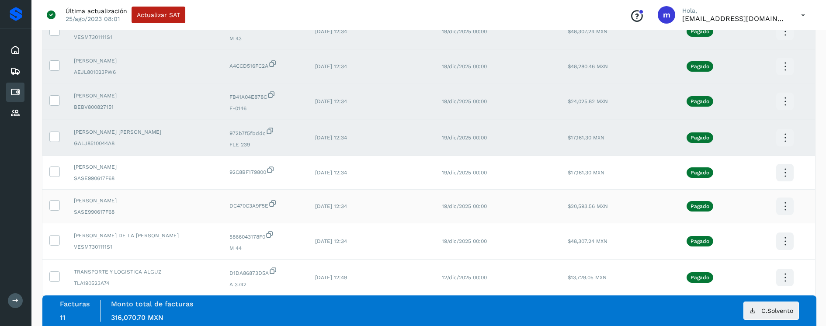
scroll to position [241, 0]
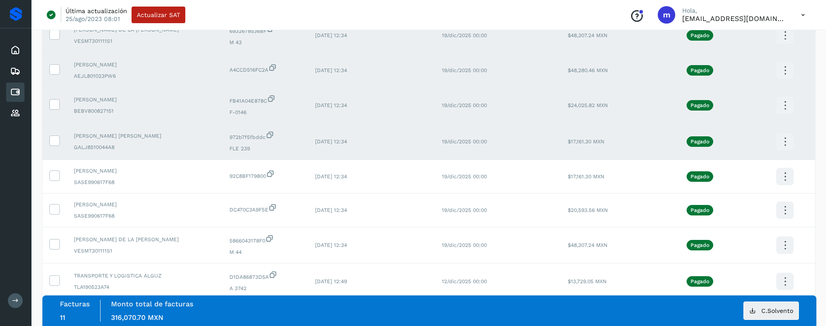
drag, startPoint x: 60, startPoint y: 141, endPoint x: 59, endPoint y: 123, distance: 17.5
click at [59, 136] on label at bounding box center [54, 141] width 10 height 10
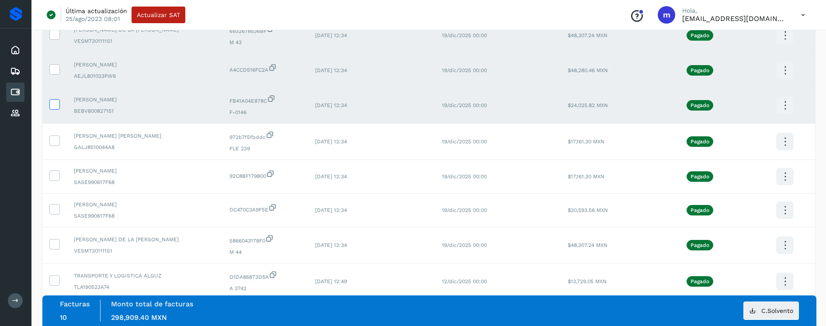
click at [57, 108] on icon at bounding box center [54, 103] width 9 height 9
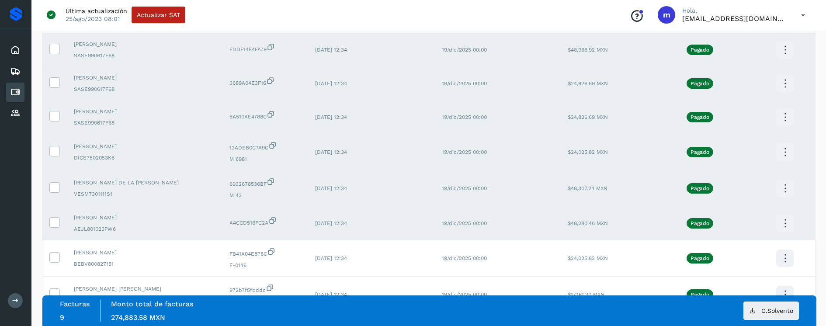
scroll to position [135, 0]
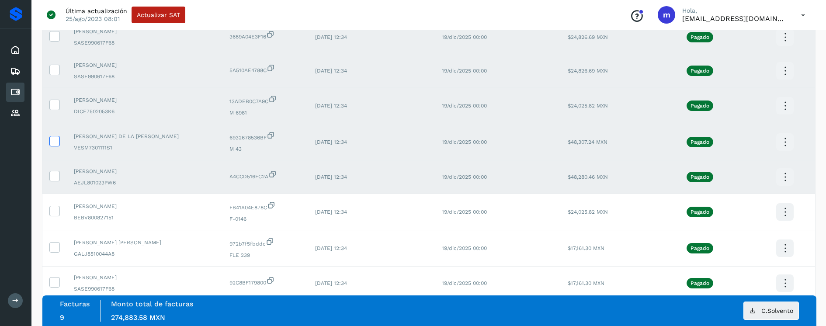
drag, startPoint x: 54, startPoint y: 174, endPoint x: 56, endPoint y: 146, distance: 28.0
click at [55, 173] on icon at bounding box center [54, 175] width 9 height 9
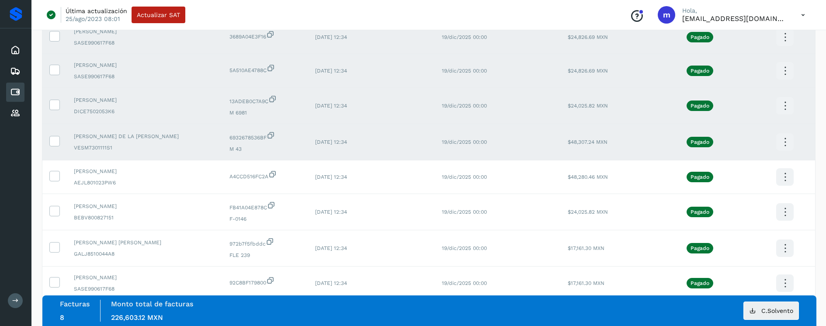
drag, startPoint x: 52, startPoint y: 140, endPoint x: 56, endPoint y: 118, distance: 22.5
click at [52, 138] on icon at bounding box center [54, 140] width 9 height 9
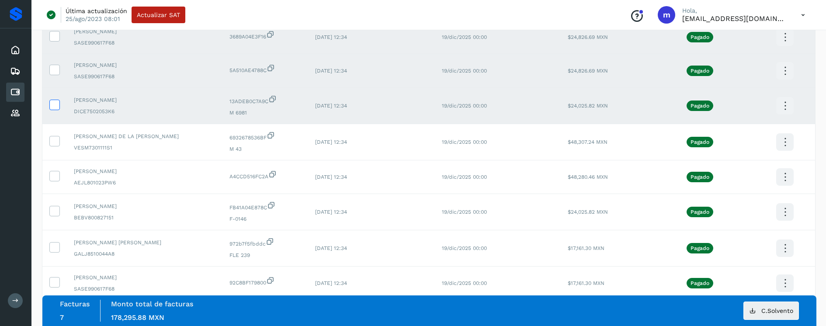
click at [59, 104] on icon at bounding box center [54, 104] width 9 height 9
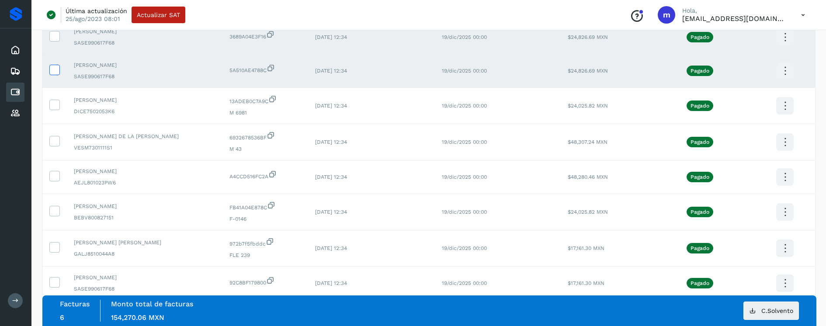
click at [52, 66] on icon at bounding box center [54, 69] width 9 height 9
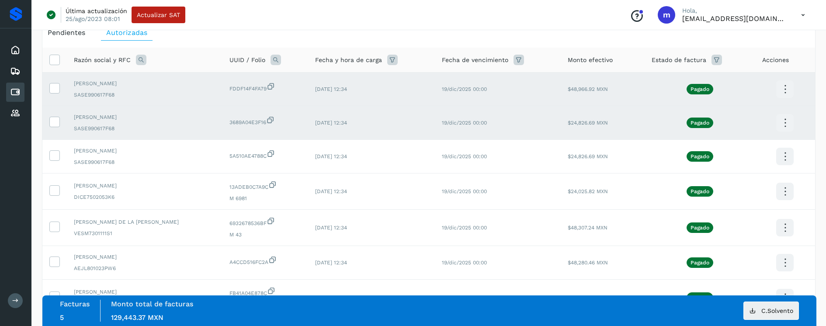
scroll to position [0, 0]
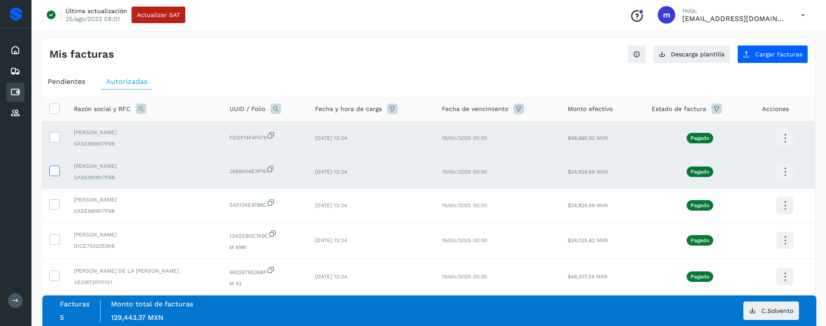
click at [54, 169] on icon at bounding box center [54, 170] width 9 height 9
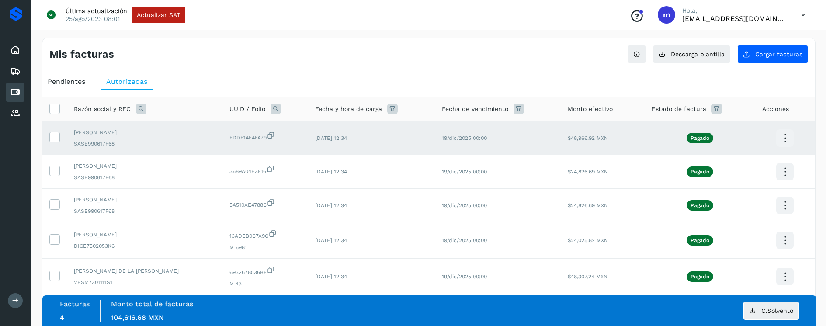
click at [789, 135] on icon at bounding box center [785, 138] width 21 height 21
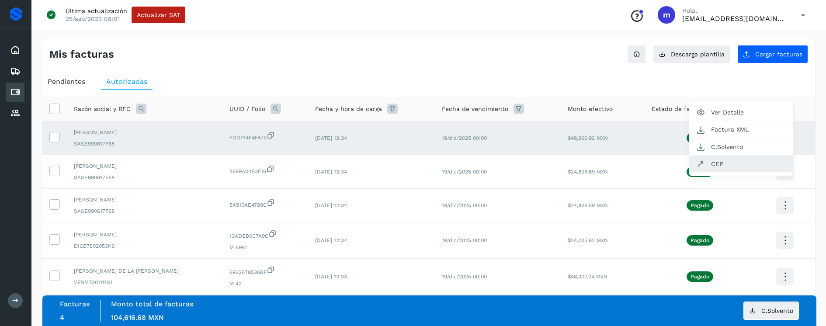
click at [722, 163] on button "CEP" at bounding box center [742, 164] width 104 height 17
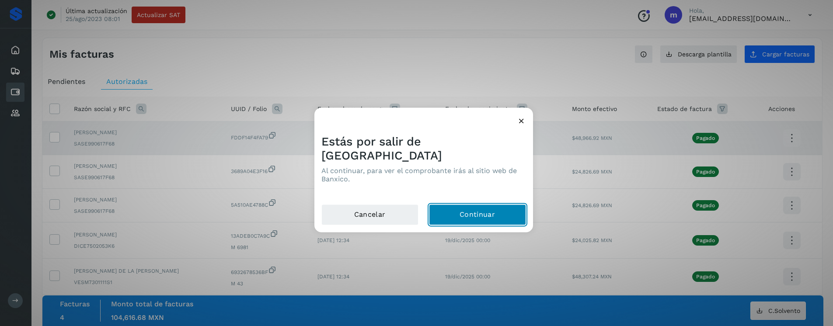
click at [493, 212] on button "Continuar" at bounding box center [477, 215] width 97 height 21
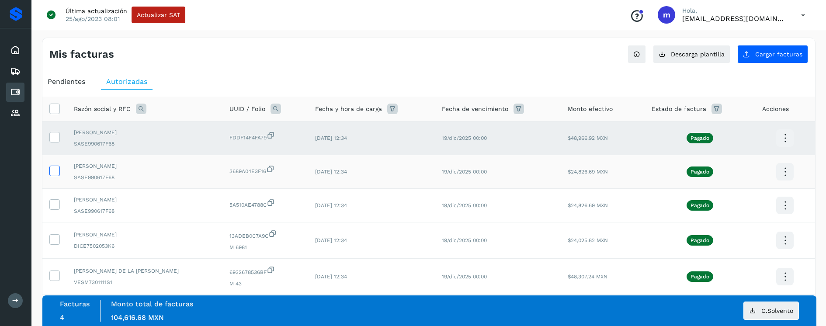
click at [58, 169] on icon at bounding box center [54, 170] width 9 height 9
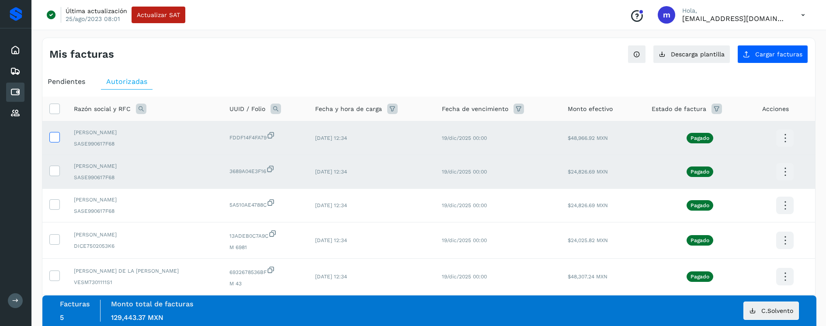
click at [57, 136] on icon at bounding box center [54, 136] width 9 height 9
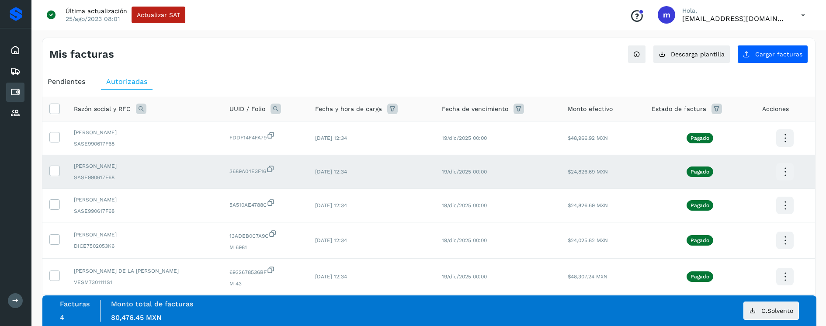
click at [784, 173] on icon at bounding box center [785, 172] width 21 height 21
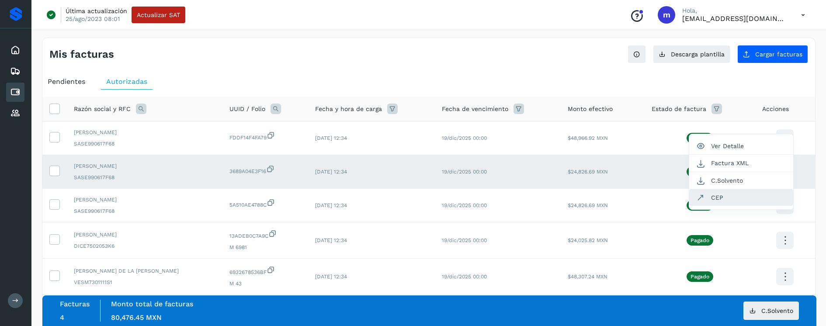
click at [734, 202] on button "CEP" at bounding box center [742, 197] width 104 height 17
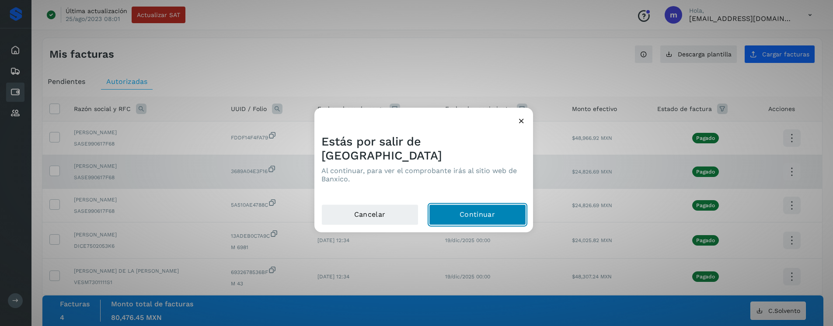
click at [472, 209] on button "Continuar" at bounding box center [477, 215] width 97 height 21
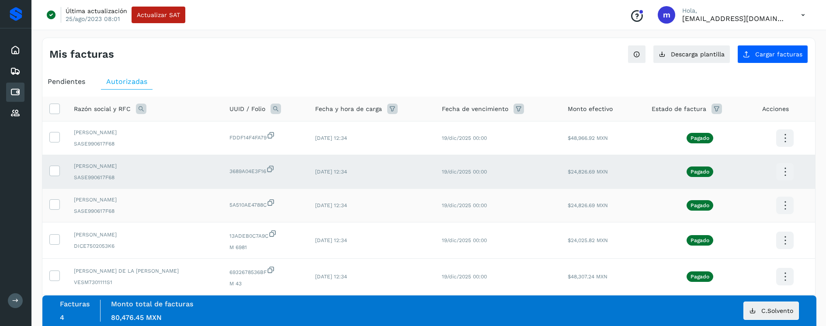
drag, startPoint x: 55, startPoint y: 202, endPoint x: 57, endPoint y: 198, distance: 4.7
click at [56, 202] on icon at bounding box center [54, 203] width 9 height 9
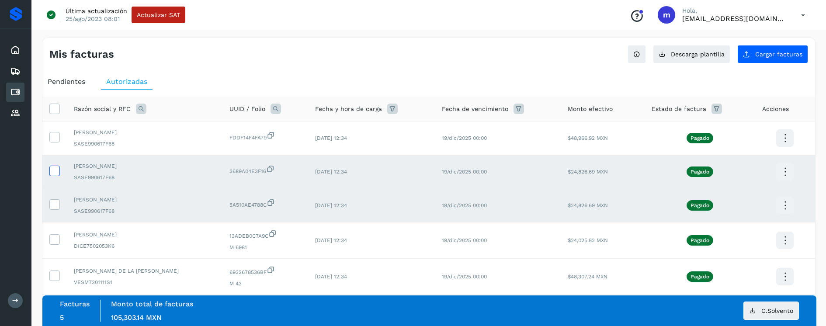
click at [54, 171] on icon at bounding box center [54, 170] width 9 height 9
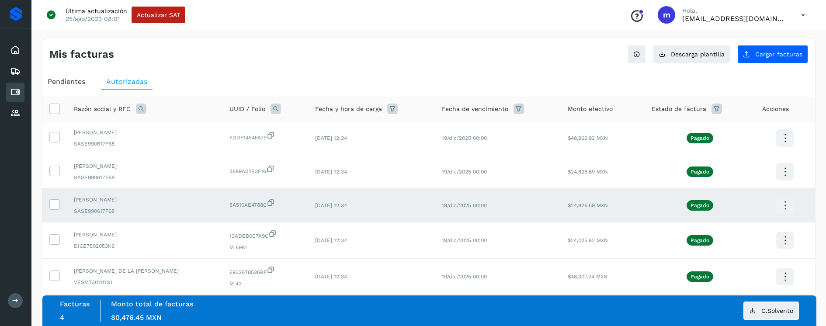
click at [784, 204] on icon at bounding box center [785, 205] width 21 height 21
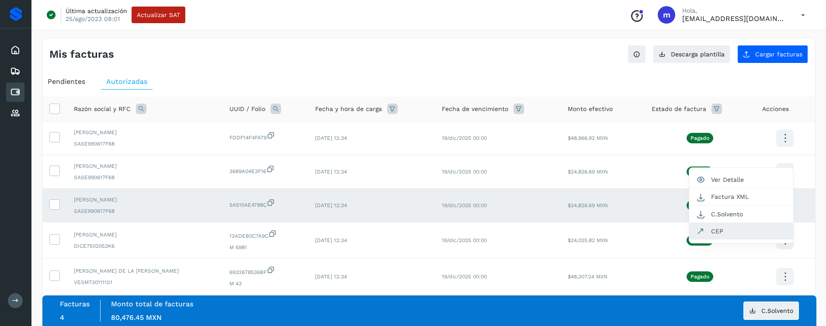
click at [733, 232] on button "CEP" at bounding box center [742, 231] width 104 height 17
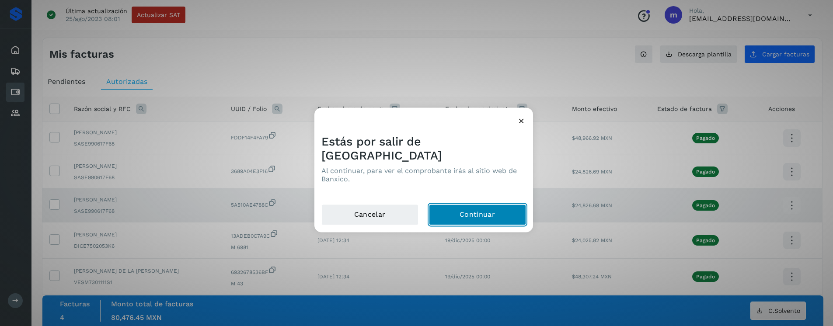
click at [506, 209] on button "Continuar" at bounding box center [477, 215] width 97 height 21
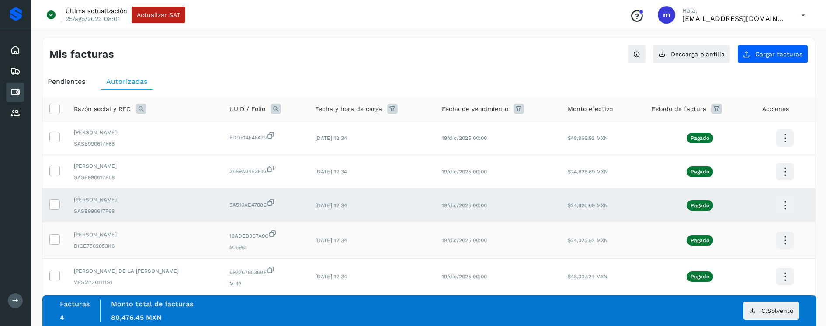
drag, startPoint x: 55, startPoint y: 239, endPoint x: 62, endPoint y: 232, distance: 10.5
click at [59, 237] on icon at bounding box center [54, 238] width 9 height 9
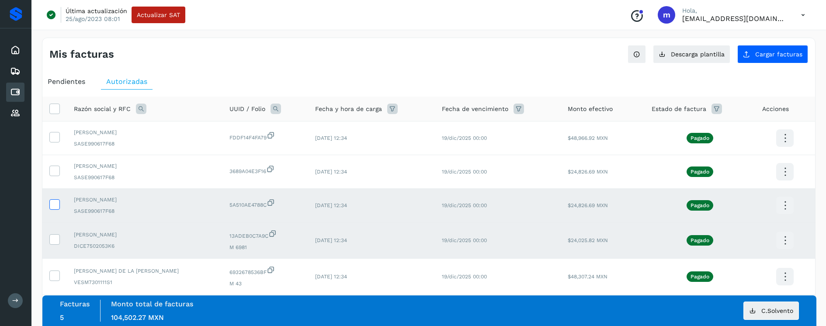
click at [57, 202] on icon at bounding box center [54, 203] width 9 height 9
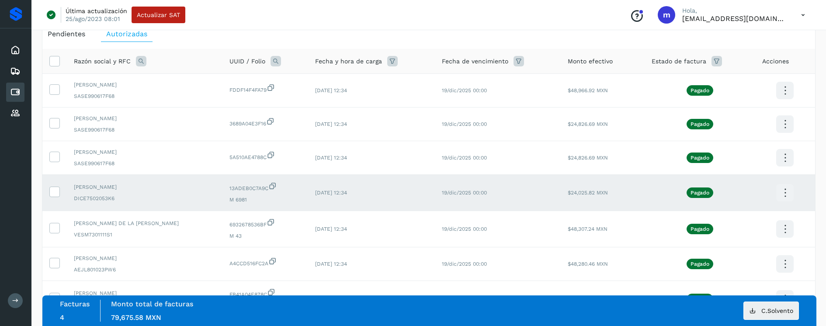
scroll to position [48, 0]
click at [788, 191] on icon at bounding box center [785, 192] width 21 height 21
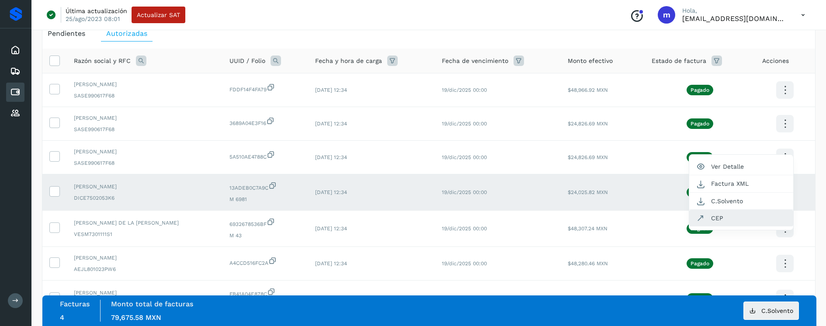
click at [721, 221] on button "CEP" at bounding box center [742, 218] width 104 height 17
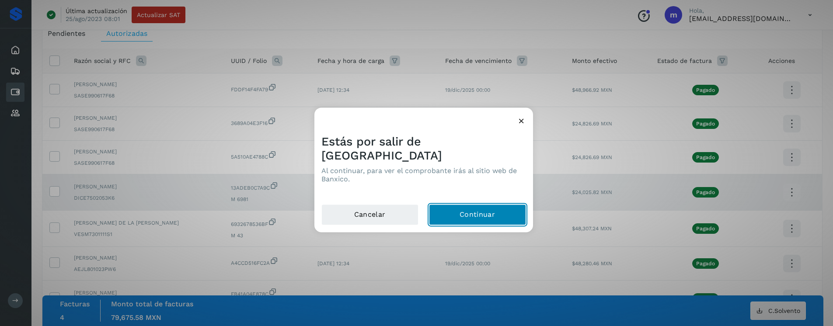
click at [495, 210] on button "Continuar" at bounding box center [477, 215] width 97 height 21
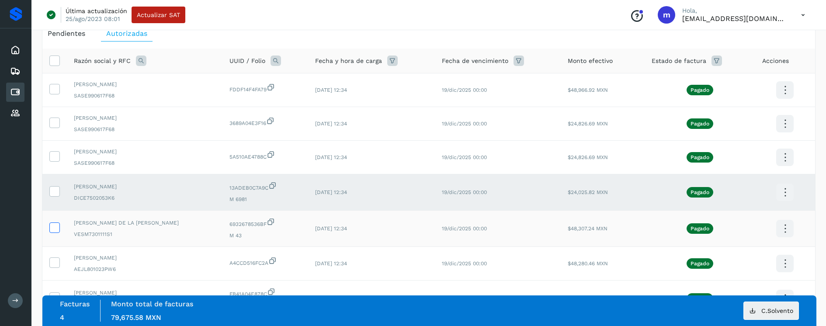
click at [50, 225] on td at bounding box center [54, 229] width 24 height 36
drag, startPoint x: 52, startPoint y: 226, endPoint x: 55, endPoint y: 220, distance: 7.1
click at [53, 225] on icon at bounding box center [54, 227] width 9 height 9
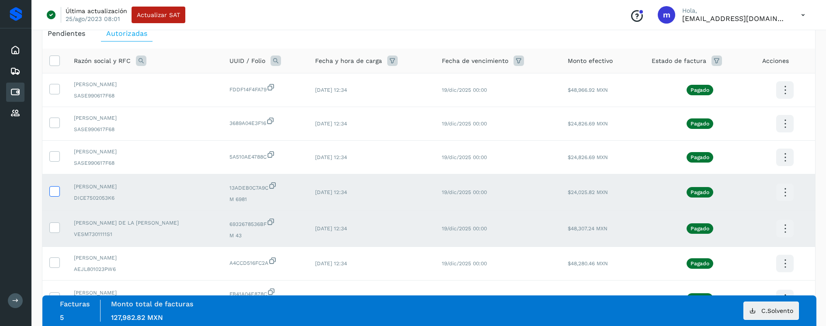
click at [53, 186] on icon at bounding box center [54, 190] width 9 height 9
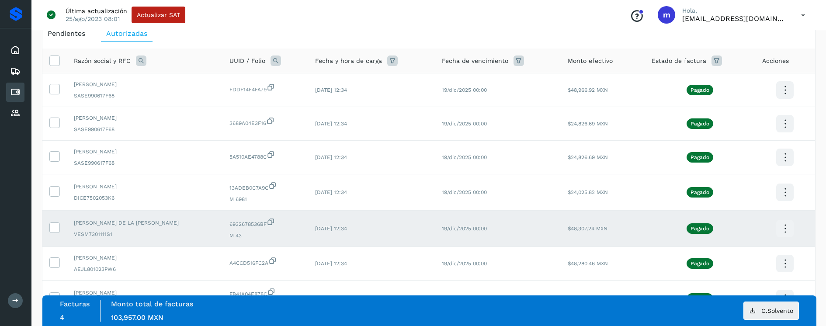
click at [789, 226] on icon at bounding box center [785, 229] width 21 height 21
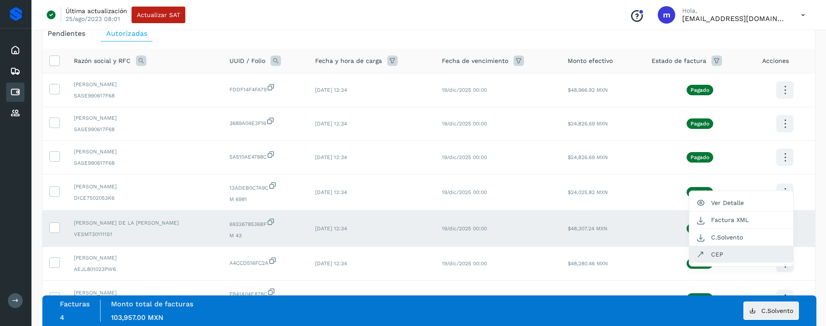
click at [730, 258] on button "CEP" at bounding box center [742, 254] width 104 height 17
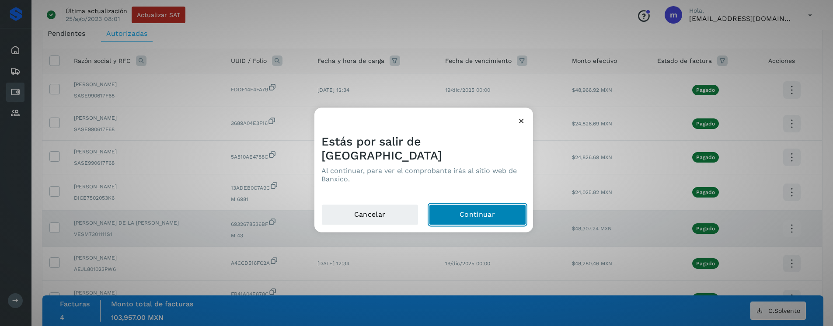
click at [501, 206] on button "Continuar" at bounding box center [477, 215] width 97 height 21
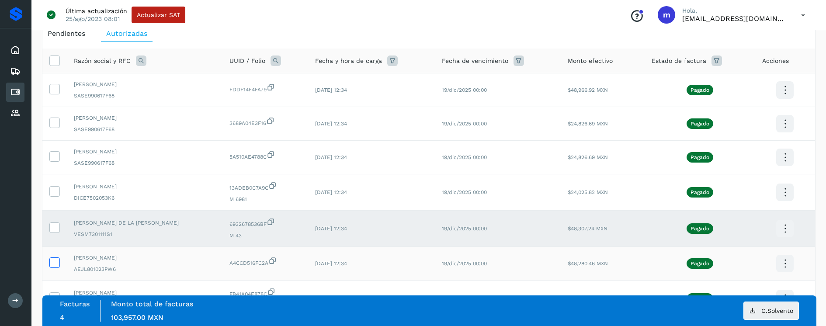
click at [58, 262] on icon at bounding box center [54, 262] width 9 height 9
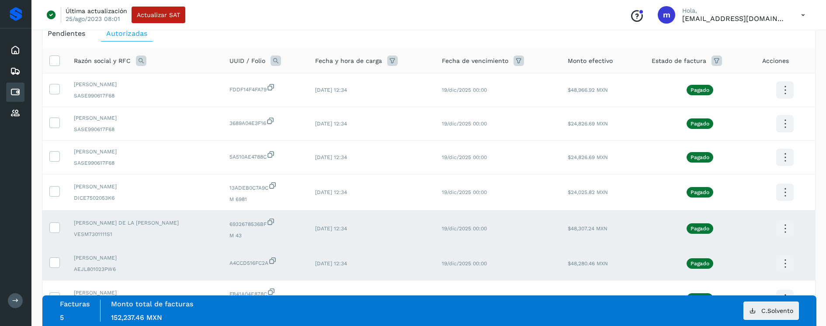
drag, startPoint x: 56, startPoint y: 229, endPoint x: 82, endPoint y: 233, distance: 27.0
click at [56, 229] on icon at bounding box center [54, 227] width 9 height 9
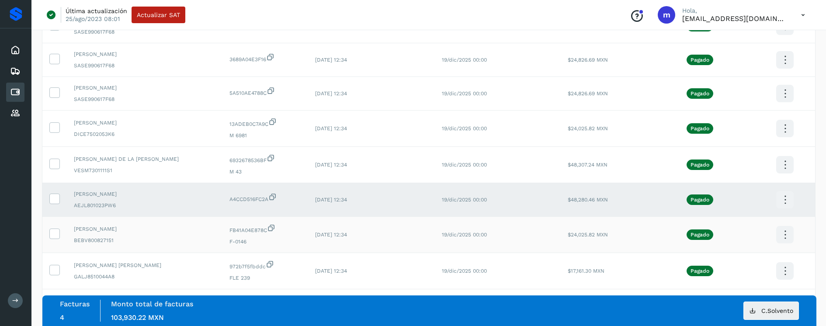
scroll to position [122, 0]
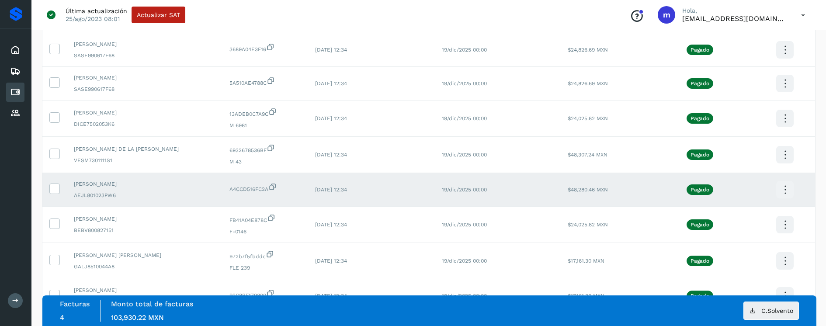
click at [792, 187] on icon at bounding box center [785, 190] width 21 height 21
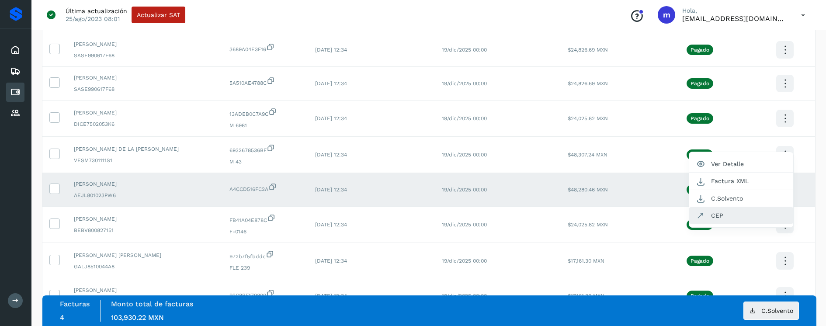
click at [736, 214] on button "CEP" at bounding box center [742, 215] width 104 height 17
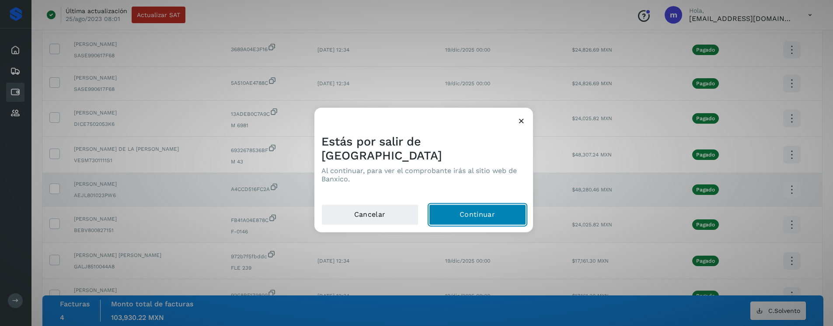
click at [509, 210] on button "Continuar" at bounding box center [477, 215] width 97 height 21
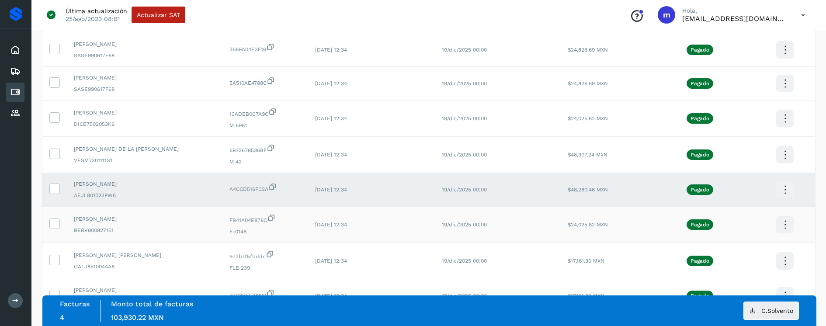
drag, startPoint x: 56, startPoint y: 224, endPoint x: 59, endPoint y: 213, distance: 11.7
click at [56, 223] on icon at bounding box center [54, 223] width 9 height 9
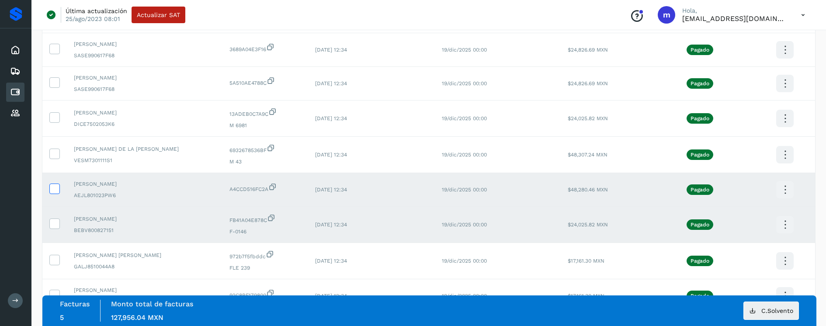
click at [58, 187] on icon at bounding box center [54, 188] width 9 height 9
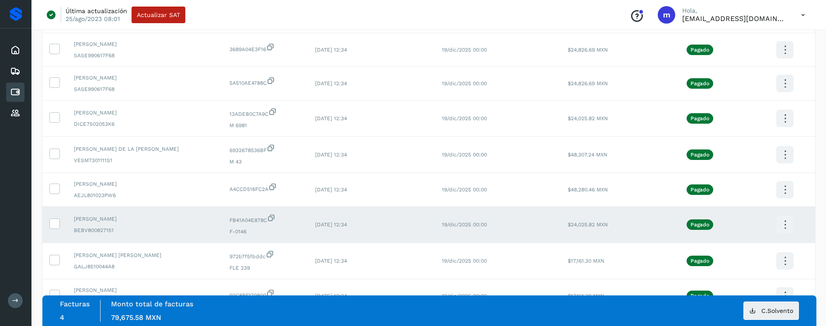
click at [782, 224] on icon at bounding box center [785, 225] width 21 height 21
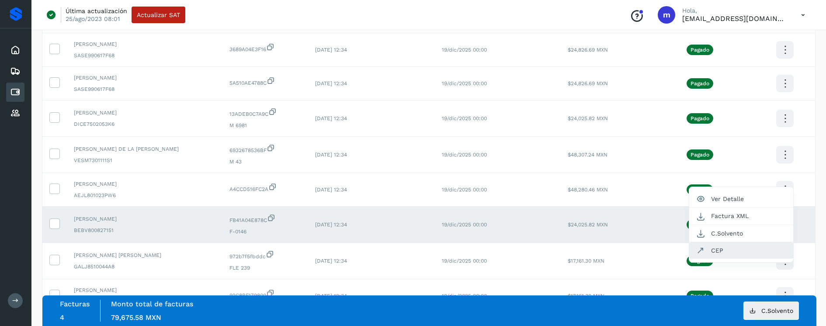
click at [722, 250] on button "CEP" at bounding box center [742, 250] width 104 height 17
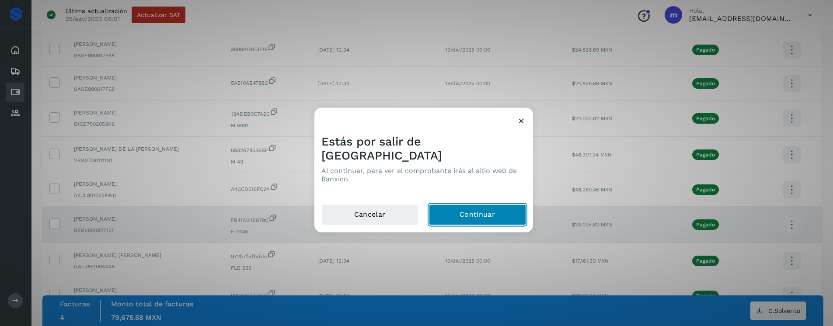
click at [482, 208] on button "Continuar" at bounding box center [477, 215] width 97 height 21
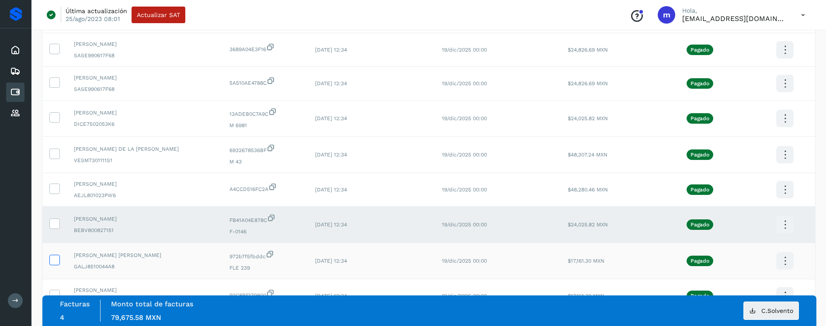
click at [53, 259] on icon at bounding box center [54, 259] width 9 height 9
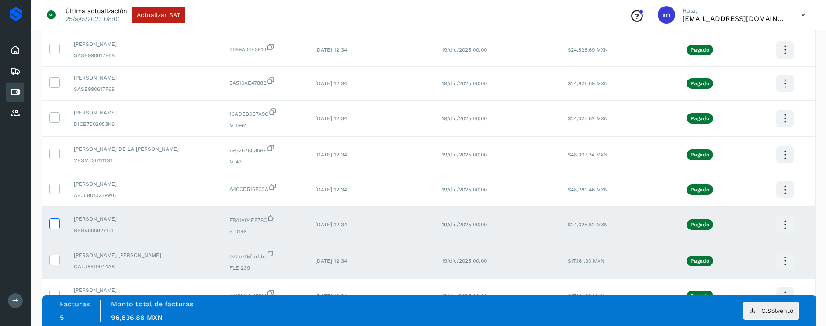
click at [56, 224] on icon at bounding box center [54, 223] width 9 height 9
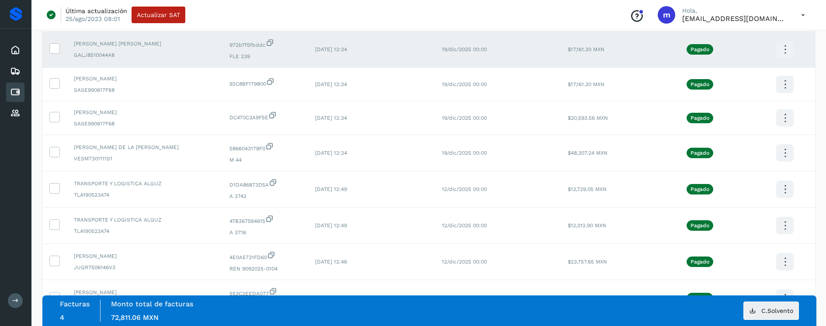
scroll to position [333, 0]
click at [784, 50] on icon at bounding box center [785, 50] width 21 height 21
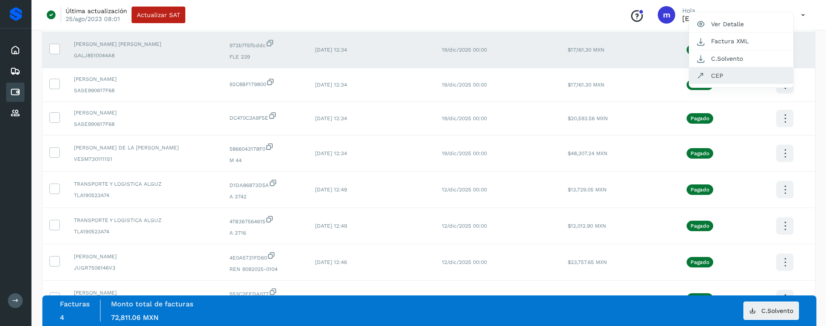
click at [725, 74] on button "CEP" at bounding box center [742, 75] width 104 height 17
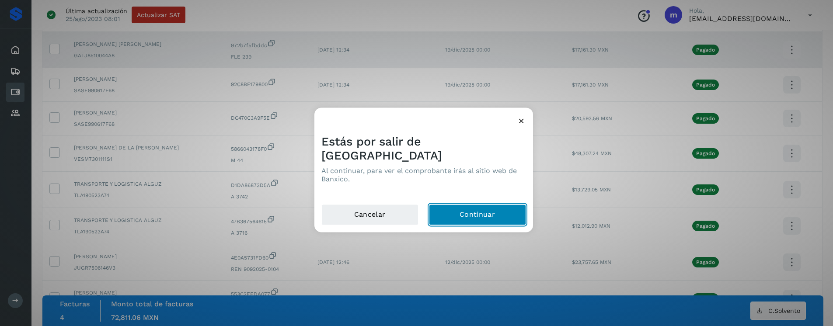
click at [466, 208] on button "Continuar" at bounding box center [477, 215] width 97 height 21
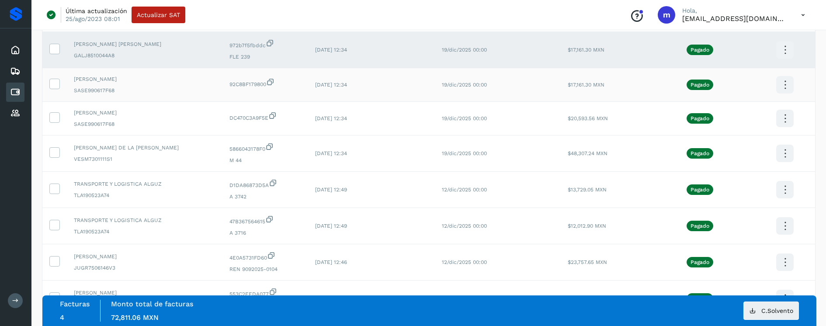
drag, startPoint x: 55, startPoint y: 83, endPoint x: 53, endPoint y: 77, distance: 6.3
click at [54, 80] on icon at bounding box center [54, 83] width 9 height 9
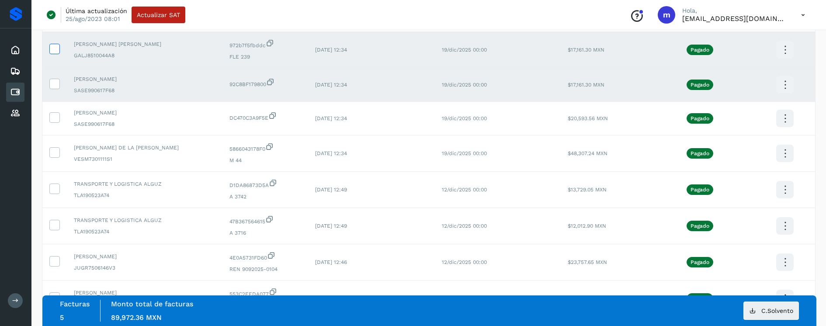
click at [55, 46] on icon at bounding box center [54, 48] width 9 height 9
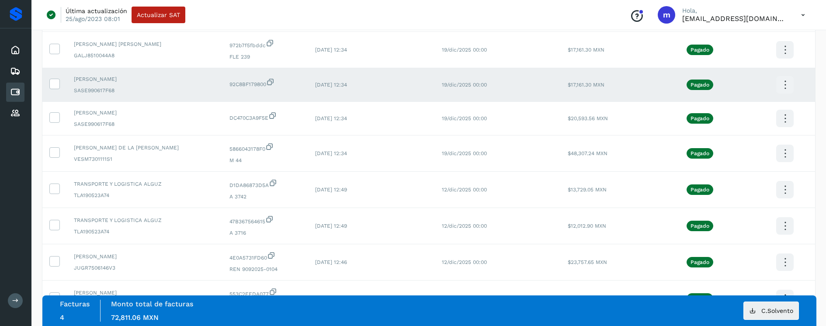
click at [789, 84] on icon at bounding box center [785, 85] width 21 height 21
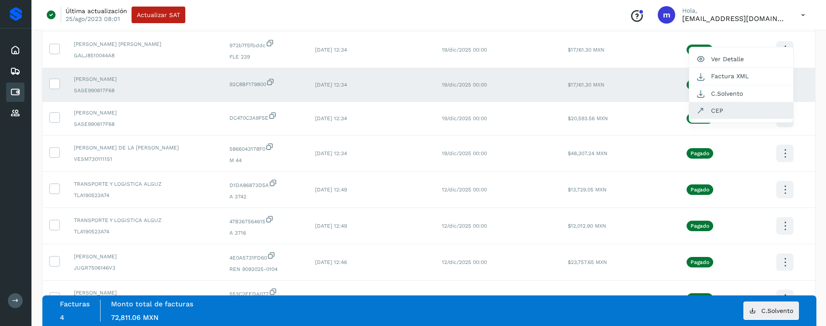
click at [735, 113] on button "CEP" at bounding box center [742, 110] width 104 height 17
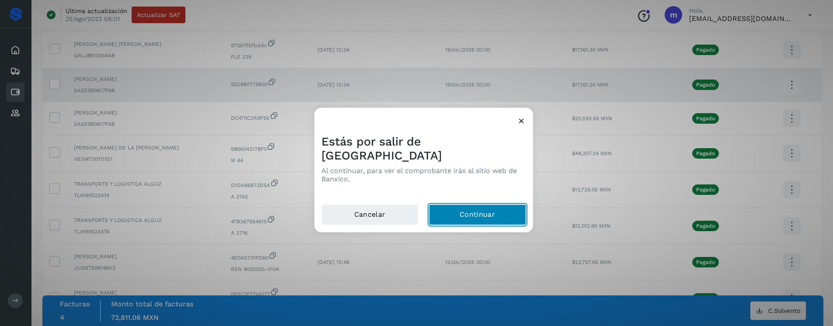
click at [449, 206] on button "Continuar" at bounding box center [477, 215] width 97 height 21
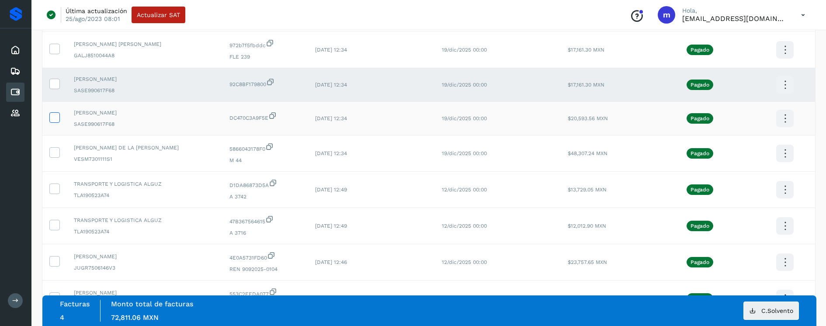
click at [54, 116] on icon at bounding box center [54, 116] width 9 height 9
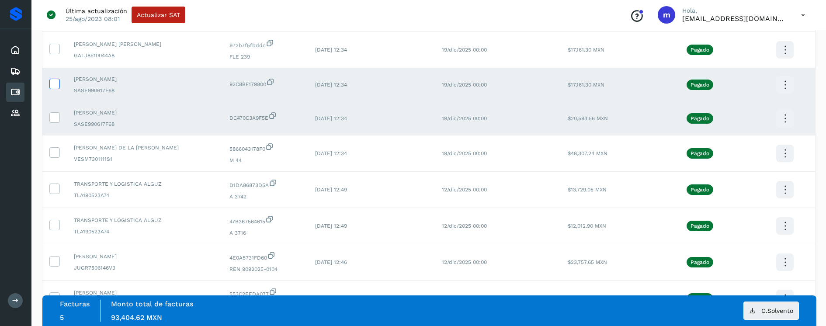
click at [58, 83] on icon at bounding box center [54, 83] width 9 height 9
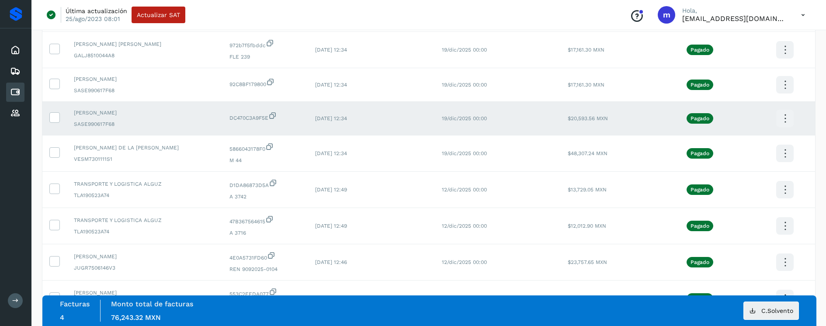
click at [789, 116] on icon at bounding box center [785, 118] width 21 height 21
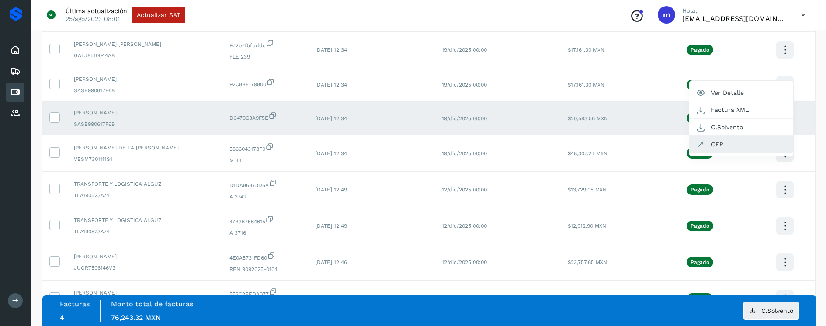
click at [731, 146] on button "CEP" at bounding box center [742, 144] width 104 height 17
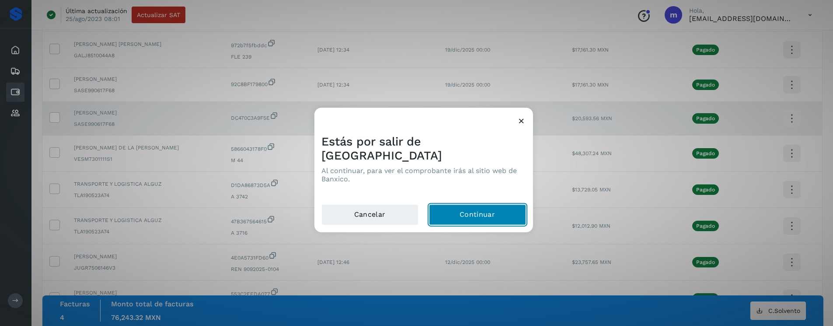
click at [477, 205] on button "Continuar" at bounding box center [477, 215] width 97 height 21
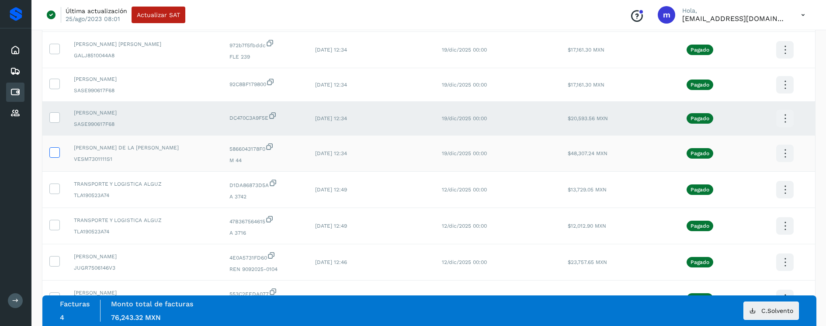
click at [59, 153] on icon at bounding box center [54, 151] width 9 height 9
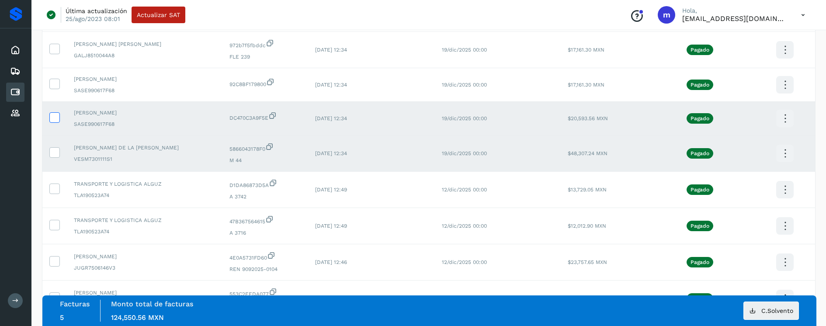
click at [58, 116] on icon at bounding box center [54, 116] width 9 height 9
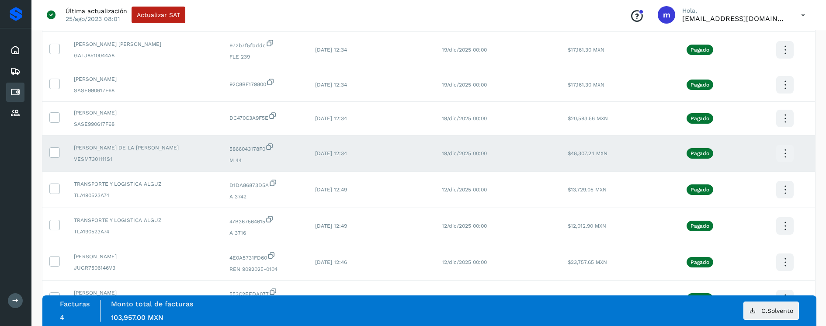
click at [787, 152] on icon at bounding box center [785, 153] width 21 height 21
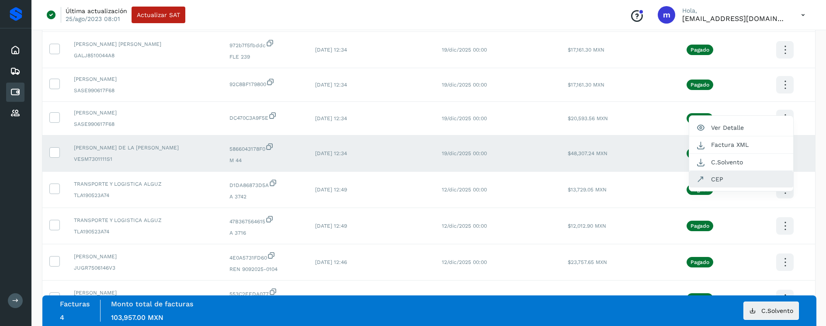
click at [734, 180] on button "CEP" at bounding box center [742, 179] width 104 height 17
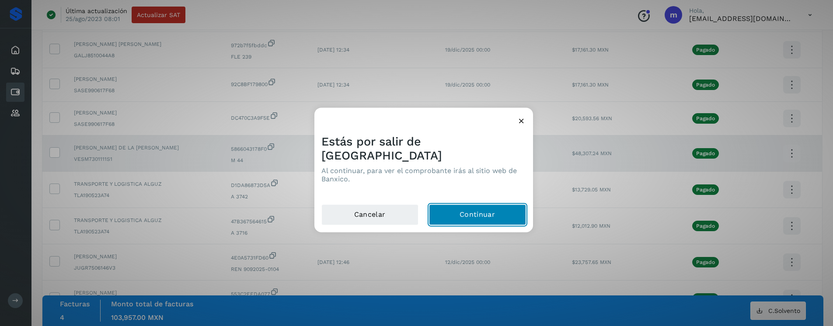
click at [487, 209] on button "Continuar" at bounding box center [477, 215] width 97 height 21
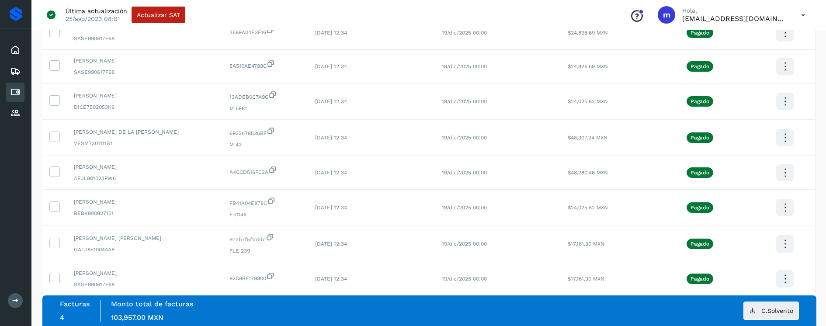
scroll to position [406, 0]
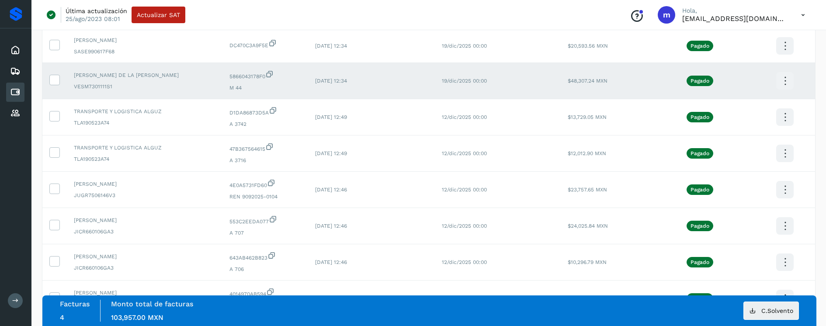
click at [62, 80] on td at bounding box center [54, 81] width 24 height 36
click at [56, 80] on icon at bounding box center [54, 79] width 9 height 9
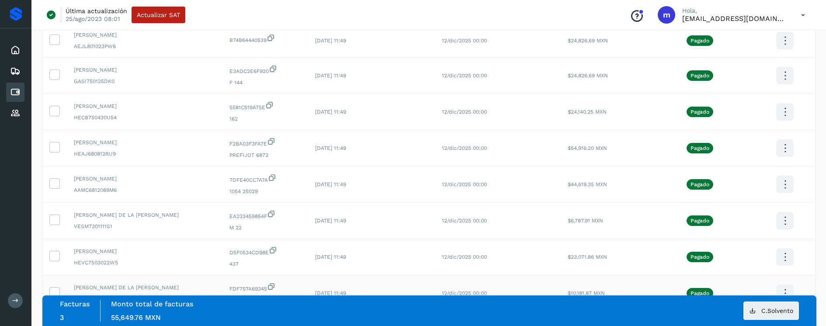
scroll to position [1663, 0]
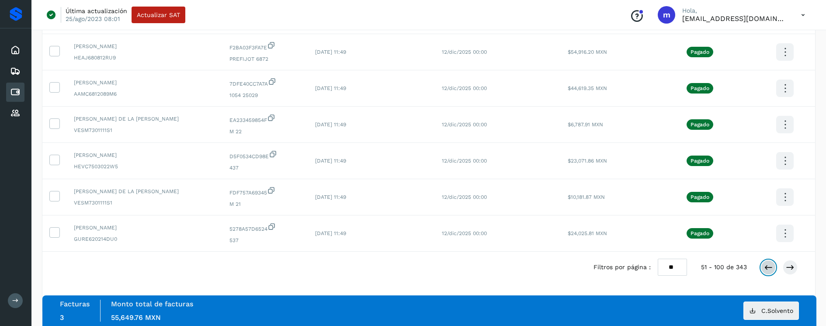
click at [768, 267] on icon at bounding box center [768, 267] width 9 height 9
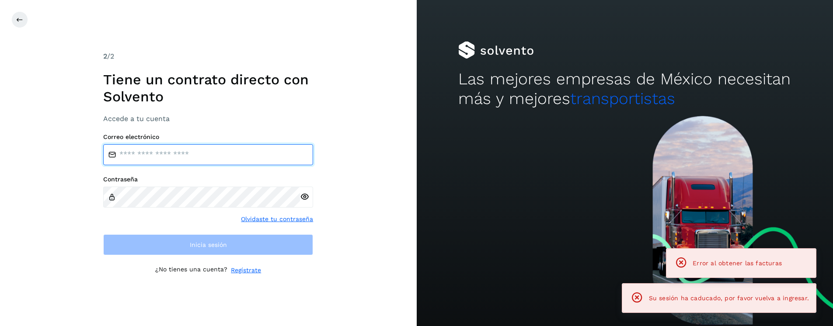
click at [215, 154] on input "email" at bounding box center [208, 154] width 210 height 21
type input "**********"
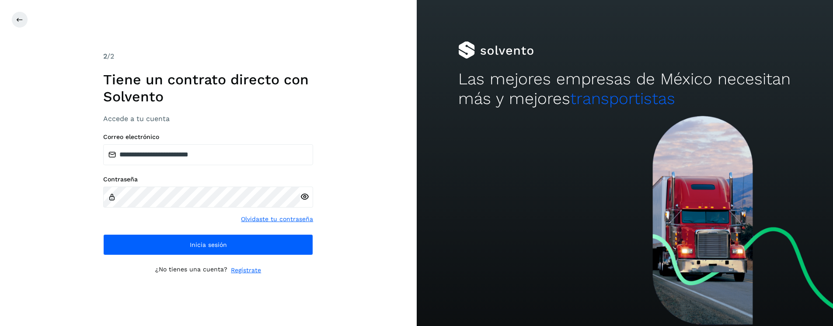
click at [304, 197] on icon at bounding box center [304, 196] width 9 height 9
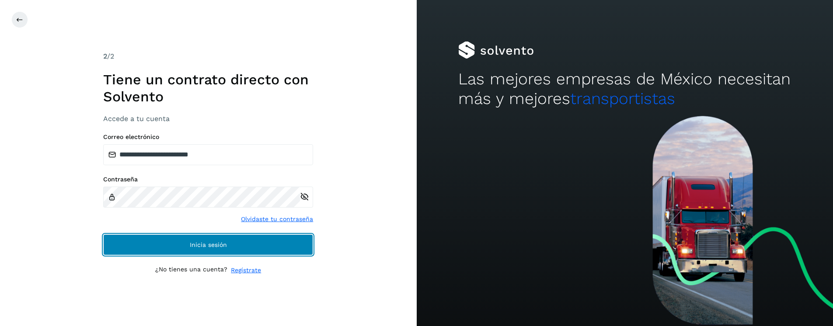
click at [245, 248] on button "Inicia sesión" at bounding box center [208, 244] width 210 height 21
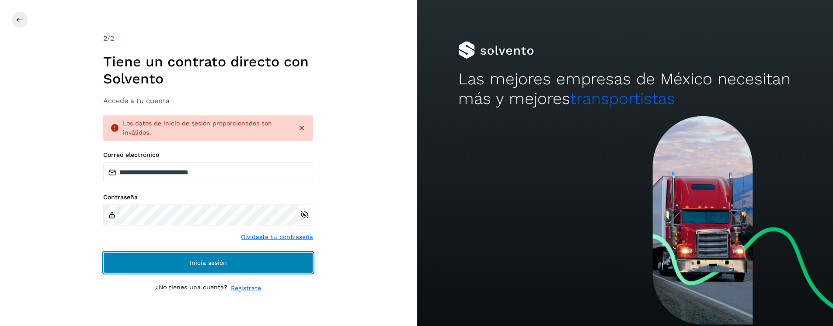
click at [244, 260] on button "Inicia sesión" at bounding box center [208, 262] width 210 height 21
click at [199, 255] on button "Inicia sesión" at bounding box center [208, 262] width 210 height 21
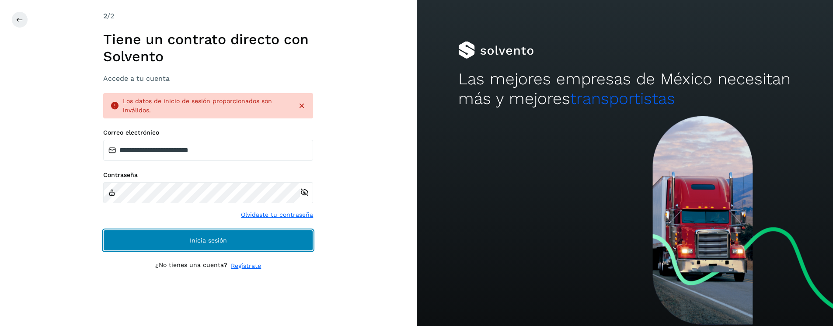
click at [246, 239] on button "Inicia sesión" at bounding box center [208, 240] width 210 height 21
click at [201, 232] on button "Inicia sesión" at bounding box center [208, 240] width 210 height 21
click at [198, 237] on span "Inicia sesión" at bounding box center [208, 240] width 37 height 6
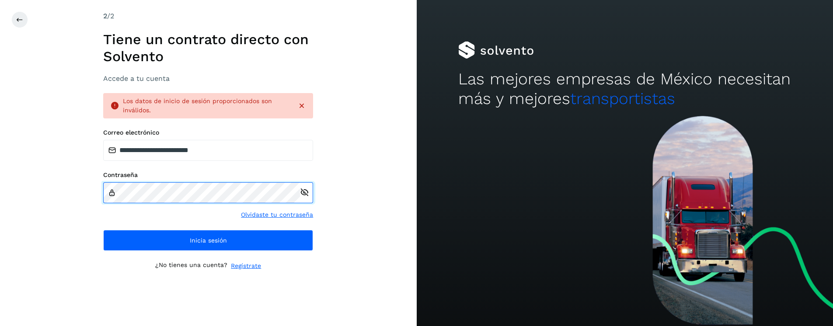
click at [89, 187] on div "**********" at bounding box center [208, 163] width 417 height 326
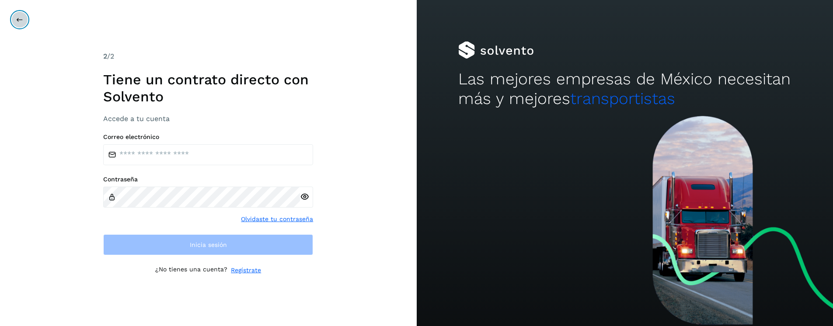
click at [19, 22] on icon at bounding box center [19, 19] width 7 height 7
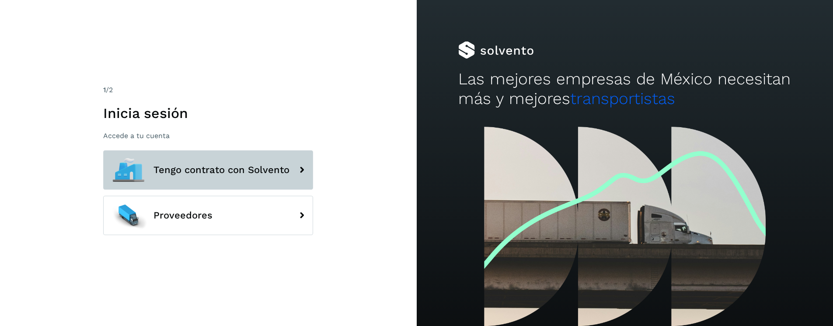
click at [233, 173] on span "Tengo contrato con Solvento" at bounding box center [221, 170] width 136 height 10
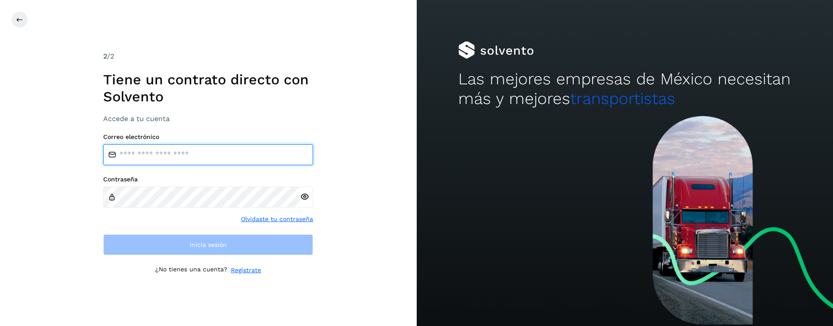
click at [180, 153] on input "email" at bounding box center [208, 154] width 210 height 21
type input "**********"
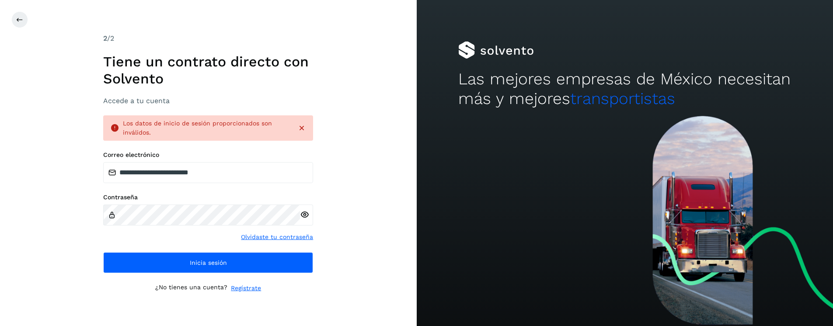
click at [300, 127] on icon at bounding box center [301, 128] width 9 height 9
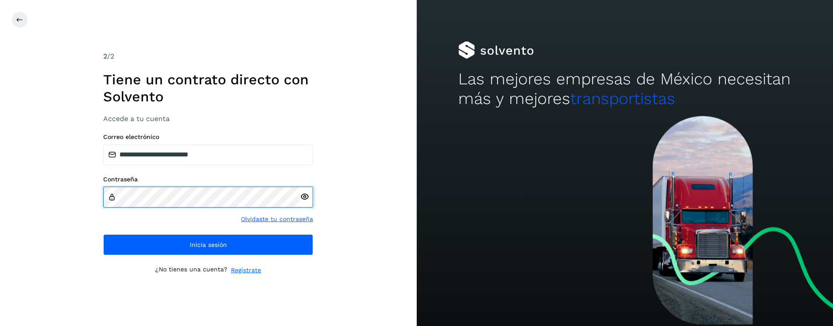
click at [65, 181] on div "**********" at bounding box center [208, 163] width 417 height 326
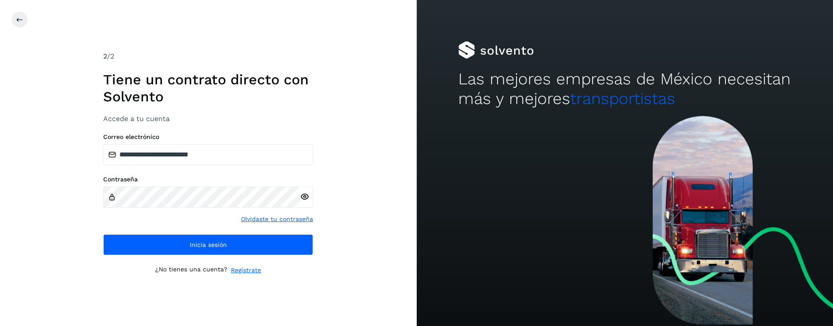
click at [308, 199] on icon at bounding box center [304, 196] width 9 height 9
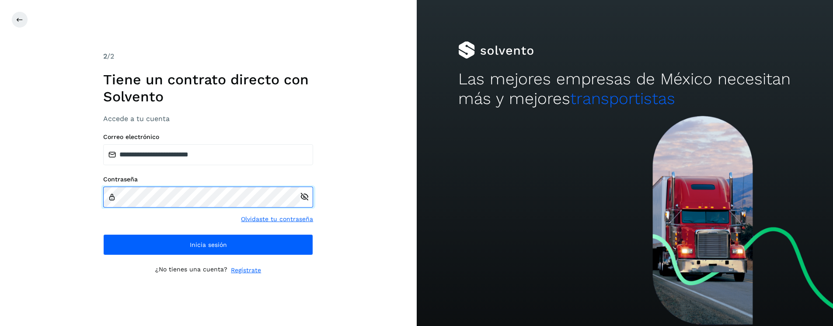
click at [79, 194] on div "**********" at bounding box center [208, 163] width 417 height 326
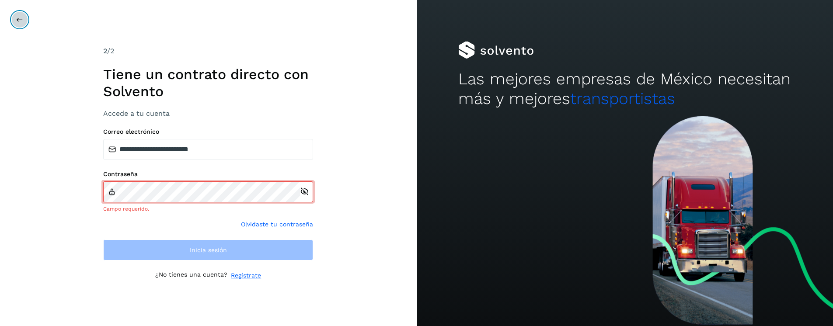
click at [18, 23] on button at bounding box center [19, 19] width 17 height 17
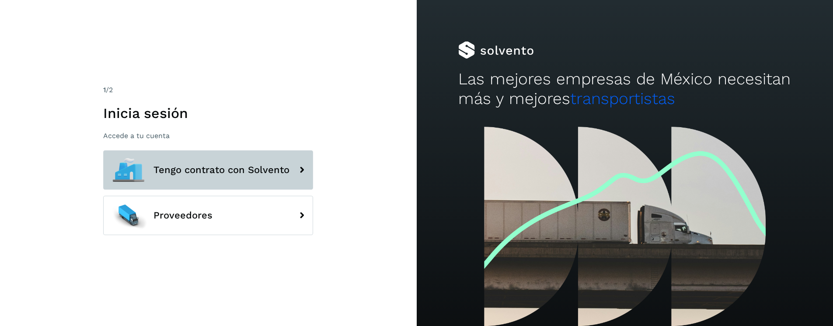
click at [221, 174] on span "Tengo contrato con Solvento" at bounding box center [221, 170] width 136 height 10
